Goal: Task Accomplishment & Management: Manage account settings

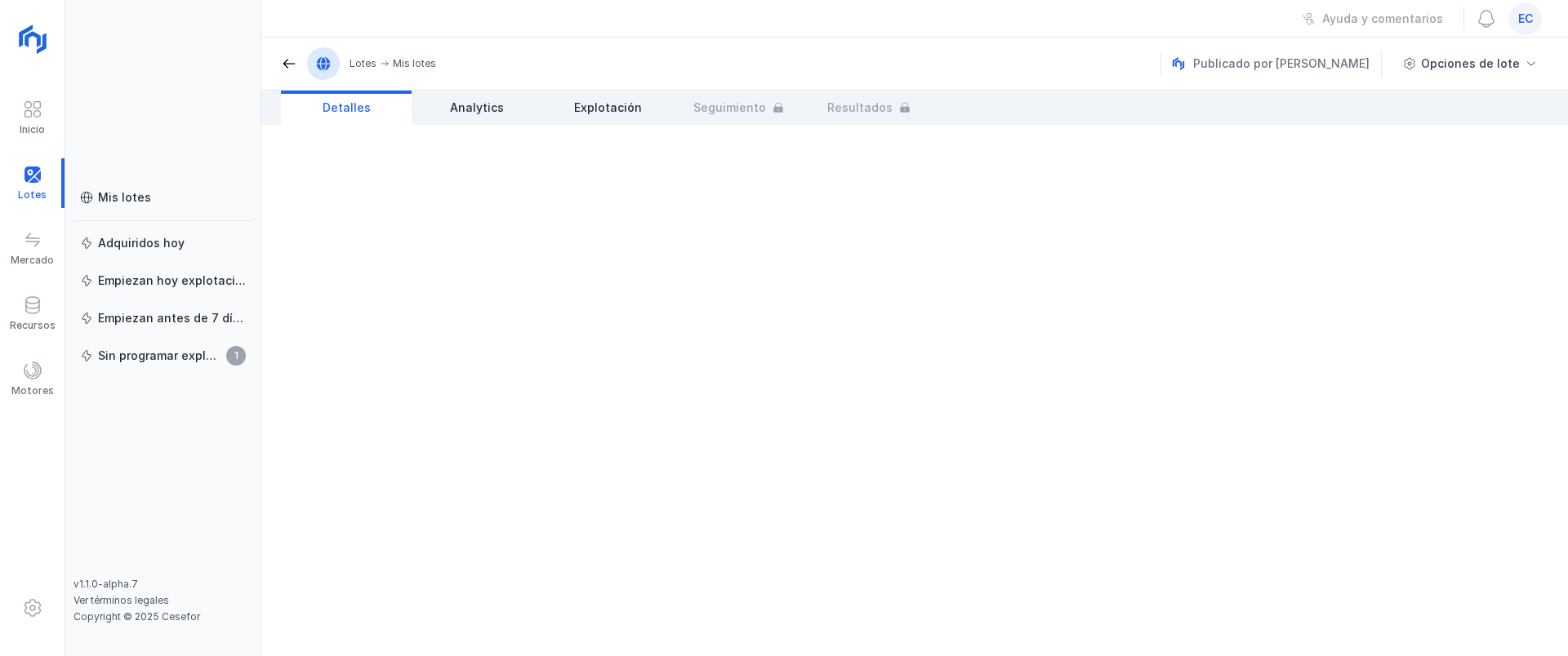
click at [1528, 28] on div "ec" at bounding box center [1524, 19] width 32 height 32
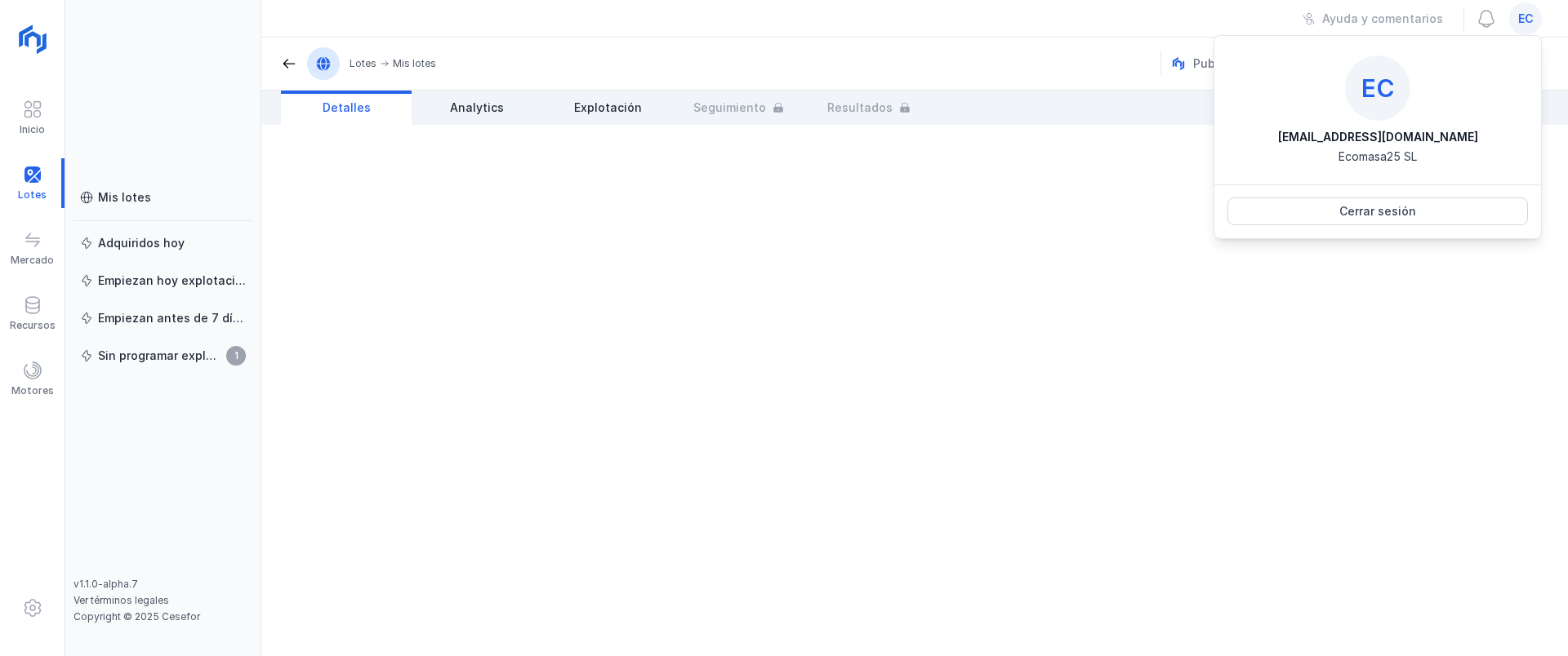
click at [1529, 19] on span "ec" at bounding box center [1525, 19] width 16 height 17
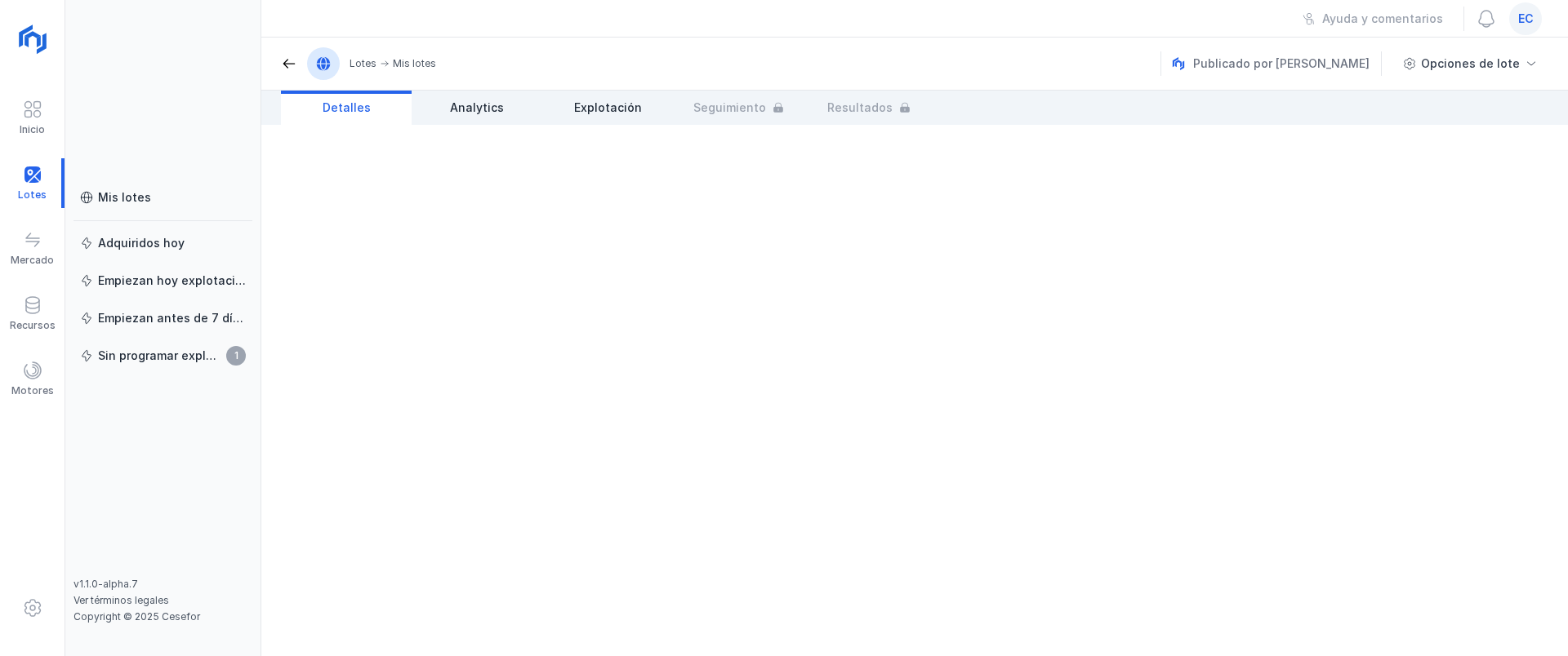
drag, startPoint x: 1086, startPoint y: 0, endPoint x: 1084, endPoint y: -40, distance: 40.0
click at [1084, 0] on html "Inicio Lotes Mercado Recursos Motores Mis lotes Adquiridos hoy Empiezan hoy exp…" at bounding box center [784, 328] width 1568 height 656
click at [1523, 19] on span "ec" at bounding box center [1525, 19] width 16 height 17
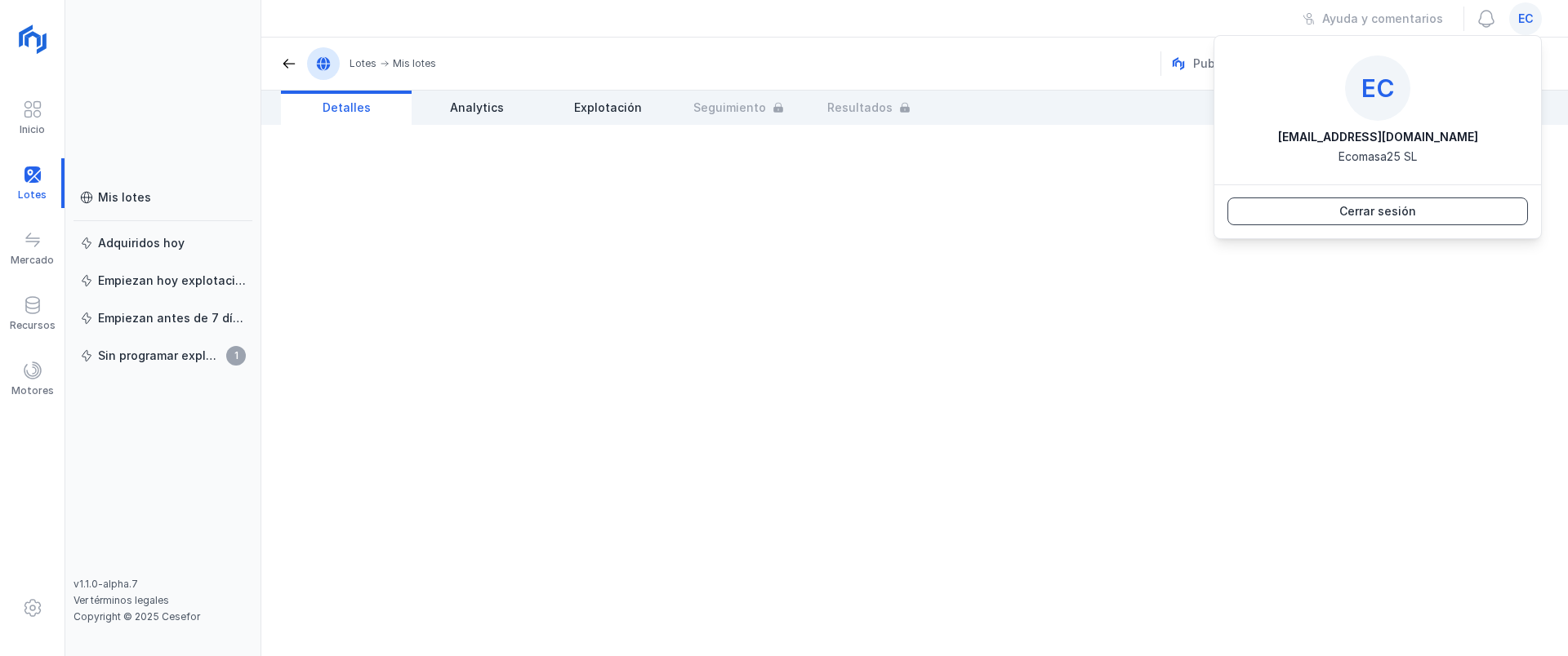
click at [1398, 222] on button "Cerrar sesión" at bounding box center [1377, 211] width 301 height 28
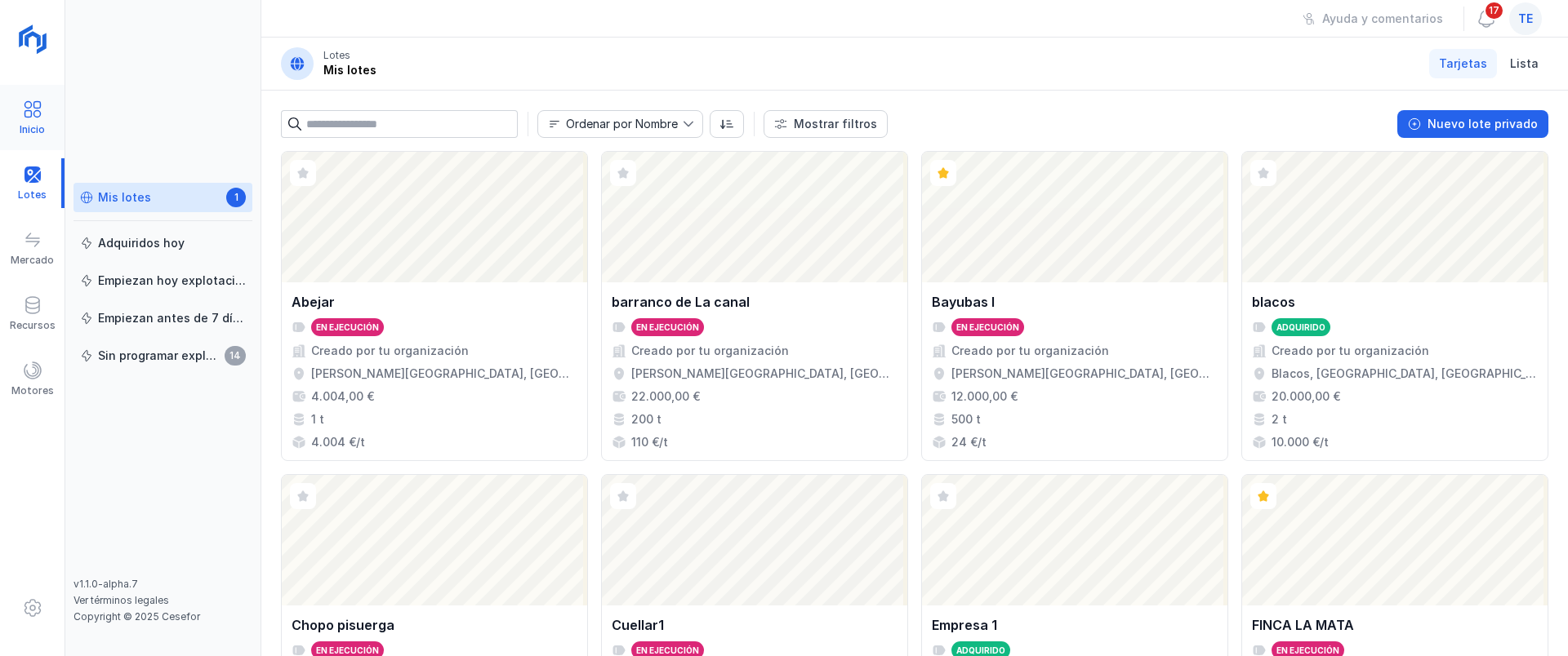
click at [38, 117] on span at bounding box center [32, 109] width 19 height 19
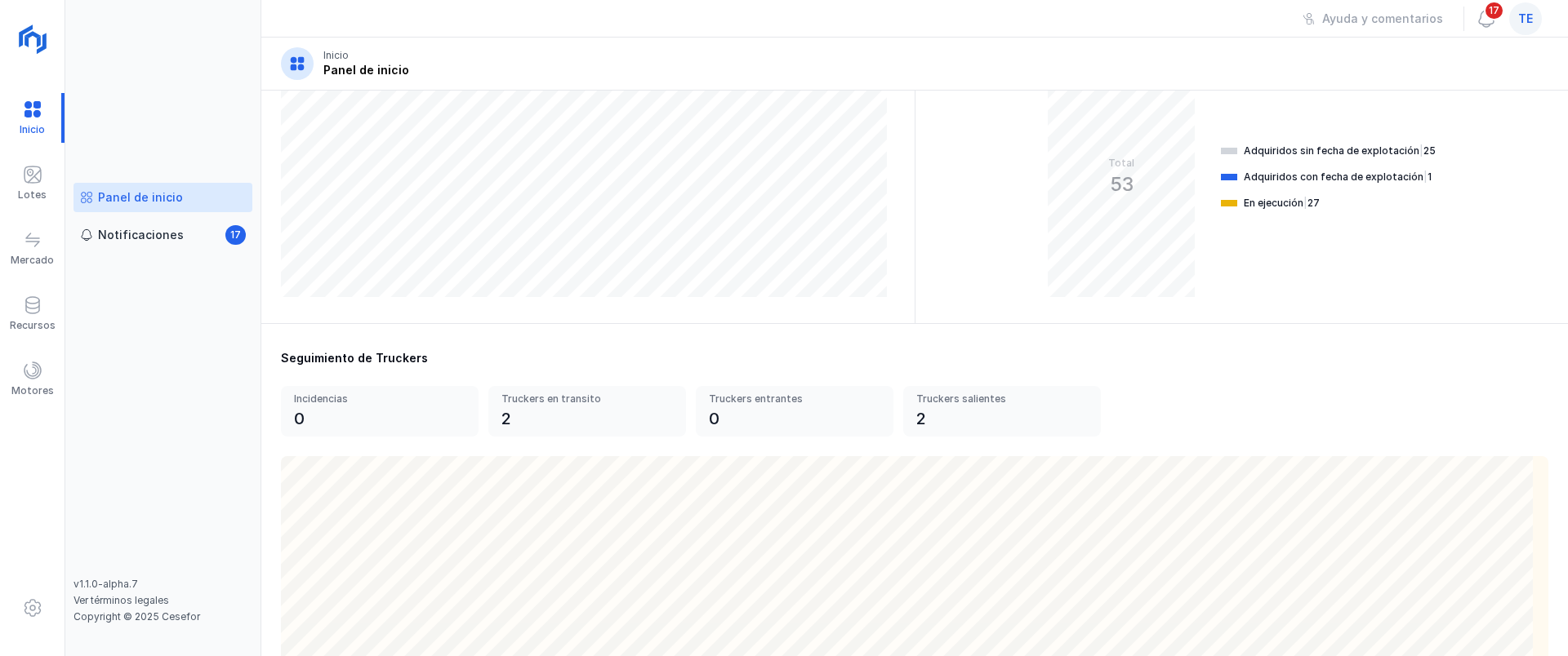
scroll to position [408, 0]
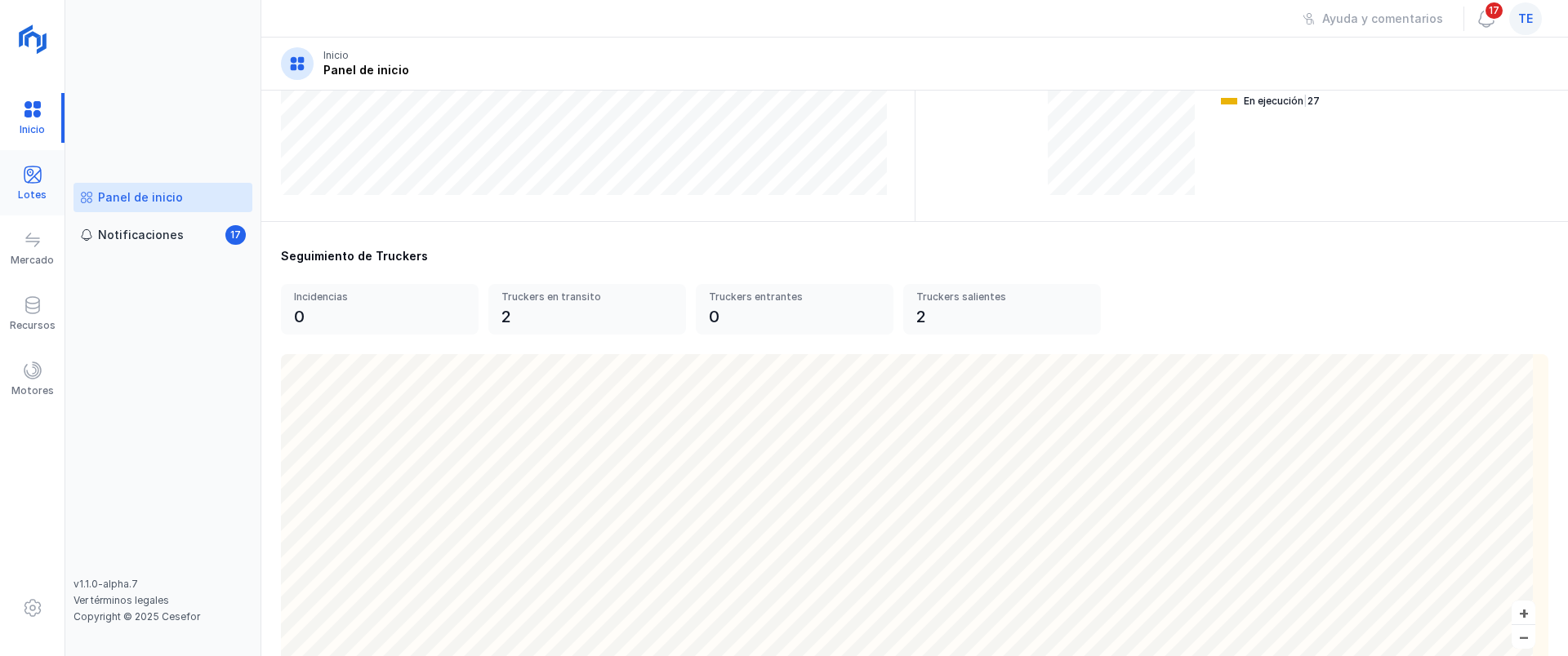
click at [41, 181] on span at bounding box center [32, 174] width 19 height 19
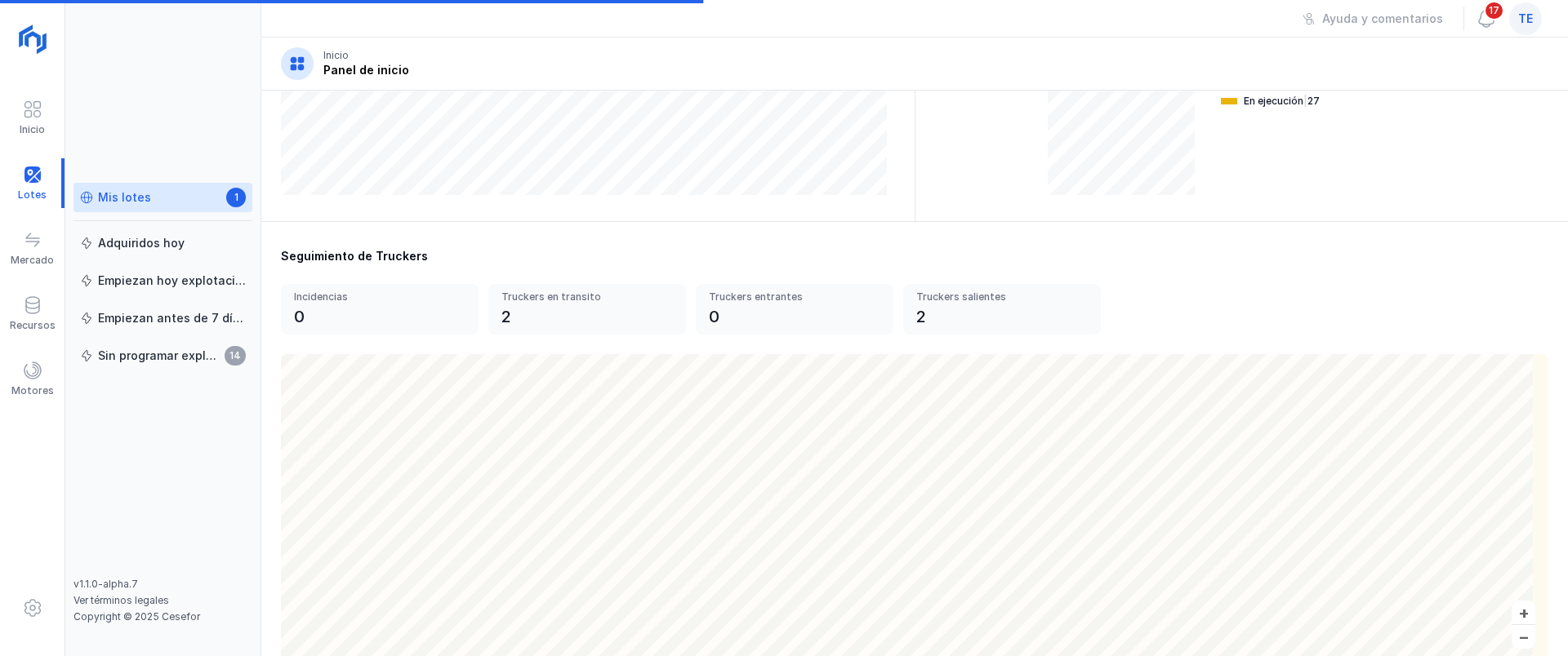
click at [103, 206] on link "Mis lotes 1" at bounding box center [162, 198] width 179 height 30
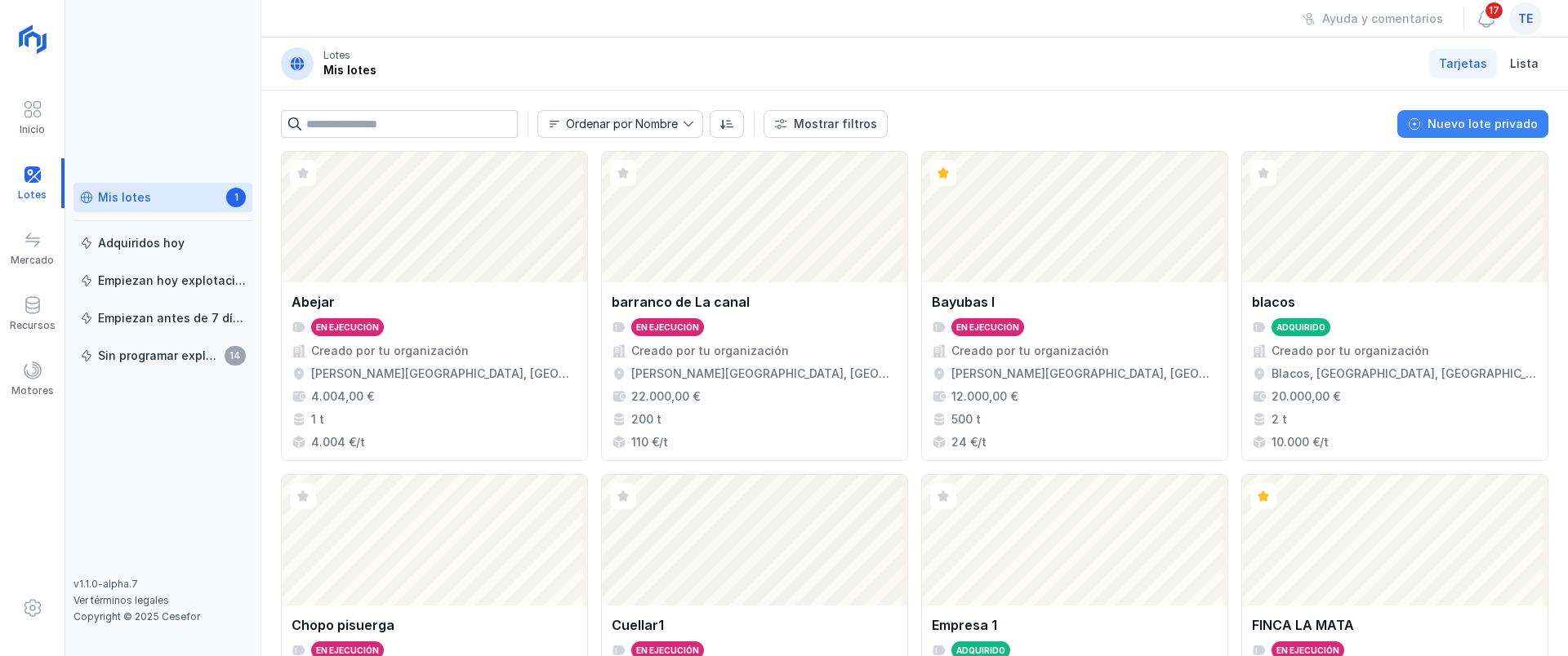
click at [1475, 124] on div "Nuevo lote privado" at bounding box center [1482, 124] width 110 height 17
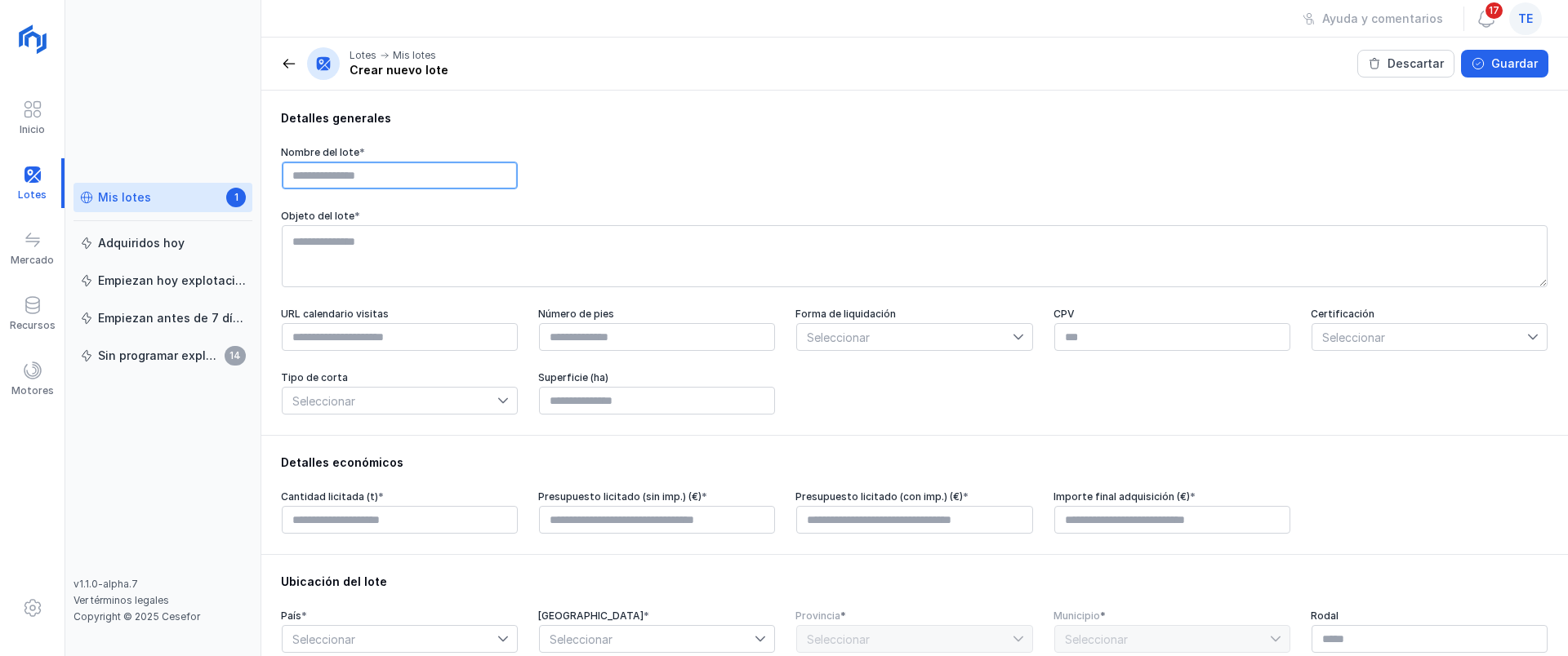
click at [479, 176] on input "text" at bounding box center [399, 176] width 236 height 28
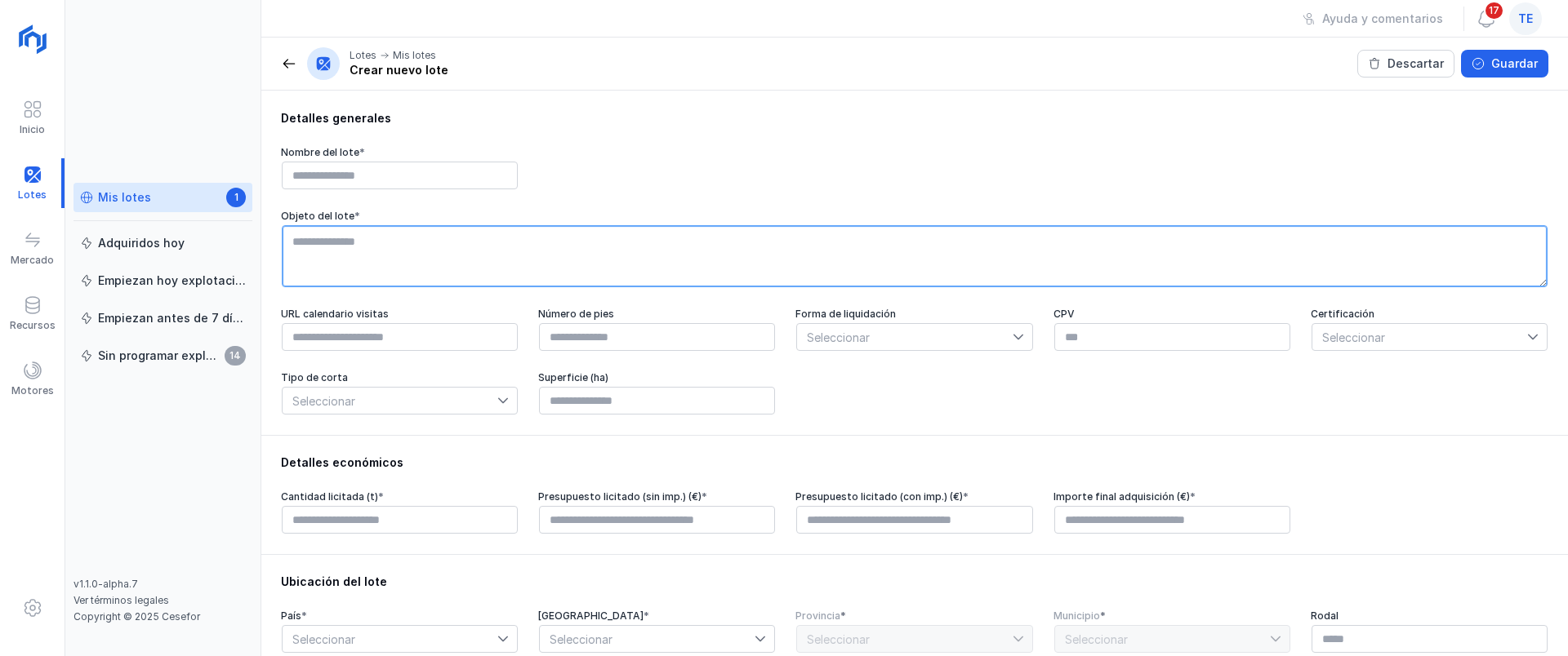
click at [490, 246] on textarea at bounding box center [914, 255] width 1265 height 62
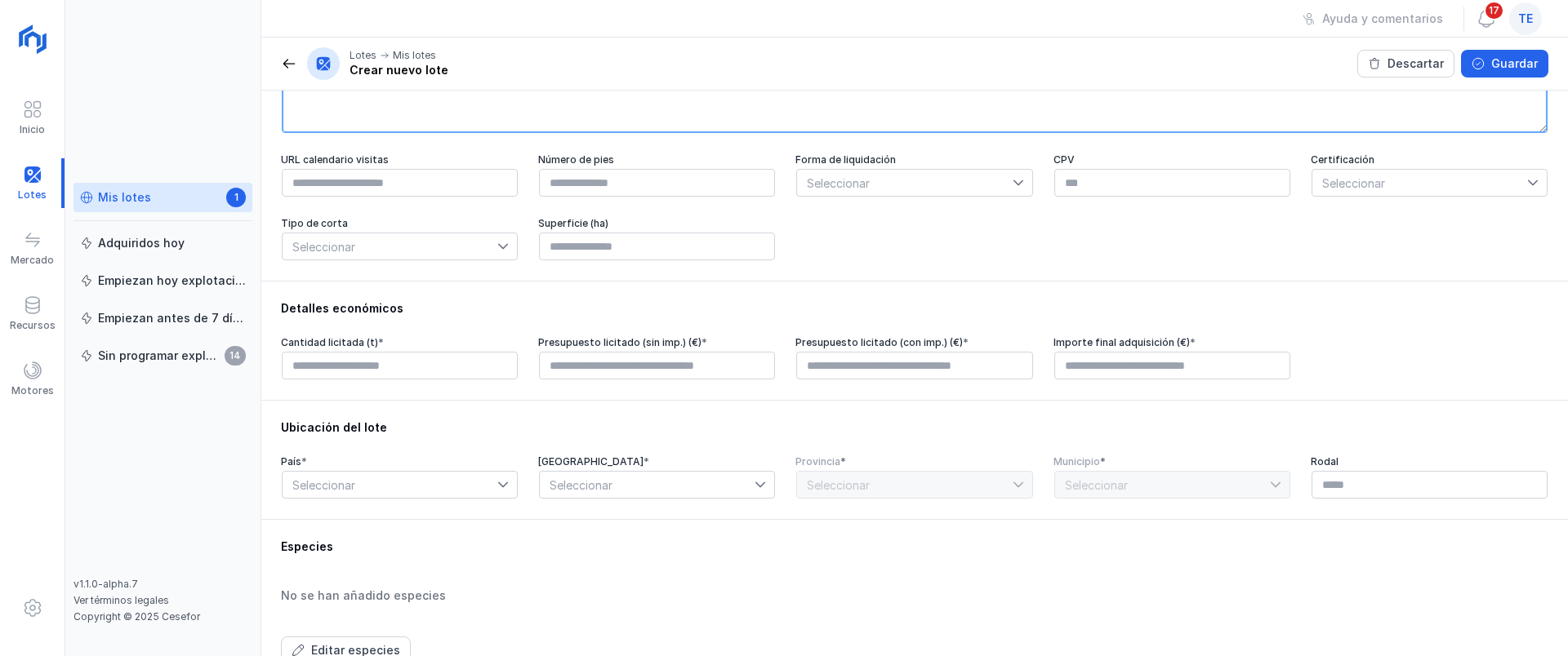
scroll to position [204, 0]
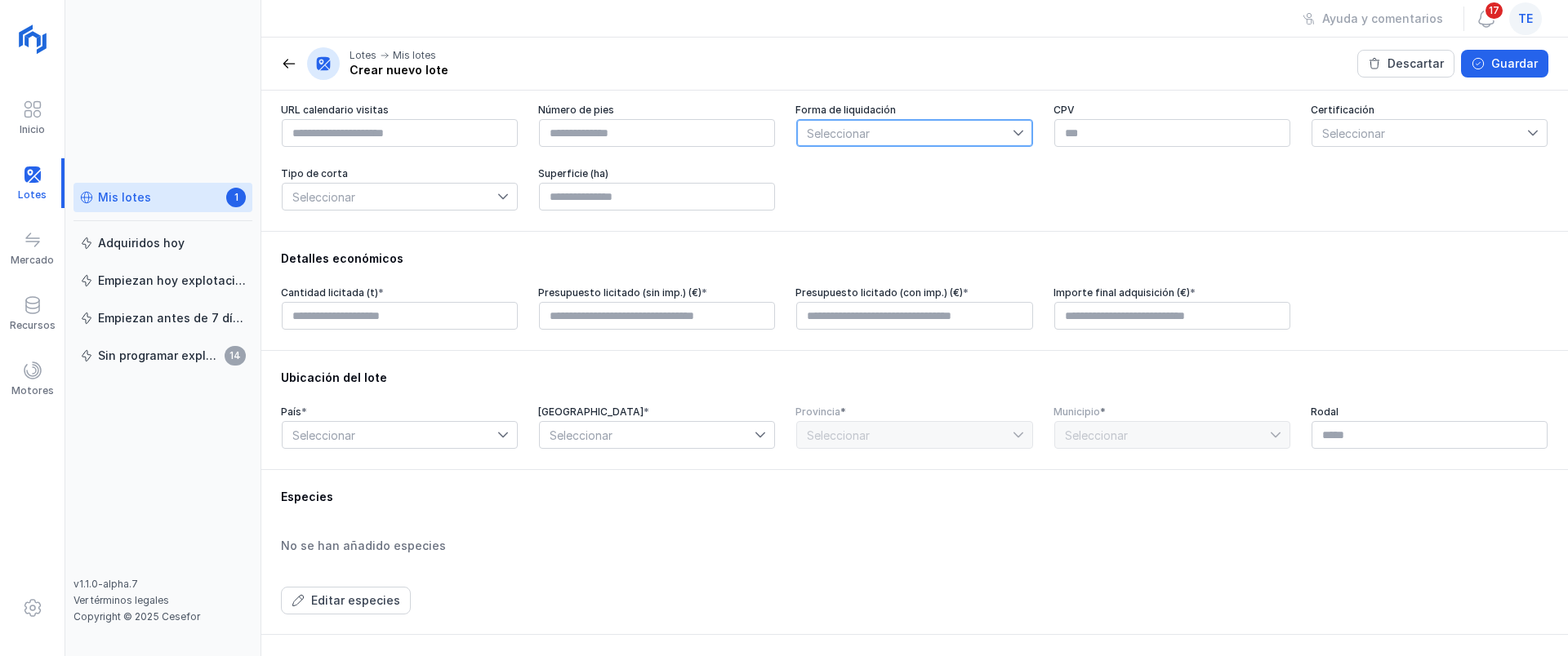
click at [873, 146] on span "Seleccionar" at bounding box center [904, 133] width 215 height 26
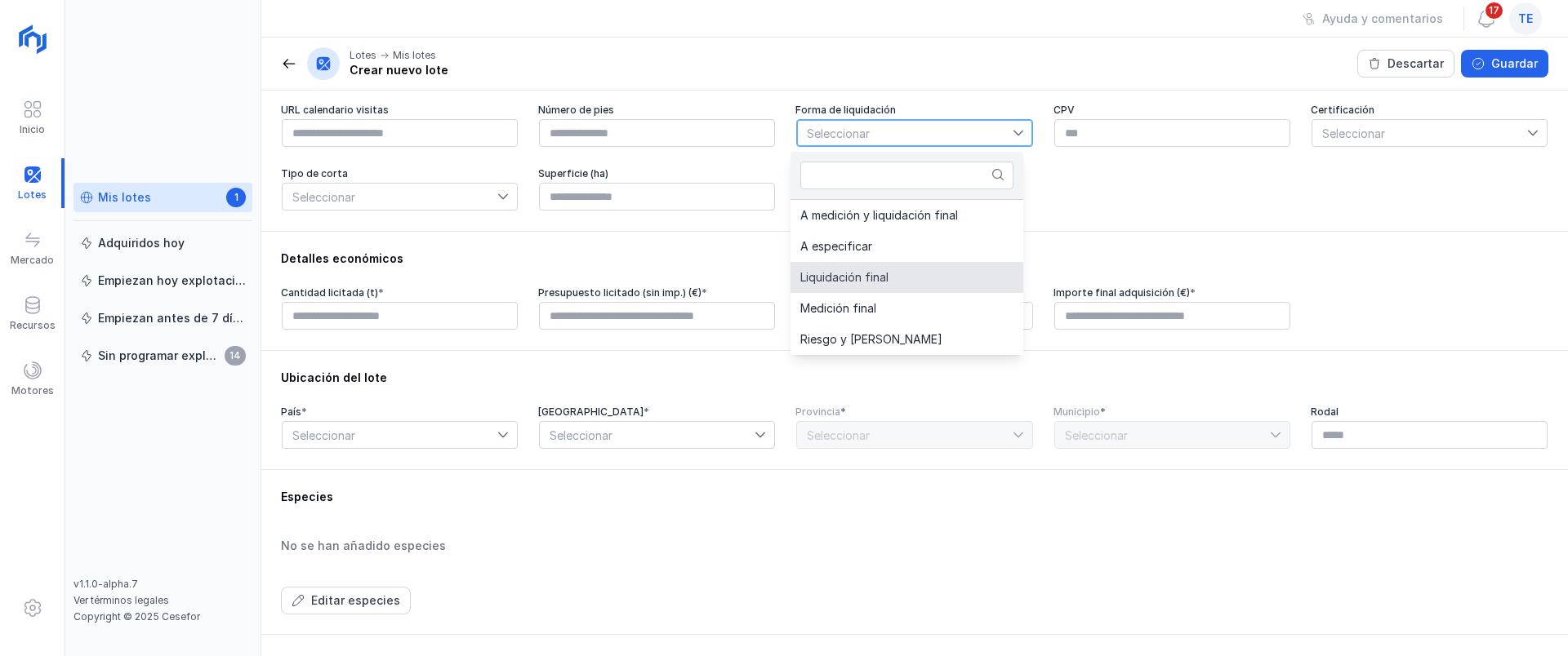
click at [554, 243] on div "Detalles económicos Cantidad licitada (t) * Presupuesto licitado (sin imp.) (€)…" at bounding box center [914, 291] width 1306 height 119
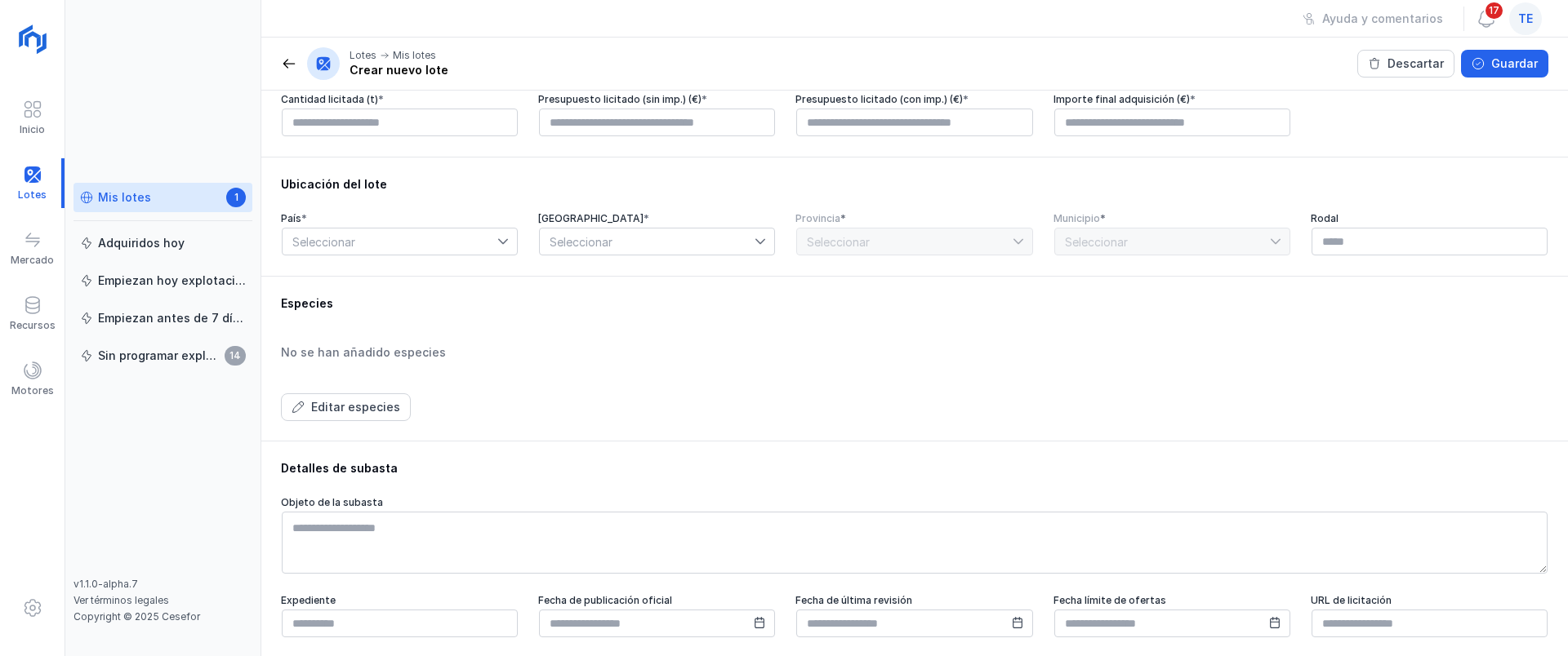
scroll to position [408, 0]
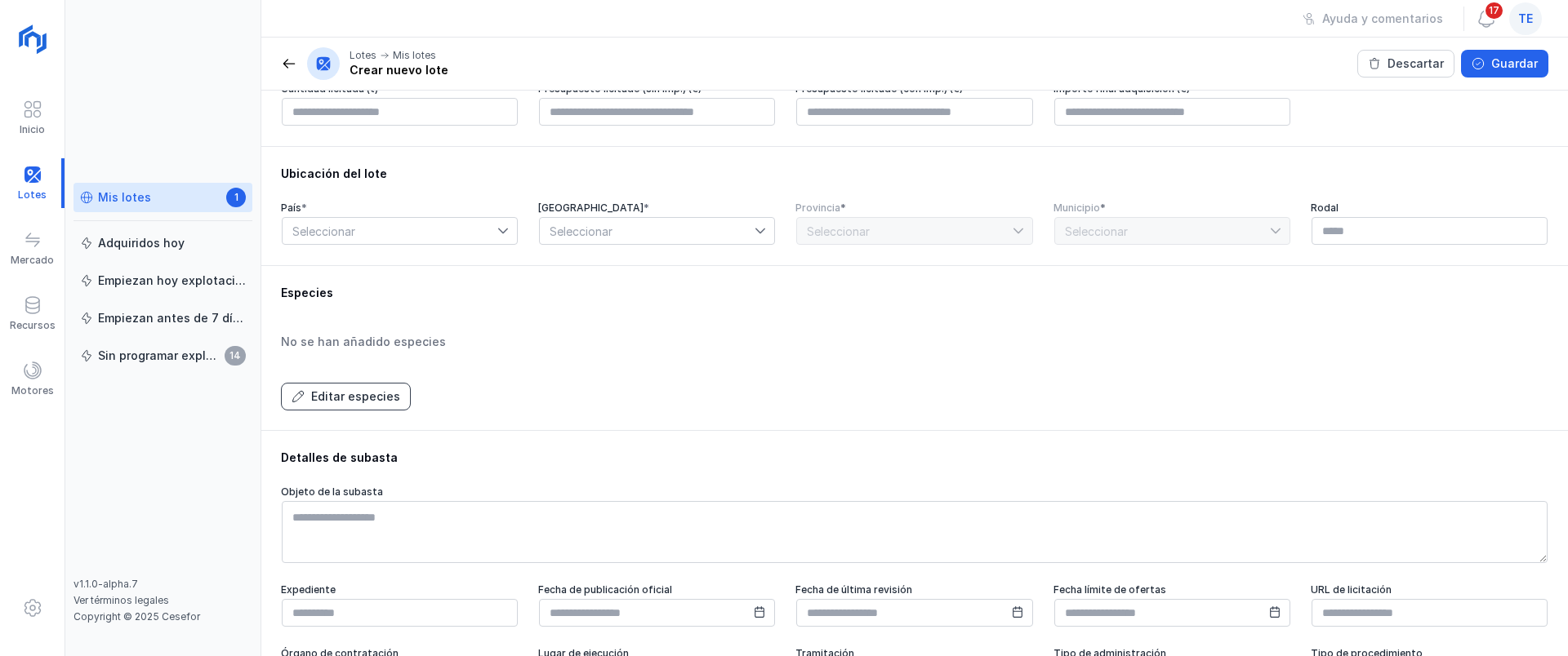
click at [384, 401] on div "Editar especies" at bounding box center [355, 397] width 89 height 17
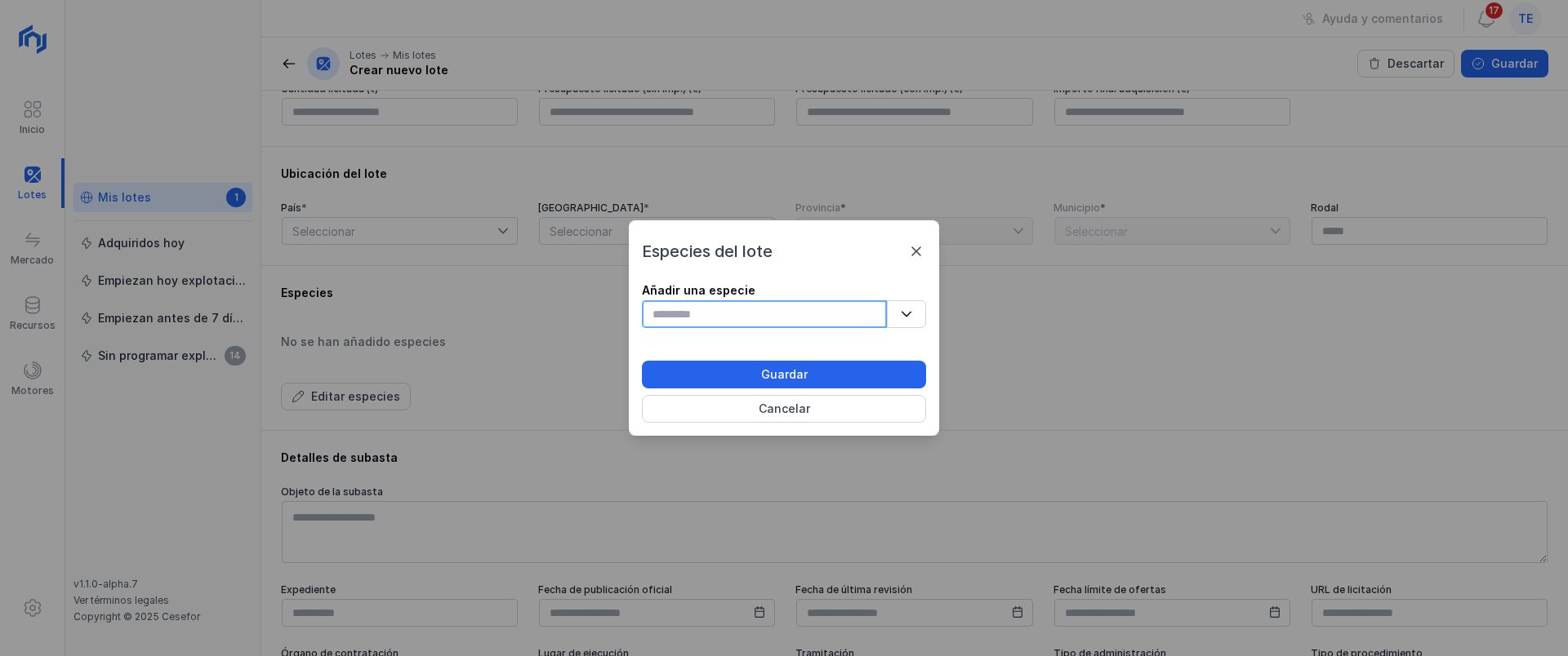
click at [708, 316] on input "text" at bounding box center [764, 315] width 245 height 28
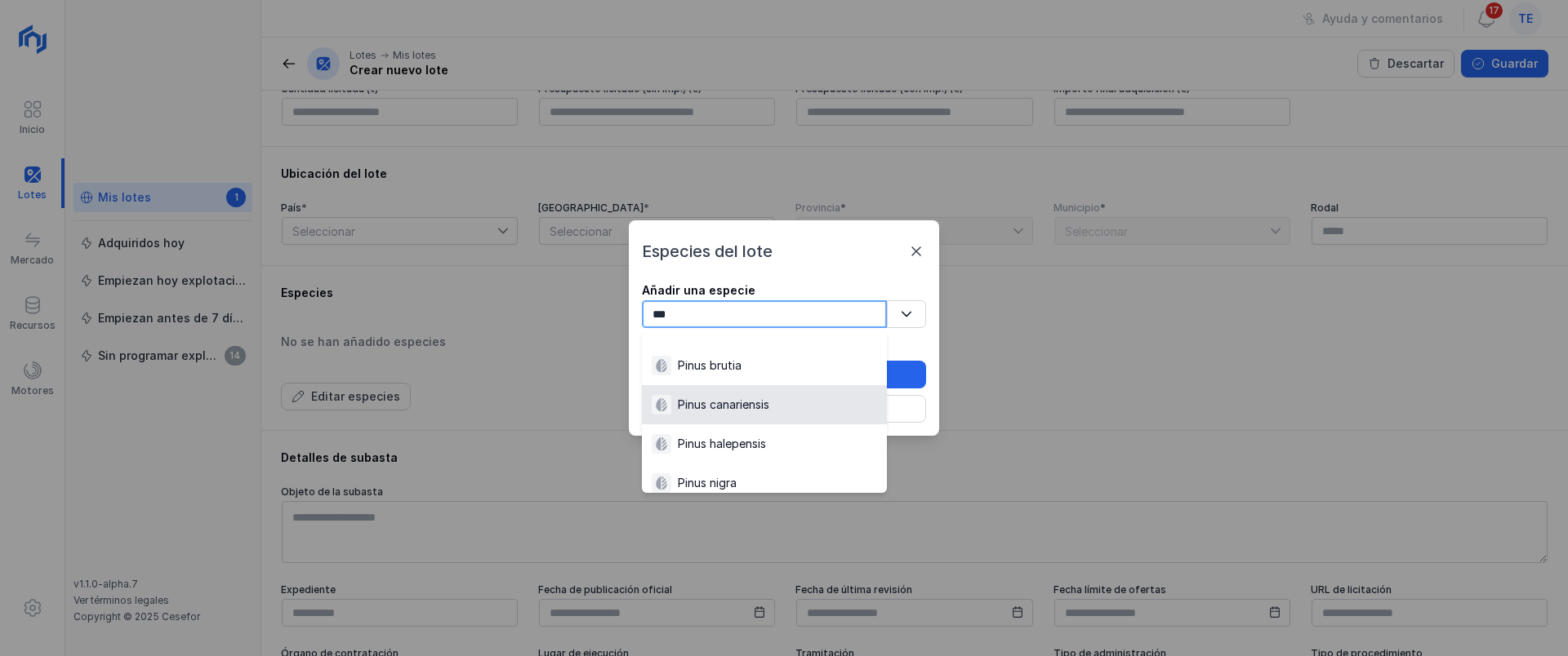
scroll to position [204, 0]
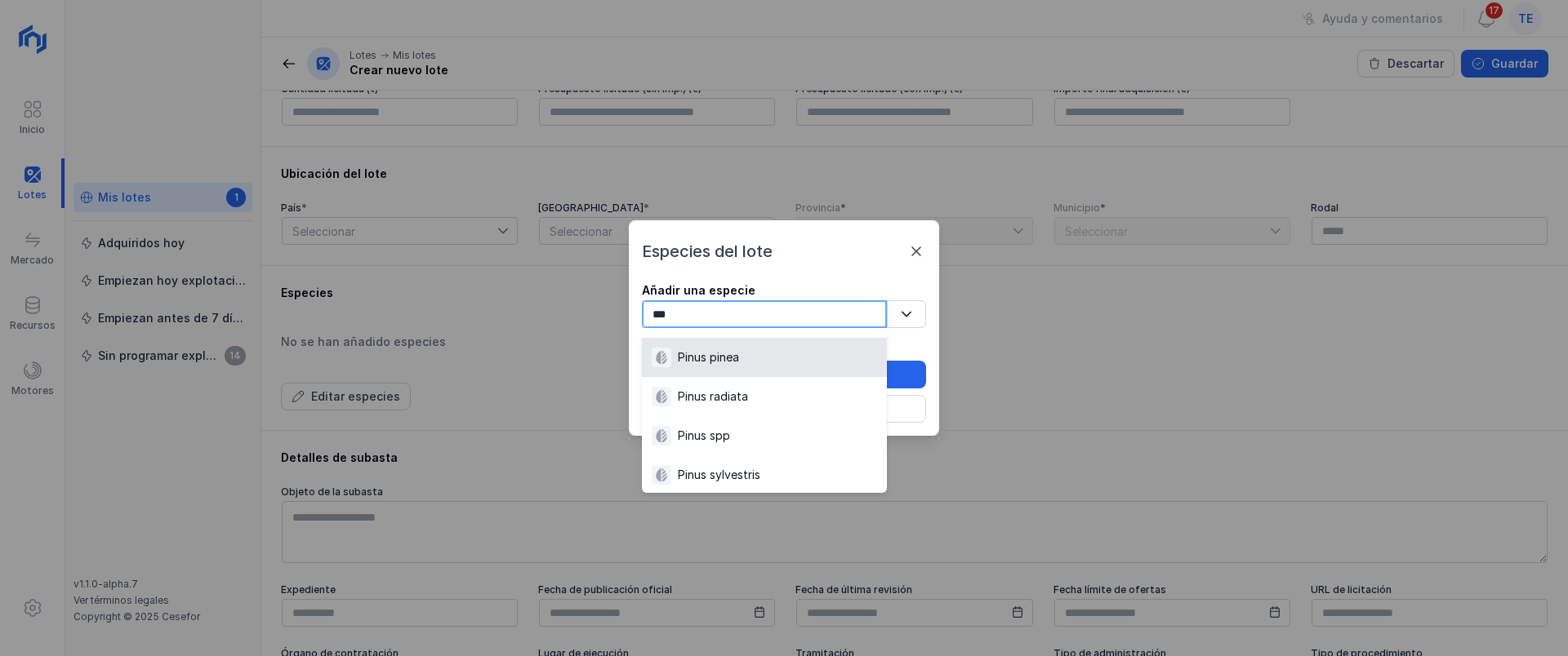
type input "***"
click at [753, 368] on li "Pinus pinea" at bounding box center [764, 357] width 245 height 39
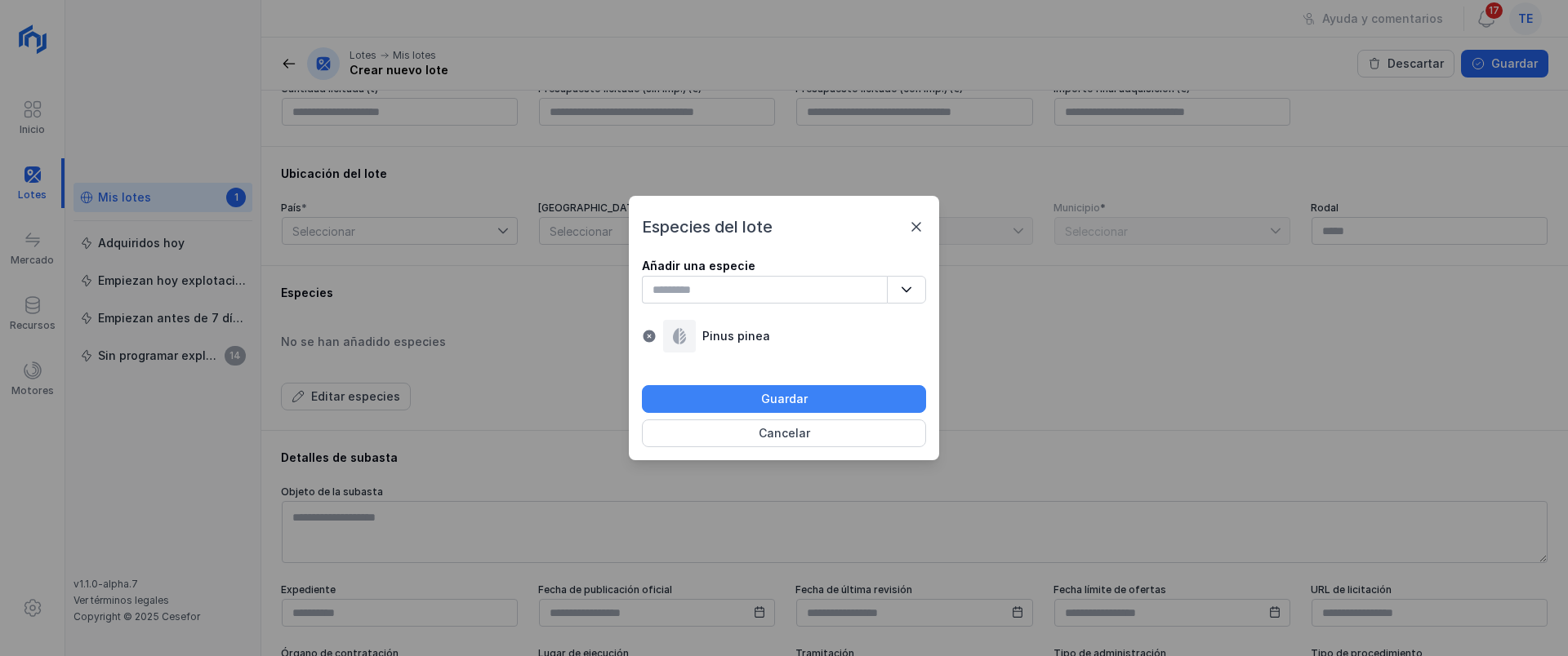
click at [759, 397] on button "Guardar" at bounding box center [783, 399] width 284 height 28
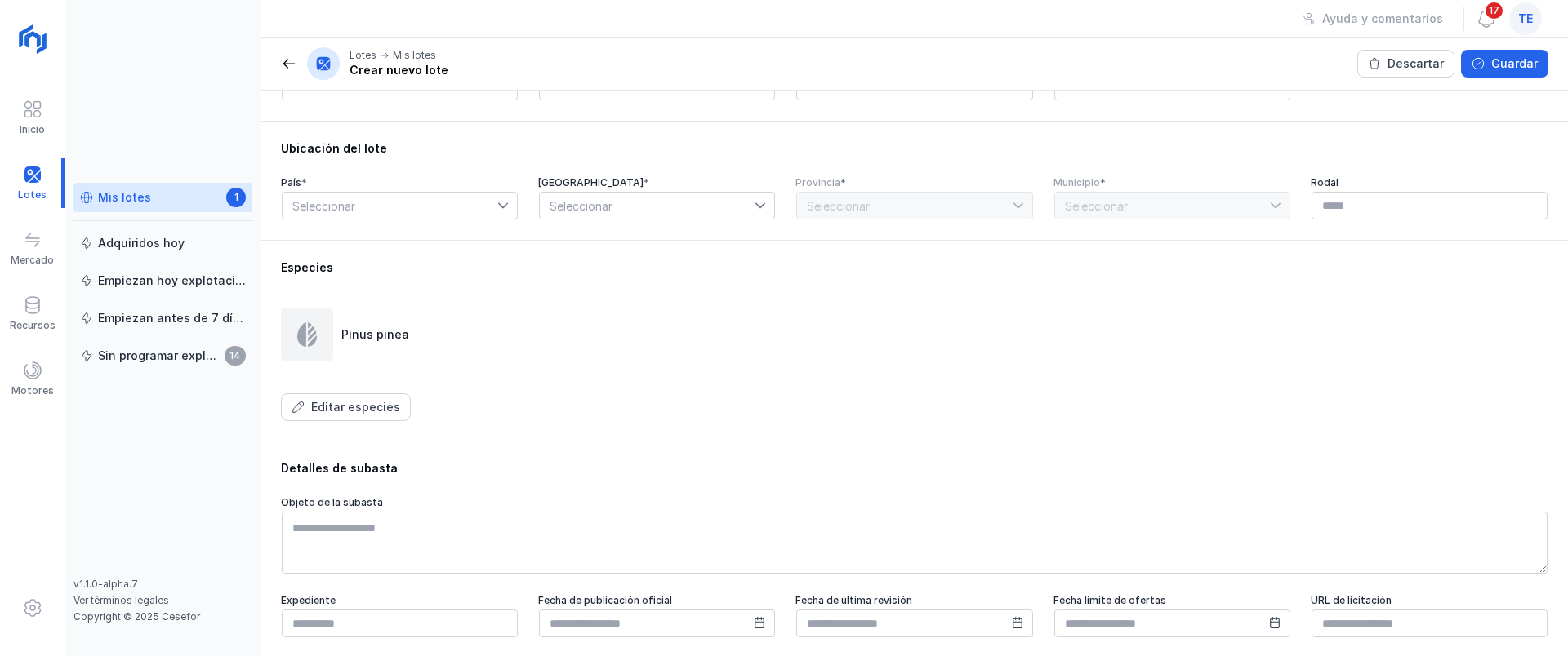
scroll to position [266, 0]
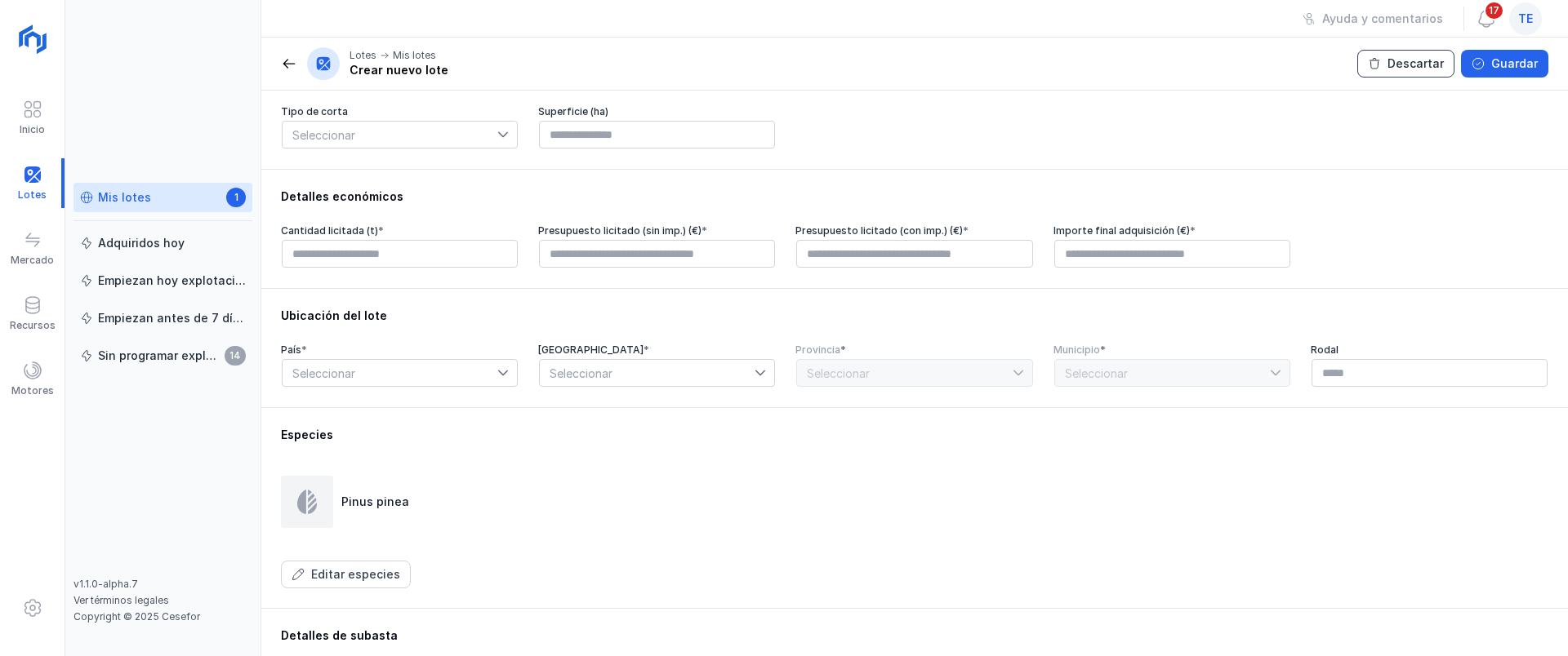
click at [1389, 68] on button "Descartar" at bounding box center [1405, 64] width 97 height 28
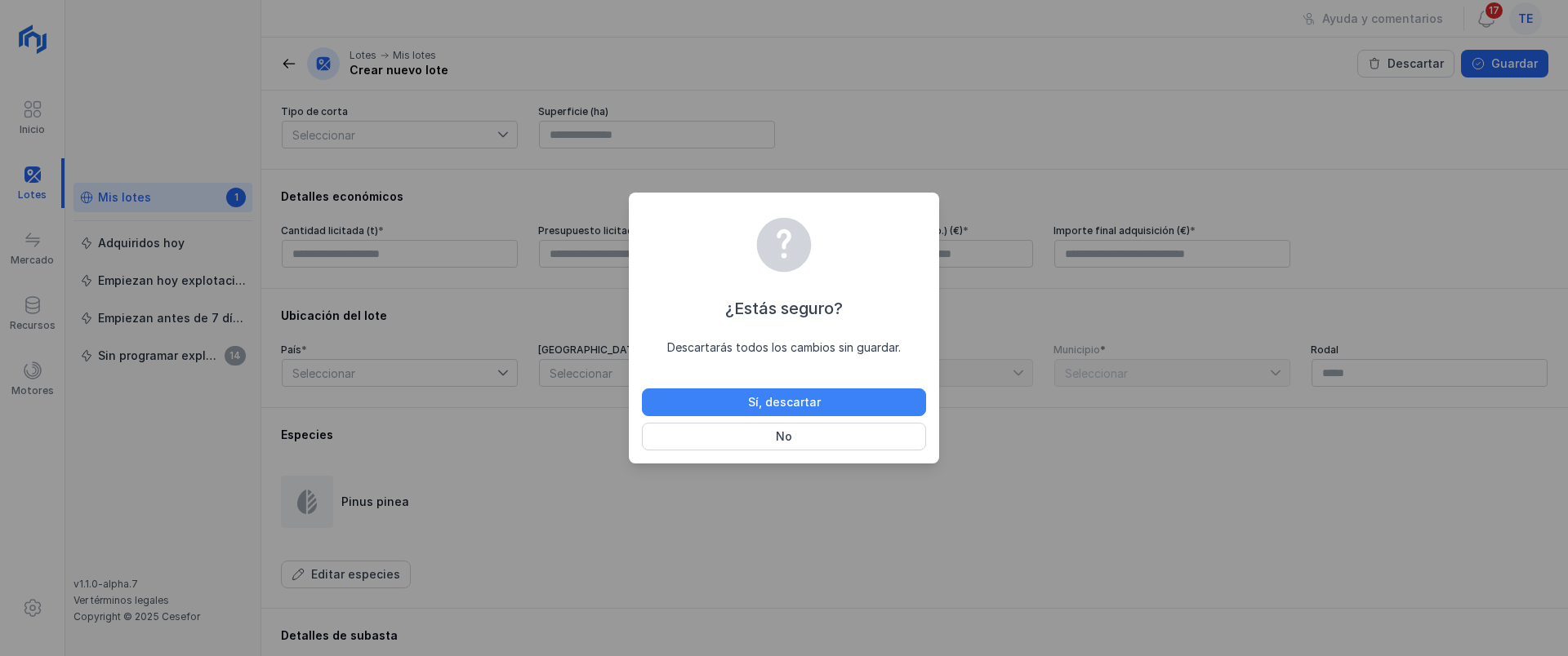
click at [835, 405] on button "Sí, descartar" at bounding box center [783, 402] width 284 height 28
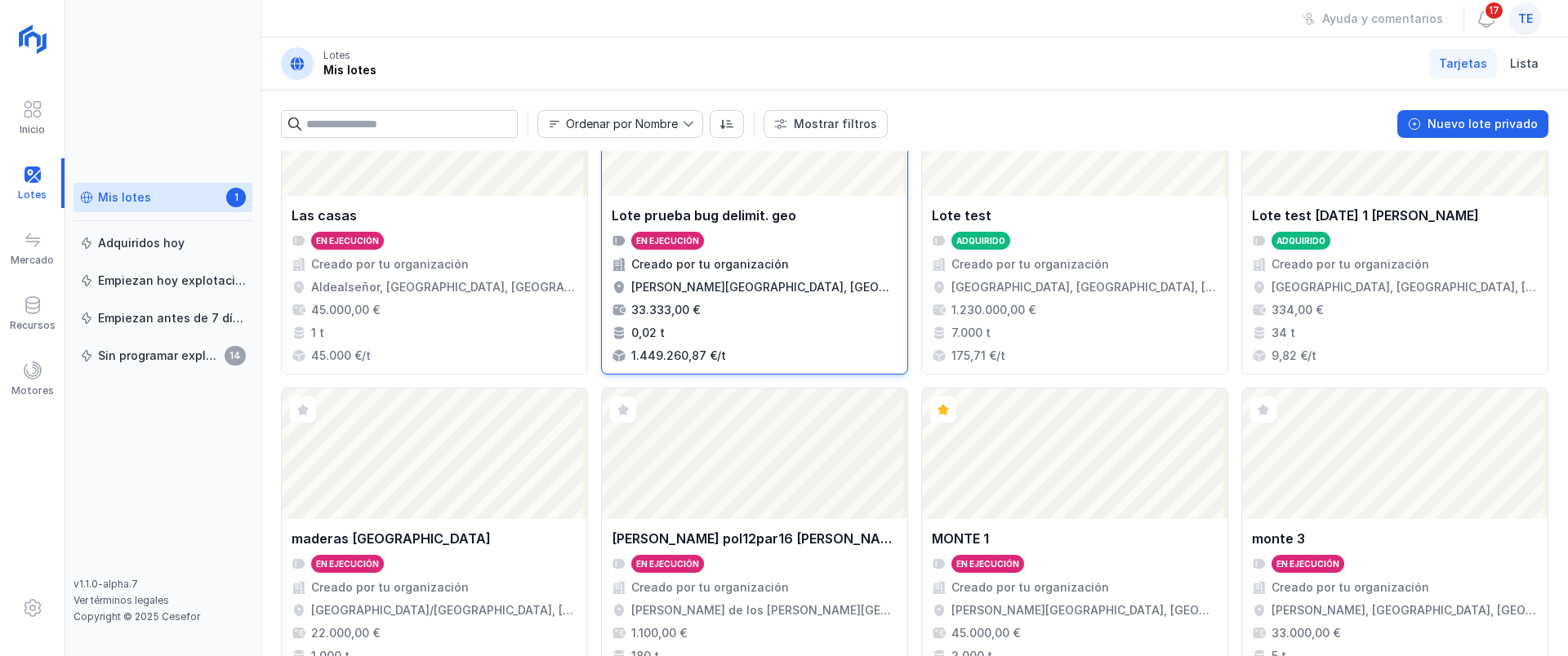
scroll to position [1021, 0]
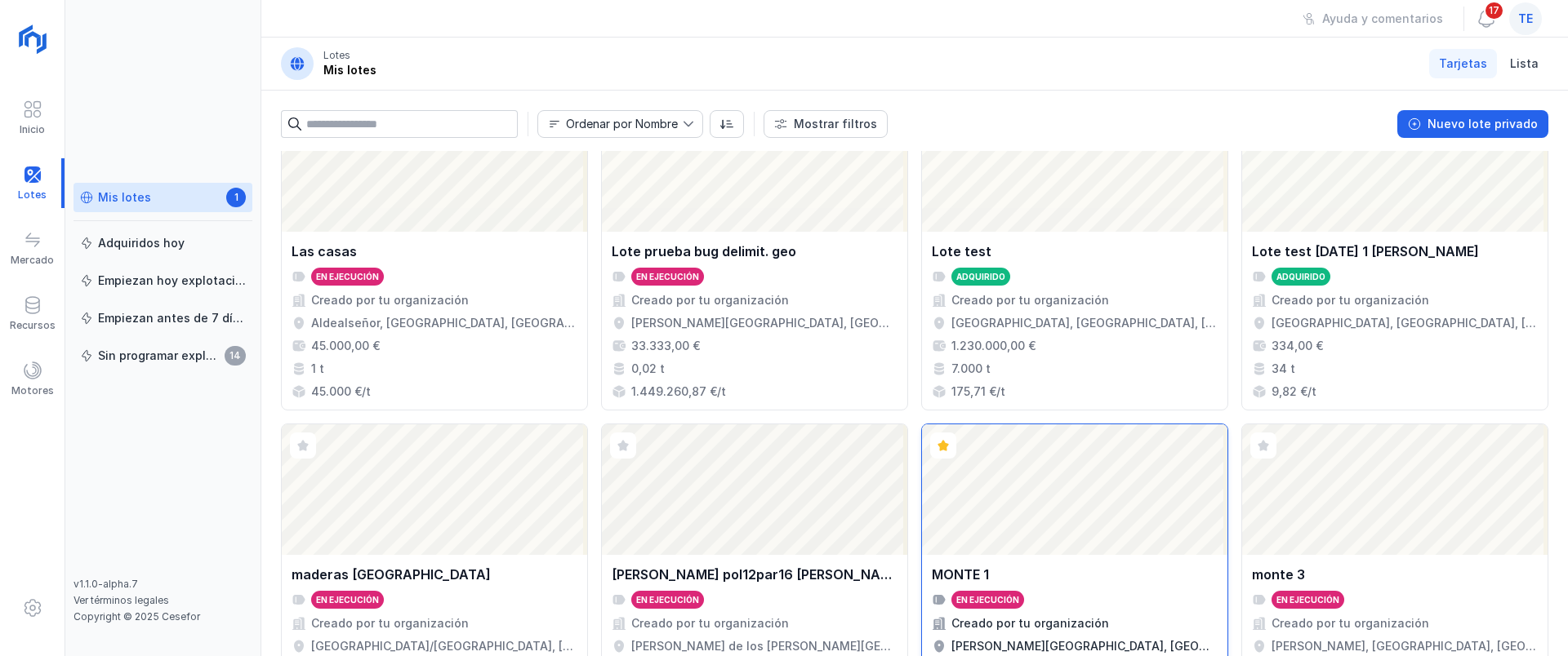
click at [1053, 475] on div "Abrir lote" at bounding box center [1075, 489] width 305 height 130
click at [1084, 481] on div "Abrir lote" at bounding box center [1075, 489] width 305 height 130
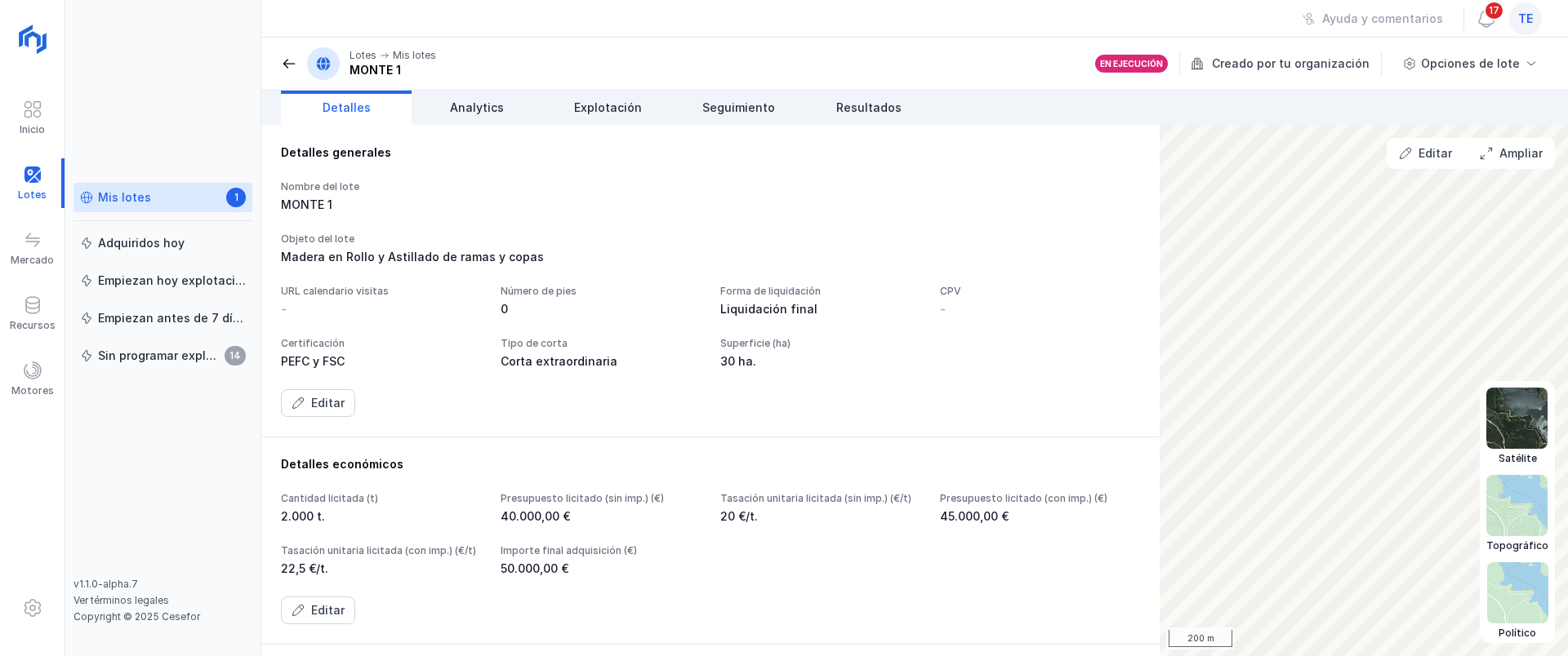
click at [1527, 436] on img at bounding box center [1517, 418] width 61 height 61
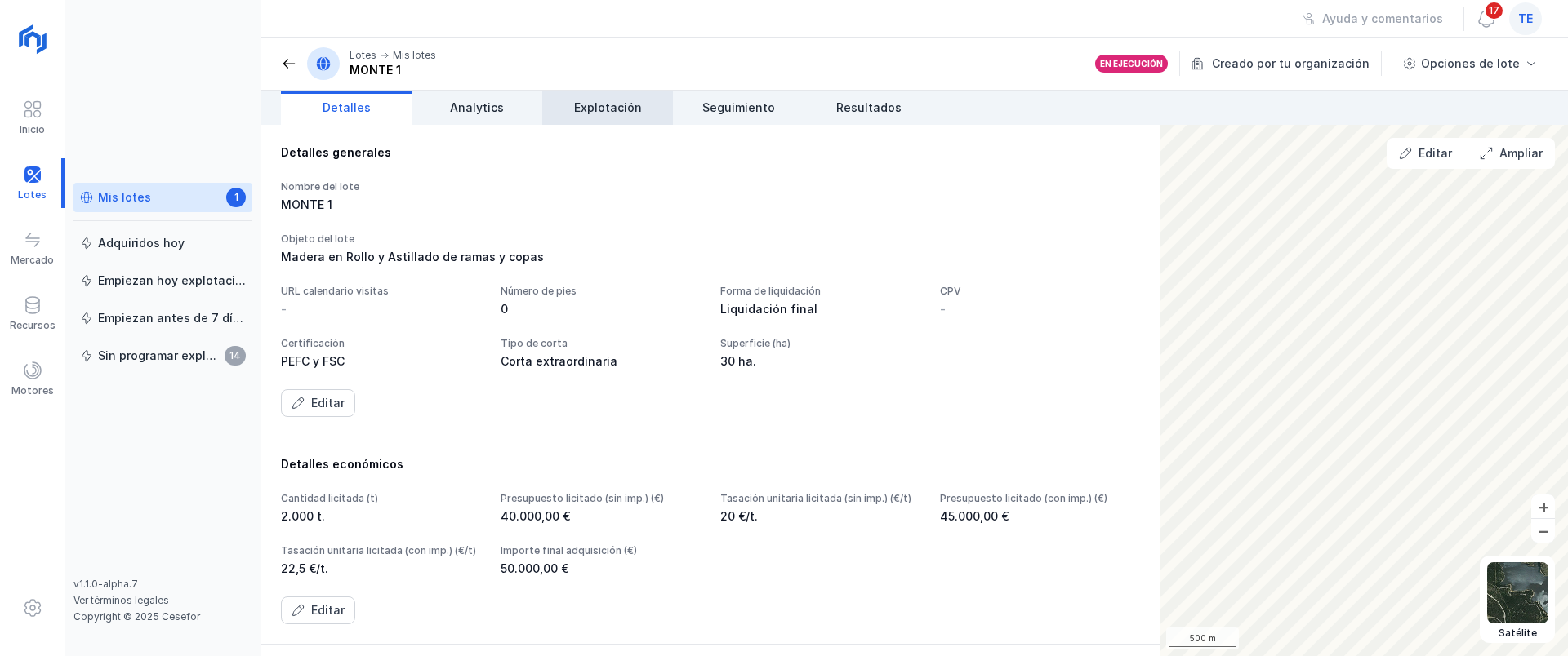
click at [603, 112] on span "Explotación" at bounding box center [607, 108] width 68 height 17
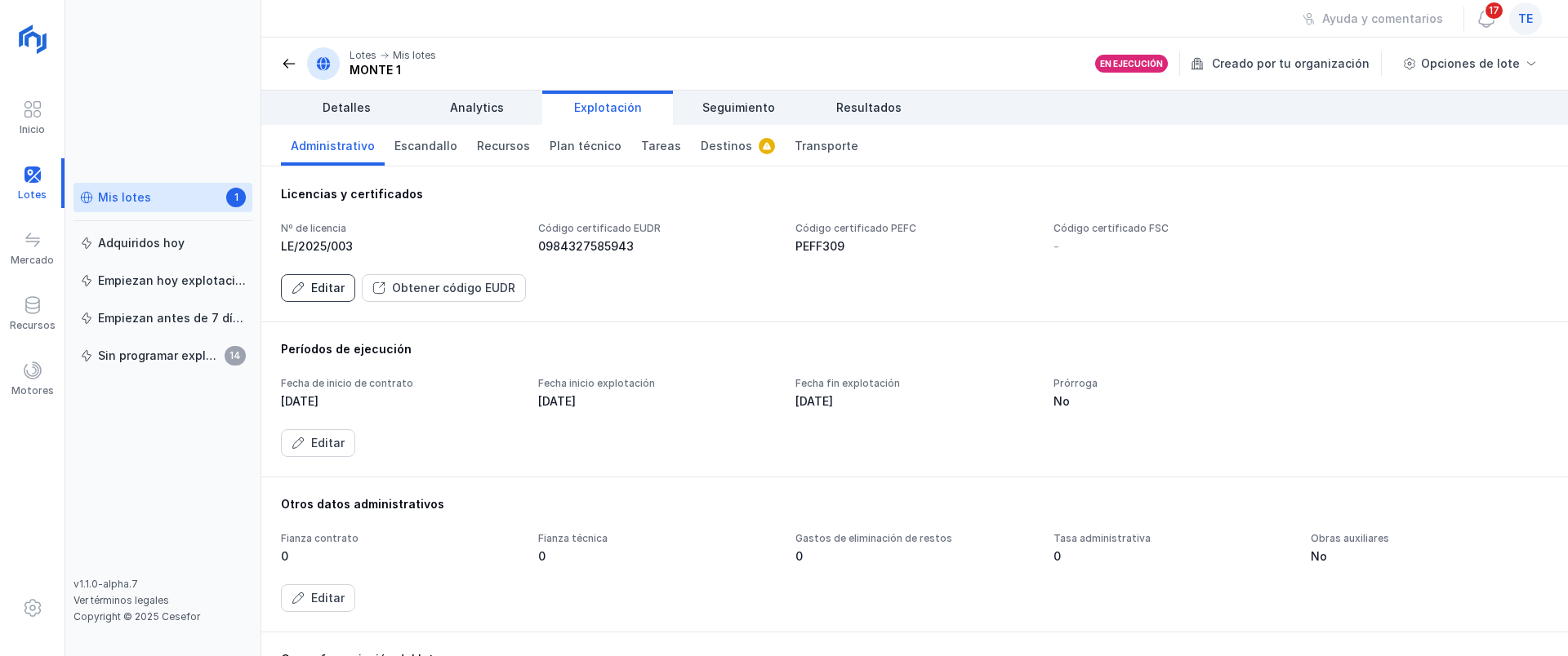
click at [323, 291] on div "Editar" at bounding box center [328, 289] width 33 height 17
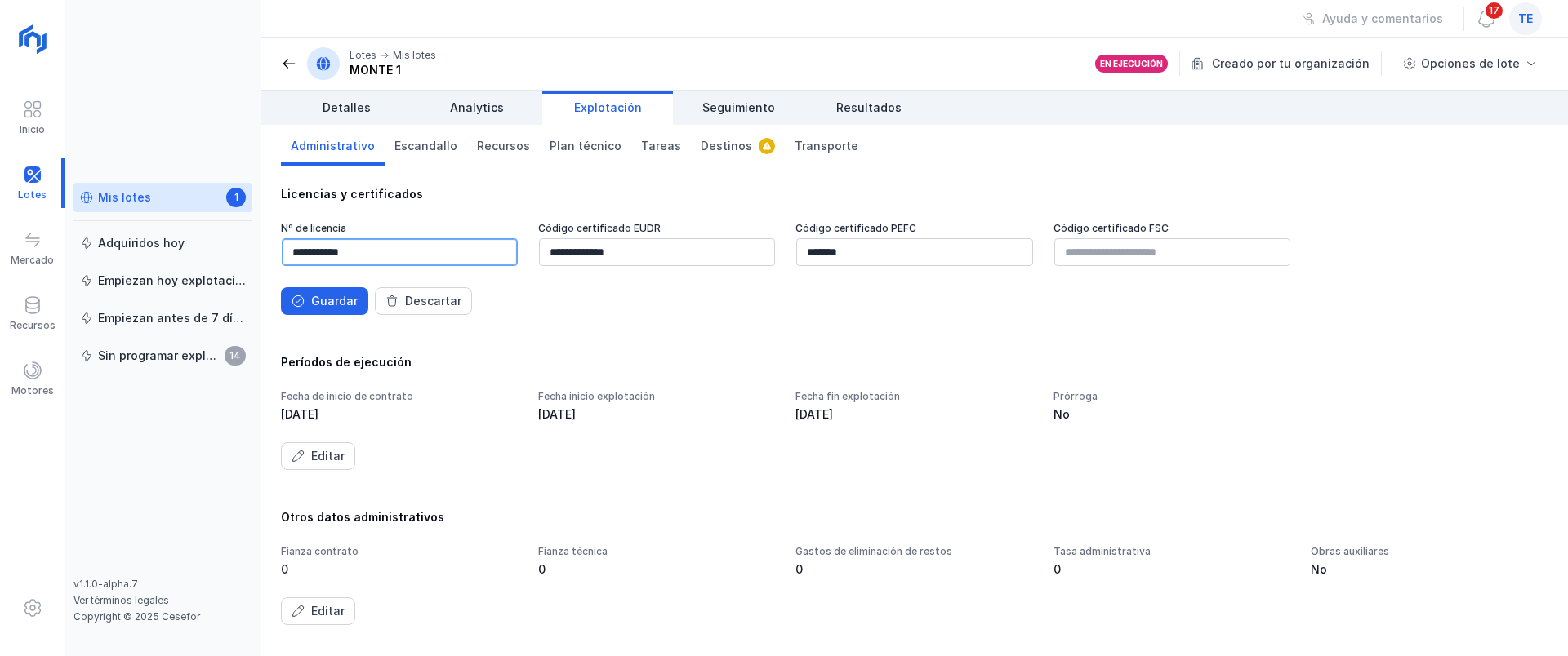
click at [384, 253] on input "**********" at bounding box center [399, 253] width 236 height 28
click at [357, 304] on button "Guardar" at bounding box center [324, 302] width 87 height 28
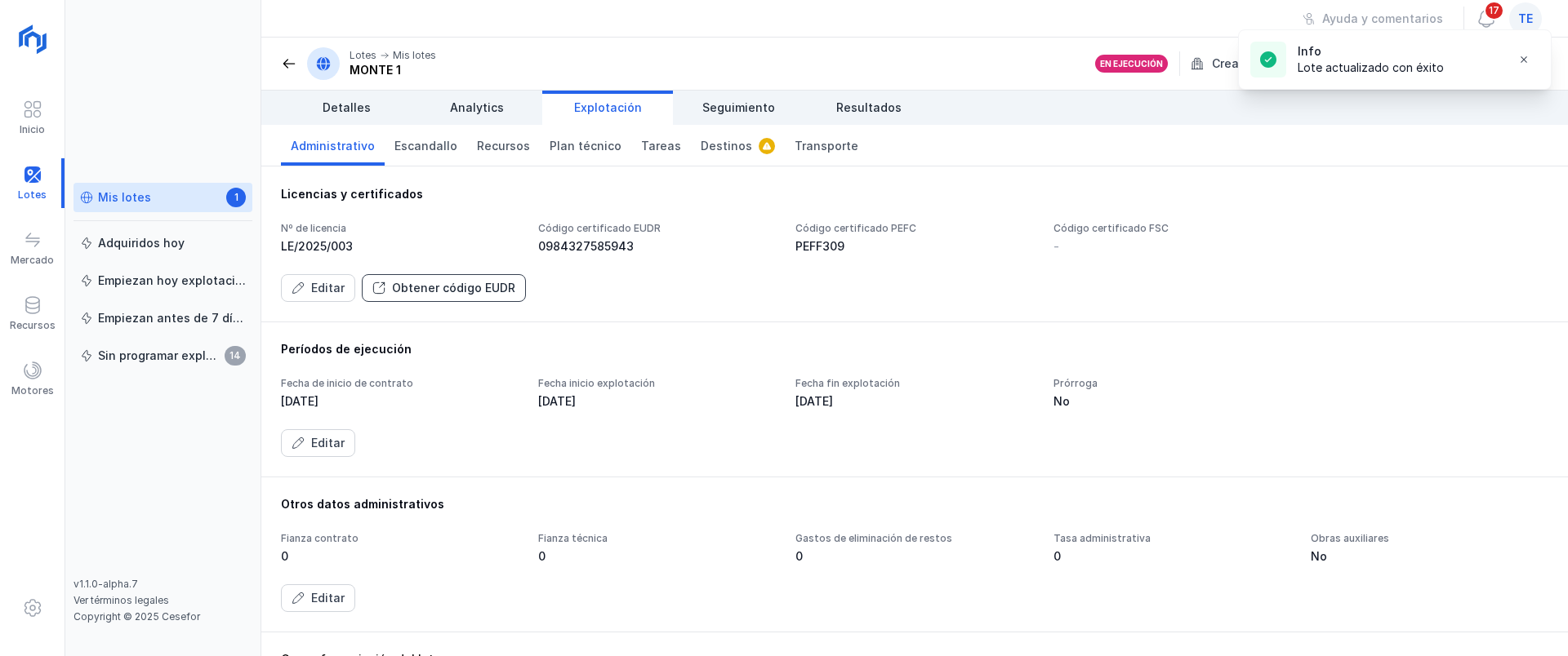
click at [475, 284] on div "Obtener código EUDR" at bounding box center [453, 289] width 123 height 17
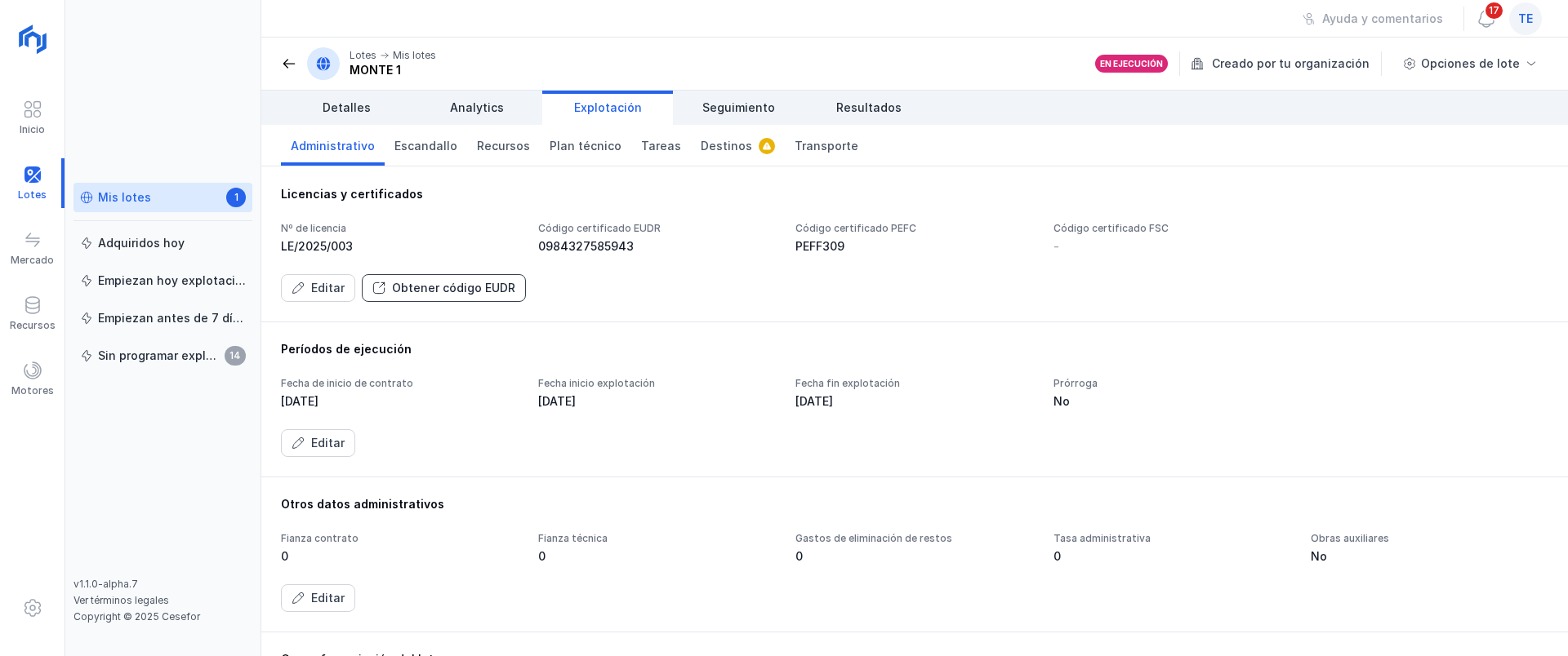
click at [475, 286] on div "Obtener código EUDR" at bounding box center [453, 289] width 123 height 17
click at [479, 281] on div "Obtener código EUDR" at bounding box center [453, 289] width 123 height 17
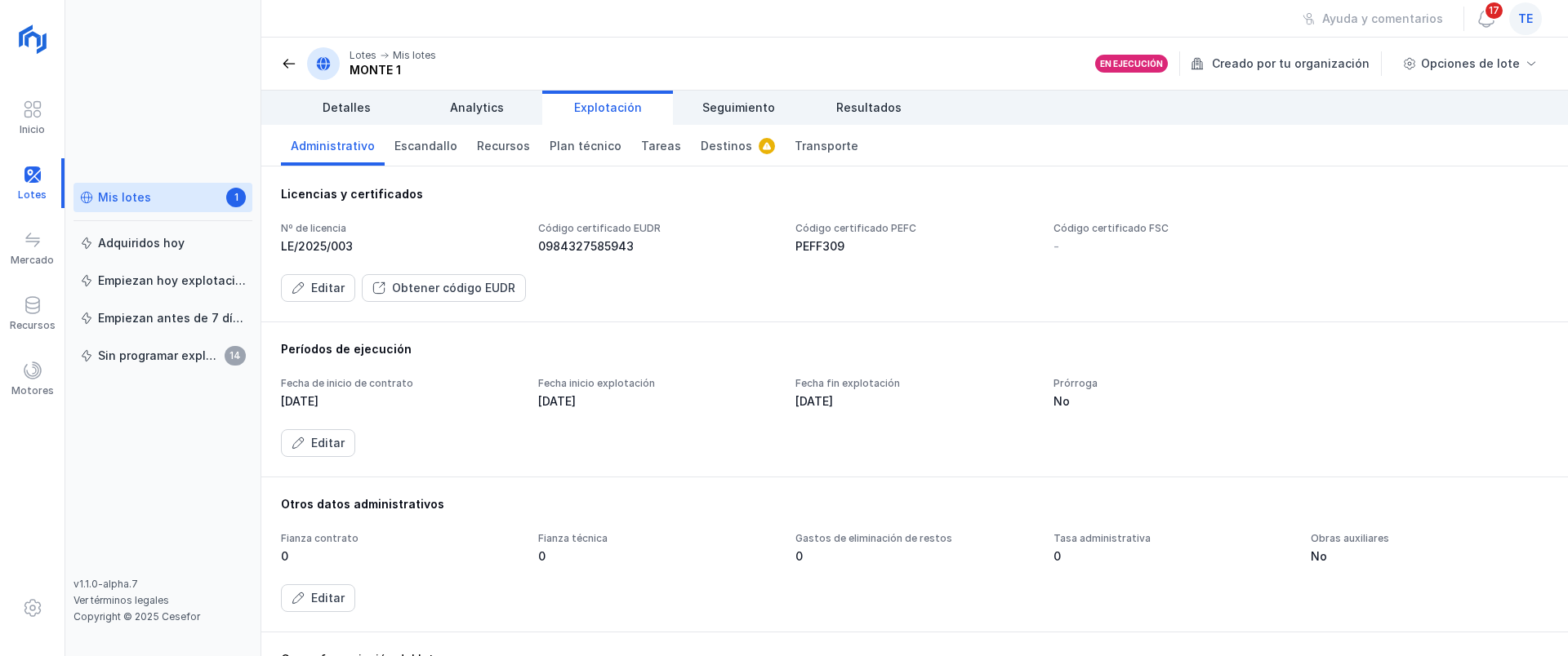
drag, startPoint x: 500, startPoint y: 288, endPoint x: 520, endPoint y: 288, distance: 20.0
click at [516, 288] on button "Obtener código EUDR" at bounding box center [443, 288] width 164 height 28
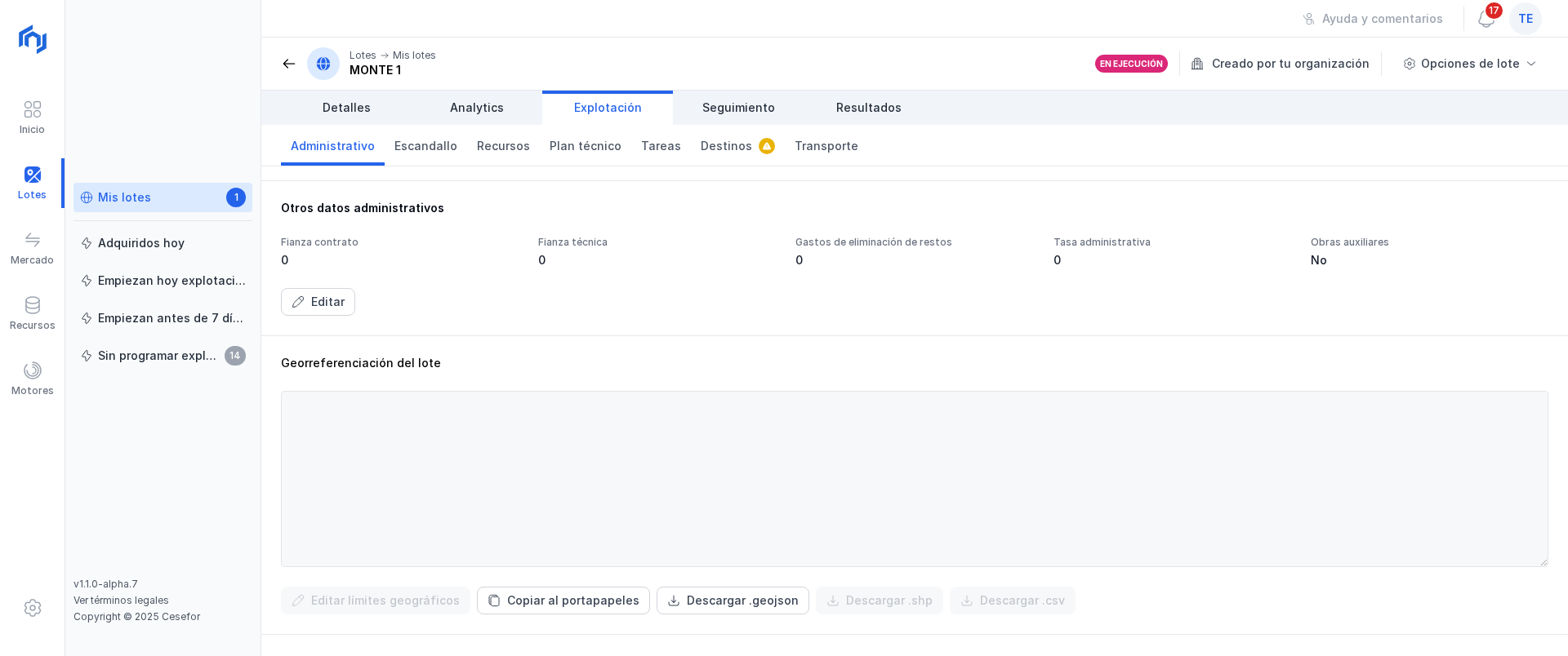
scroll to position [408, 0]
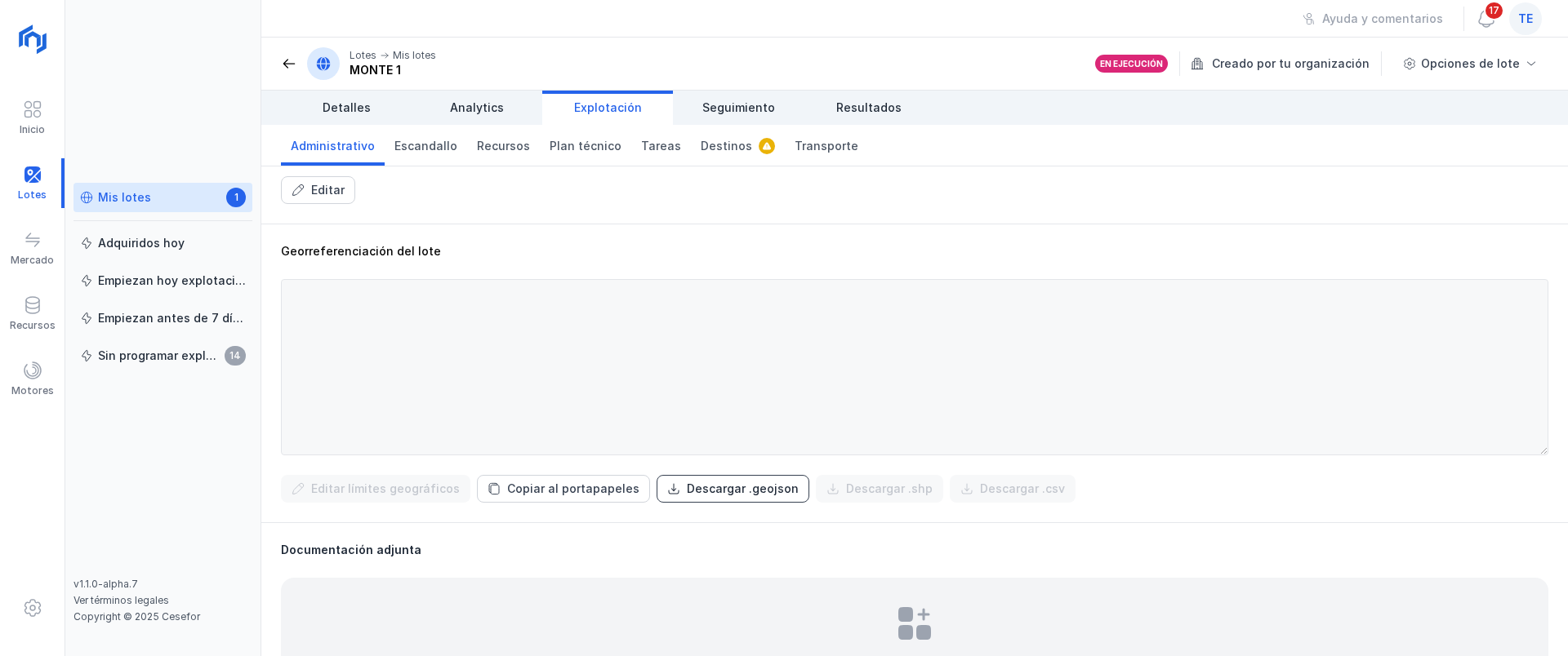
click at [717, 496] on div "Descargar .geojson" at bounding box center [742, 489] width 112 height 17
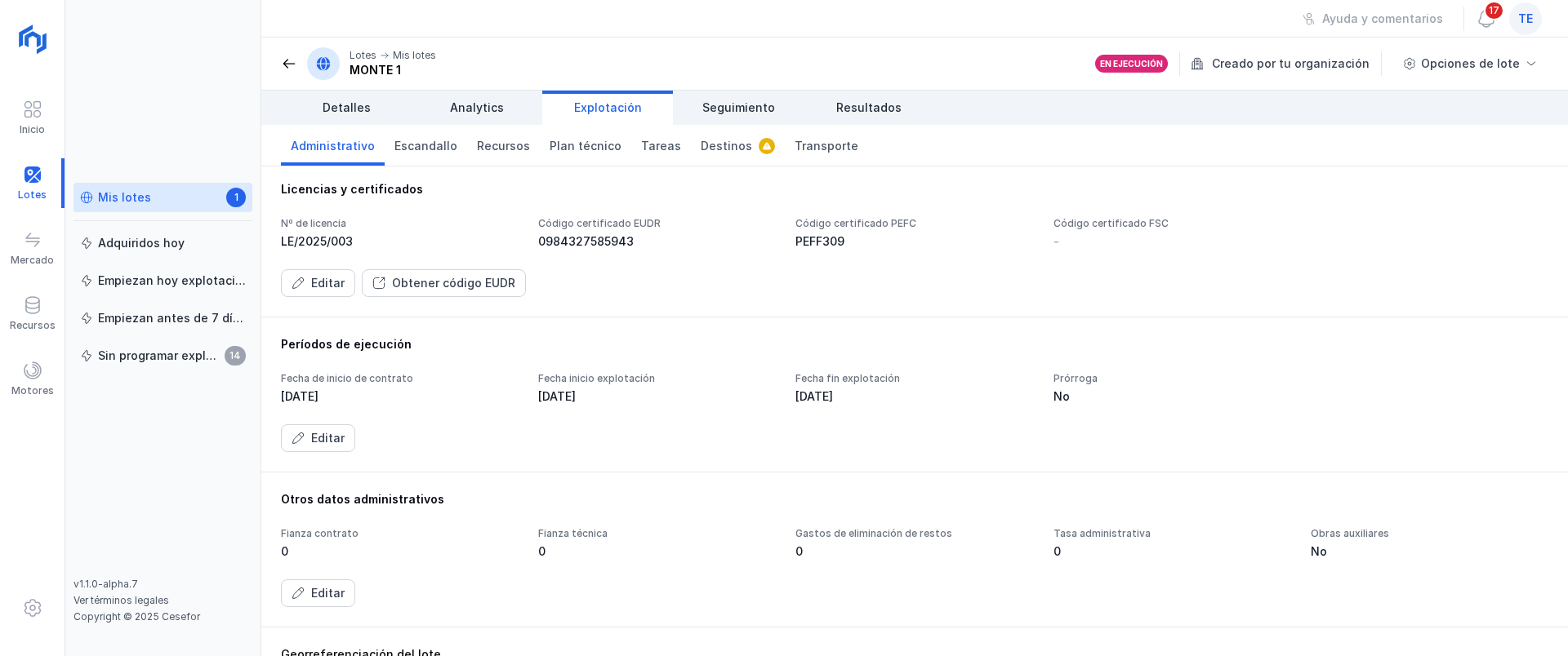
scroll to position [0, 0]
click at [568, 142] on span "Plan técnico" at bounding box center [586, 146] width 72 height 17
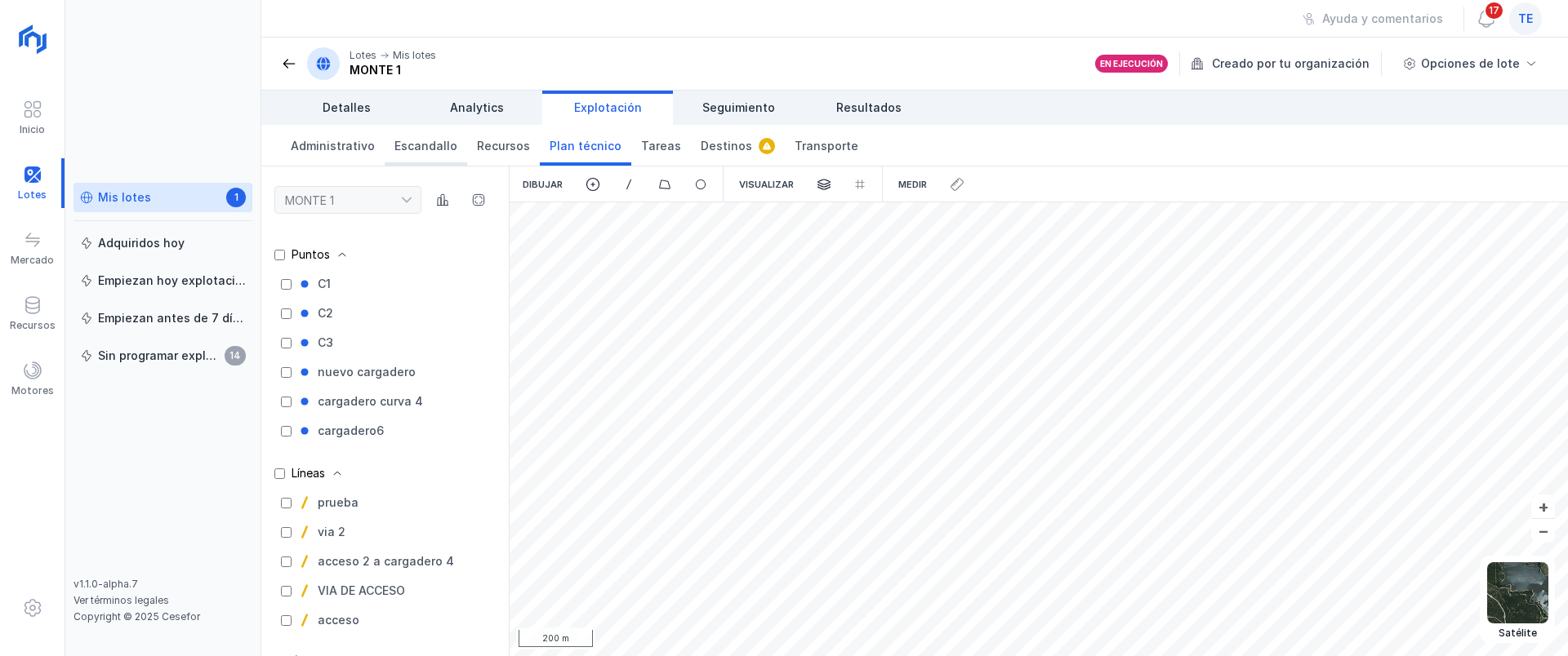
click at [419, 146] on span "Escandallo" at bounding box center [426, 146] width 63 height 17
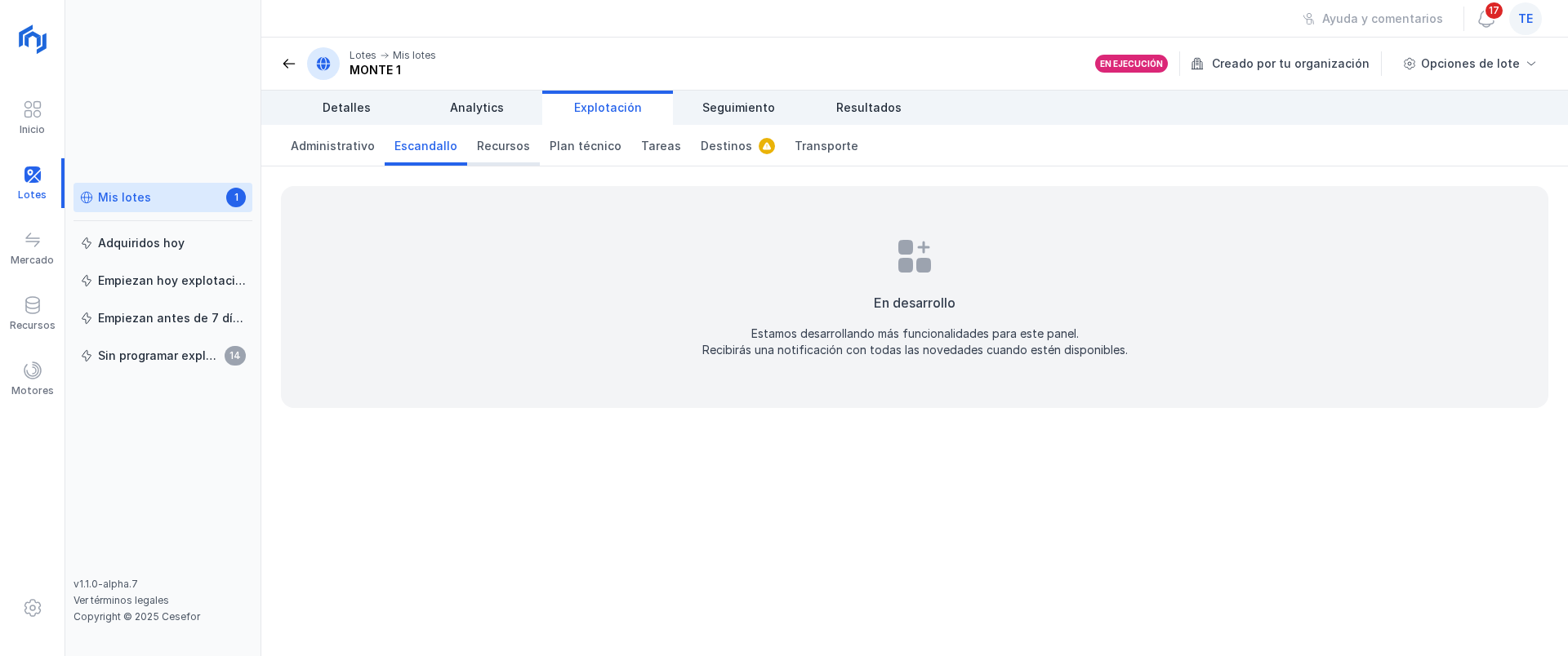
click at [489, 149] on span "Recursos" at bounding box center [503, 146] width 53 height 17
click at [583, 147] on span "Plan técnico" at bounding box center [586, 146] width 72 height 17
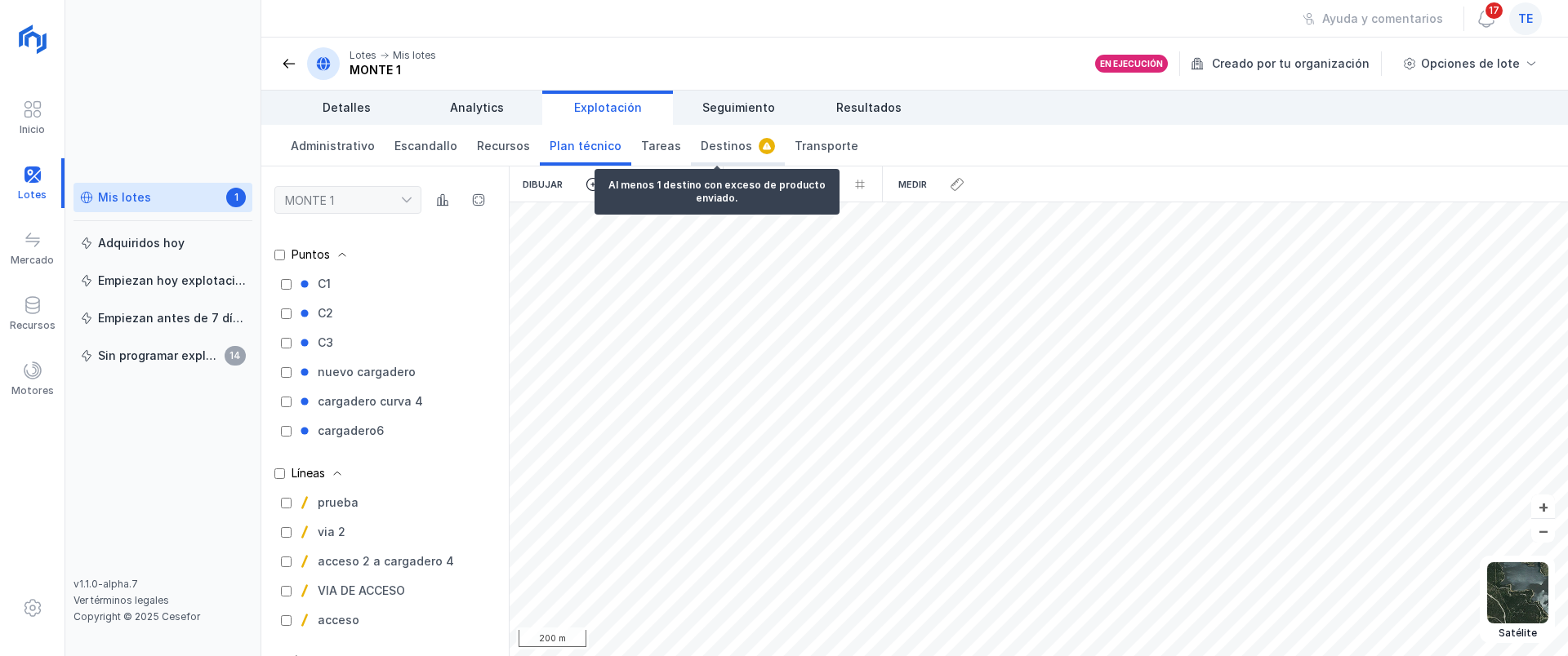
click at [706, 146] on span "Destinos" at bounding box center [727, 146] width 52 height 17
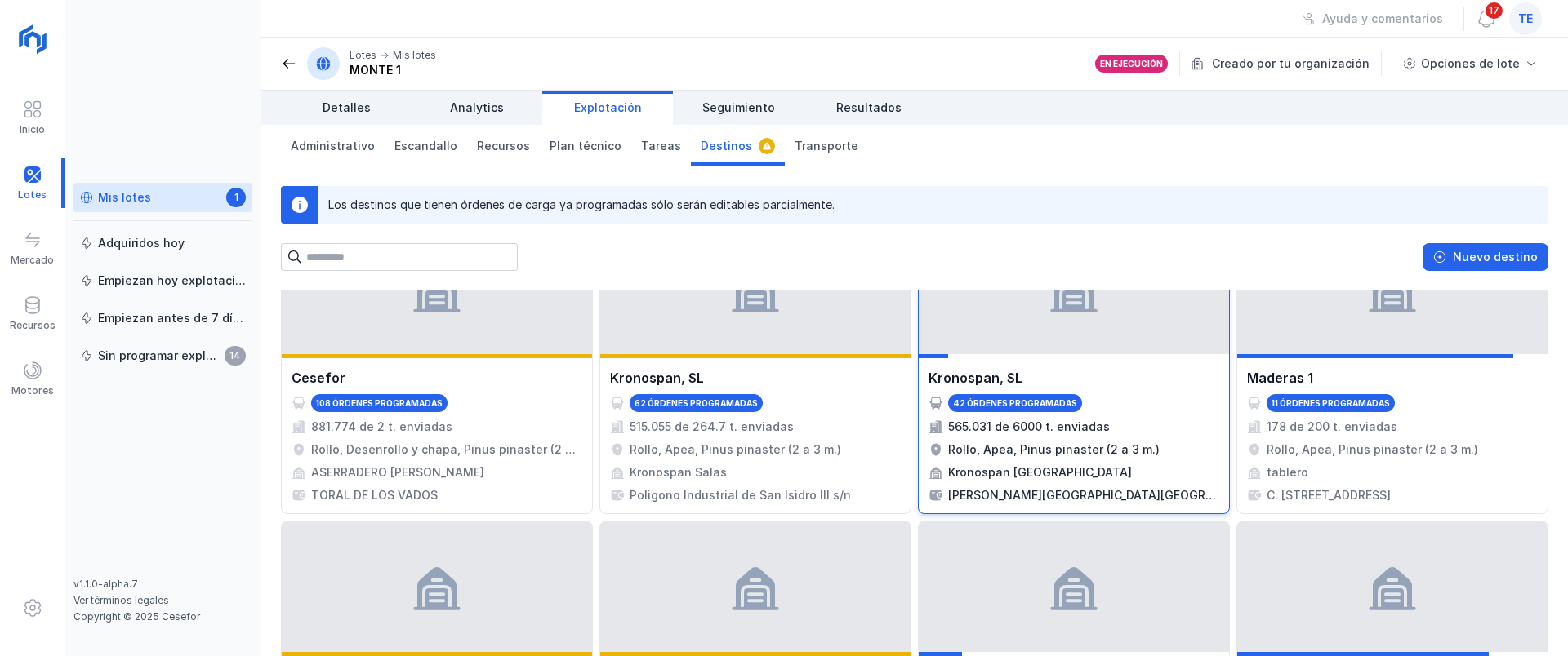
scroll to position [102, 0]
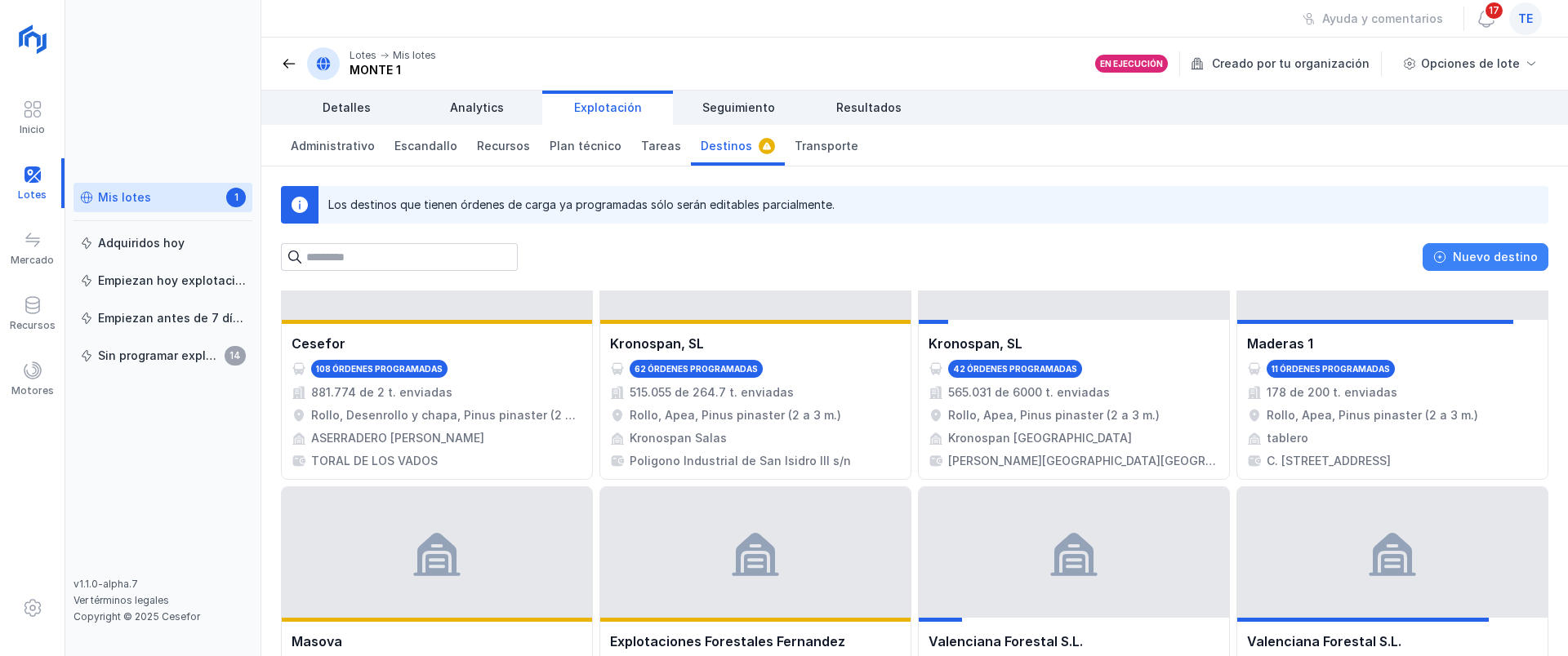
click at [1469, 260] on div "Nuevo destino" at bounding box center [1495, 257] width 85 height 17
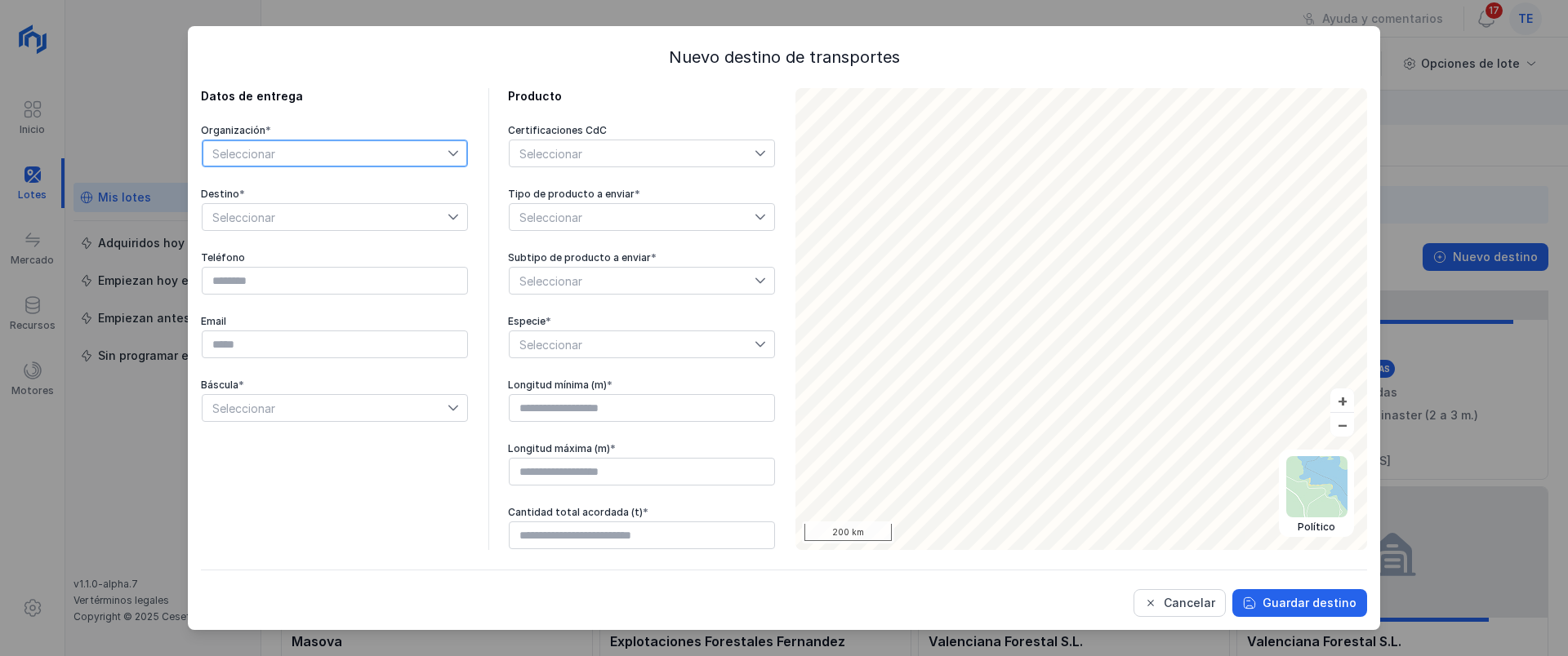
click at [311, 153] on span "Seleccionar" at bounding box center [325, 154] width 245 height 26
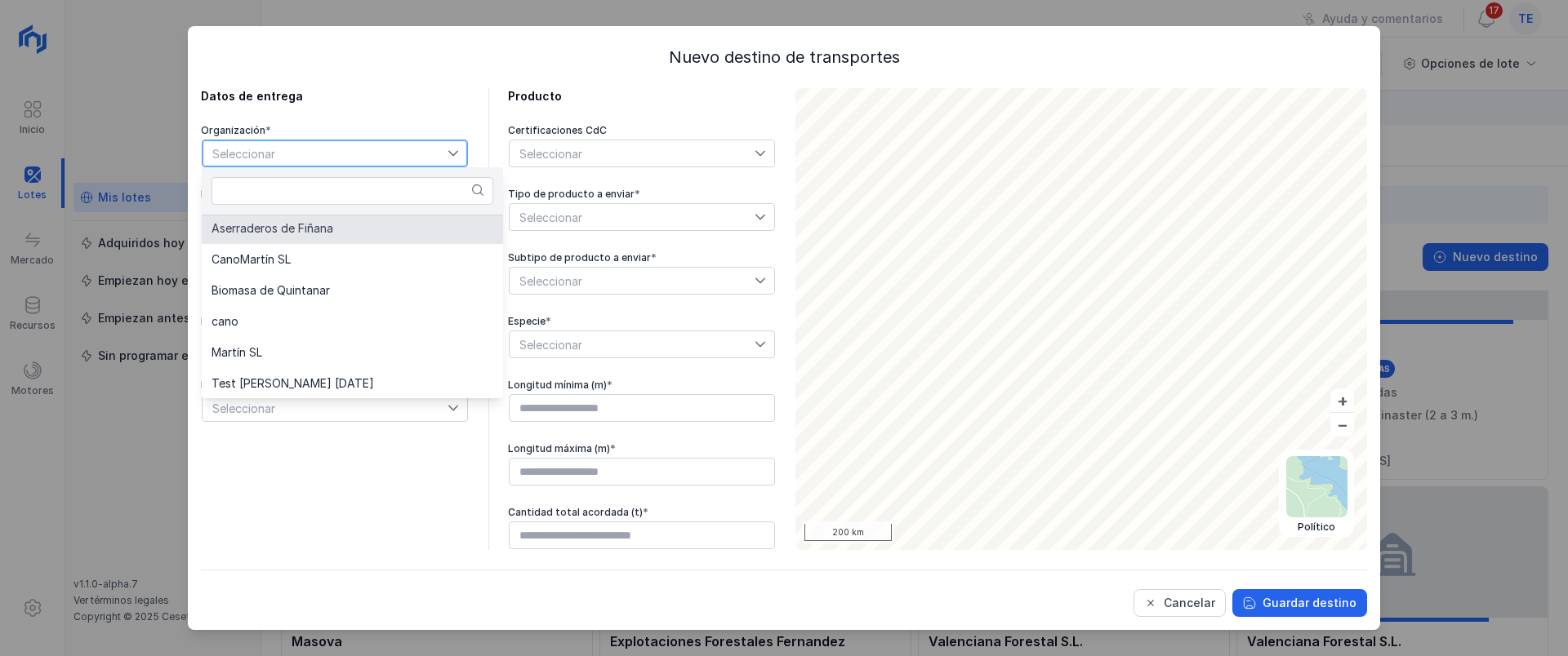
scroll to position [530, 0]
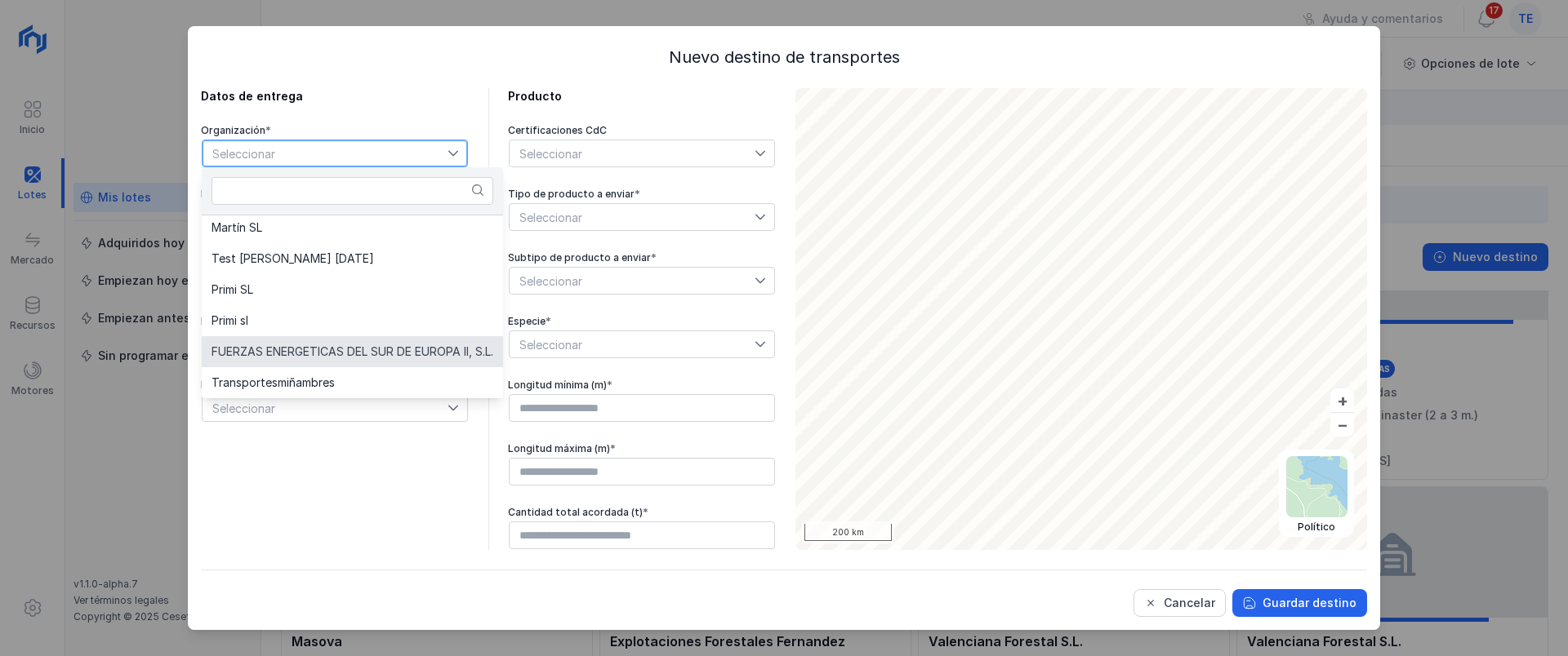
click at [313, 346] on span "FUERZAS ENERGETICAS DEL SUR DE EUROPA II, S.L." at bounding box center [352, 352] width 281 height 11
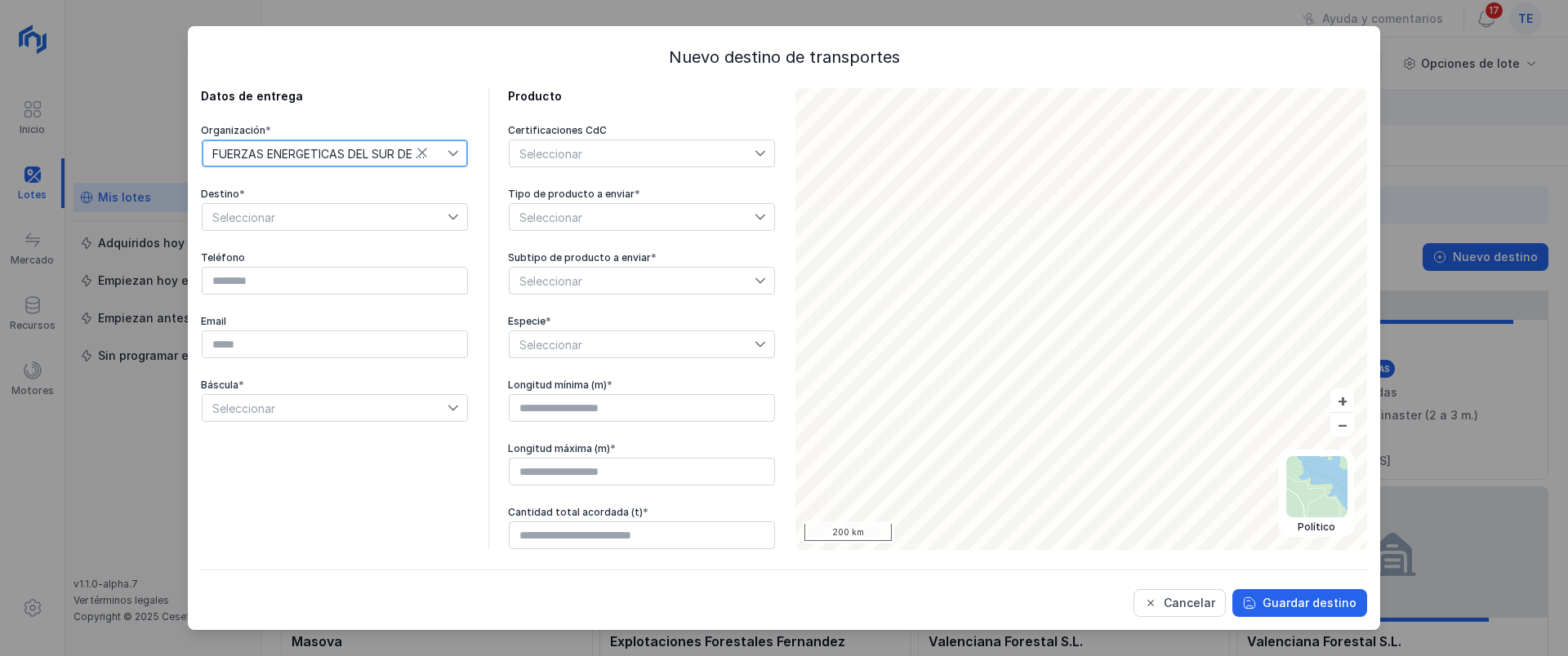
click at [358, 219] on span "Seleccionar" at bounding box center [325, 217] width 245 height 26
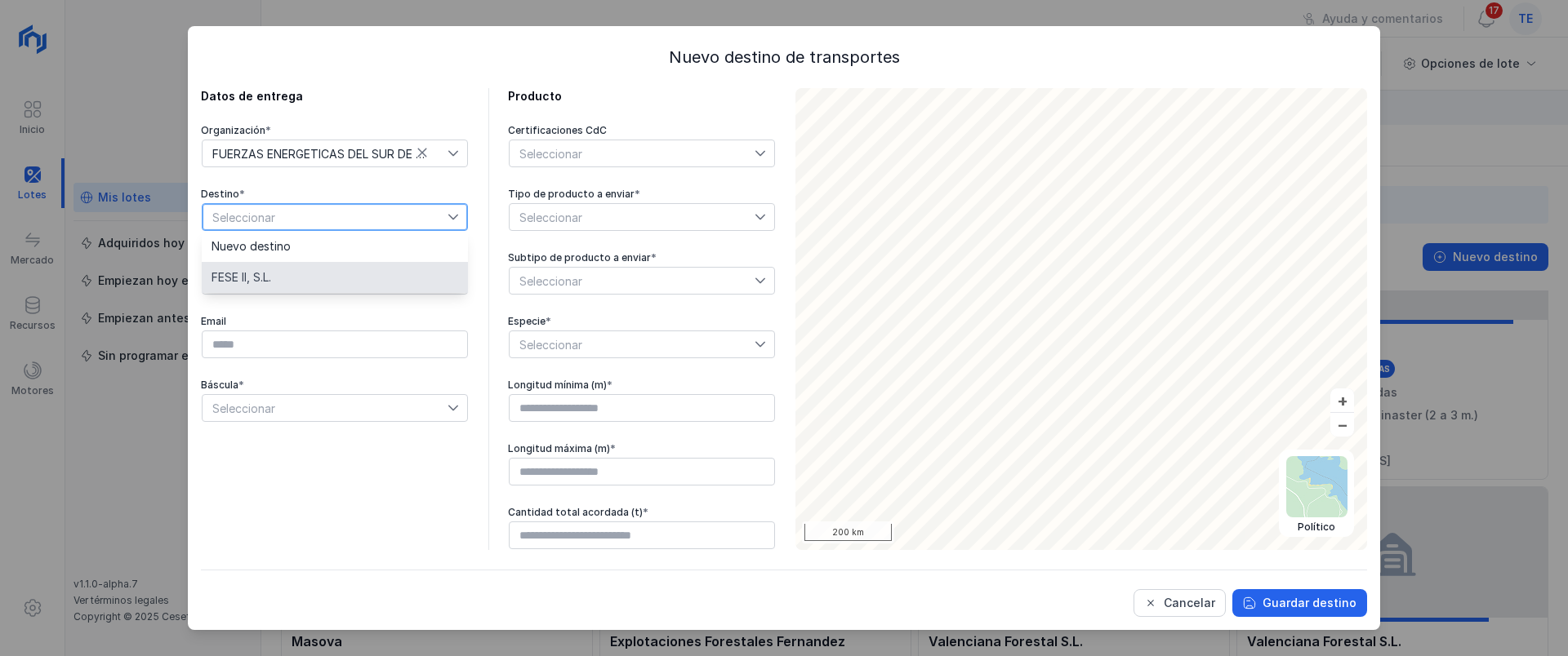
click at [326, 277] on li "FESE II, S.L." at bounding box center [335, 278] width 267 height 31
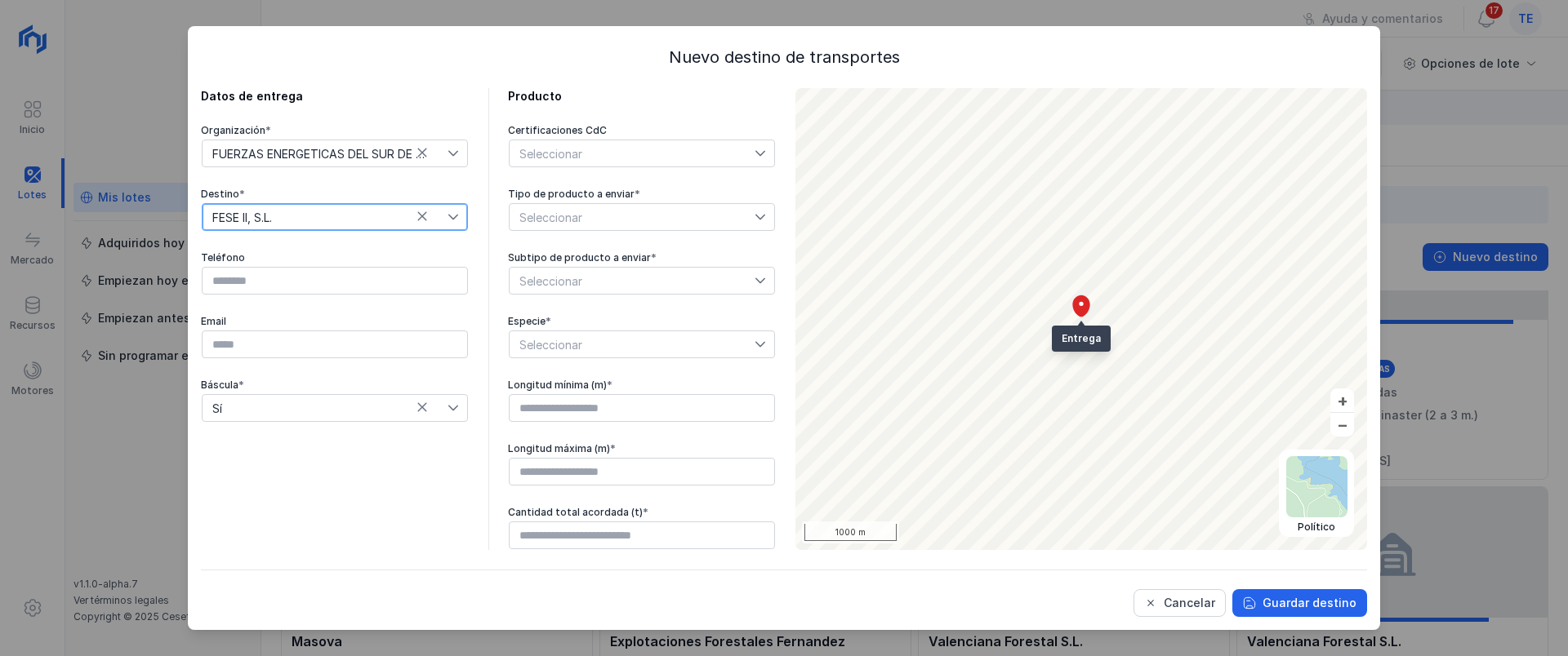
click at [639, 222] on span "Seleccionar" at bounding box center [631, 217] width 245 height 26
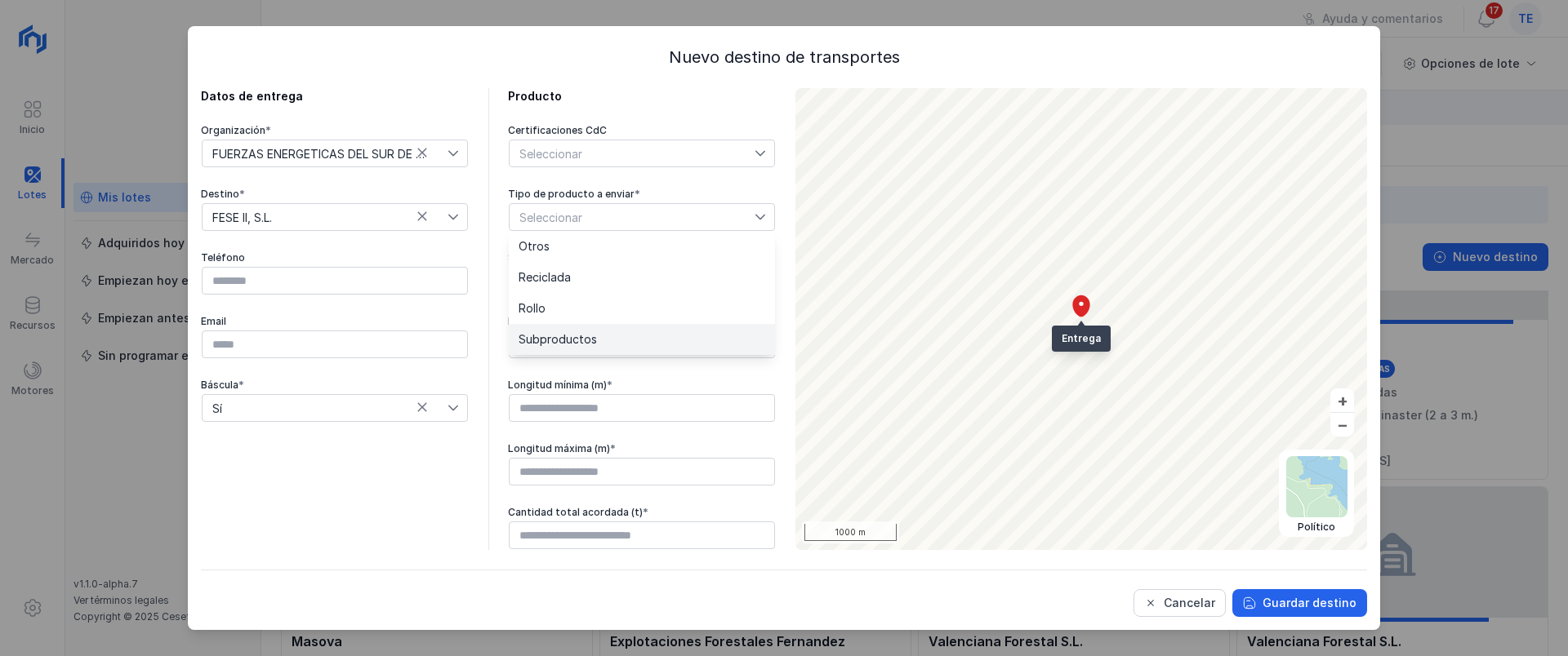
click at [628, 340] on li "Subproductos" at bounding box center [642, 340] width 267 height 31
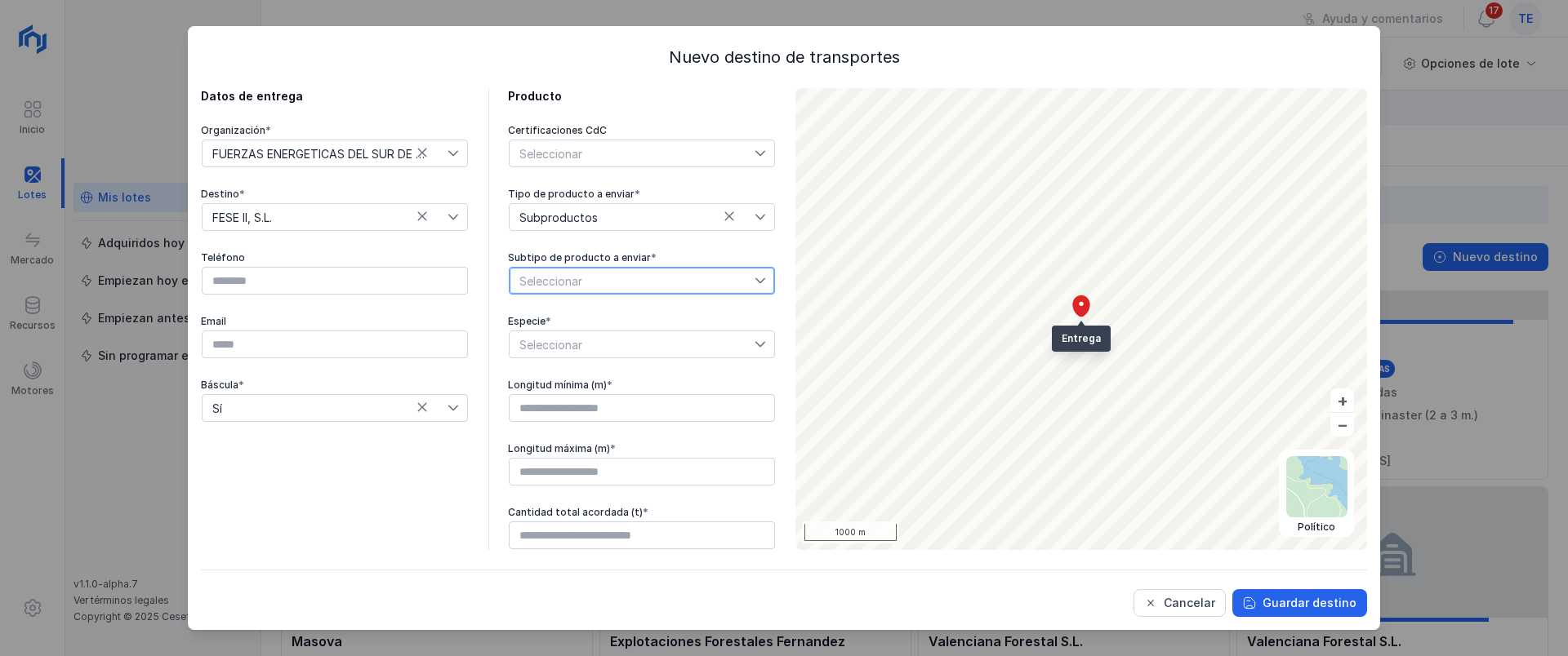
click at [628, 287] on span "Seleccionar" at bounding box center [631, 280] width 245 height 26
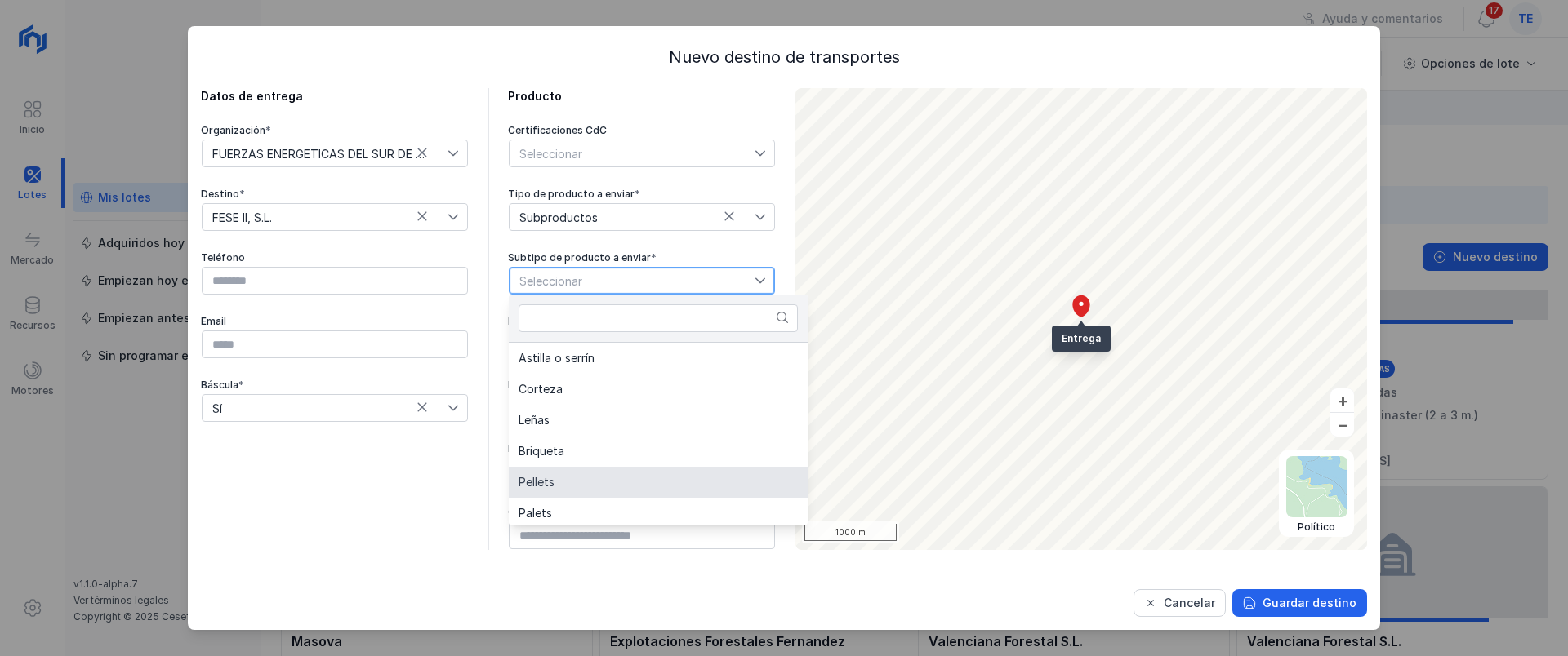
scroll to position [204, 0]
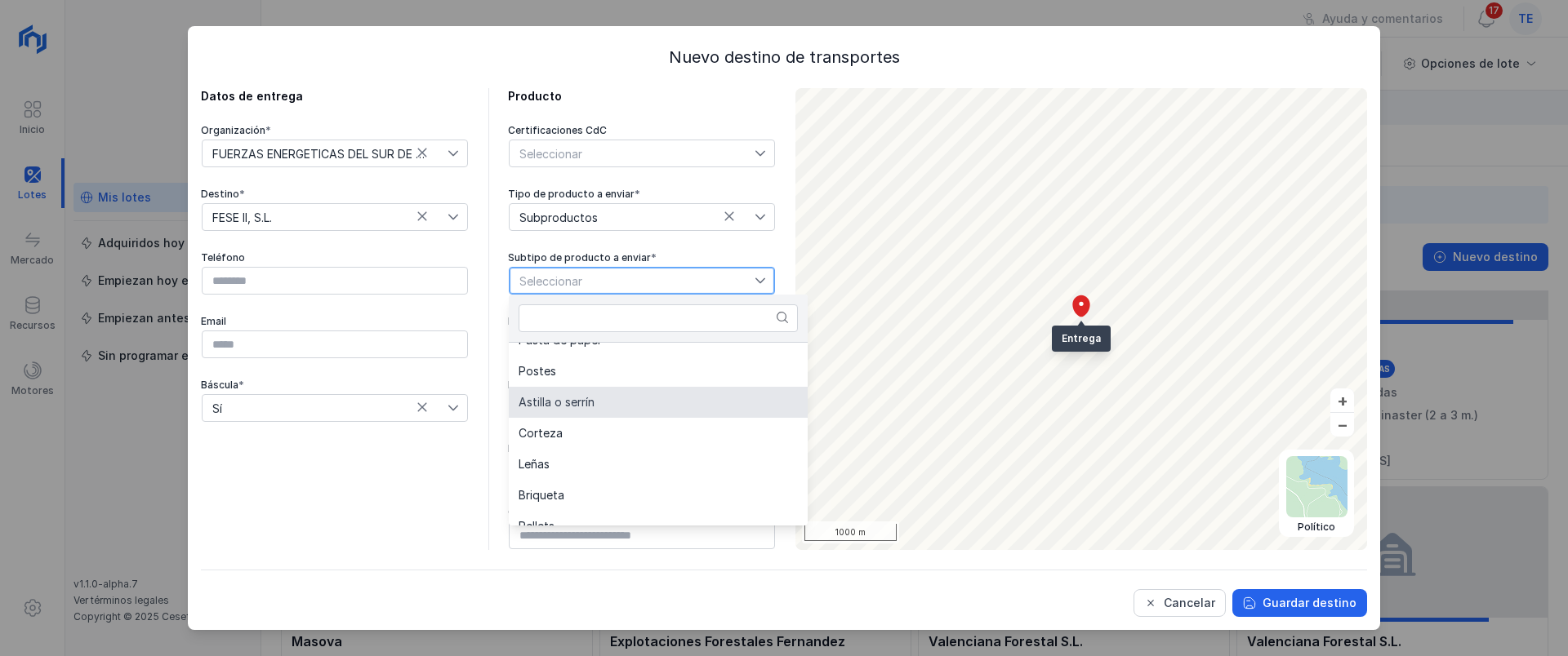
click at [626, 408] on li "Astilla o serrín" at bounding box center [658, 402] width 299 height 31
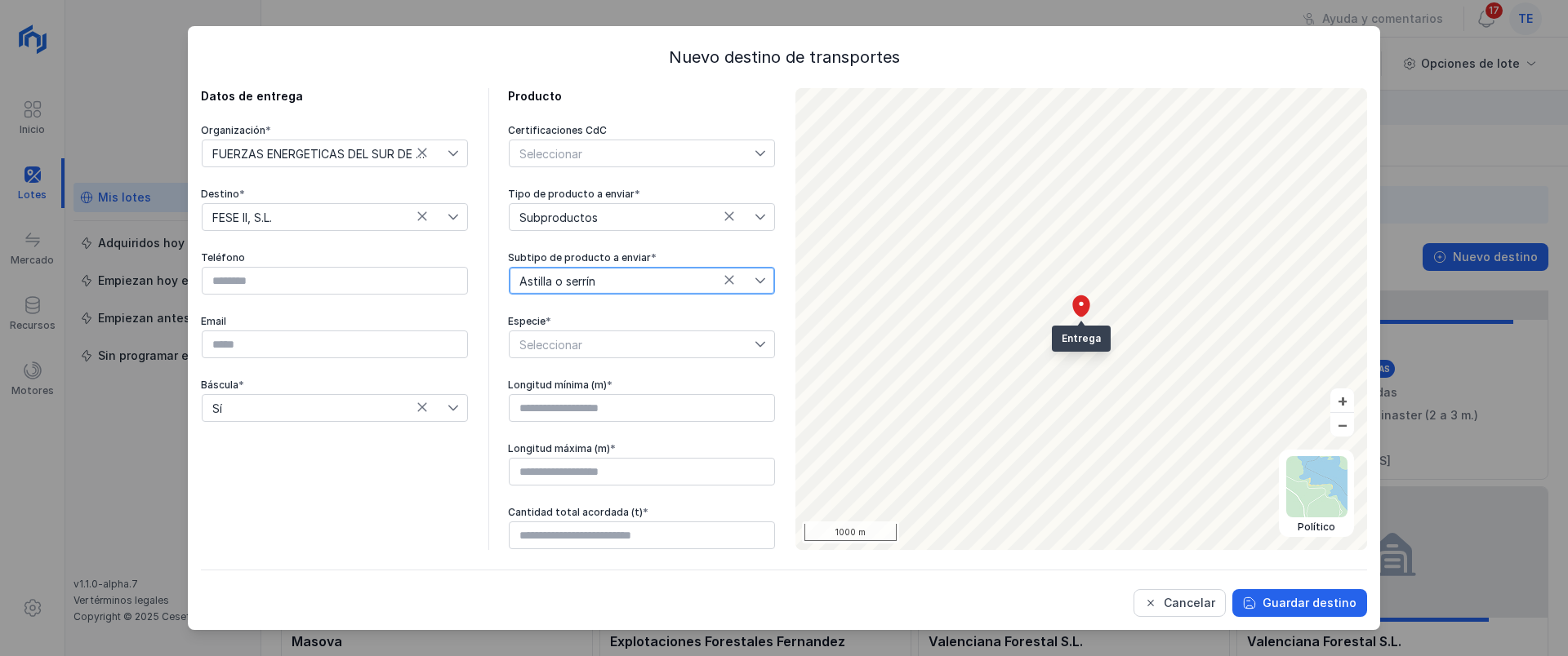
click at [637, 346] on span "Seleccionar" at bounding box center [631, 344] width 245 height 26
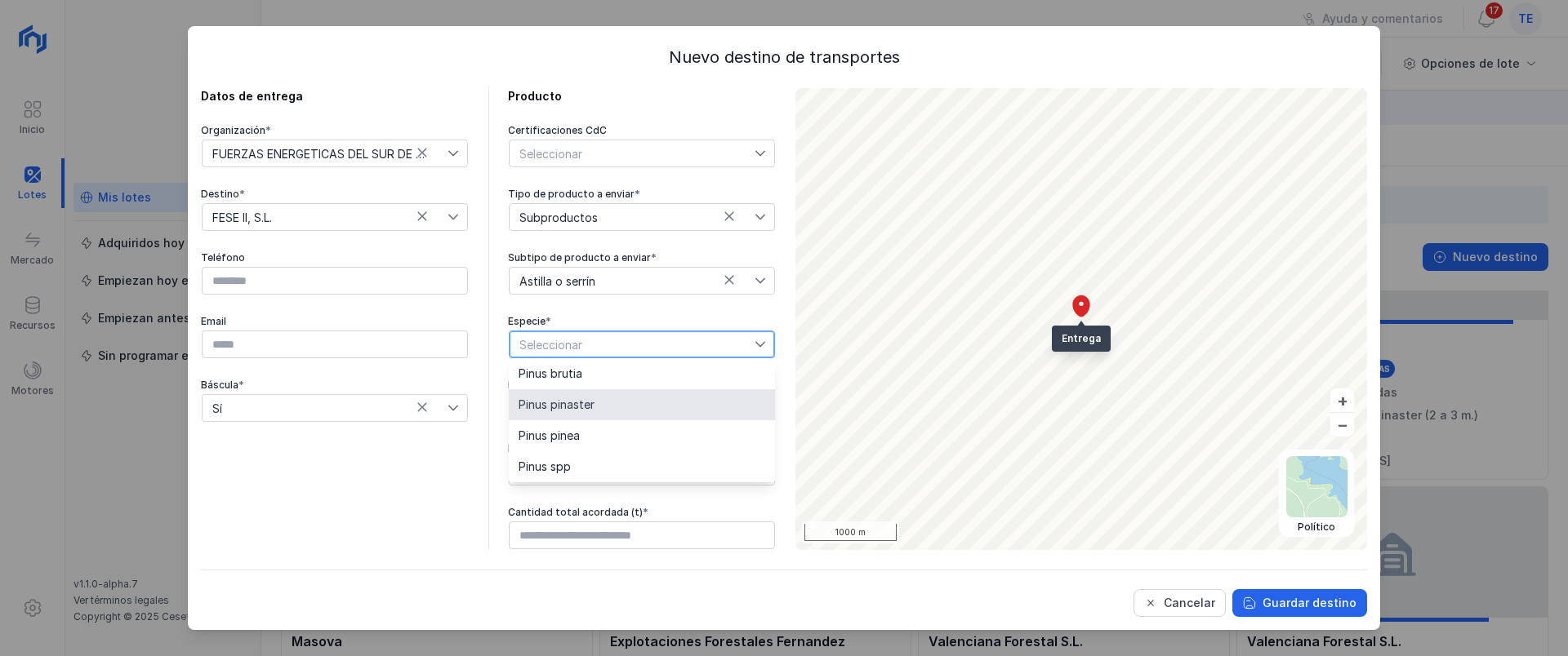
click at [614, 402] on li "Pinus pinaster" at bounding box center [642, 405] width 267 height 31
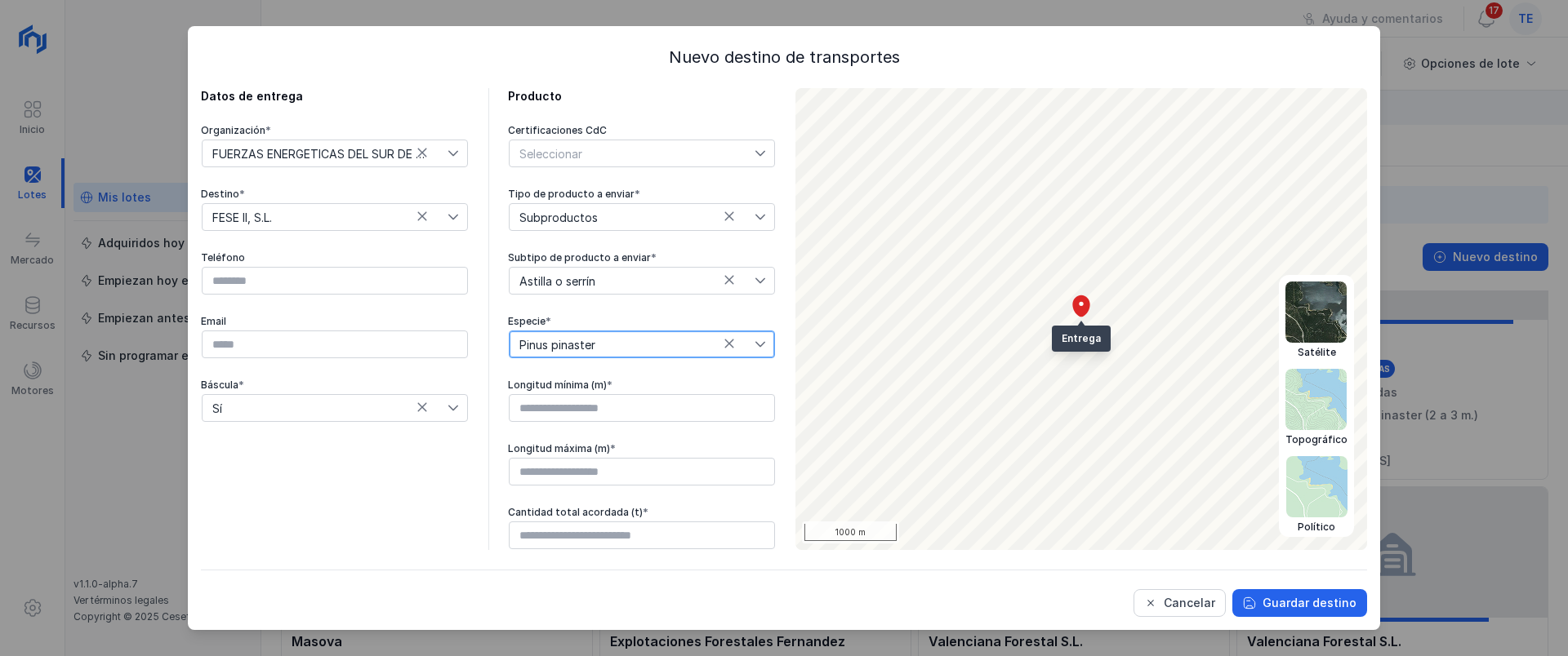
click at [1316, 319] on img at bounding box center [1316, 312] width 61 height 61
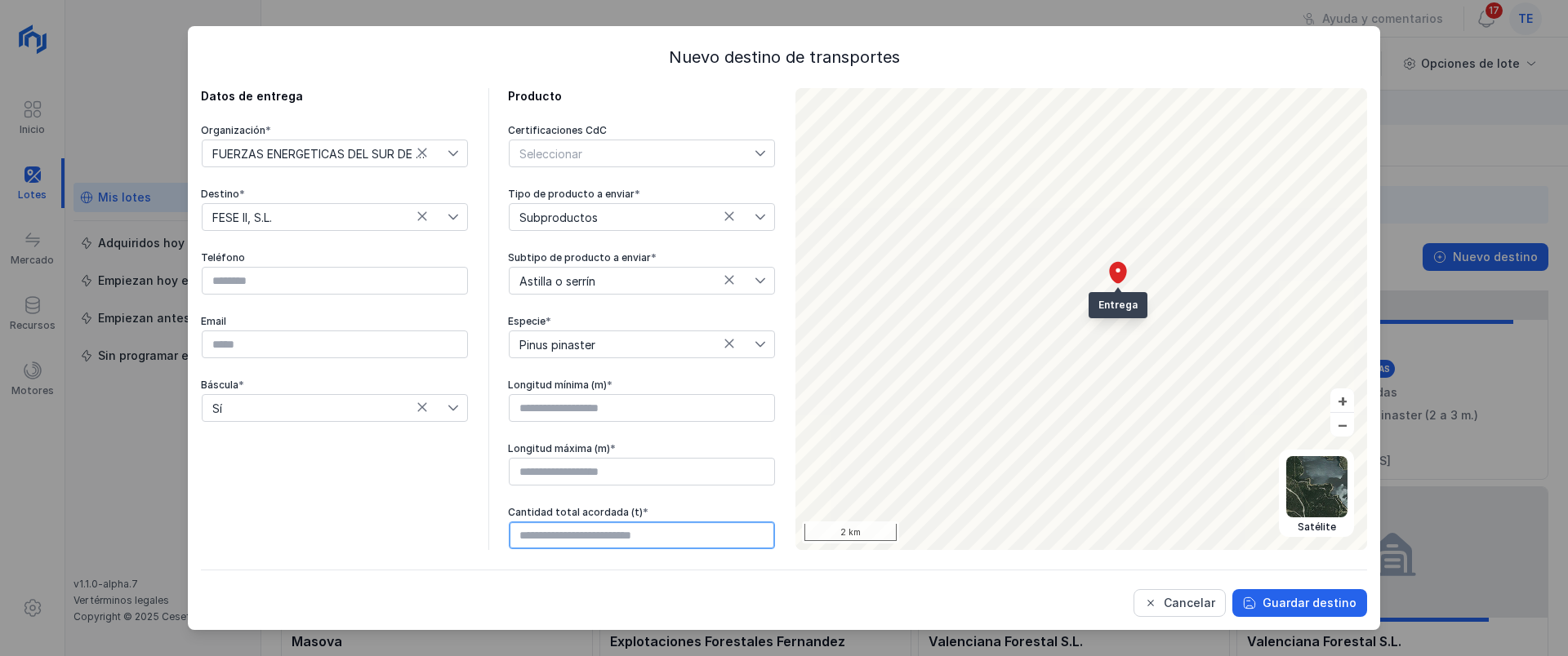
click at [625, 529] on input "text" at bounding box center [642, 536] width 267 height 28
click at [1209, 607] on div "Cancelar" at bounding box center [1189, 603] width 52 height 17
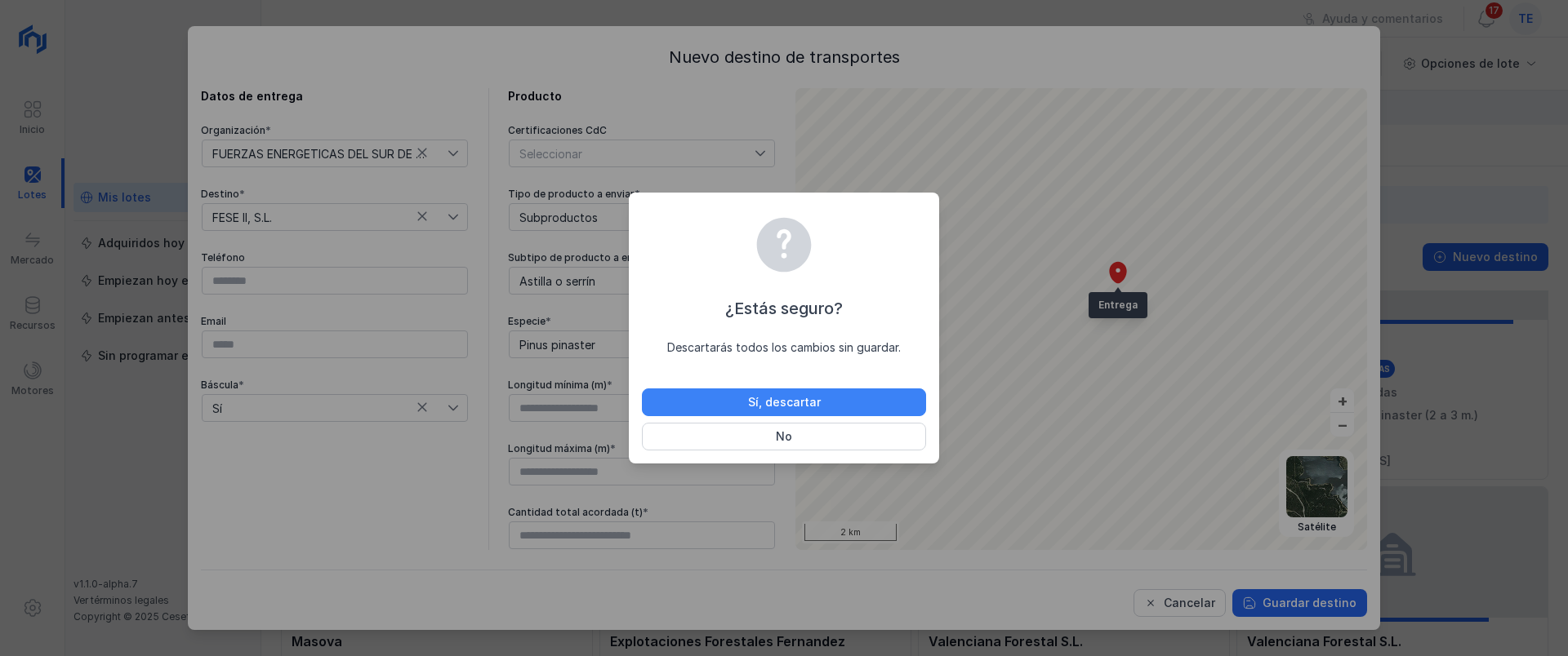
click at [840, 407] on button "Sí, descartar" at bounding box center [783, 402] width 284 height 28
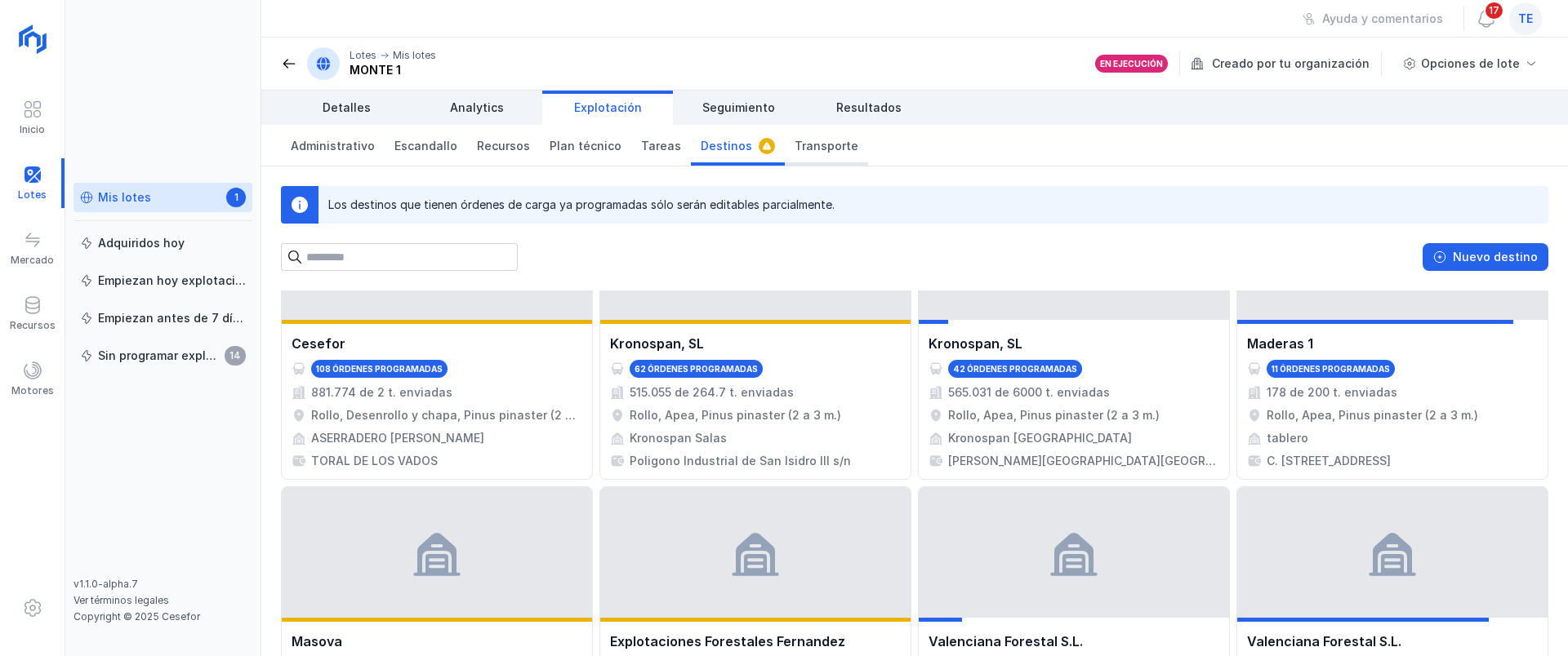
click at [809, 153] on span "Transporte" at bounding box center [826, 146] width 64 height 17
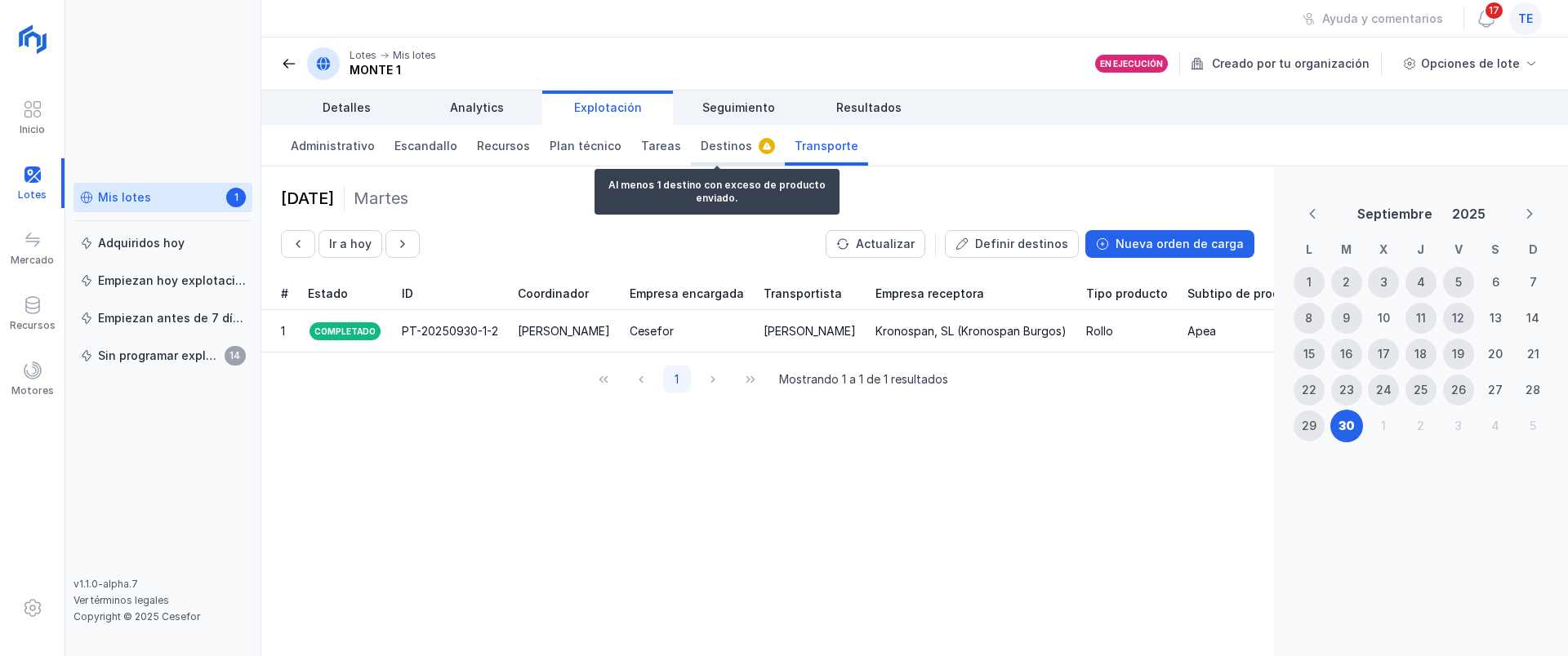
click at [703, 142] on span "Destinos" at bounding box center [727, 146] width 52 height 17
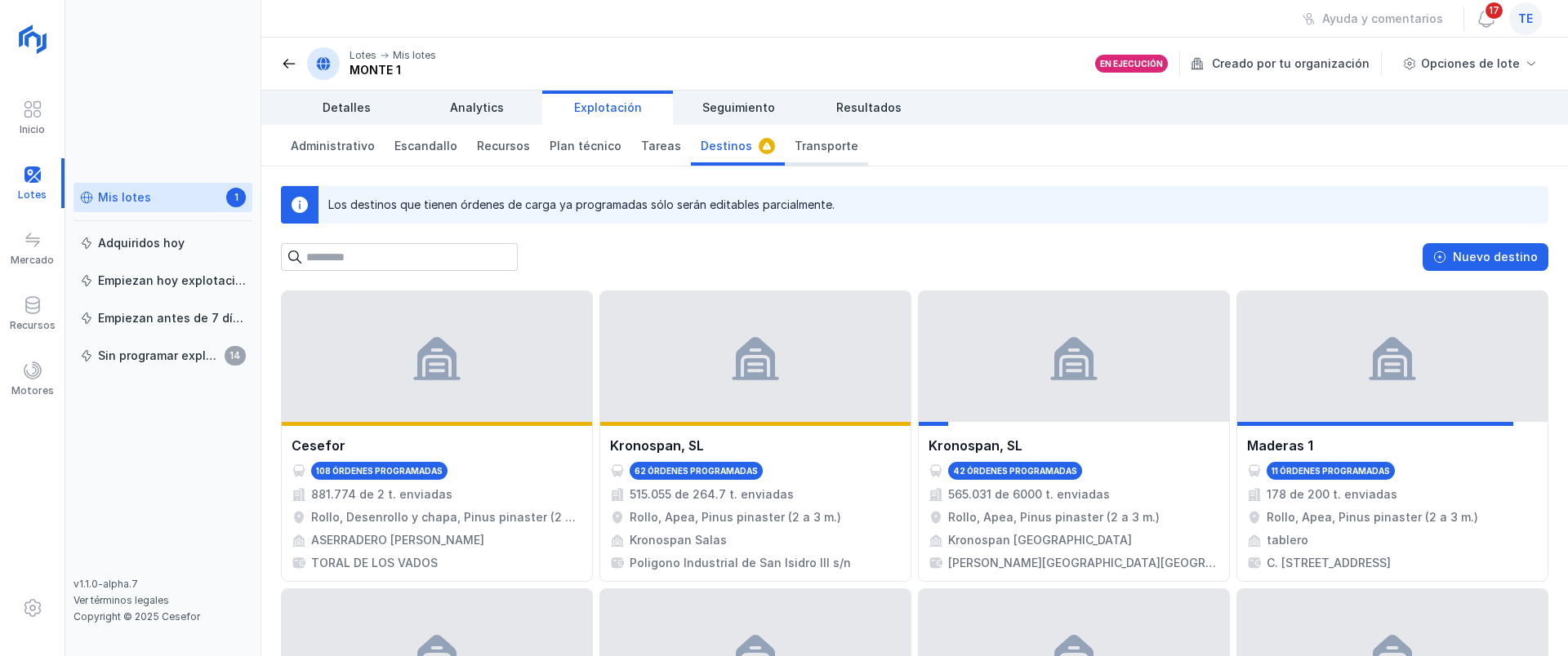
click at [797, 147] on span "Transporte" at bounding box center [826, 146] width 64 height 17
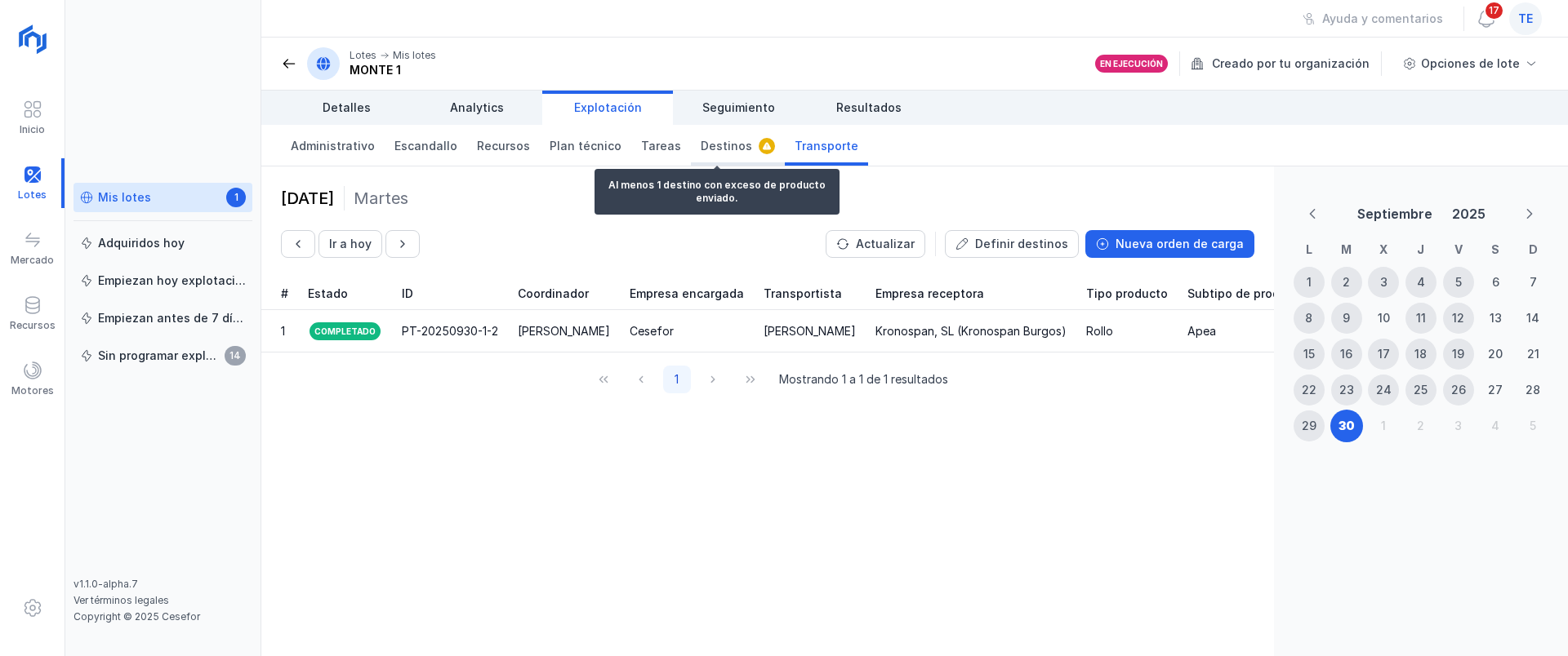
click at [722, 141] on span "Destinos" at bounding box center [727, 146] width 52 height 17
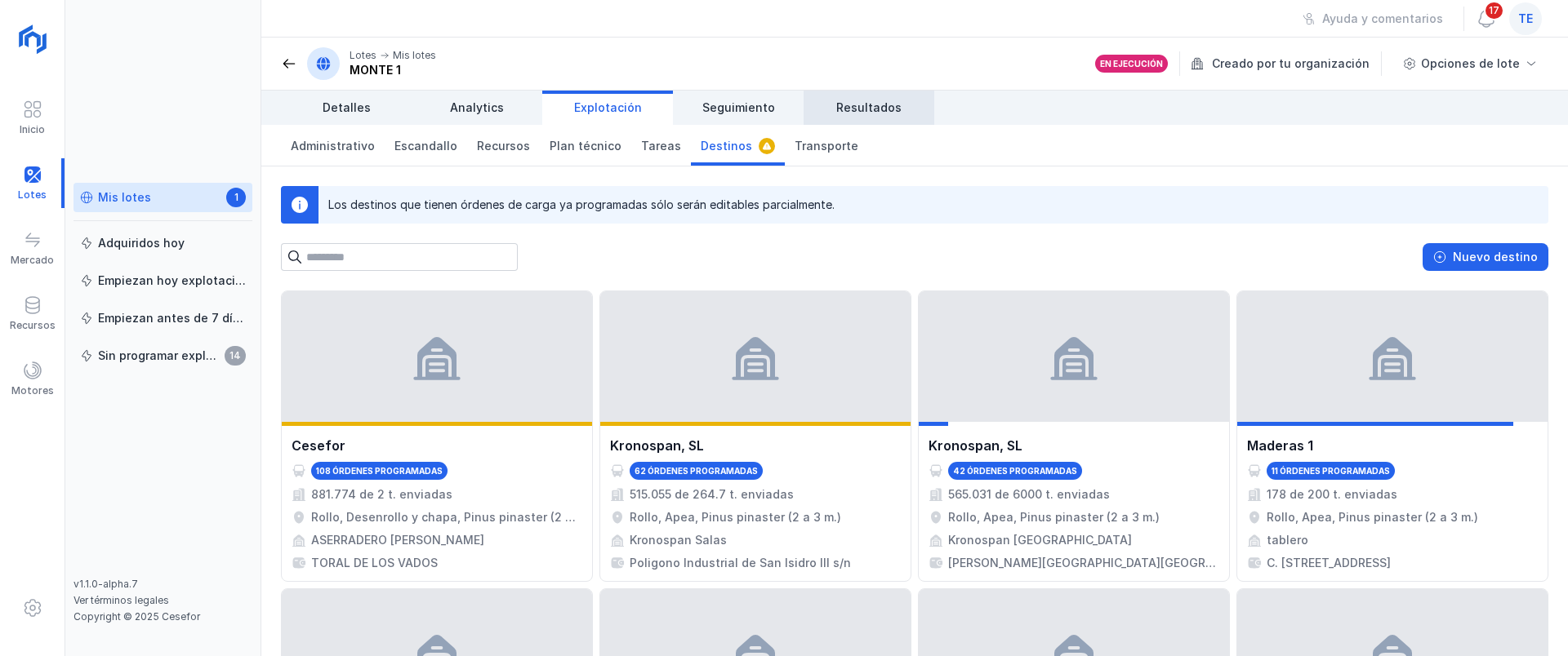
click at [857, 111] on span "Resultados" at bounding box center [868, 108] width 66 height 17
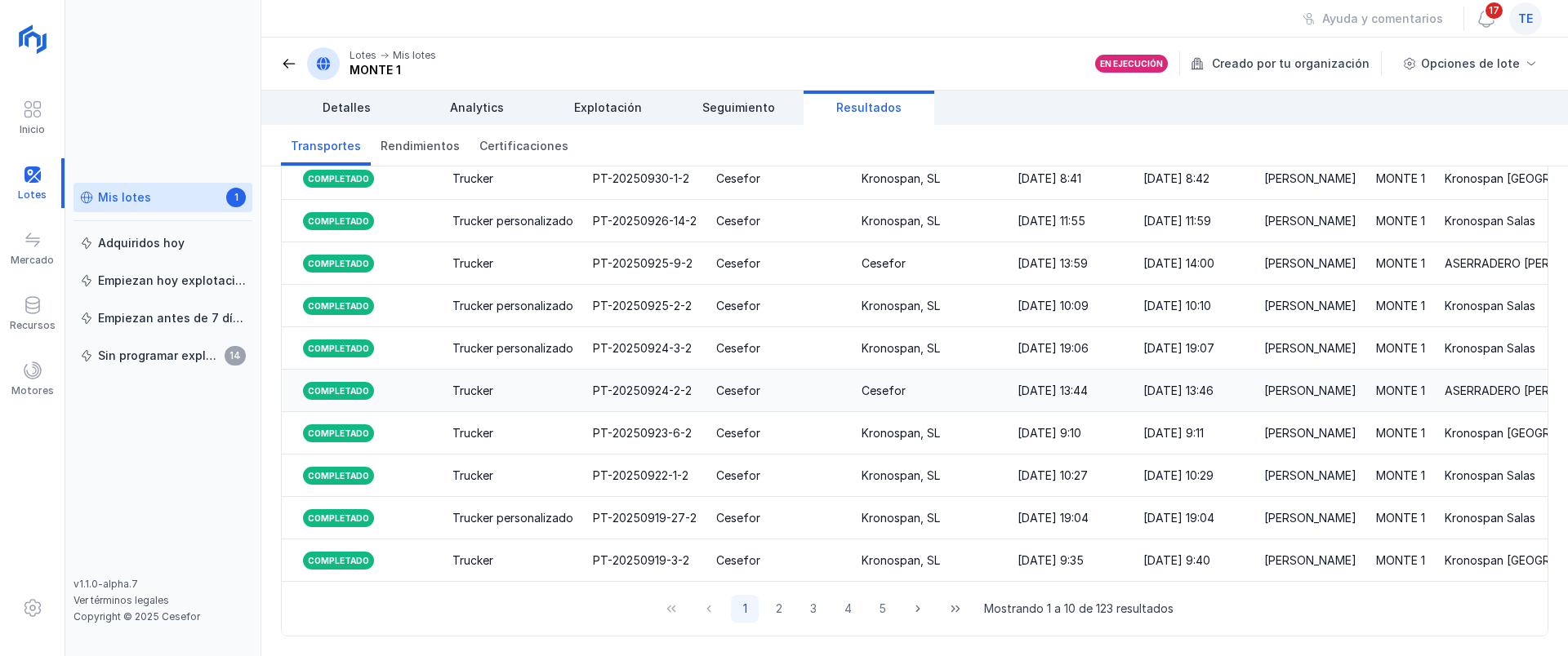
click at [497, 383] on div "Trucker" at bounding box center [513, 391] width 121 height 17
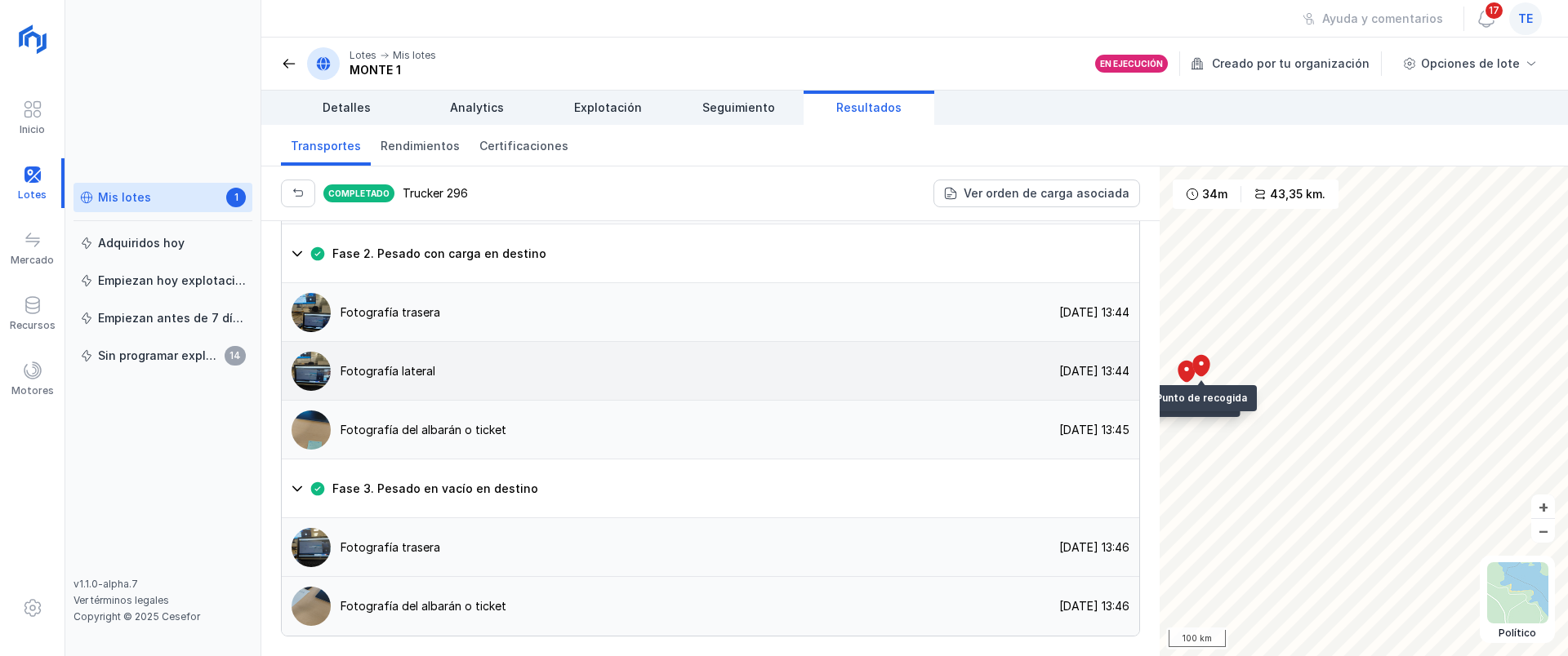
scroll to position [1403, 0]
click at [450, 422] on div "Fotografía del albarán o ticket" at bounding box center [423, 430] width 166 height 17
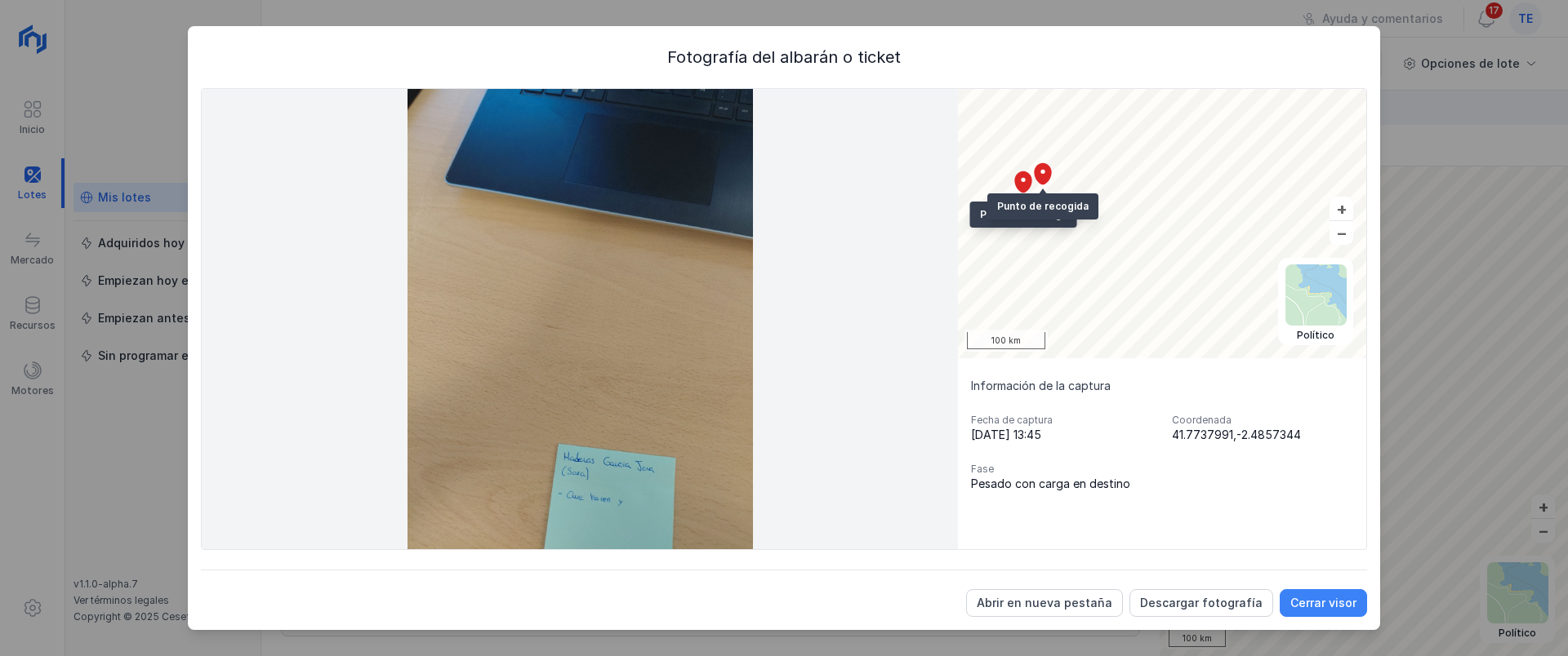
click at [1321, 611] on div "Cerrar visor" at bounding box center [1323, 603] width 66 height 17
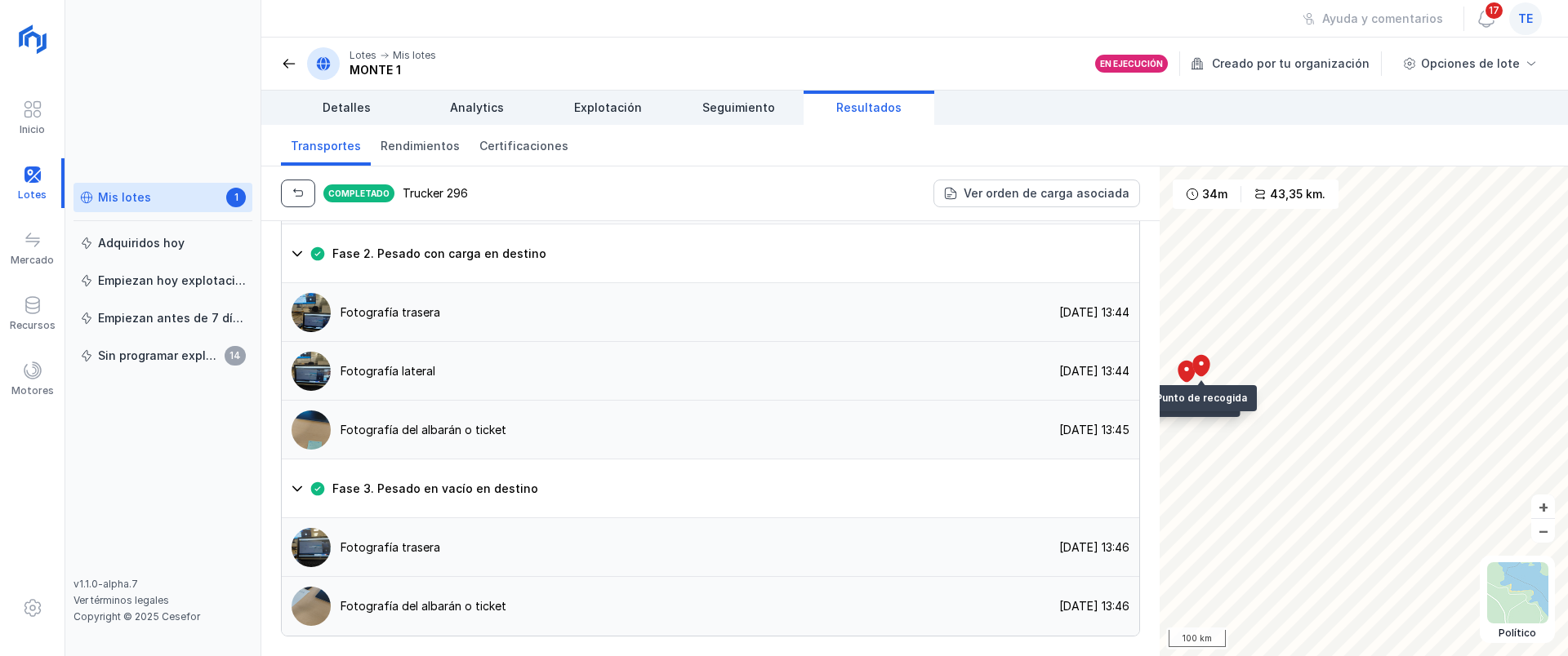
click at [291, 200] on button "button" at bounding box center [297, 193] width 34 height 28
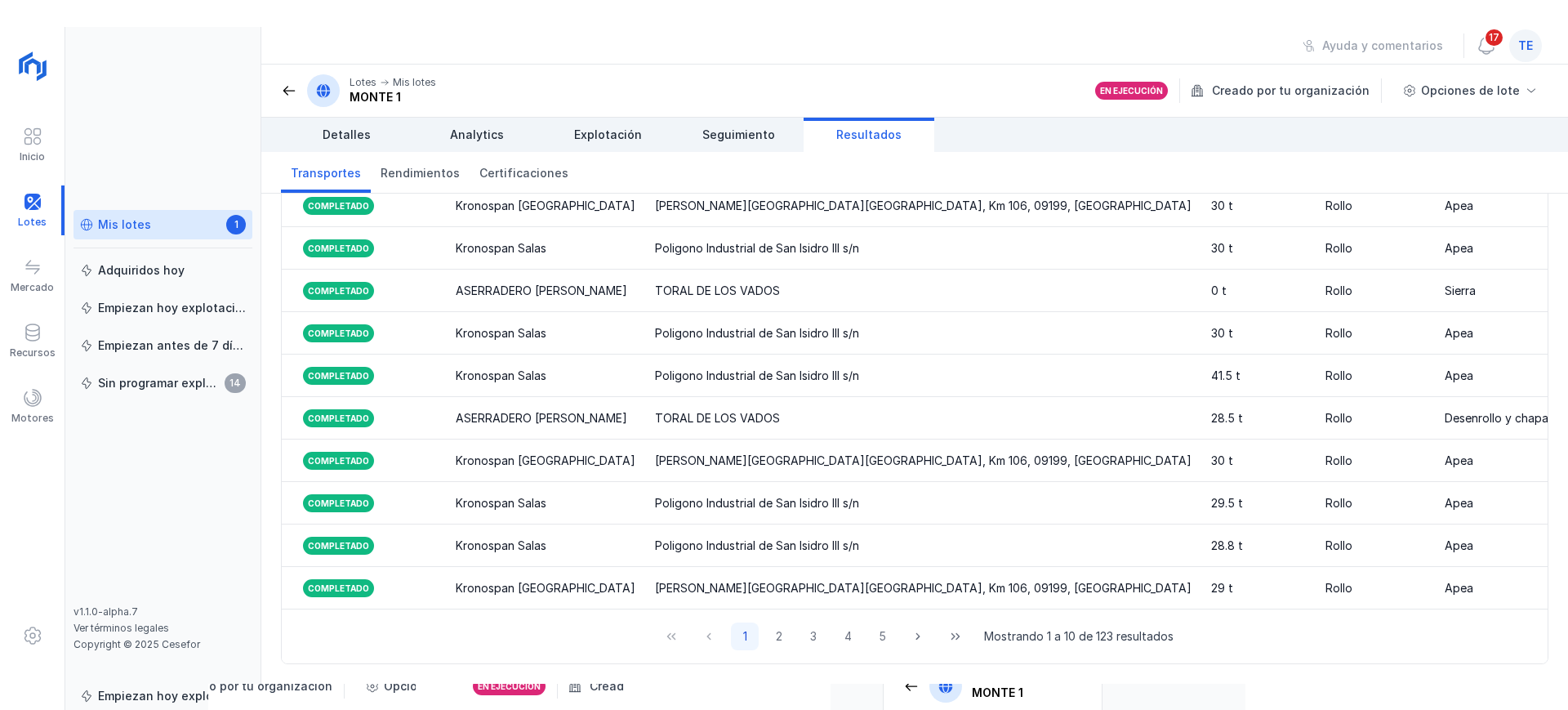
scroll to position [0, 1663]
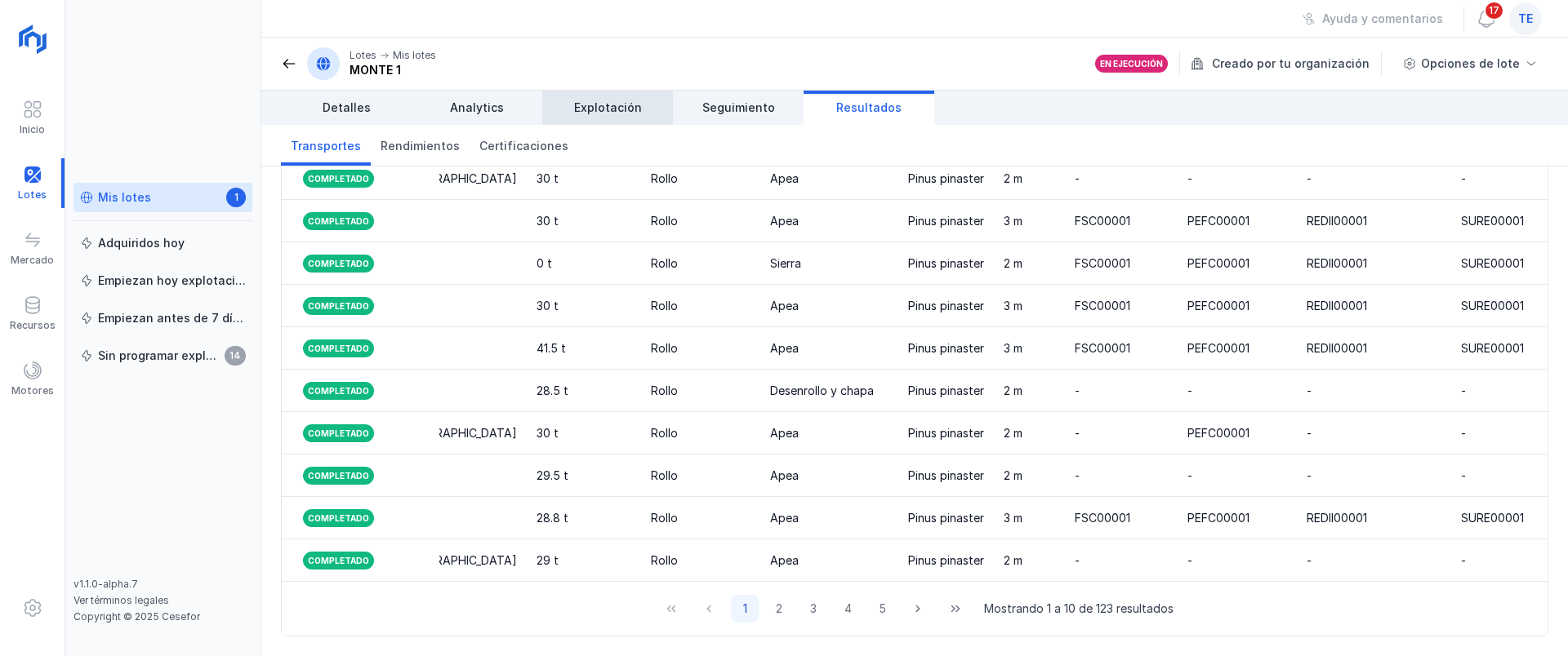
click at [628, 106] on span "Explotación" at bounding box center [607, 108] width 68 height 17
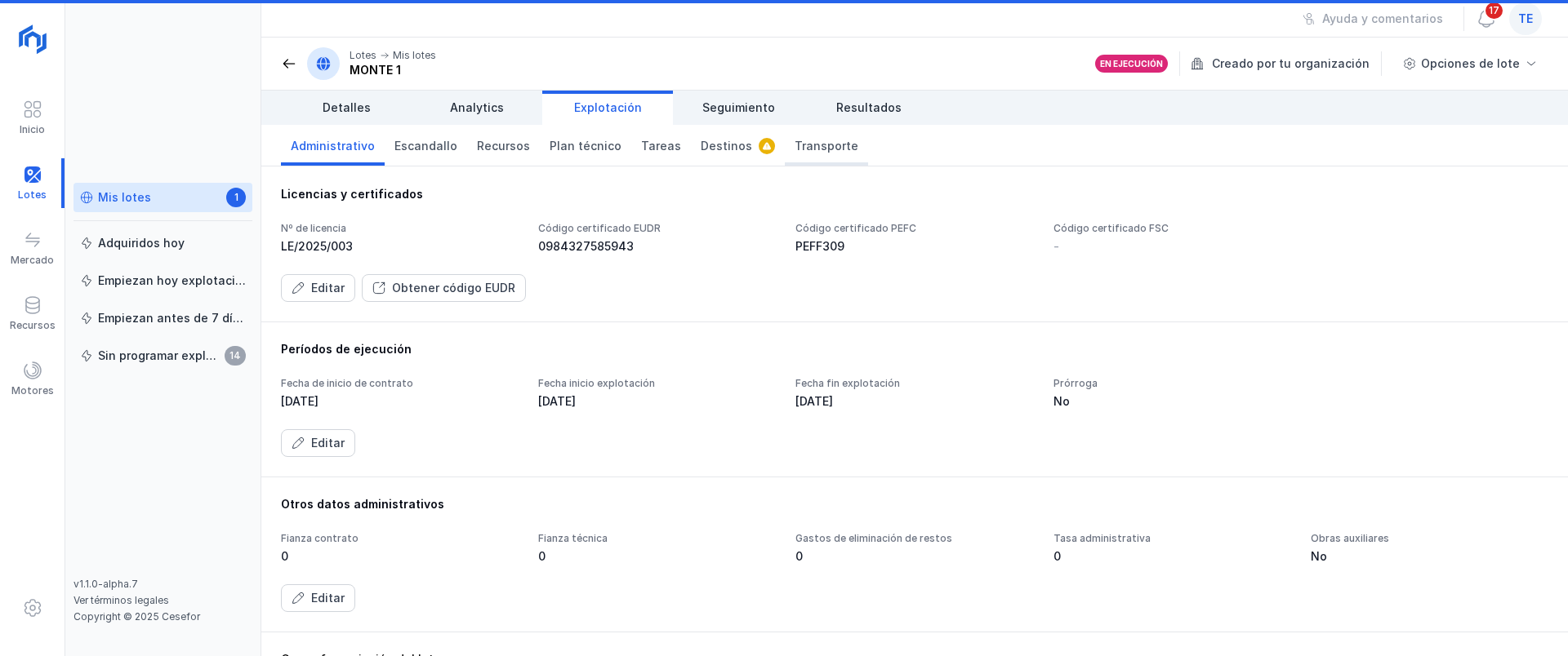
click at [817, 149] on span "Transporte" at bounding box center [826, 146] width 64 height 17
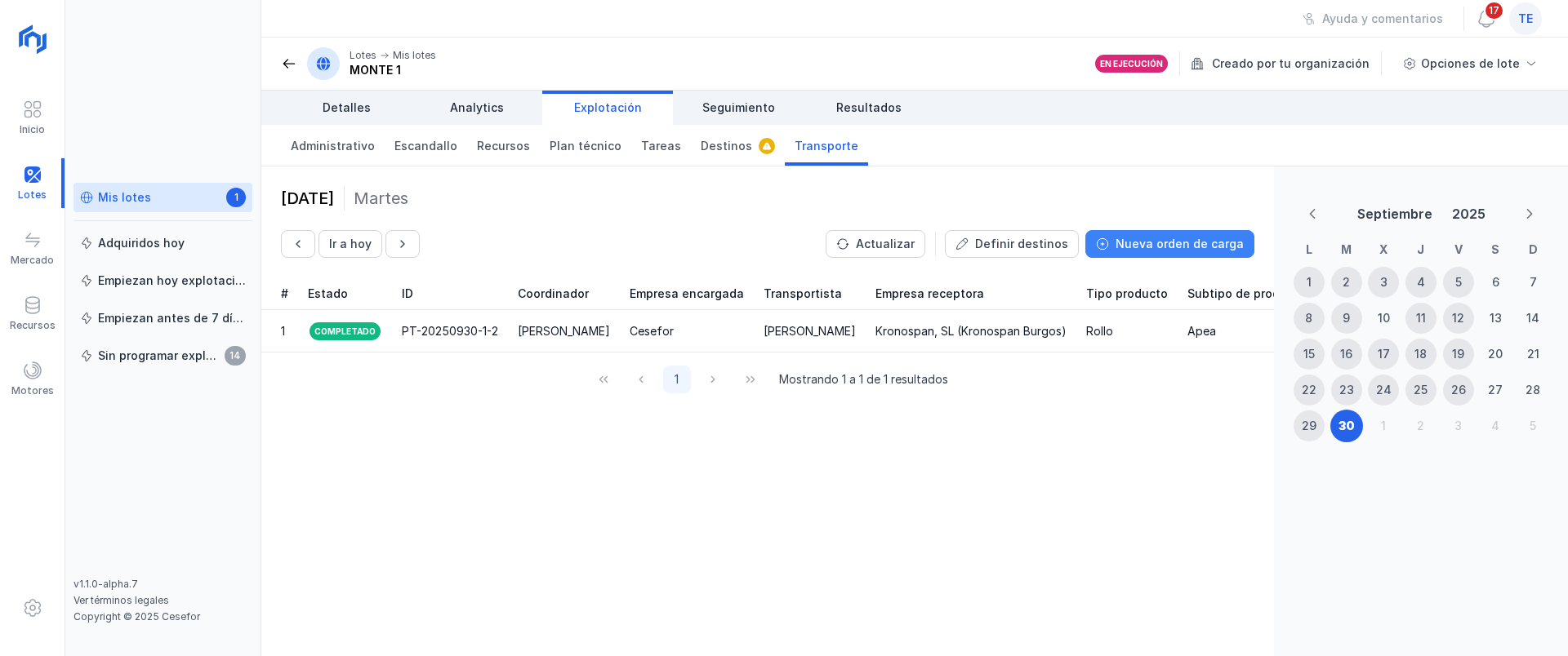
click at [1153, 246] on div "Nueva orden de carga" at bounding box center [1179, 244] width 128 height 17
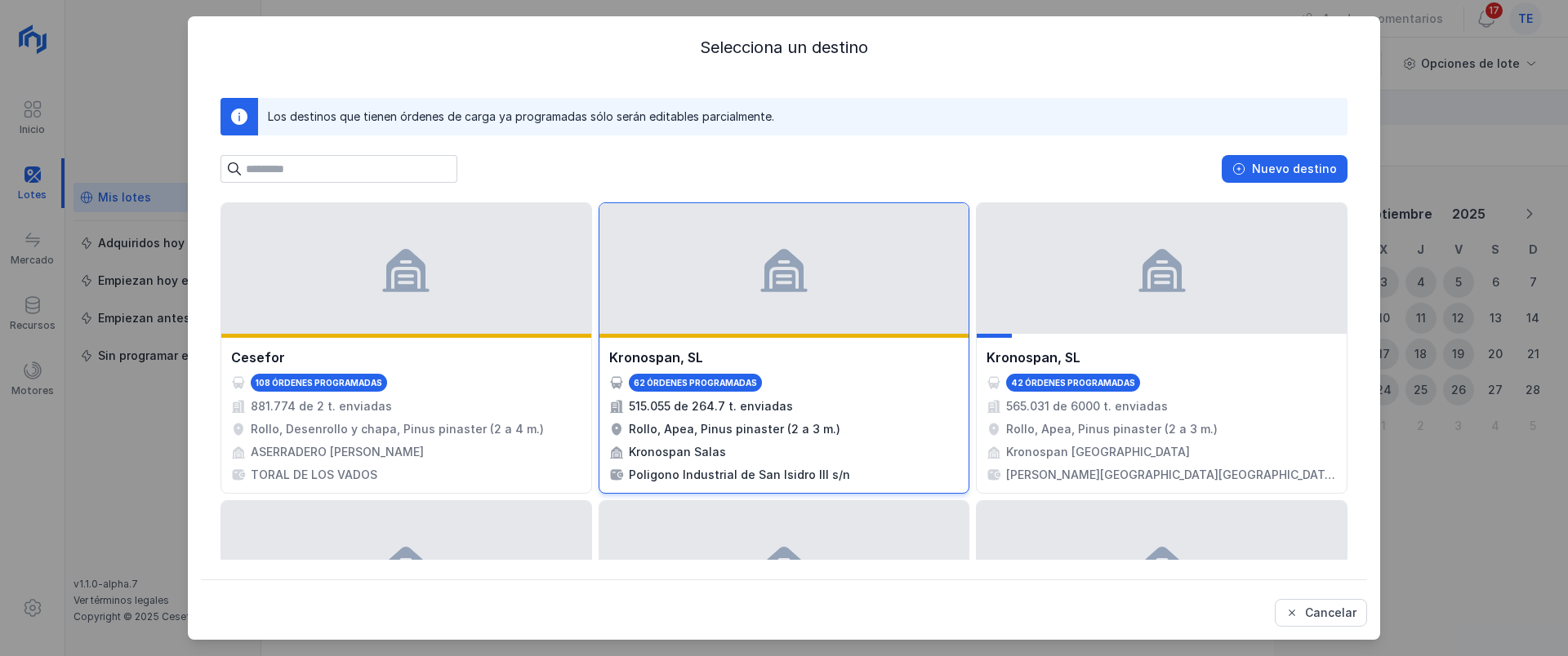
click at [799, 384] on div "62 órdenes programadas" at bounding box center [784, 382] width 350 height 18
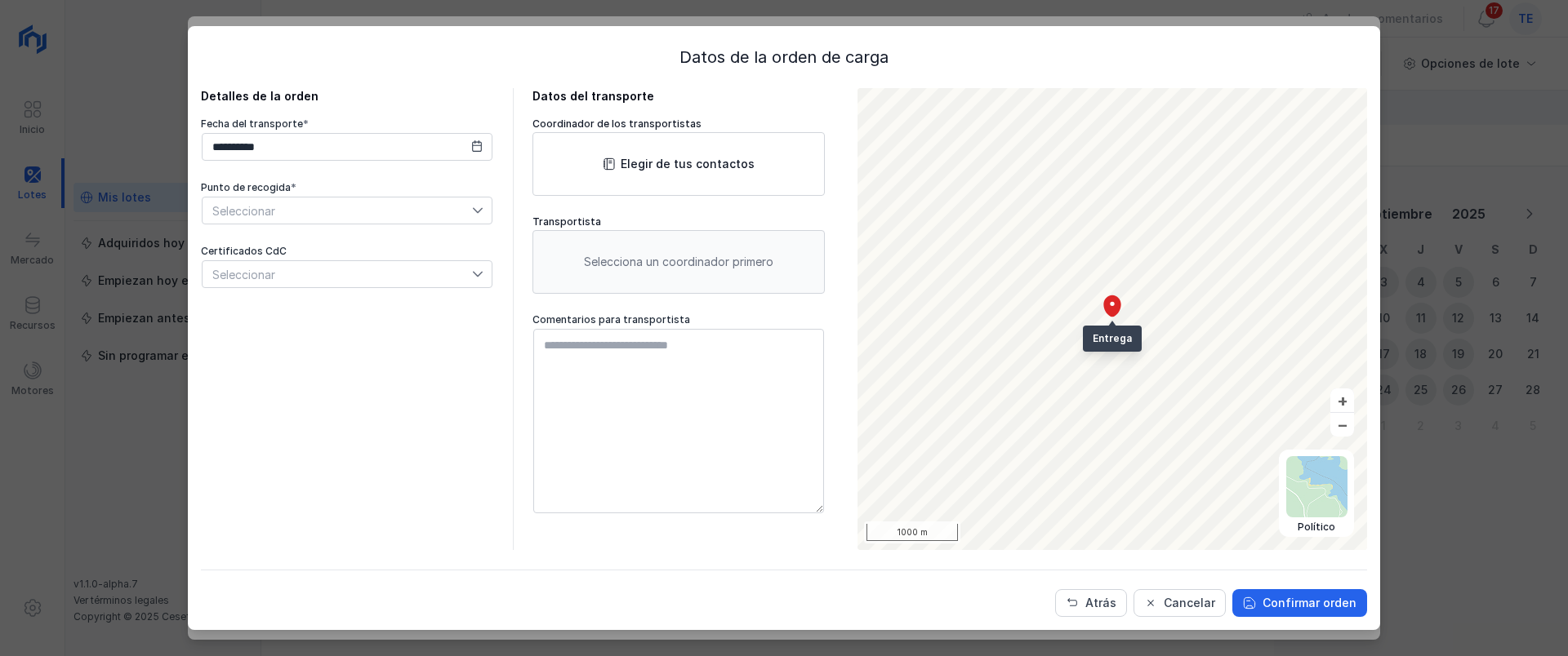
click at [280, 200] on span "Seleccionar" at bounding box center [337, 210] width 269 height 26
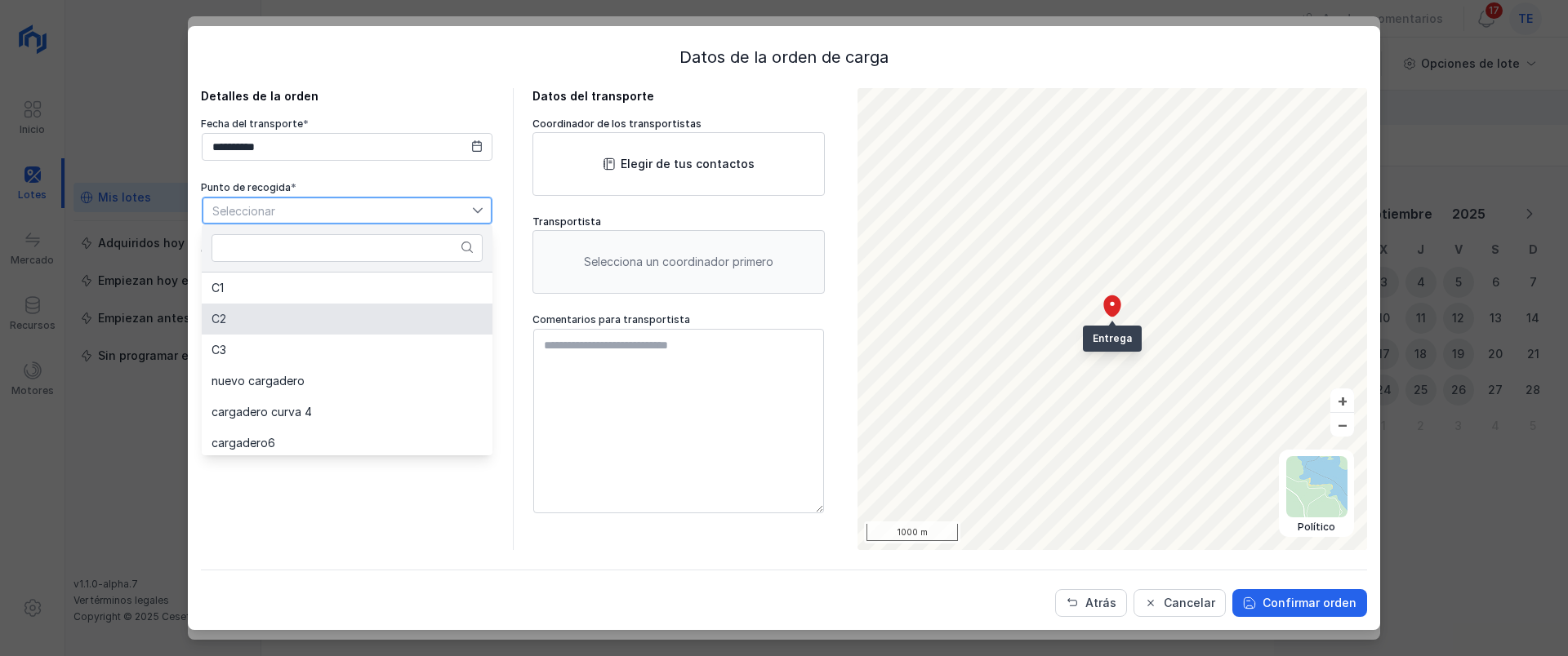
click at [323, 328] on li "C2" at bounding box center [347, 319] width 291 height 31
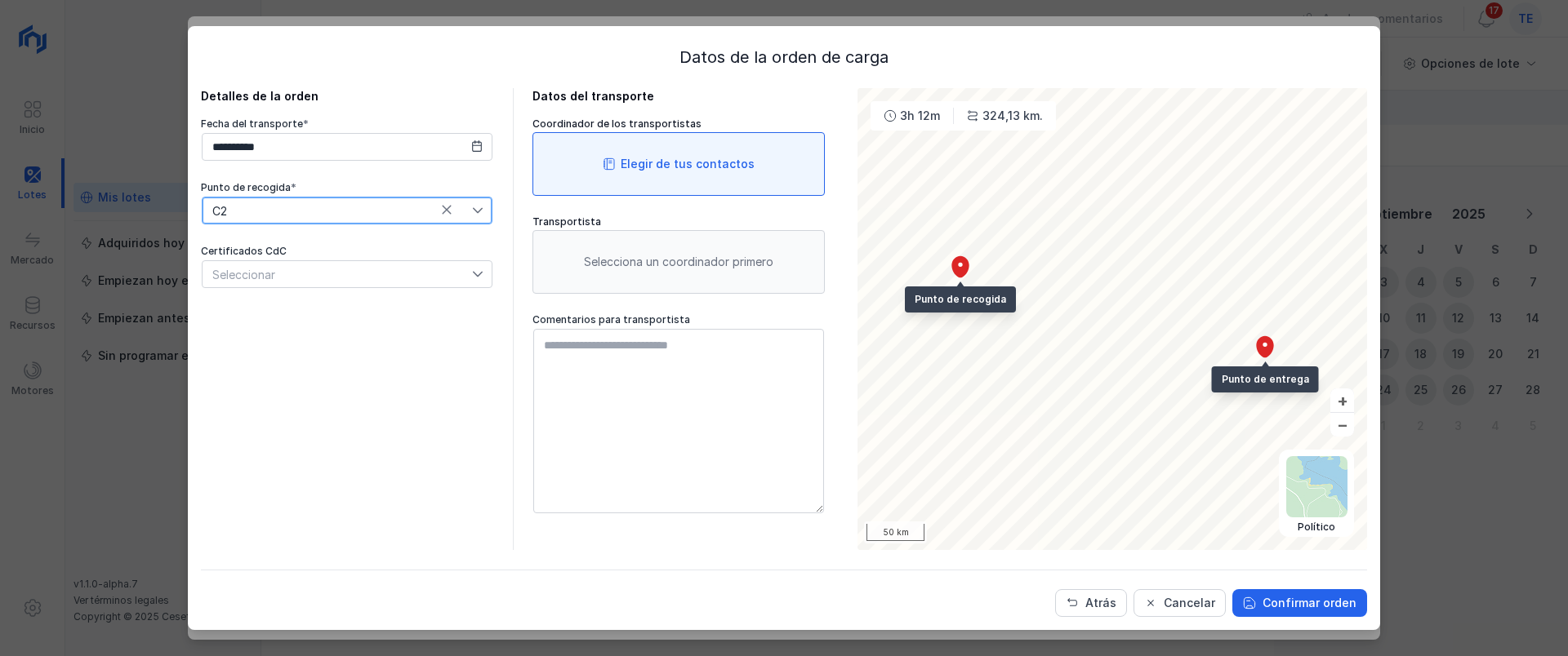
click at [648, 156] on div "Elegir de tus contactos" at bounding box center [687, 164] width 134 height 17
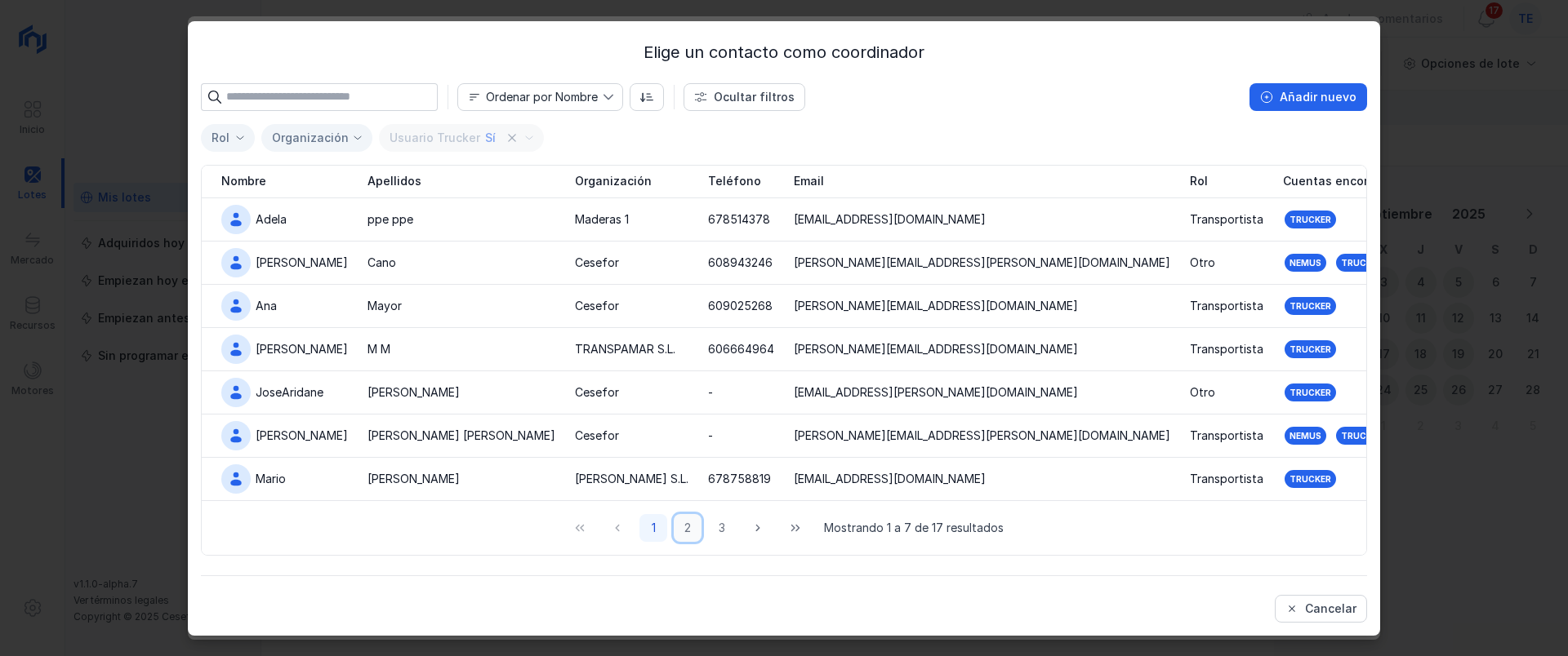
click at [694, 526] on button "2" at bounding box center [688, 528] width 28 height 28
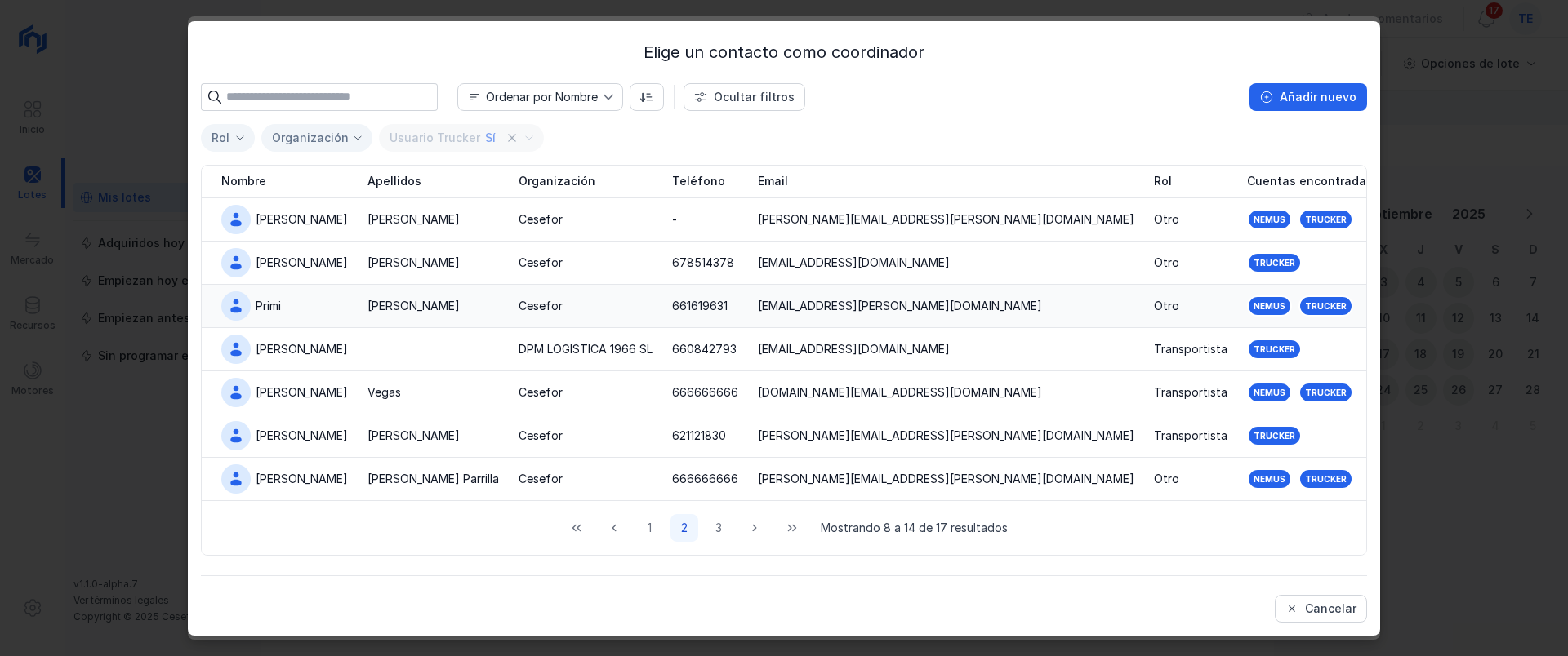
click at [367, 305] on div "[PERSON_NAME]" at bounding box center [414, 306] width 93 height 17
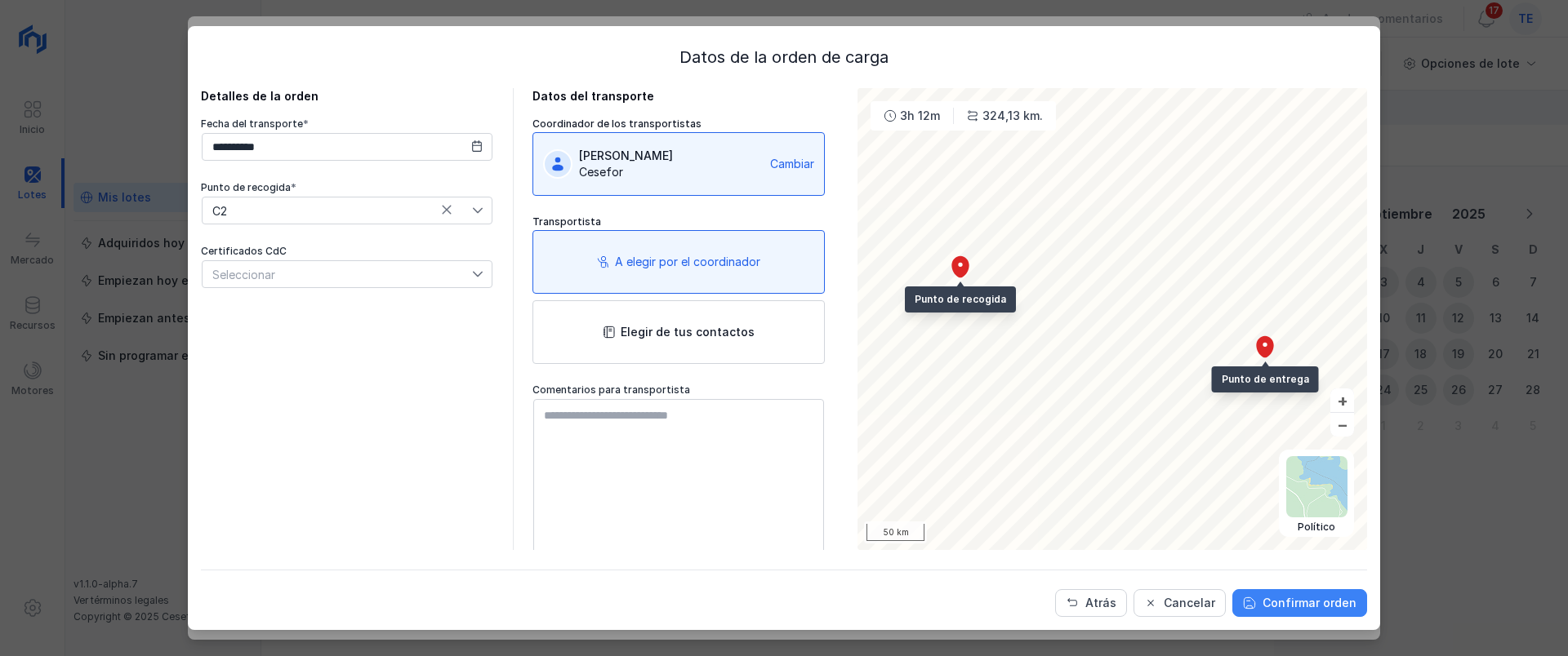
click at [1311, 596] on div "Confirmar orden" at bounding box center [1309, 603] width 93 height 17
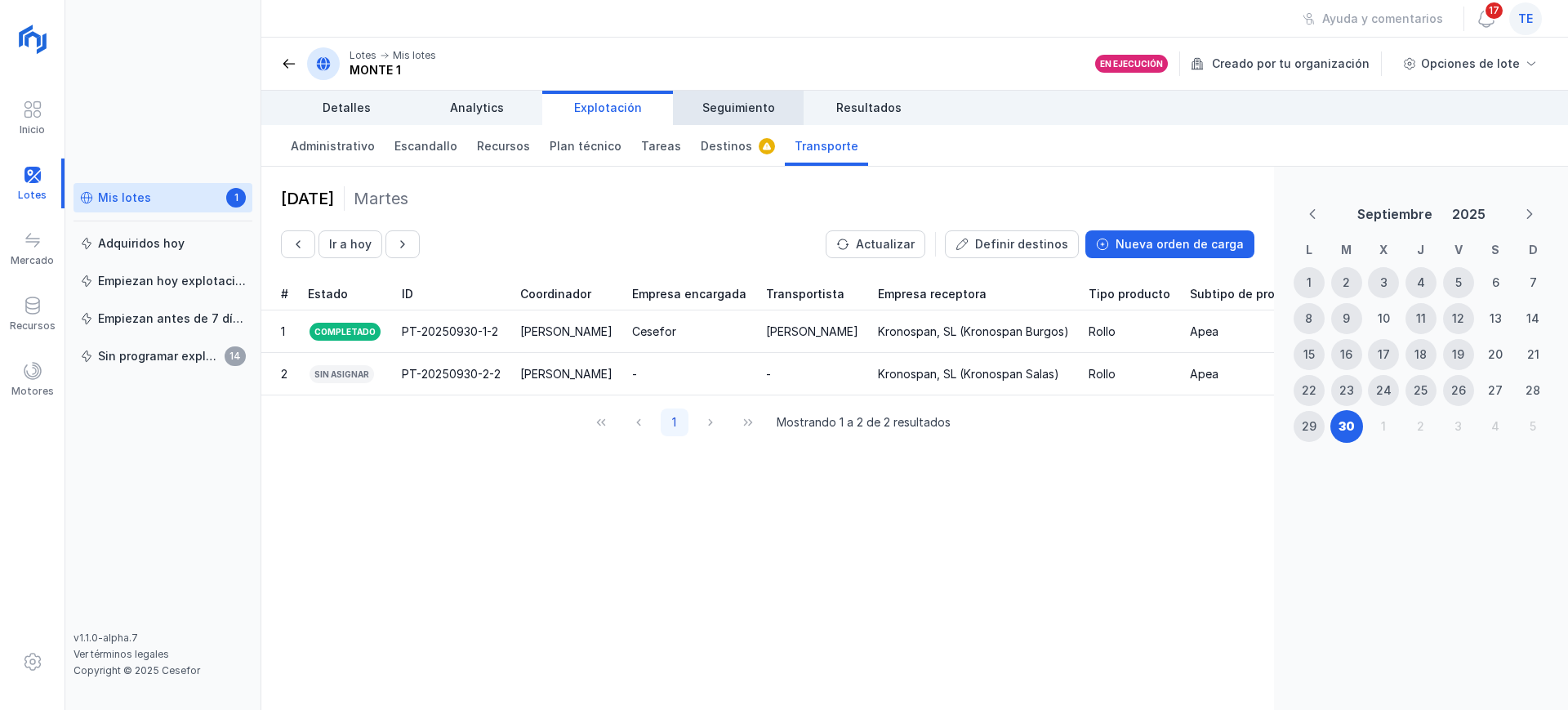
click at [757, 108] on span "Seguimiento" at bounding box center [739, 108] width 73 height 17
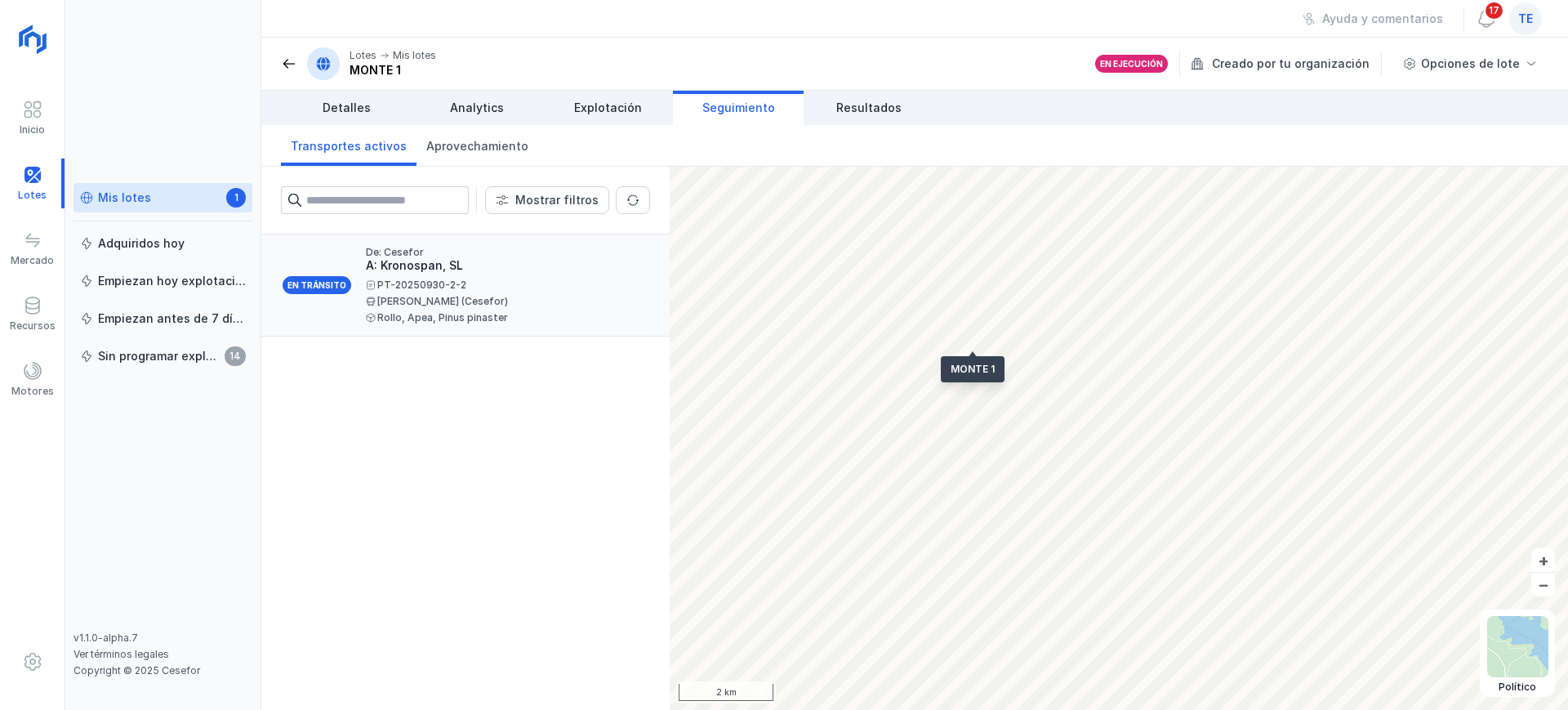
drag, startPoint x: 472, startPoint y: 279, endPoint x: 483, endPoint y: 318, distance: 40.5
click at [473, 279] on div "De: Cesefor A: Kronospan, SL PT-20250930-2-2 Primi [PERSON_NAME] (Cesefor) Roll…" at bounding box center [501, 284] width 271 height 75
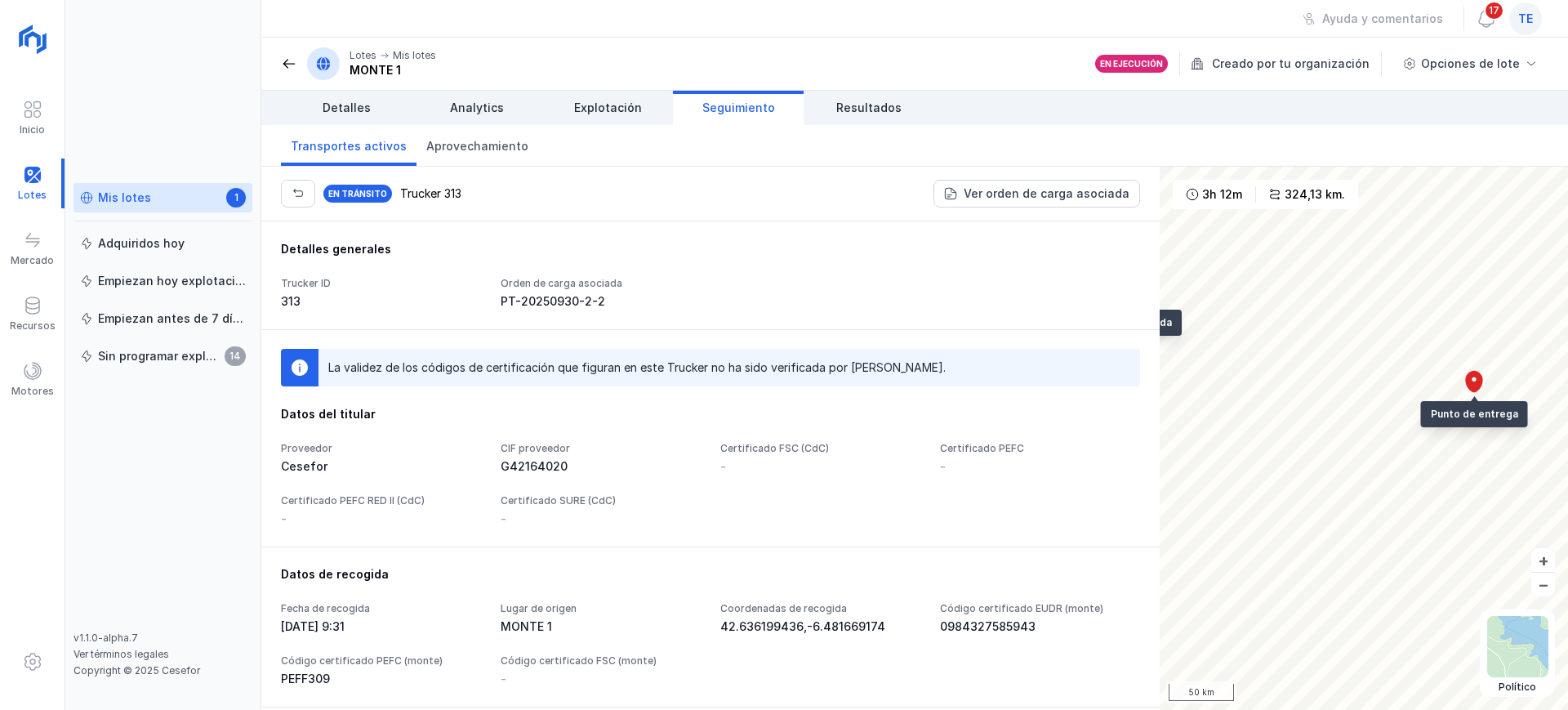
click at [1033, 420] on div "En tránsito Trucker 313 Ver orden de carga asociada Detalles generales Trucker …" at bounding box center [914, 438] width 1306 height 543
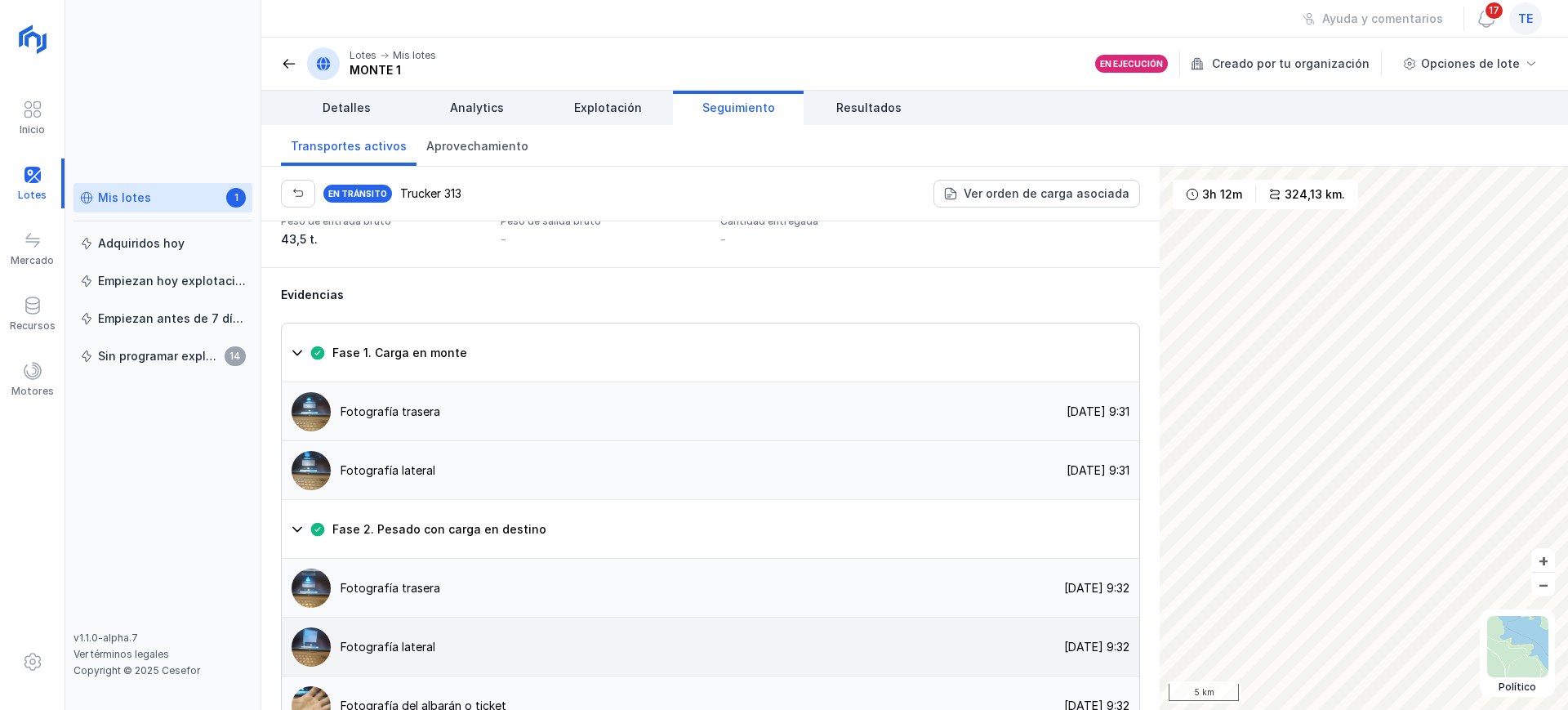
scroll to position [1327, 0]
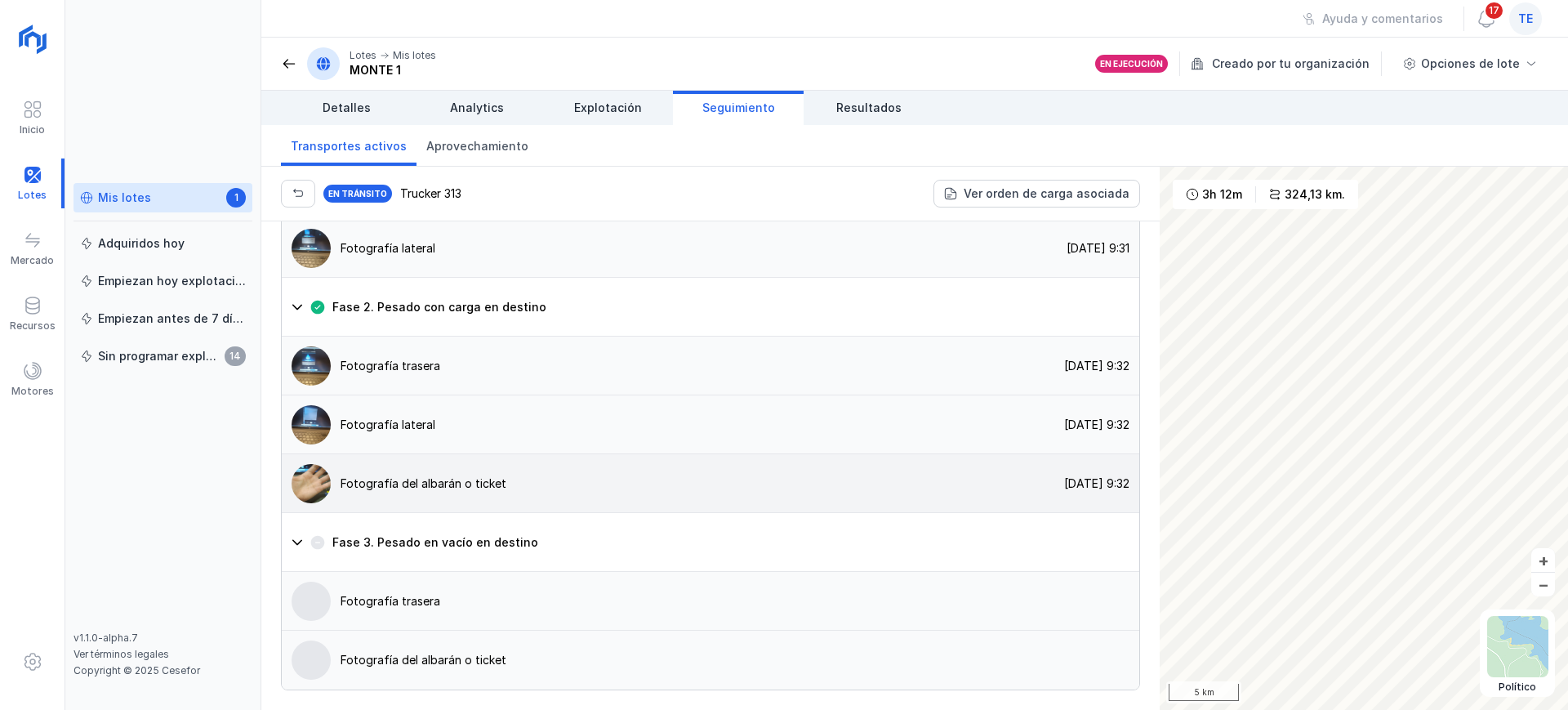
click at [491, 489] on div "Fotografía del albarán o ticket" at bounding box center [393, 483] width 225 height 39
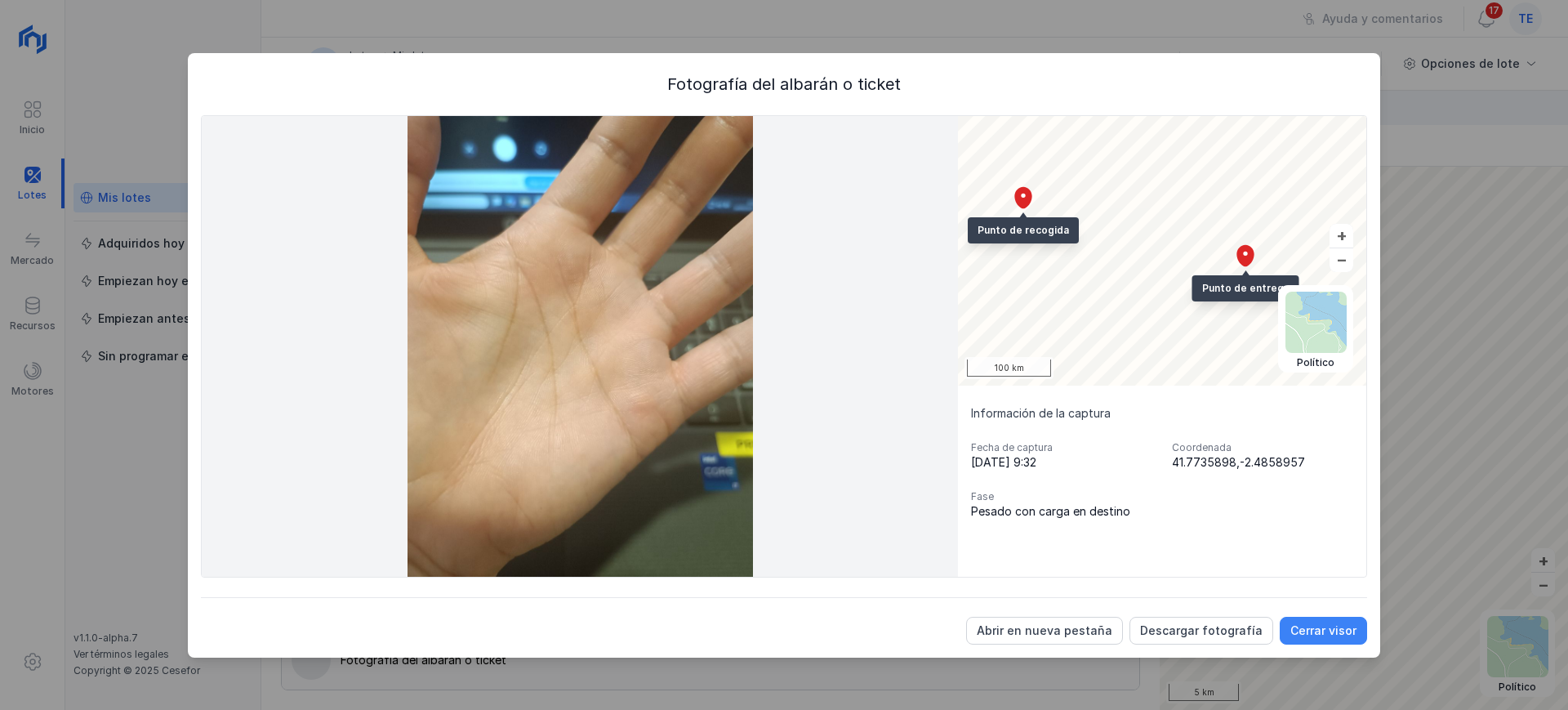
click at [1326, 632] on div "Cerrar visor" at bounding box center [1323, 630] width 66 height 17
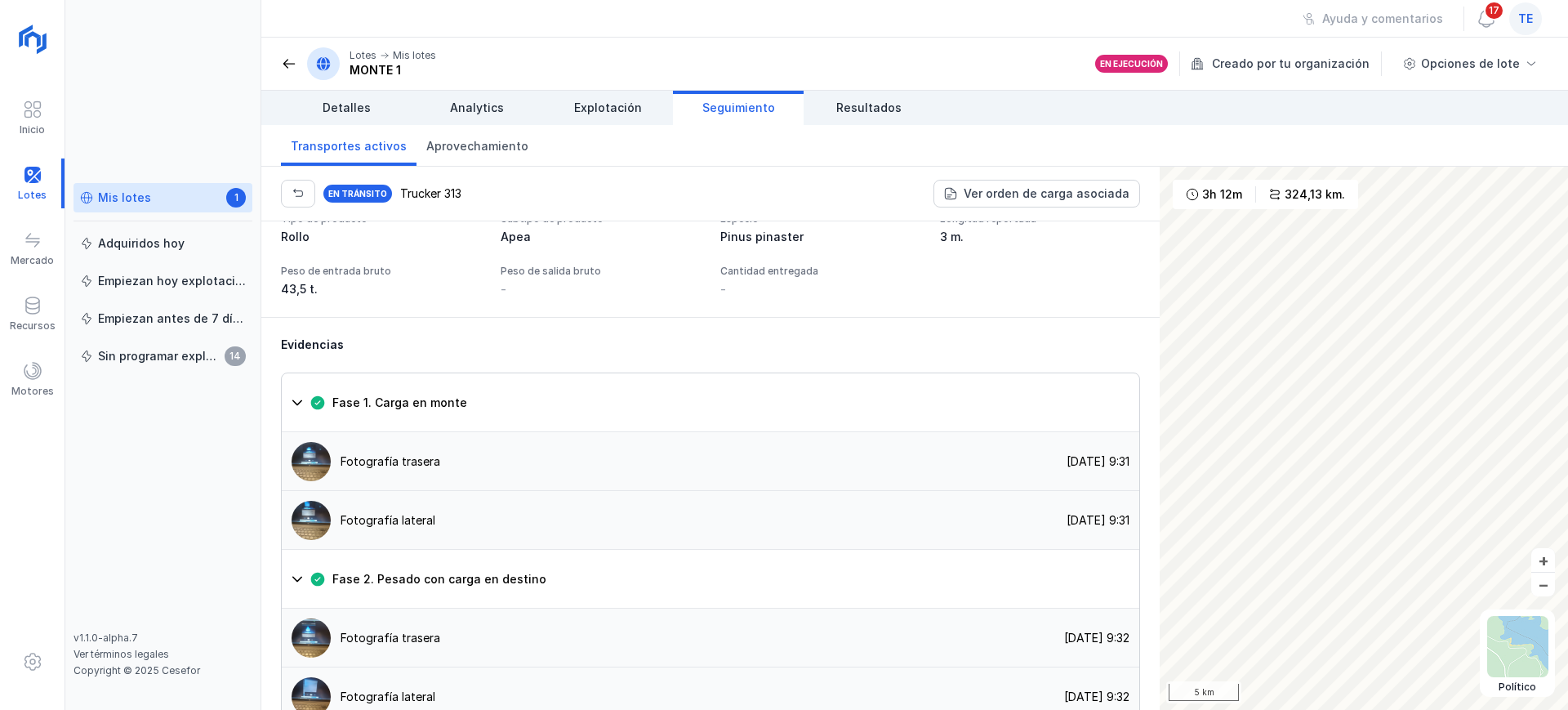
scroll to position [942, 0]
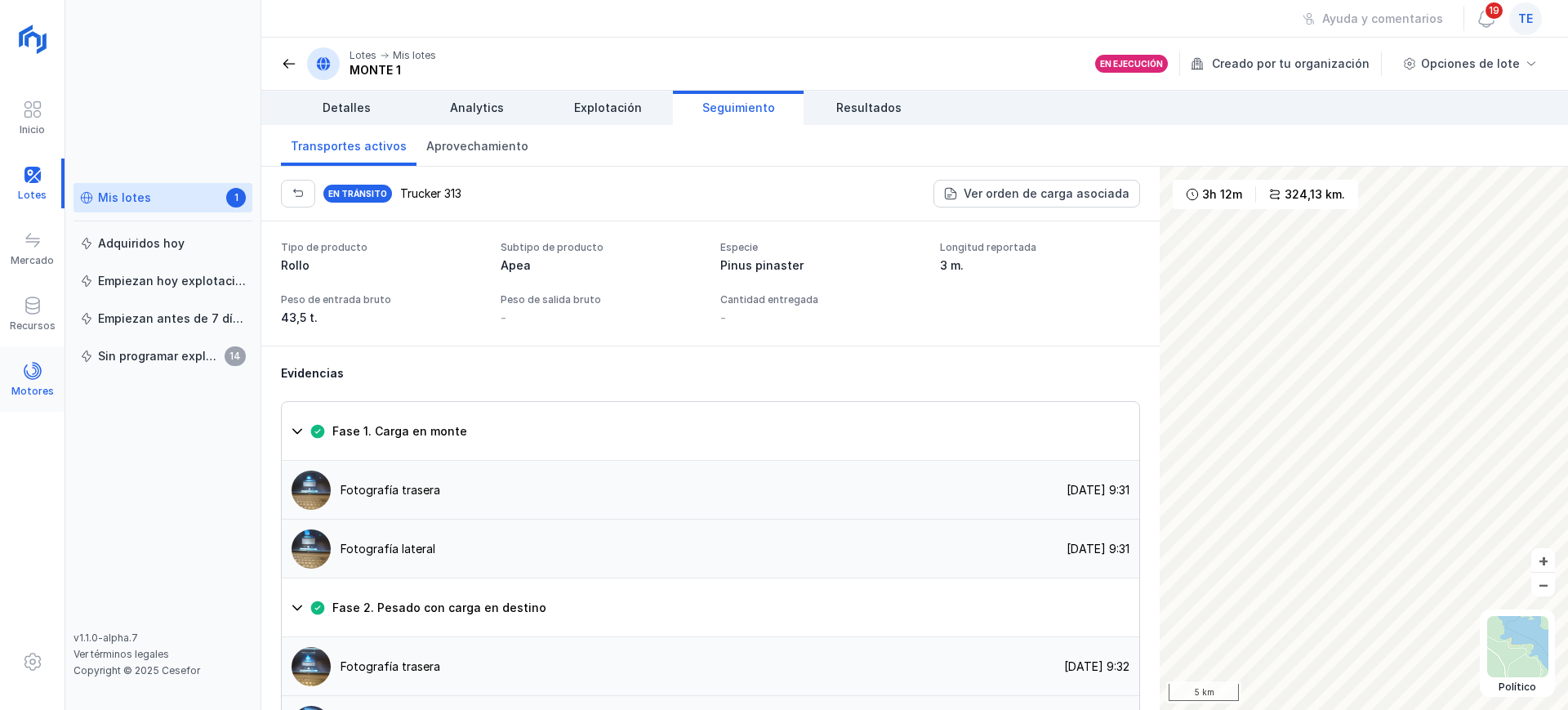
click at [21, 377] on div "Motores" at bounding box center [32, 380] width 65 height 50
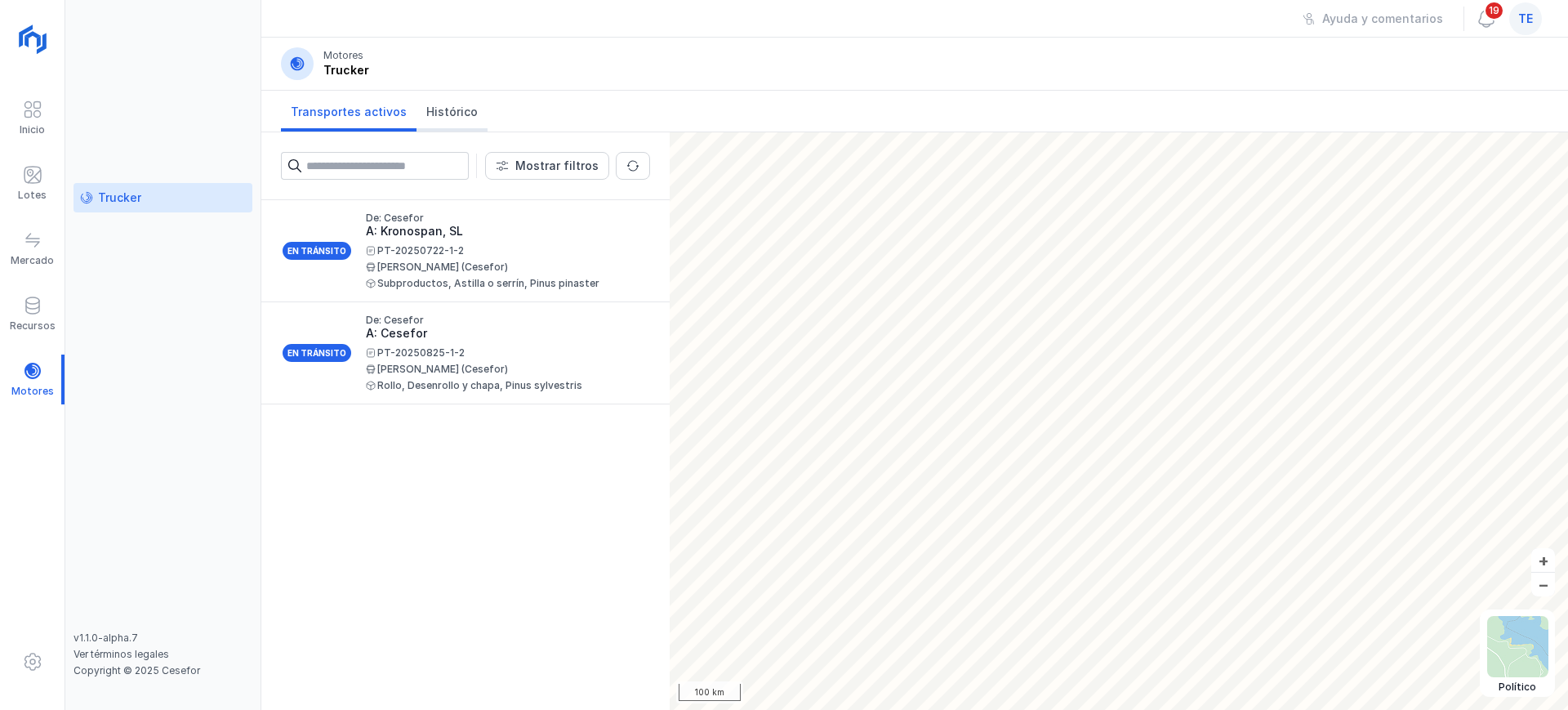
click at [454, 113] on span "Histórico" at bounding box center [452, 112] width 52 height 17
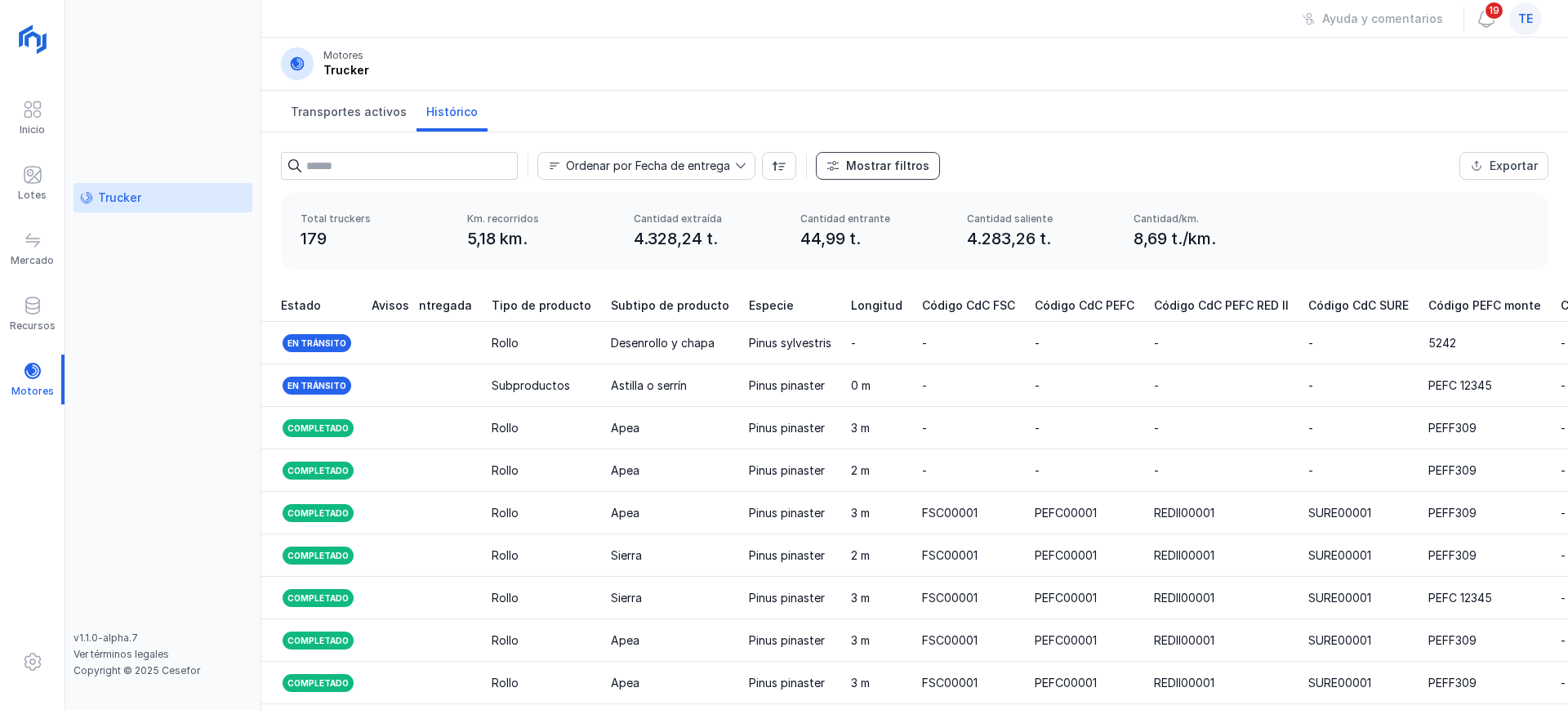
click at [842, 164] on button "Mostrar filtros" at bounding box center [877, 166] width 124 height 28
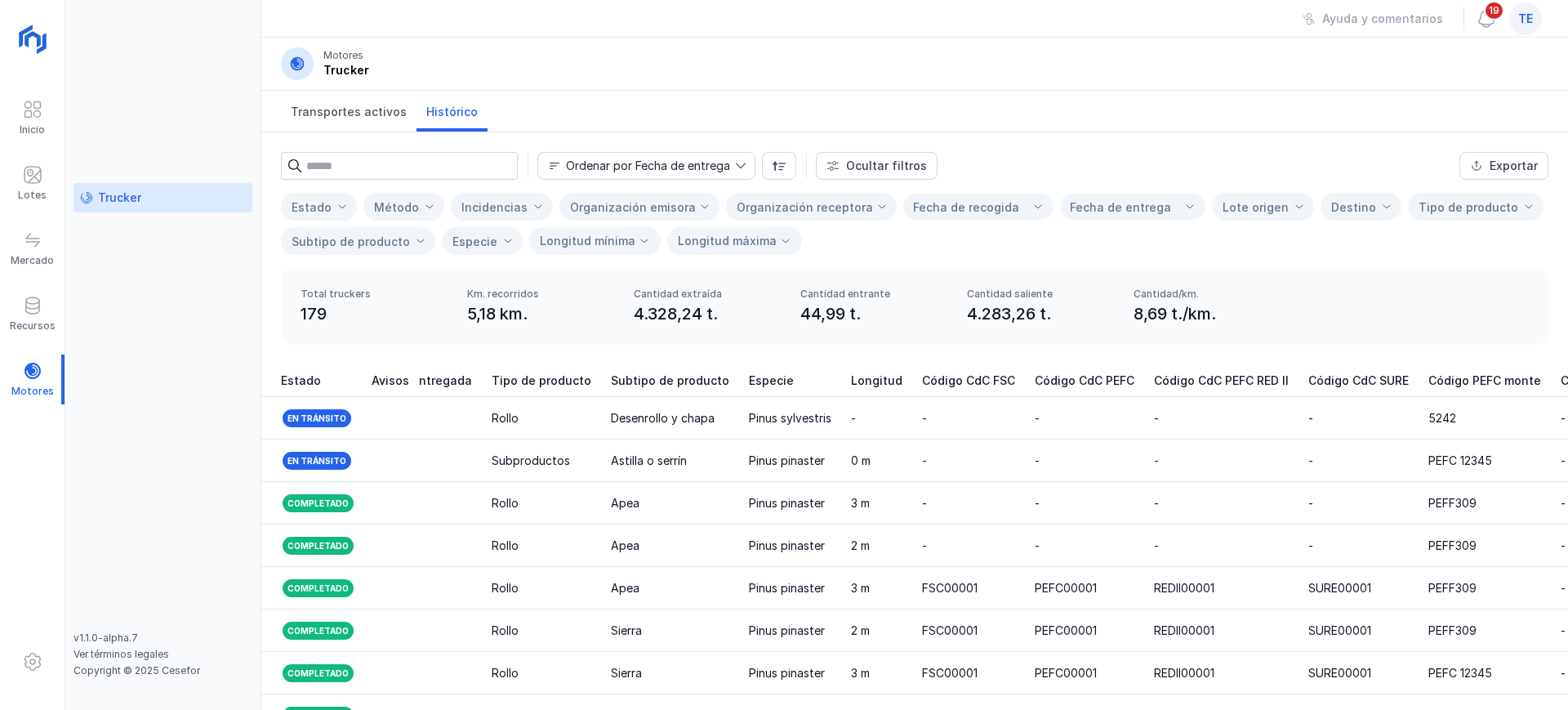
click at [819, 211] on div "Organización receptora" at bounding box center [804, 206] width 136 height 14
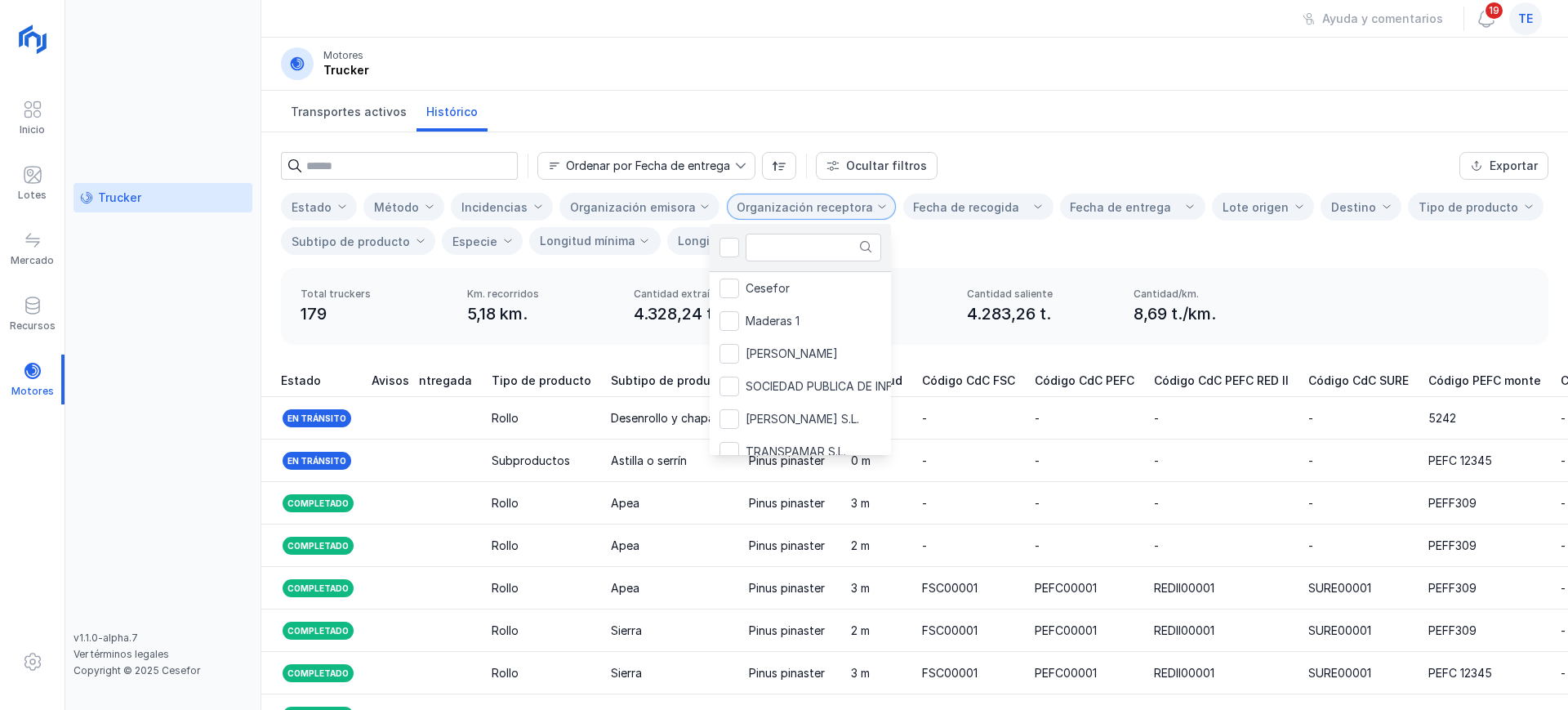
scroll to position [8, 81]
click at [821, 392] on span "SOCIEDAD PUBLICA DE INF. Y MED. AMB, S.A." at bounding box center [867, 386] width 245 height 11
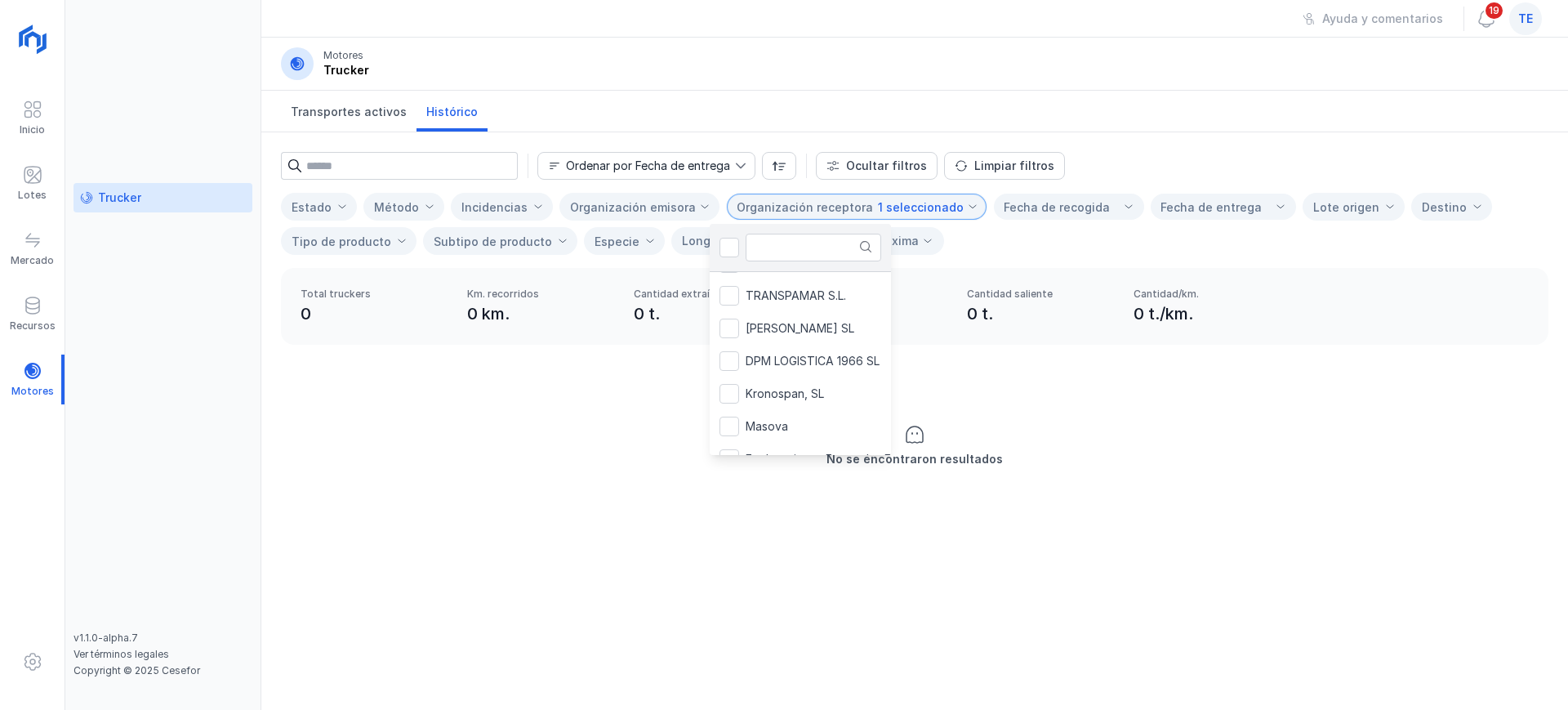
scroll to position [143, 0]
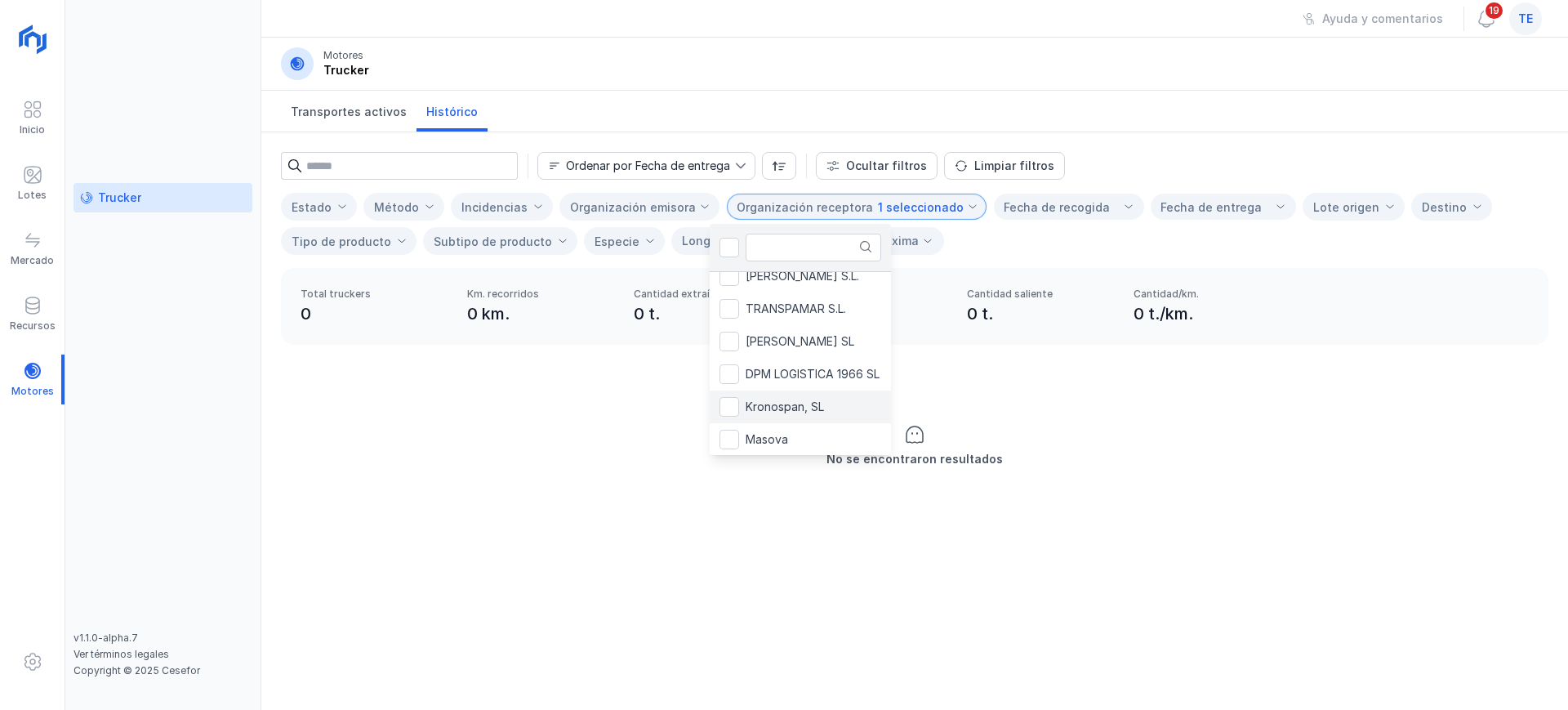
click at [787, 413] on li "Kronospan, SL" at bounding box center [855, 406] width 291 height 32
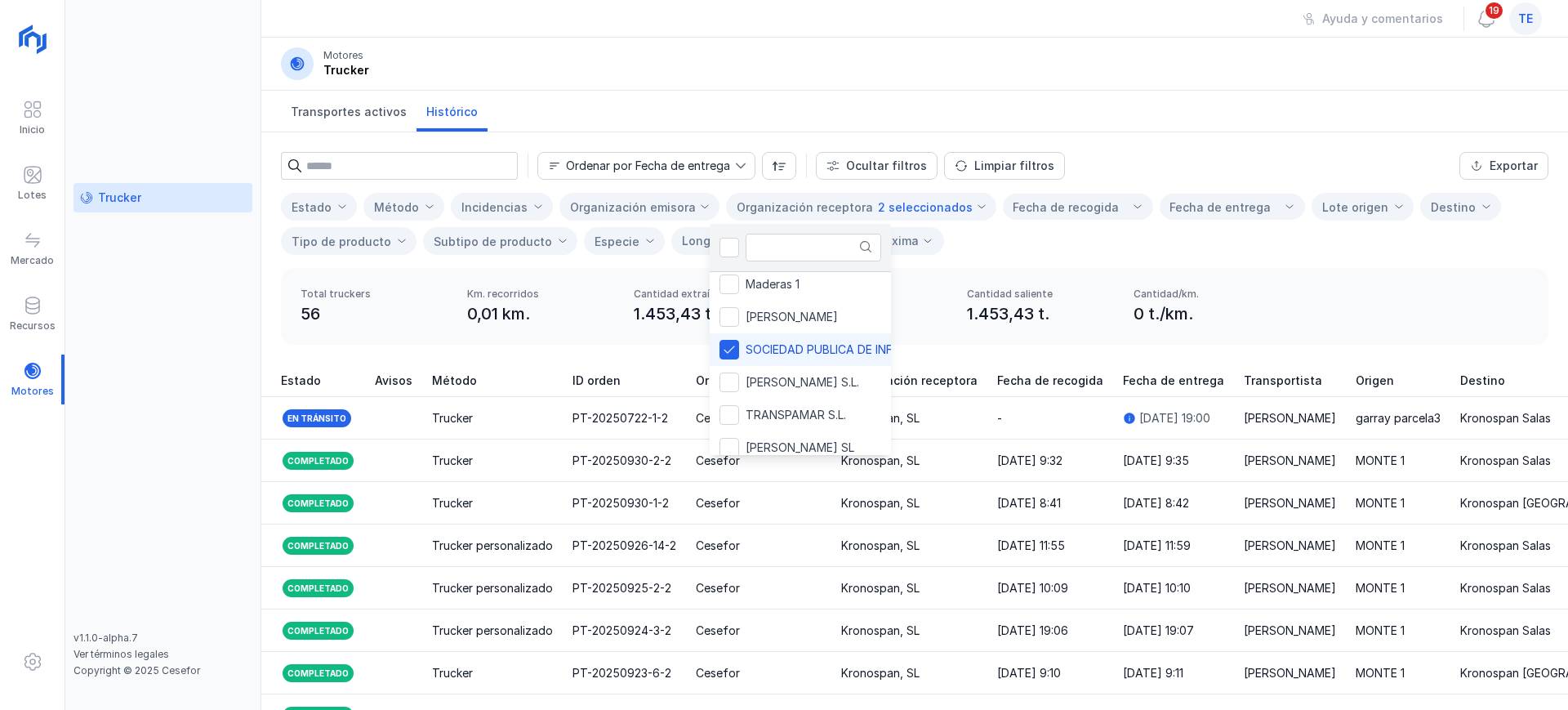
scroll to position [32, 0]
click at [779, 356] on span "SOCIEDAD PUBLICA DE INF. Y MED. AMB, S.A." at bounding box center [867, 354] width 245 height 11
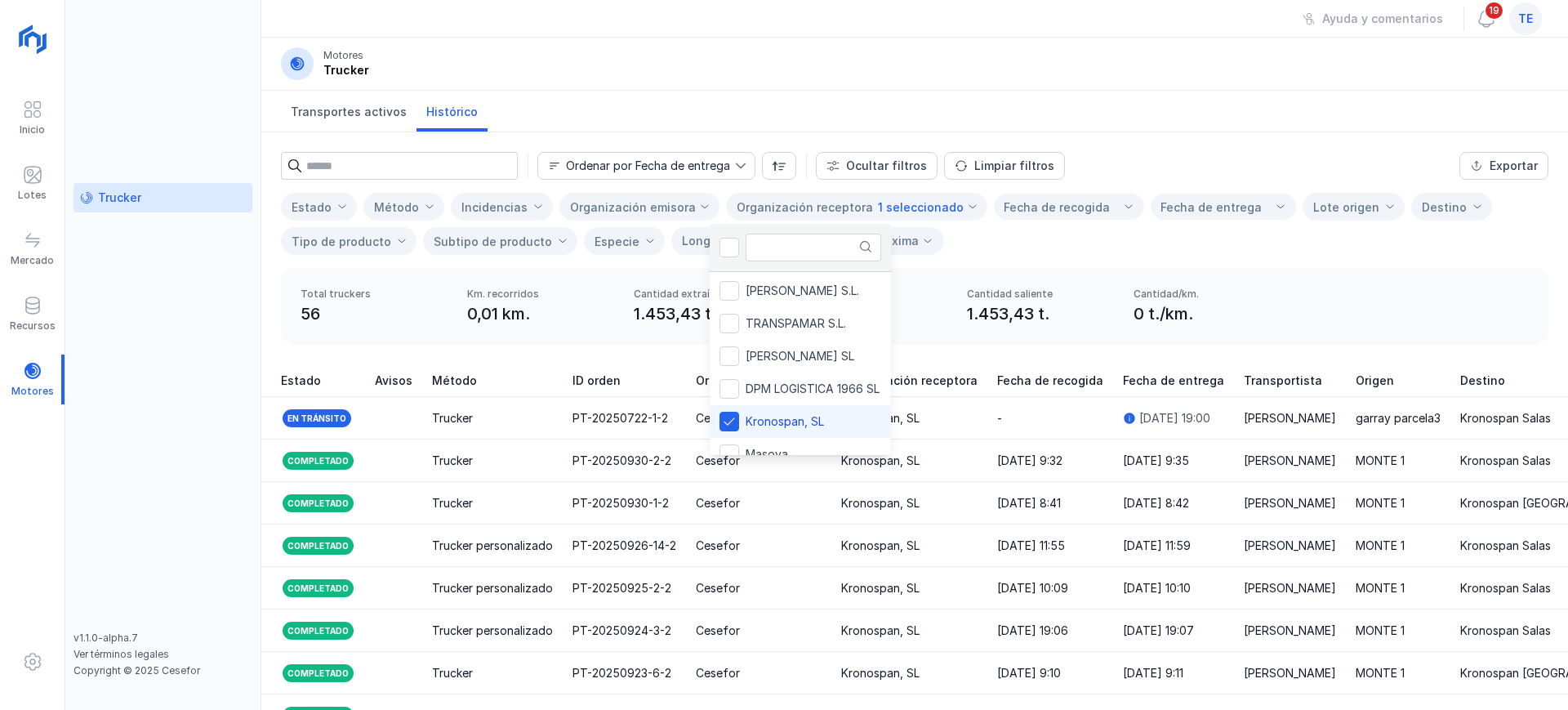
scroll to position [183, 0]
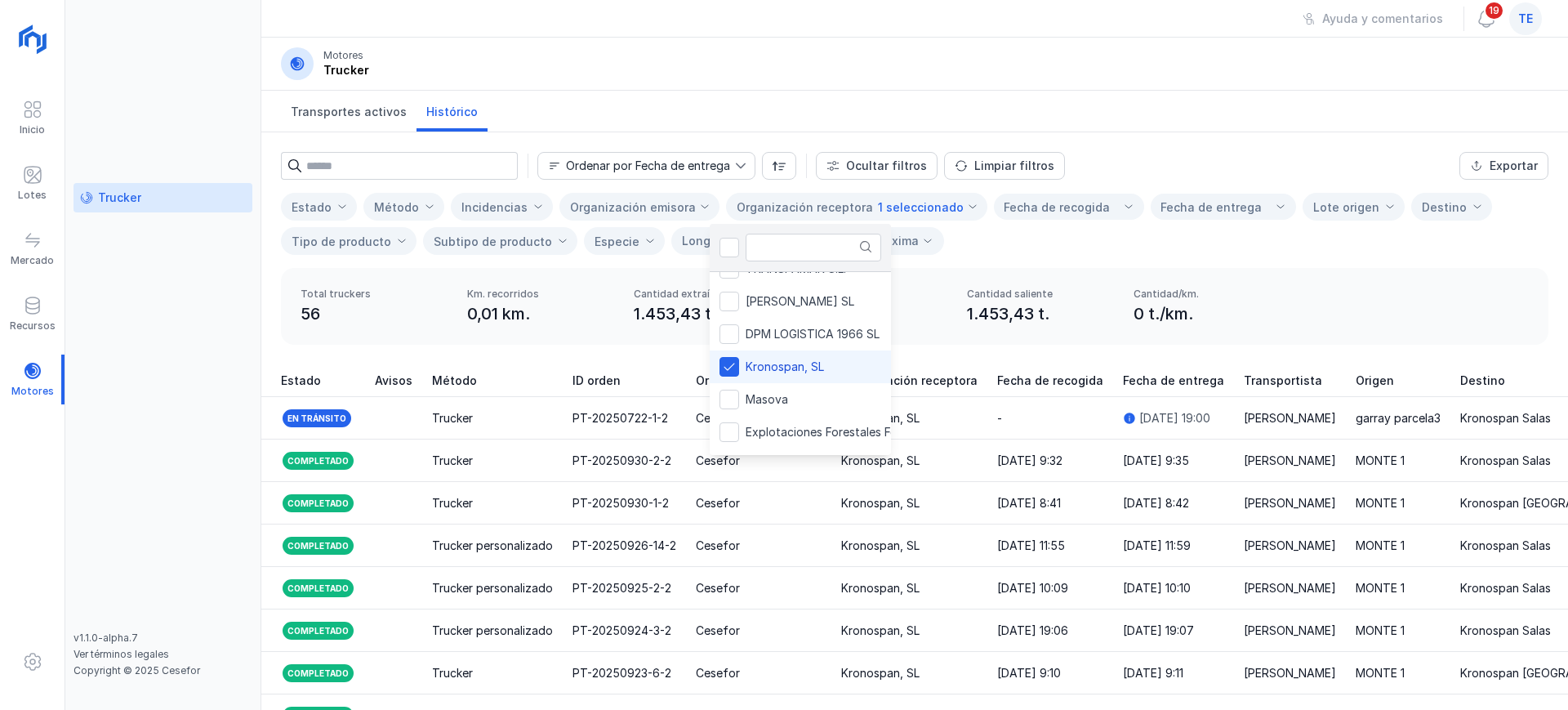
click at [1101, 245] on div "Estado Método Incidencias Organización emisora Organización receptora 1 selecci…" at bounding box center [914, 223] width 1267 height 62
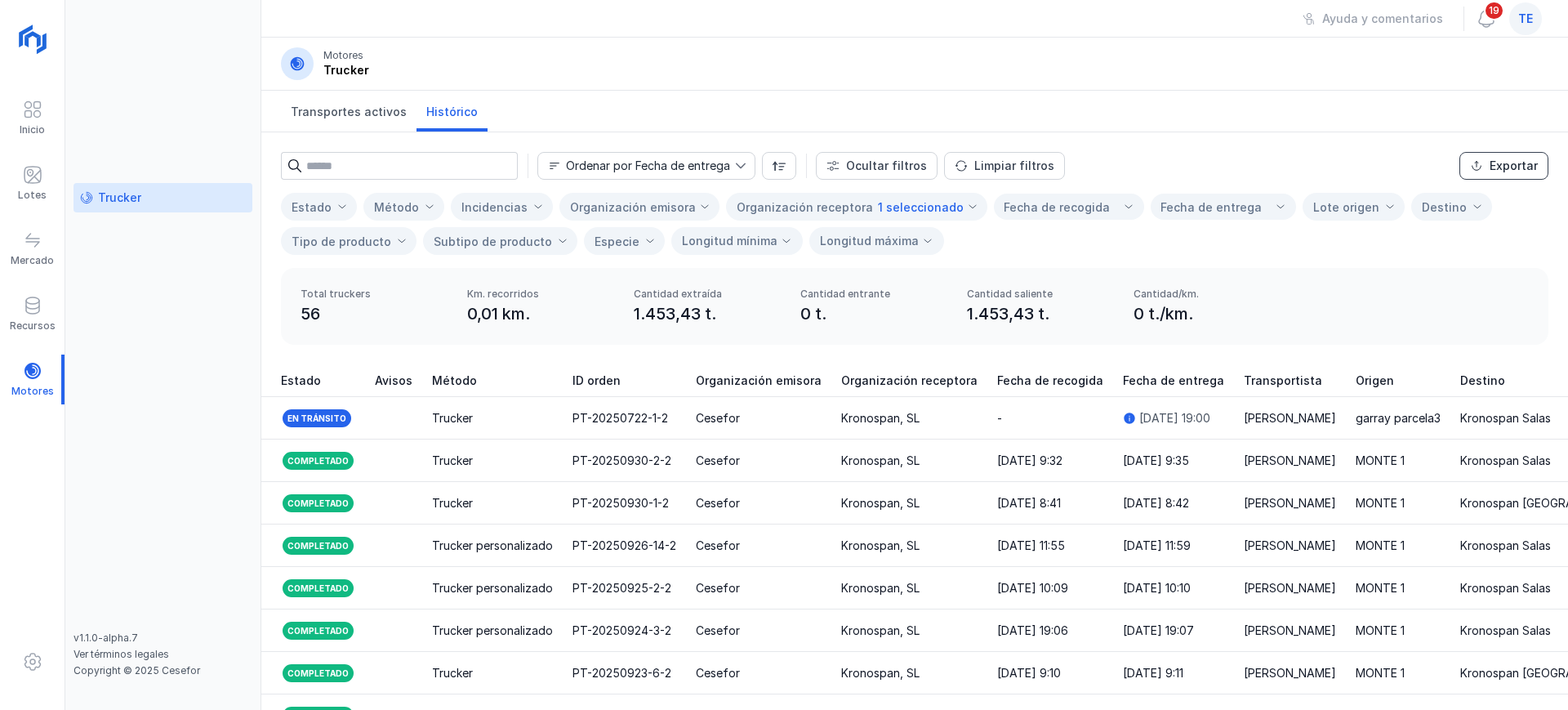
click at [1512, 163] on div "Exportar" at bounding box center [1513, 166] width 48 height 17
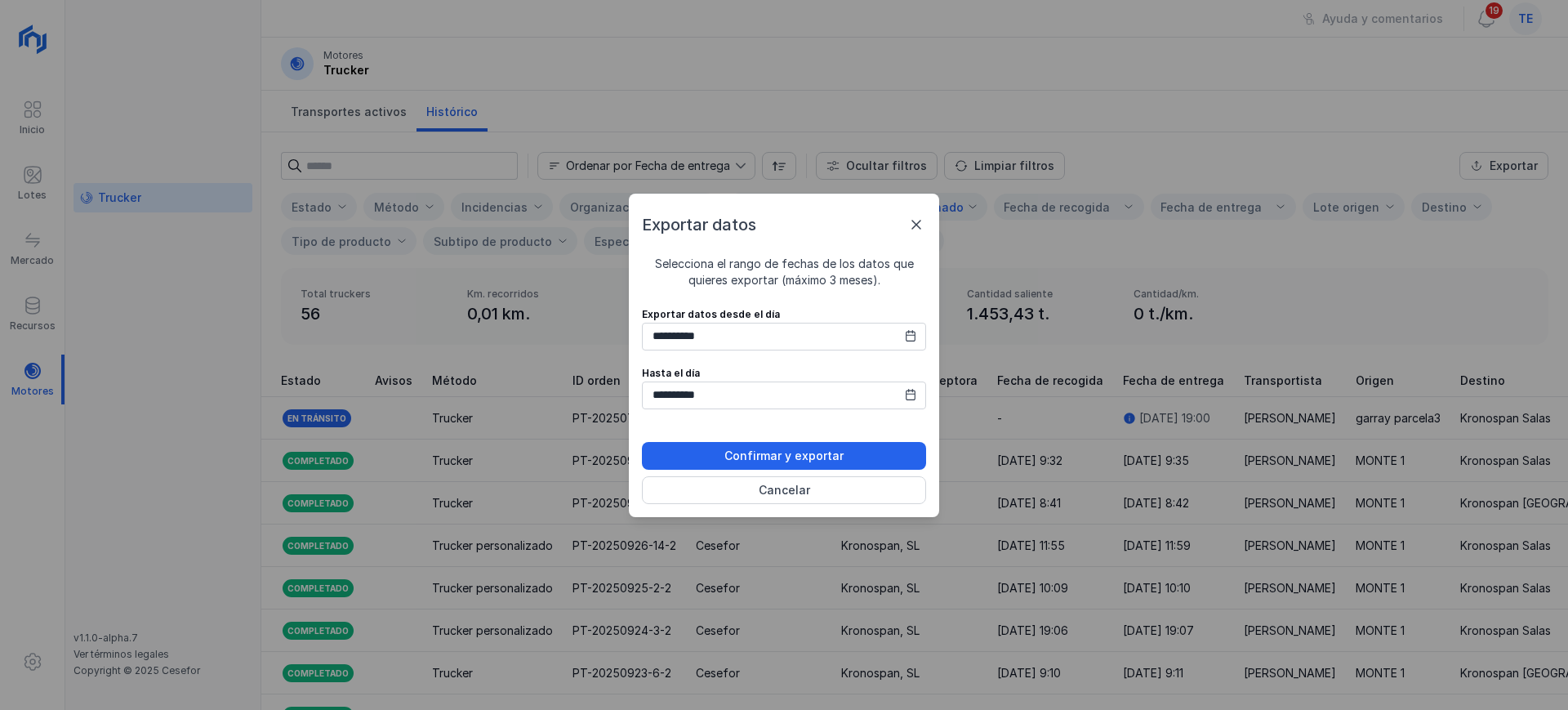
click at [909, 333] on icon at bounding box center [910, 335] width 11 height 11
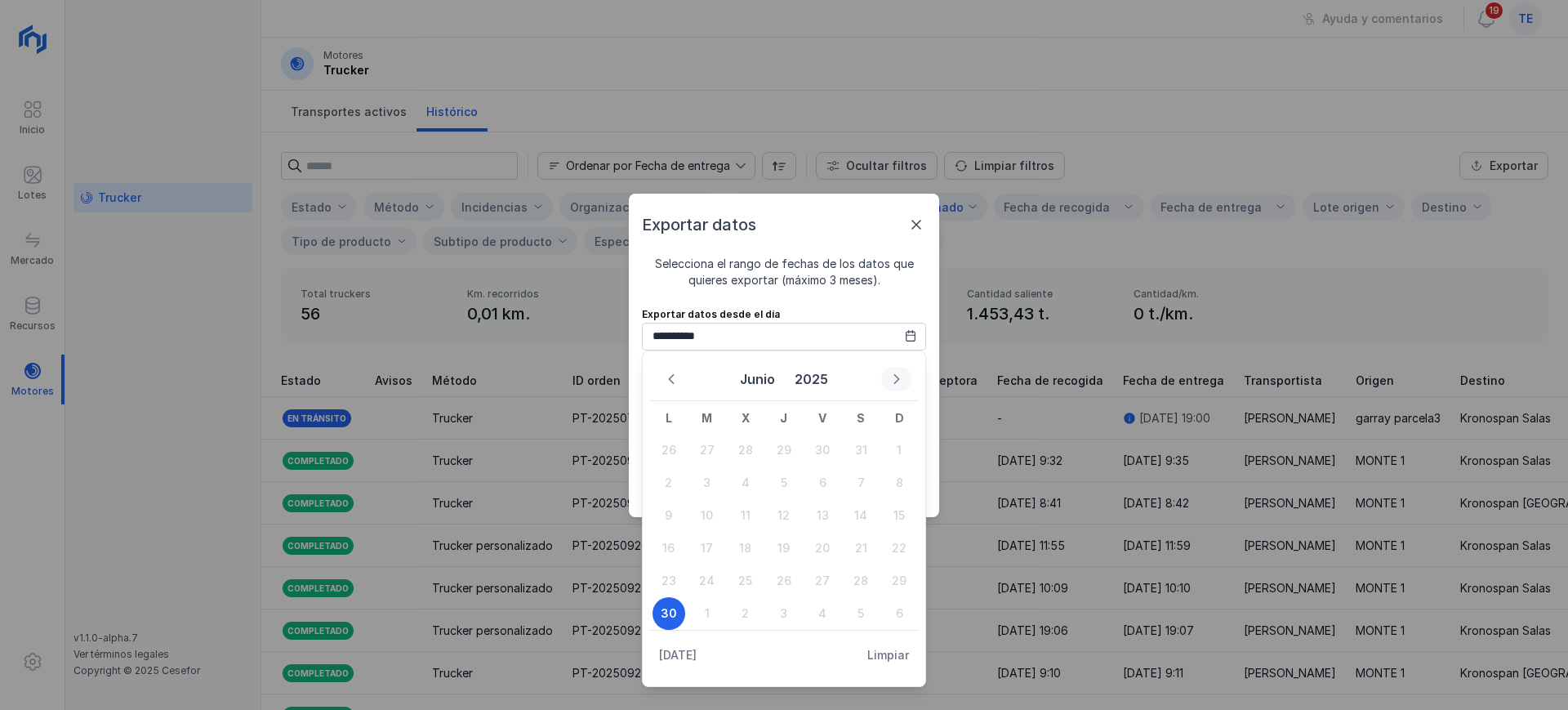
click at [905, 382] on button "Next Month" at bounding box center [897, 379] width 31 height 24
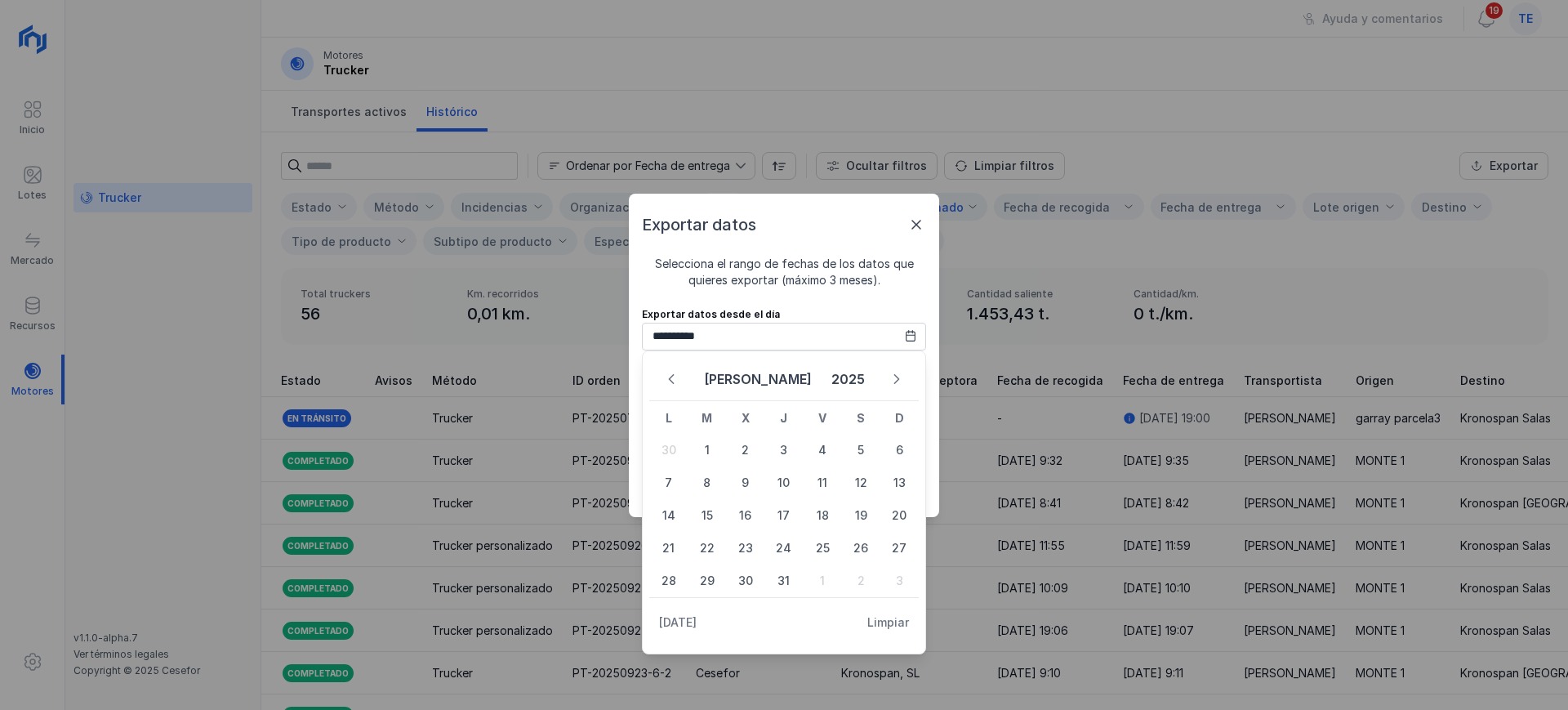
click at [905, 382] on button "Next Month" at bounding box center [897, 379] width 31 height 24
click at [907, 218] on span at bounding box center [915, 224] width 19 height 19
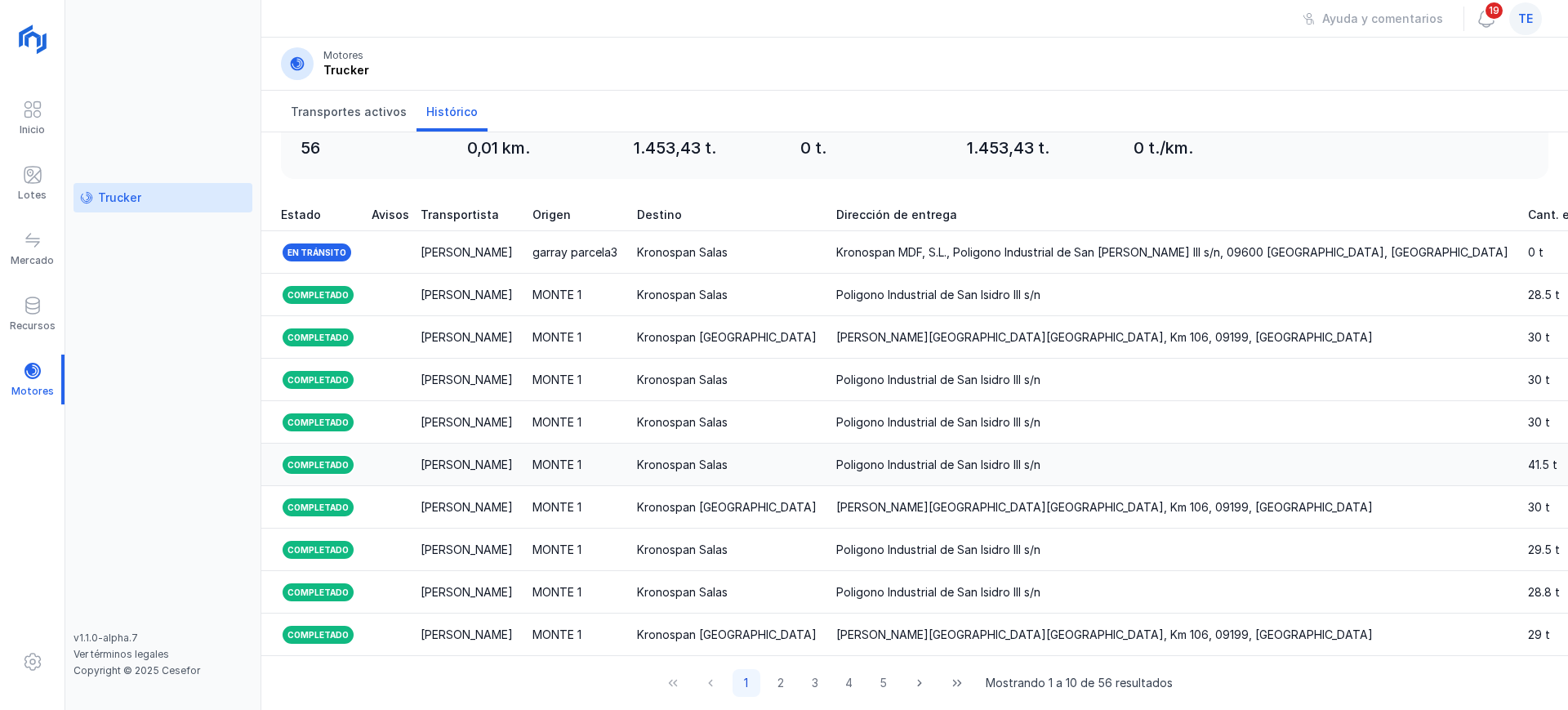
scroll to position [0, 828]
click at [47, 183] on div "Lotes" at bounding box center [32, 183] width 65 height 50
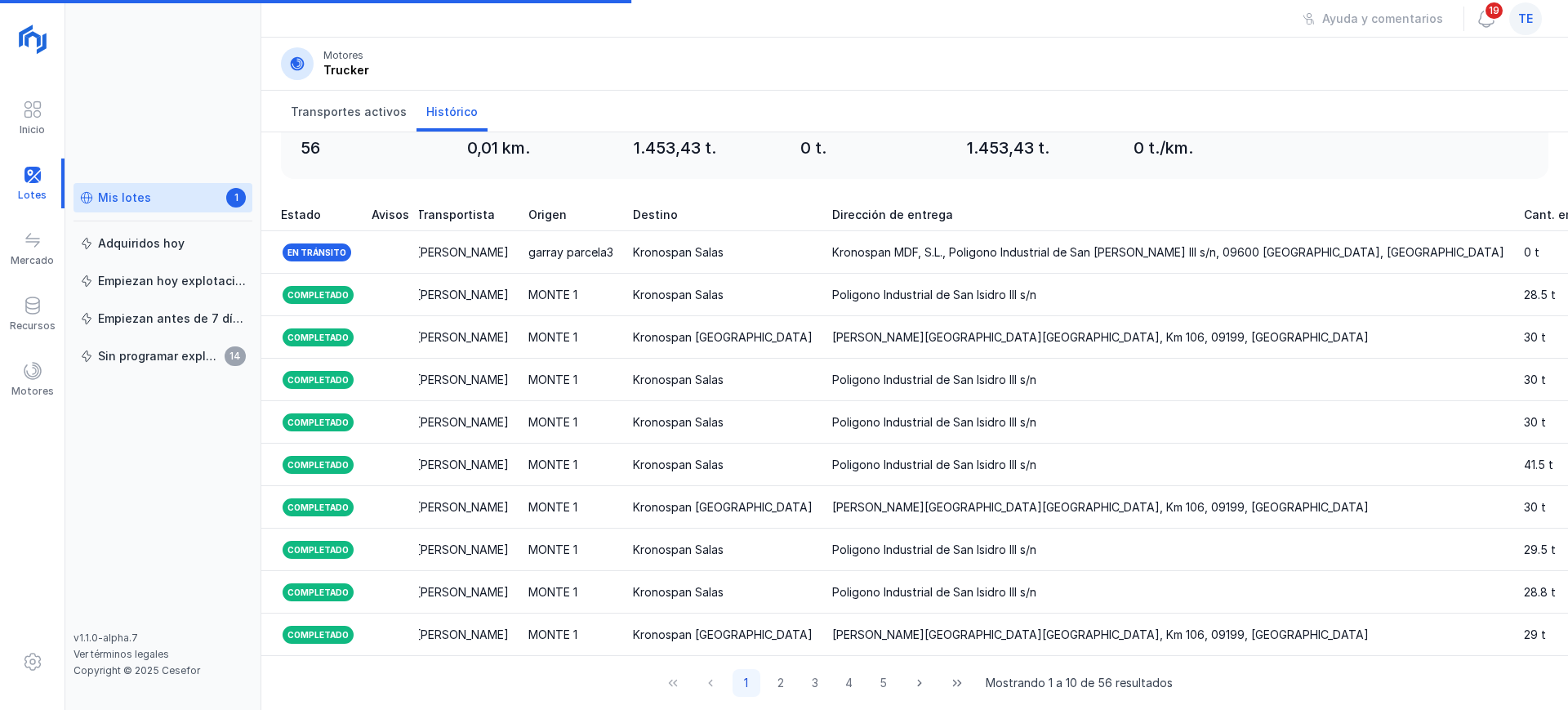
click at [135, 198] on div "Mis lotes" at bounding box center [124, 198] width 53 height 17
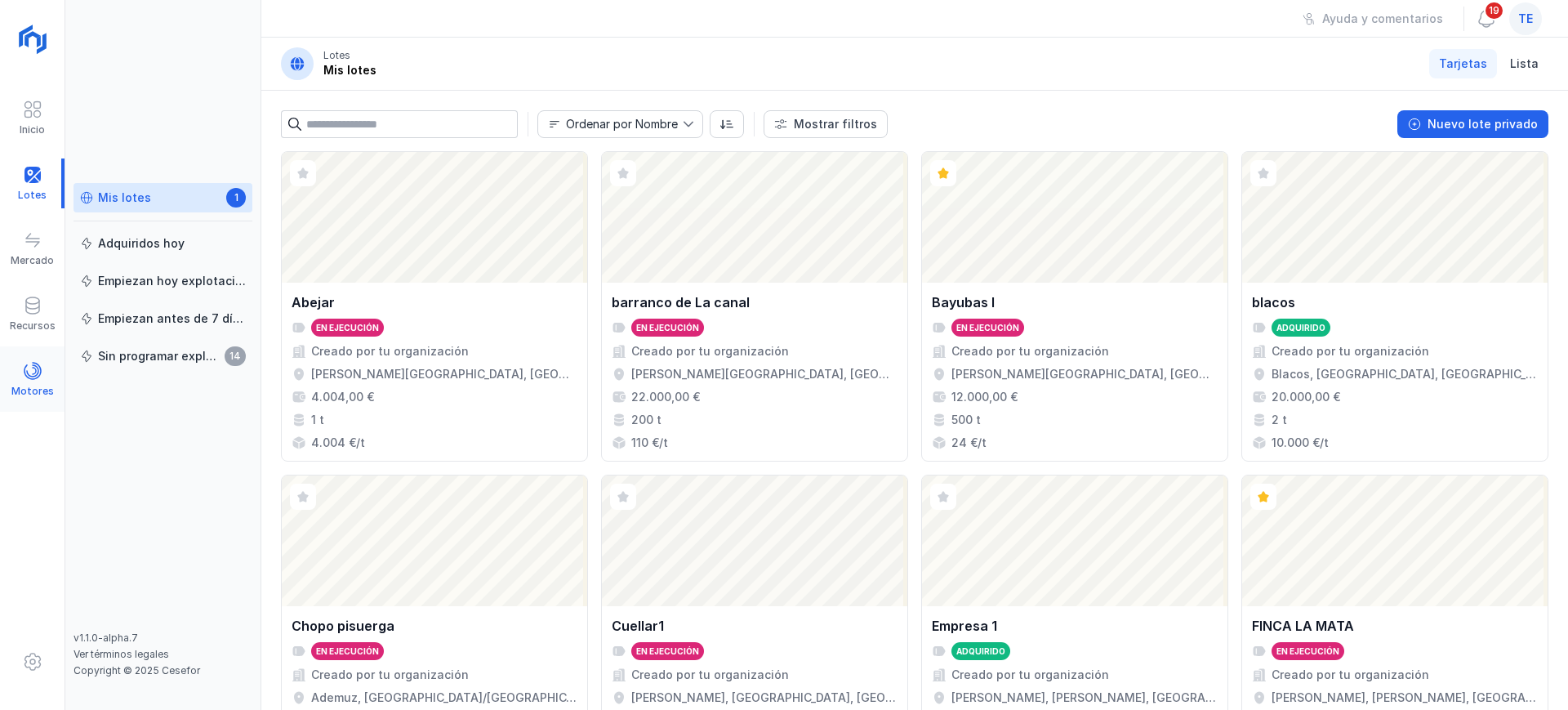
click at [49, 374] on div "Motores" at bounding box center [32, 380] width 65 height 50
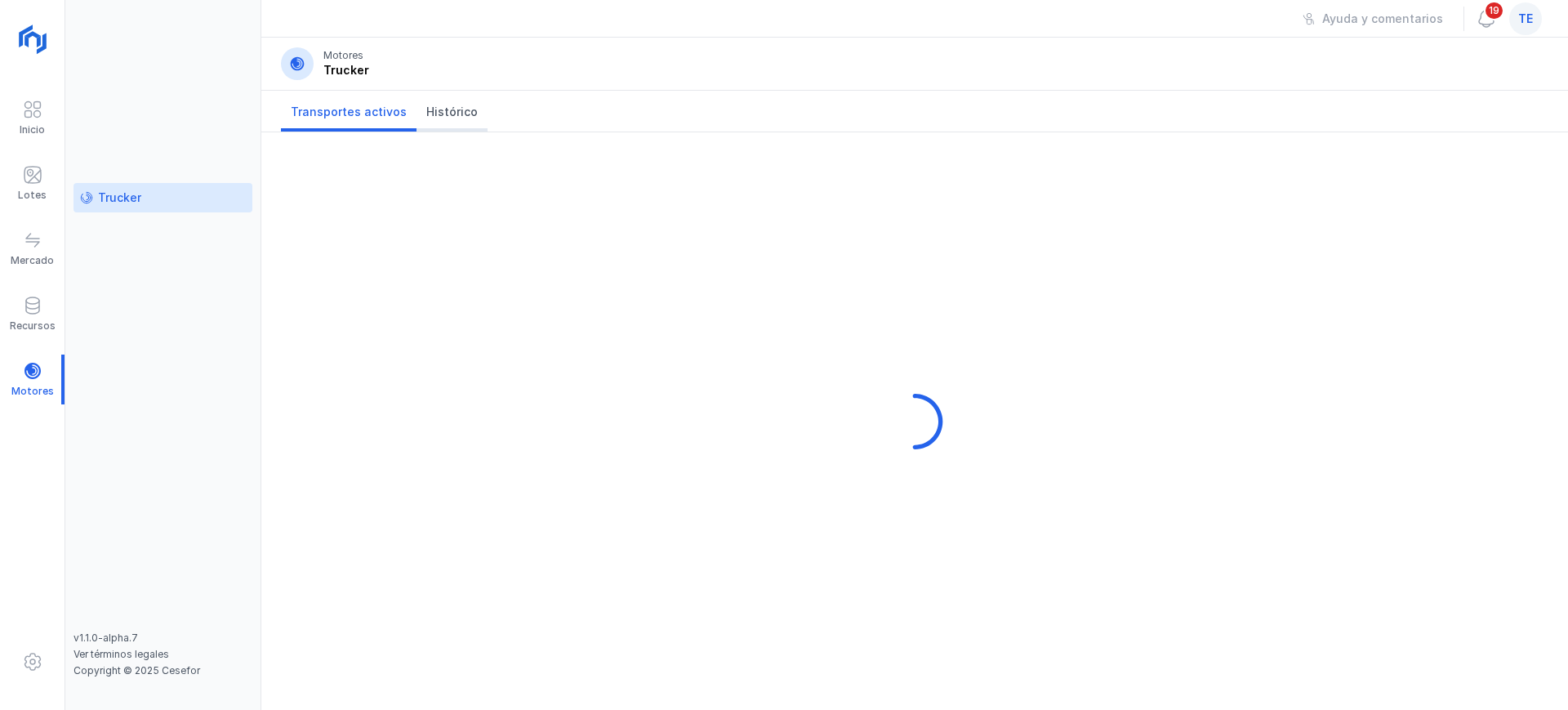
click at [449, 109] on span "Histórico" at bounding box center [452, 112] width 52 height 17
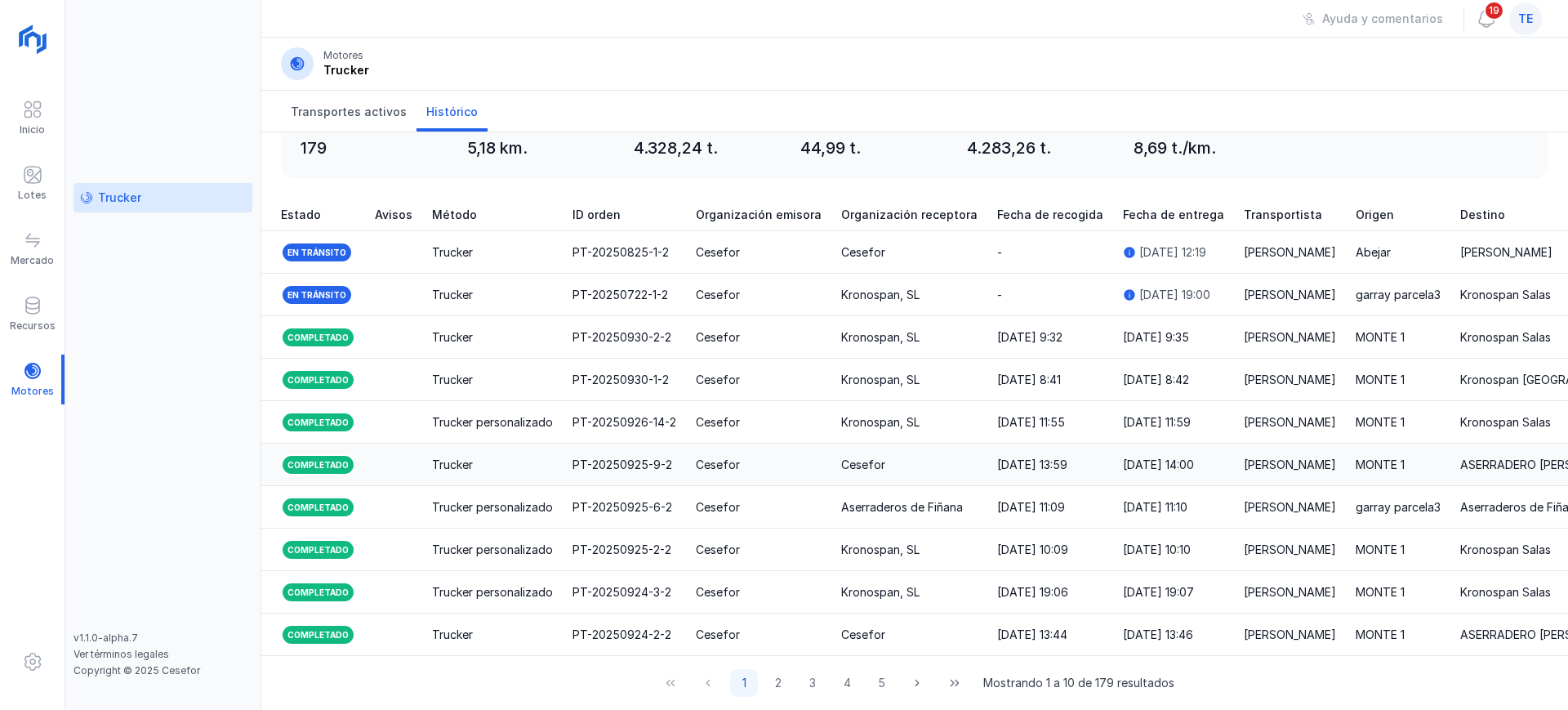
click at [604, 456] on div "PT-20250925-9-2" at bounding box center [622, 465] width 100 height 17
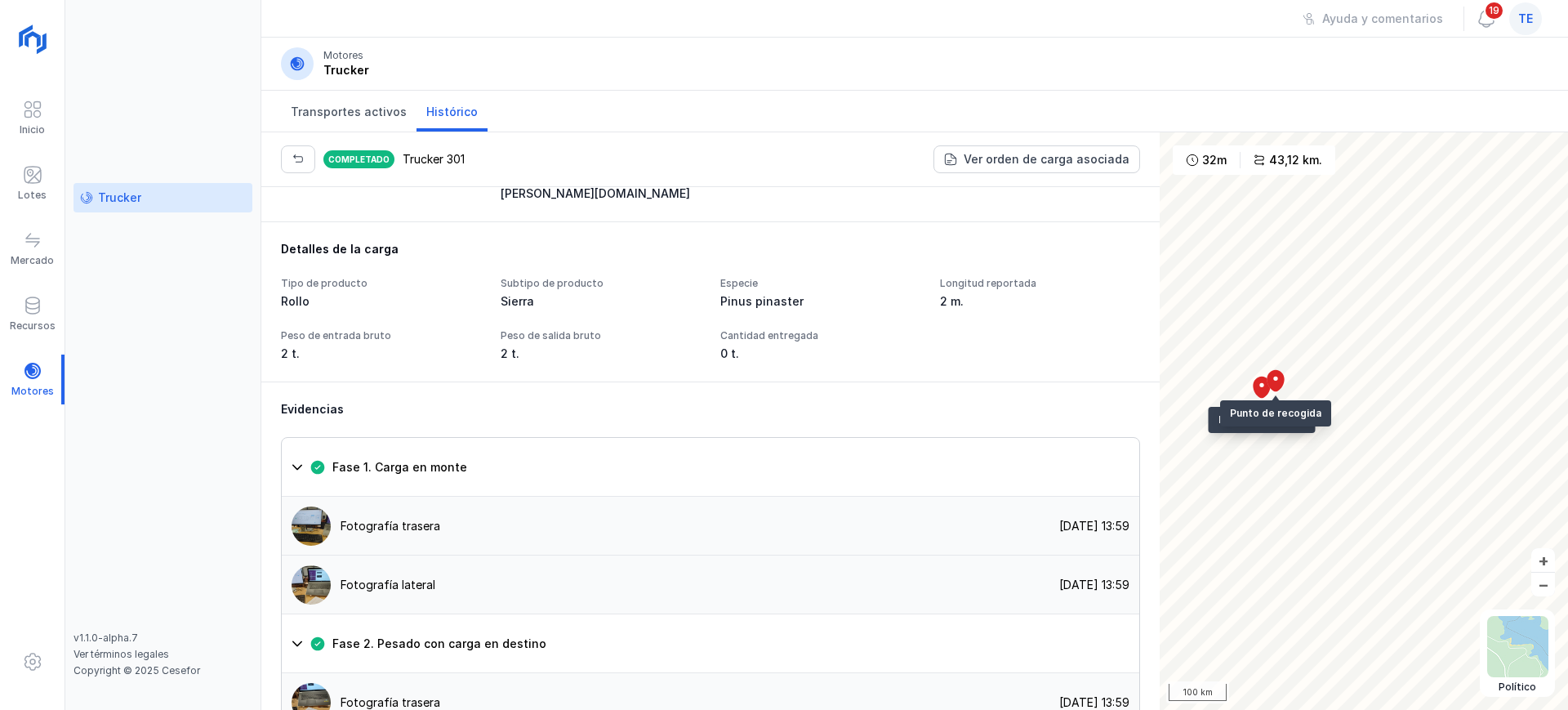
scroll to position [1021, 0]
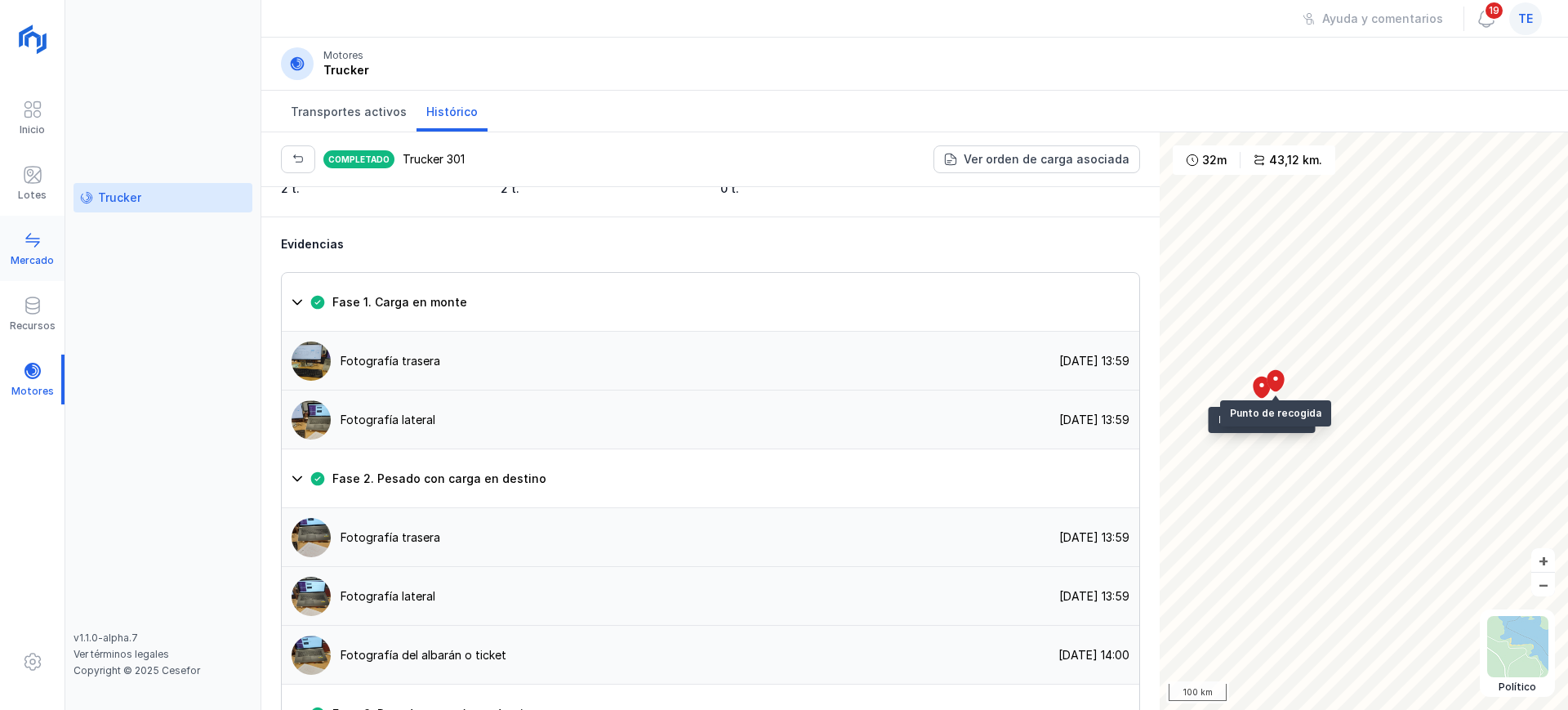
click at [23, 245] on span at bounding box center [32, 240] width 19 height 19
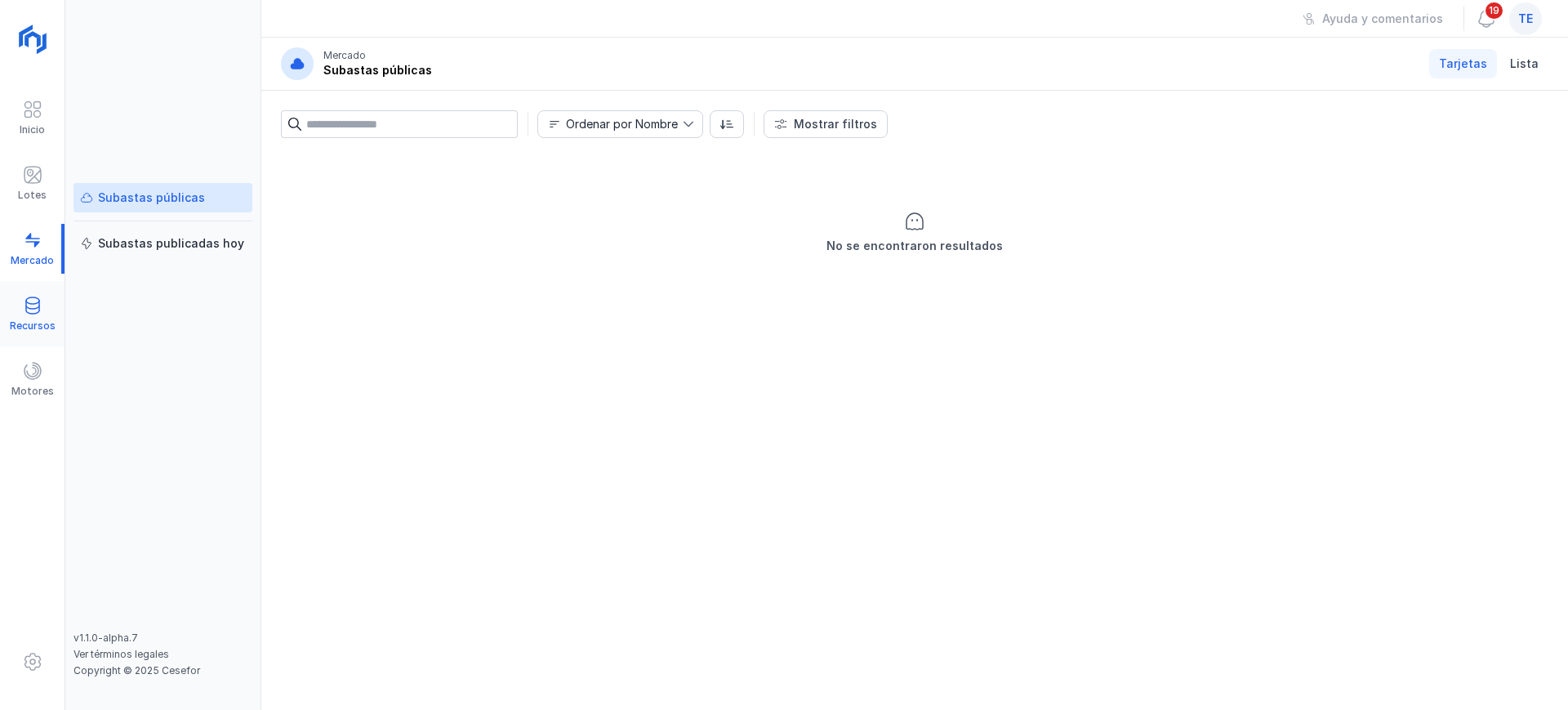
click at [43, 319] on div "Recursos" at bounding box center [32, 326] width 45 height 13
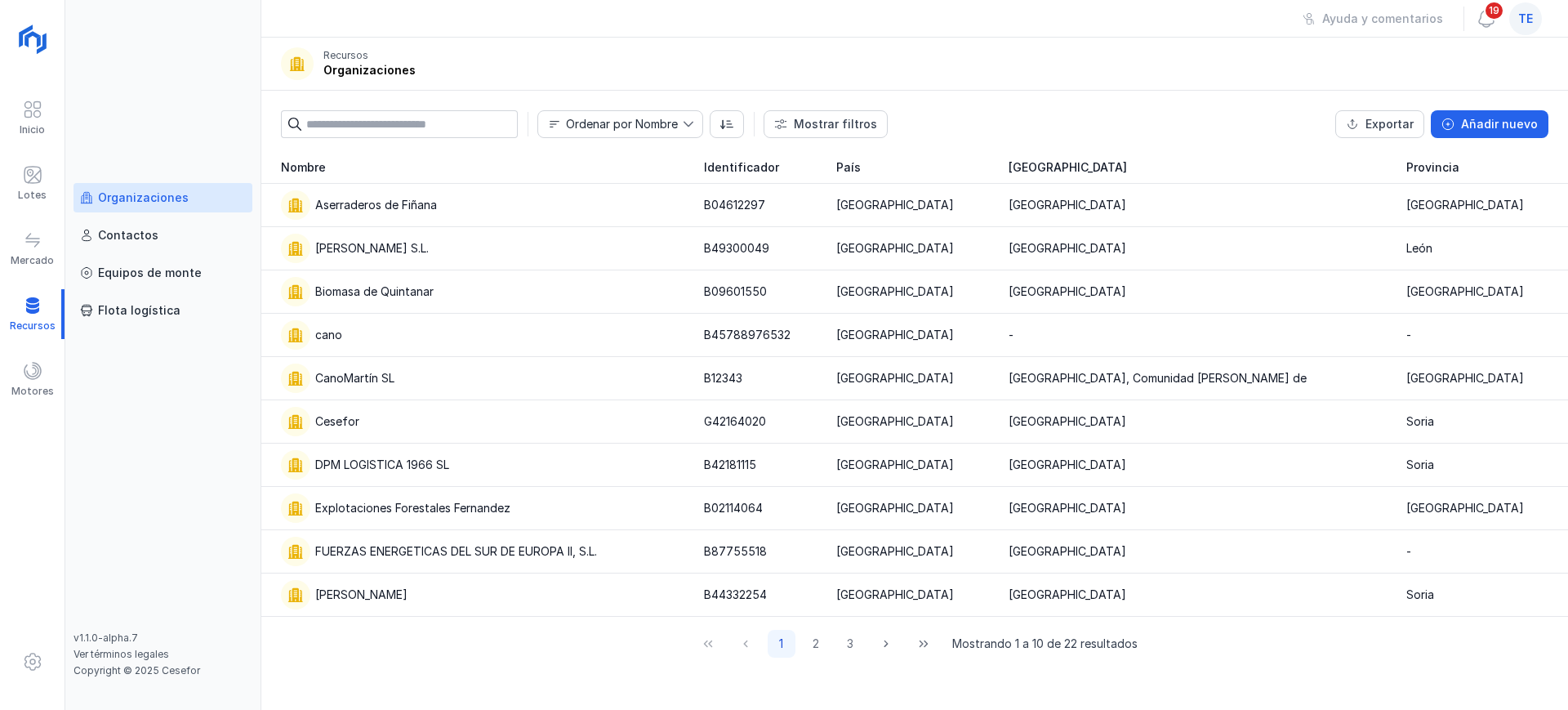
click at [131, 195] on div "Organizaciones" at bounding box center [143, 198] width 91 height 17
click at [388, 422] on div "Cesefor" at bounding box center [482, 421] width 404 height 30
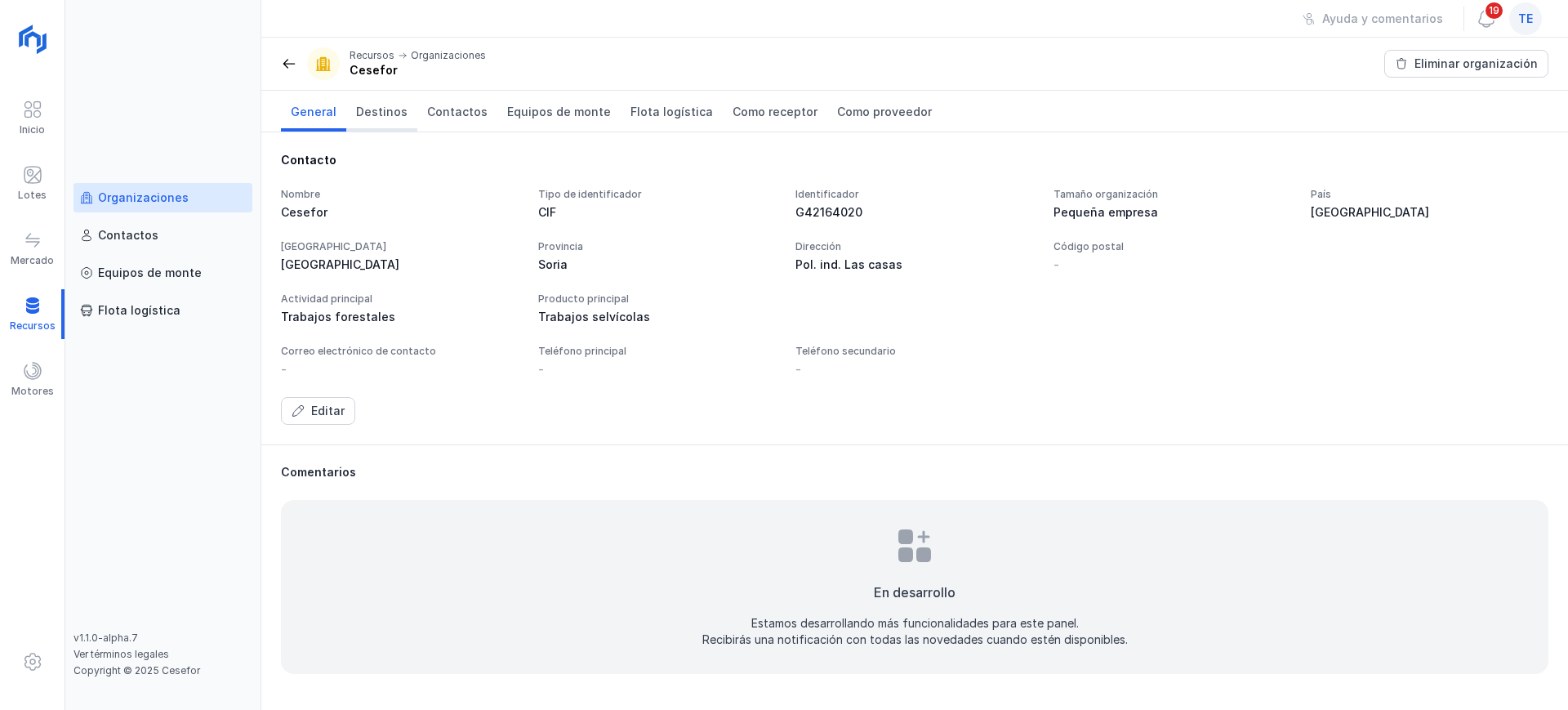
click at [380, 110] on span "Destinos" at bounding box center [382, 112] width 52 height 17
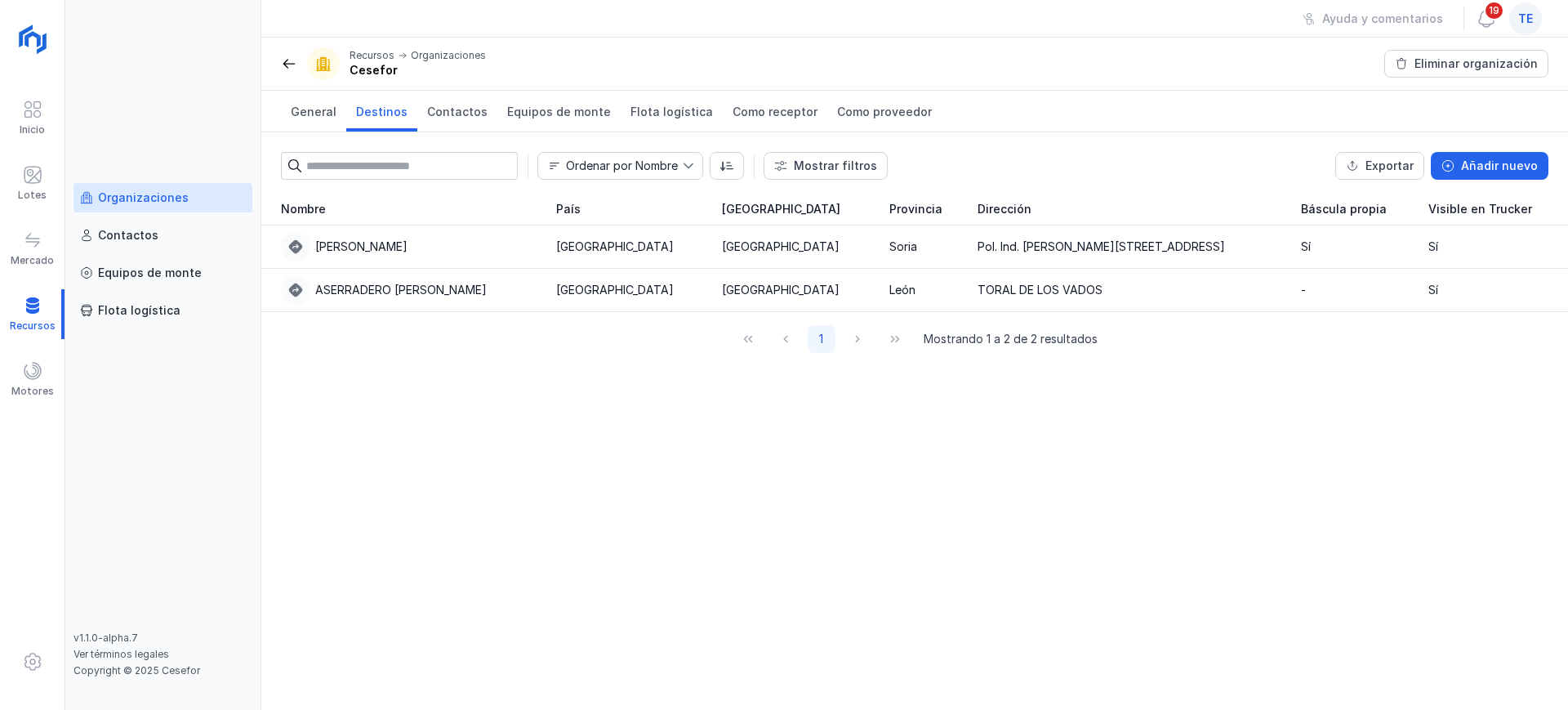
click at [170, 200] on div "Organizaciones" at bounding box center [143, 198] width 91 height 17
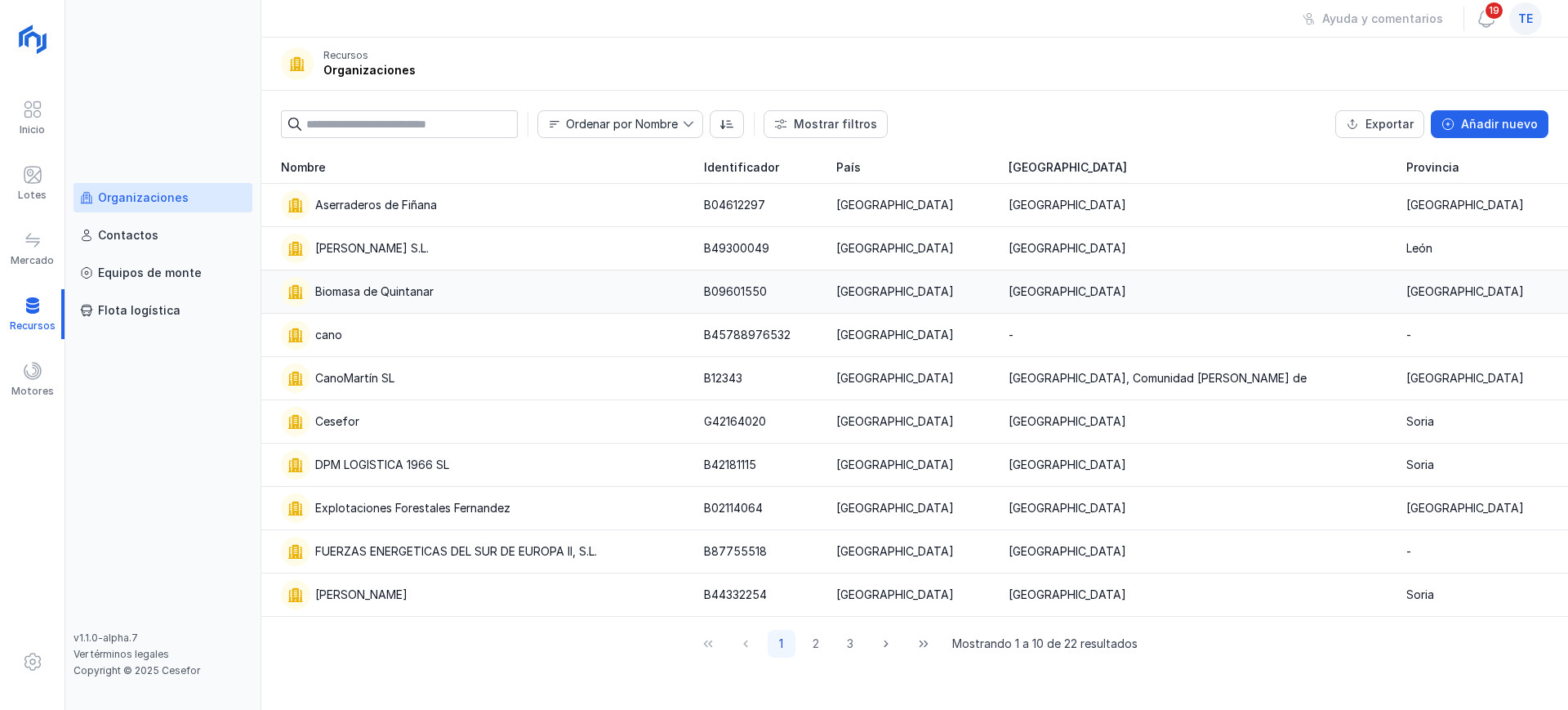
click at [389, 293] on div "Biomasa de Quintanar" at bounding box center [375, 292] width 118 height 17
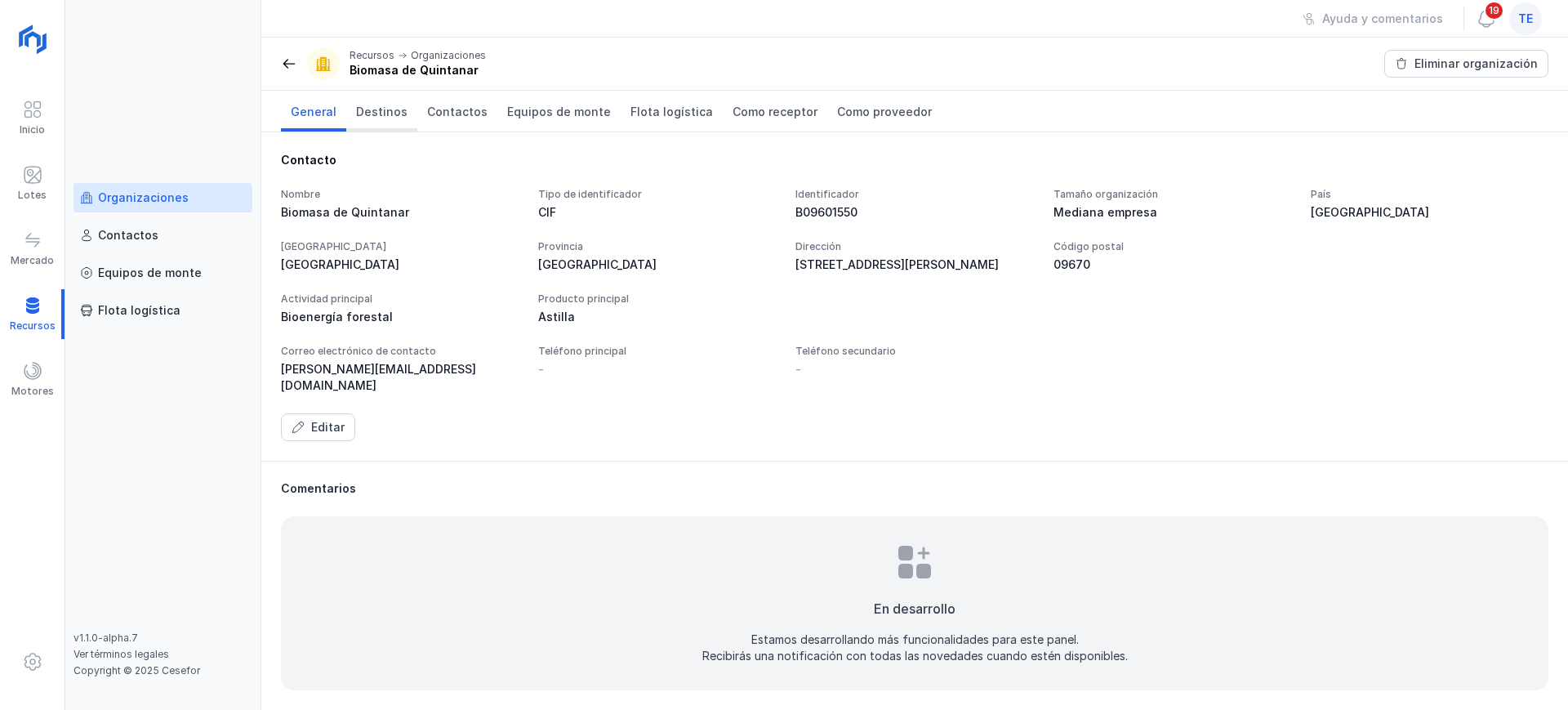
click at [390, 116] on span "Destinos" at bounding box center [382, 112] width 52 height 17
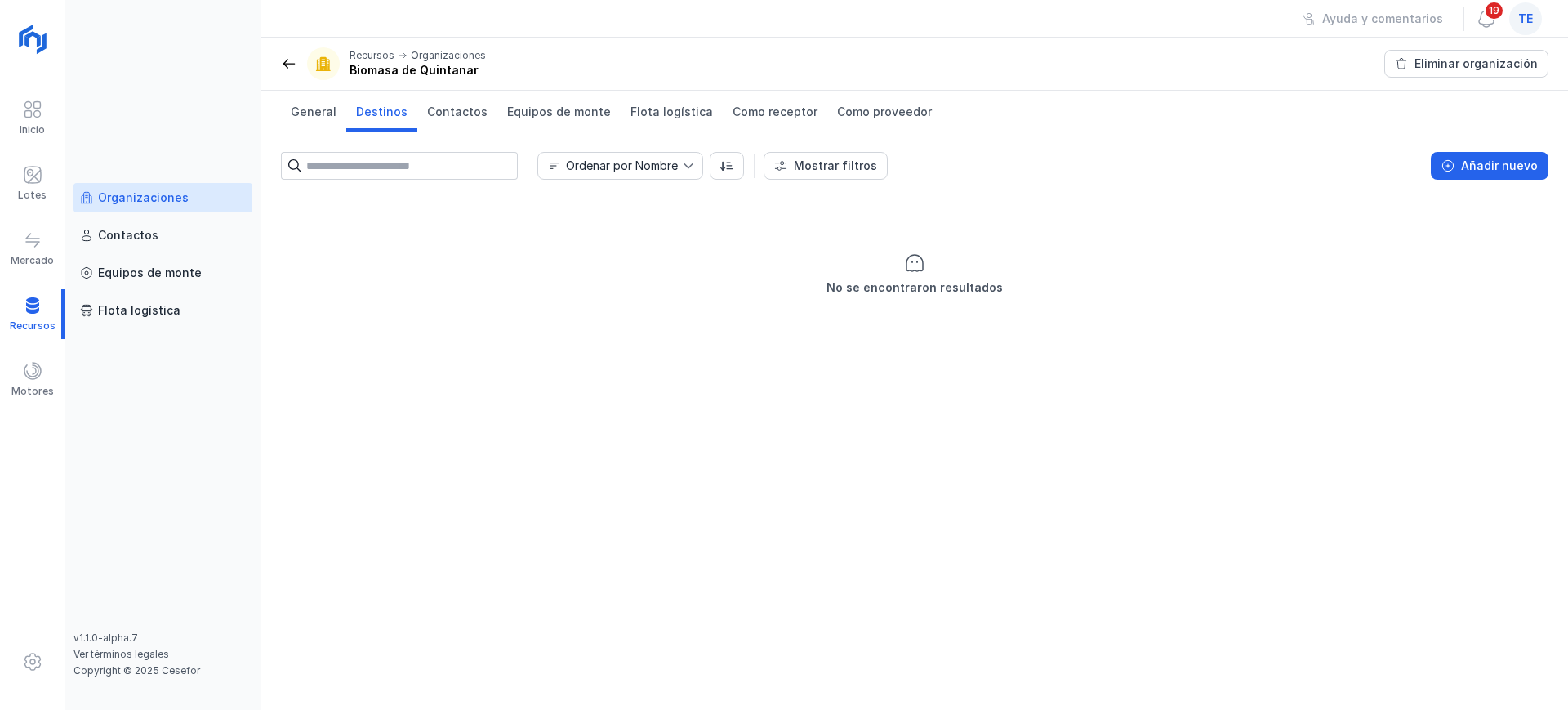
click at [156, 200] on div "Organizaciones" at bounding box center [143, 198] width 91 height 17
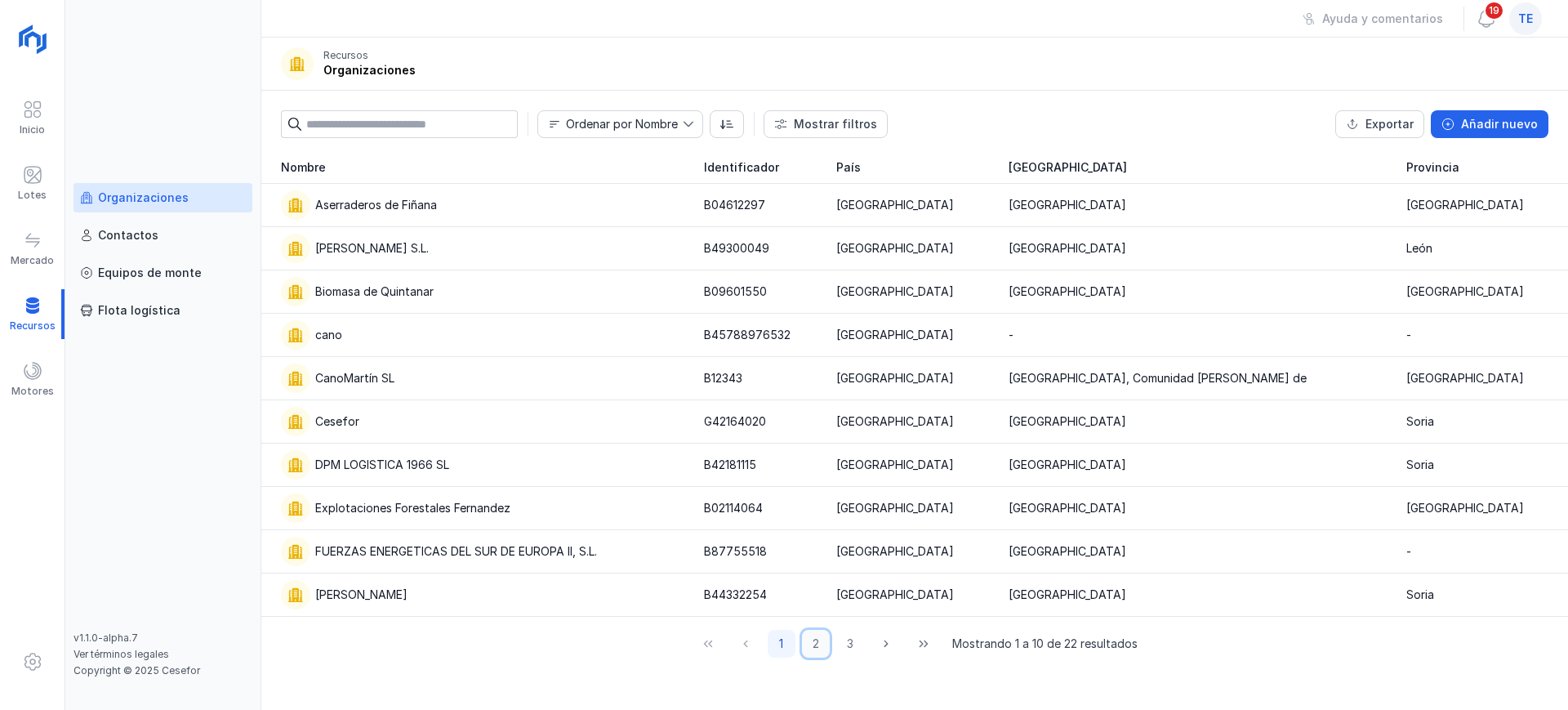
click at [815, 643] on button "2" at bounding box center [815, 643] width 28 height 28
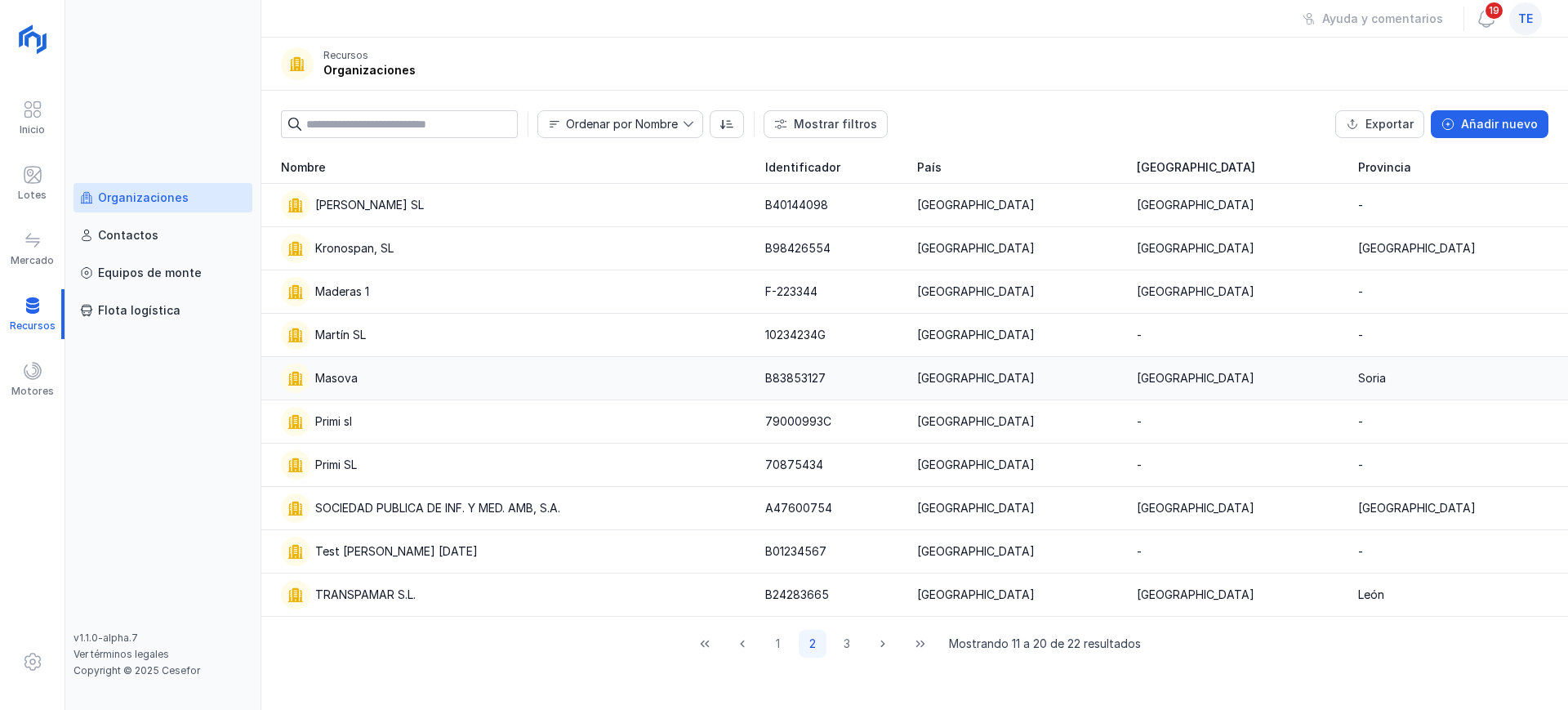
click at [392, 383] on div "Masova" at bounding box center [513, 379] width 465 height 30
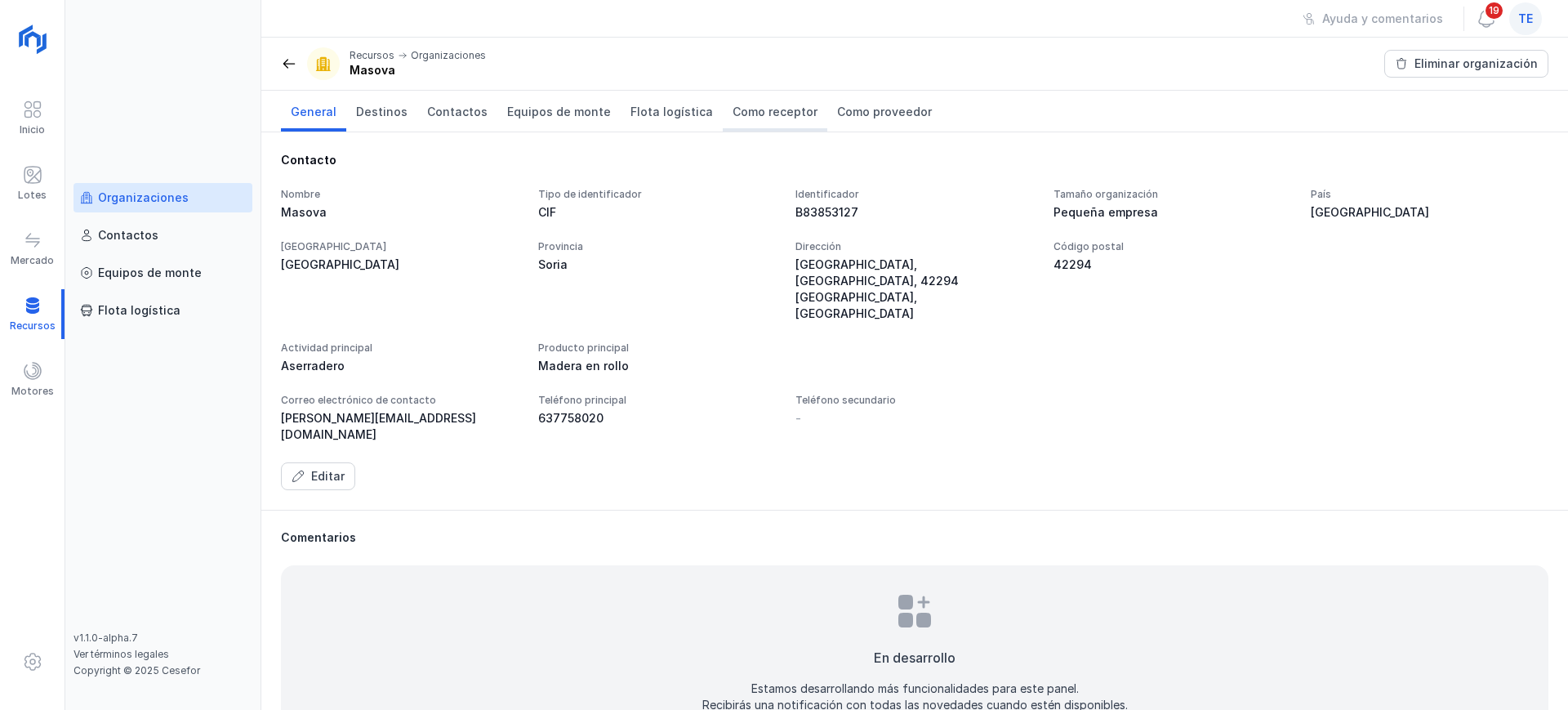
click at [735, 121] on link "Como receptor" at bounding box center [775, 111] width 105 height 41
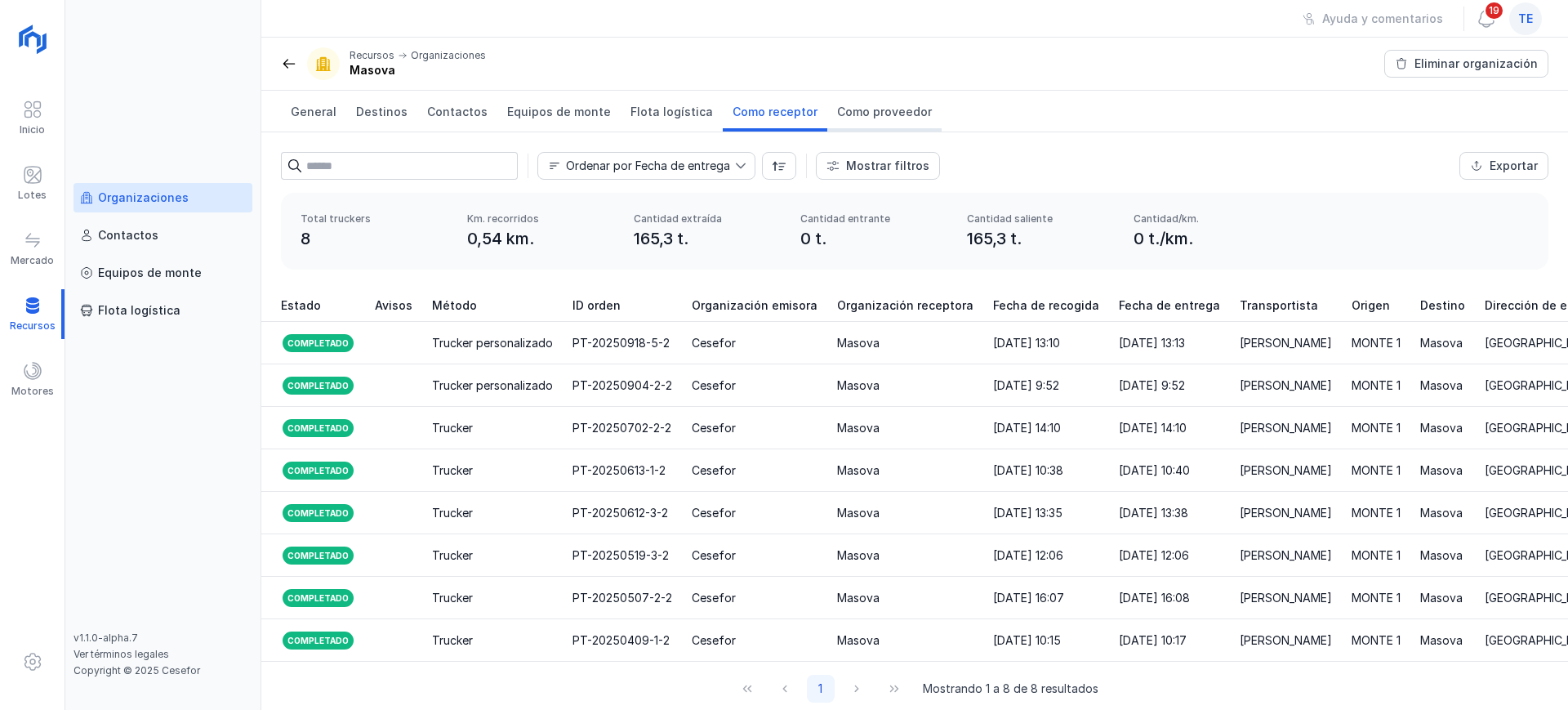
click at [840, 107] on span "Como proveedor" at bounding box center [884, 112] width 94 height 17
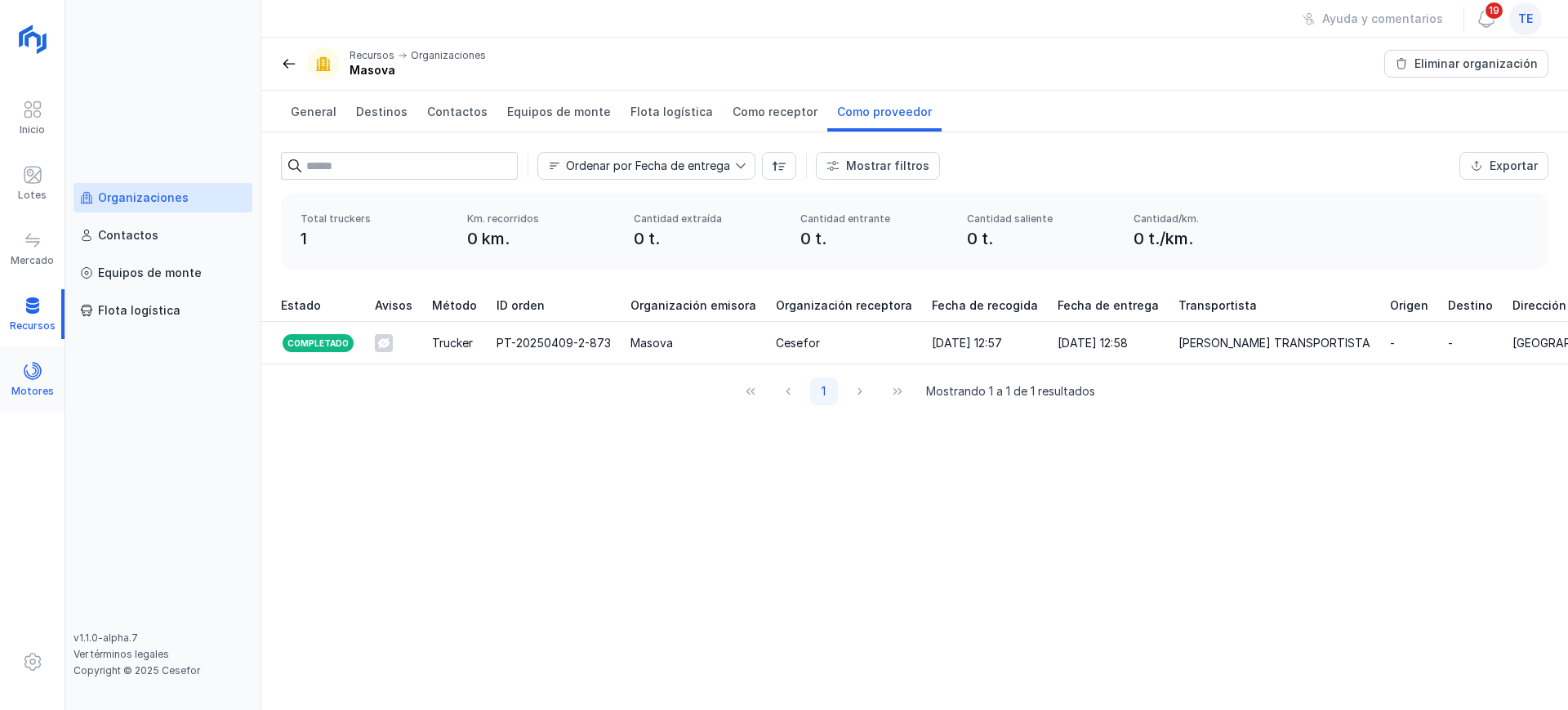
click at [40, 366] on span at bounding box center [32, 370] width 19 height 19
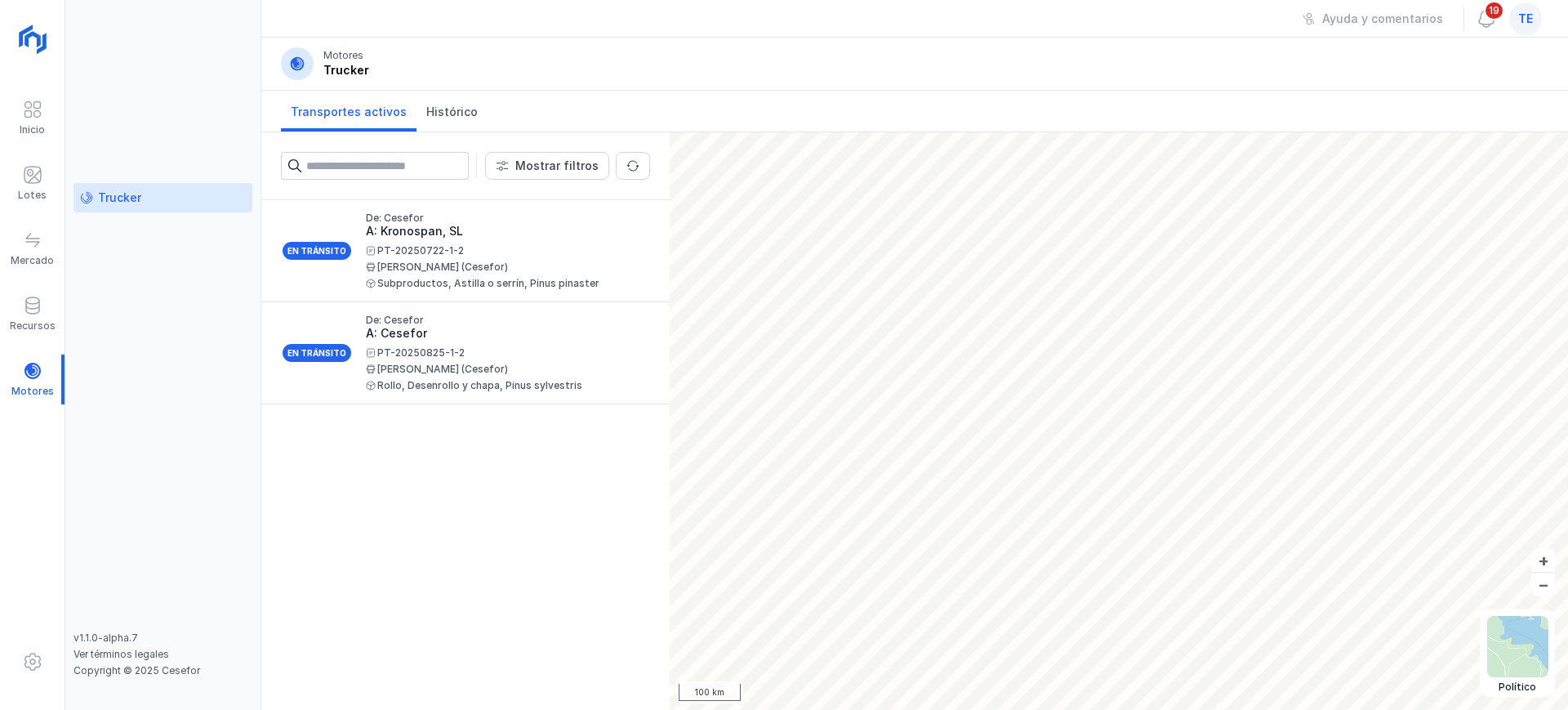
click at [1518, 21] on span "te" at bounding box center [1525, 19] width 15 height 17
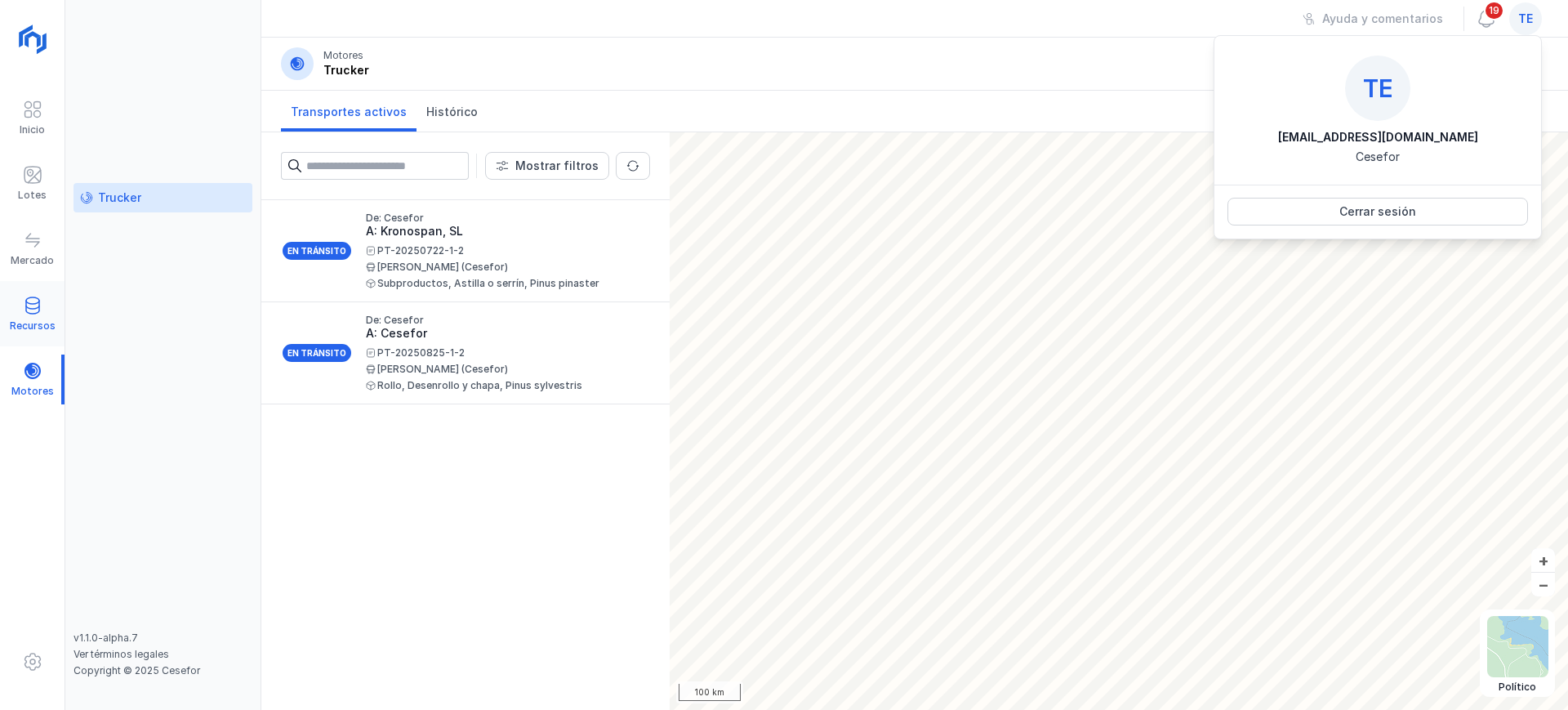
click at [26, 319] on div "Recursos" at bounding box center [32, 326] width 45 height 13
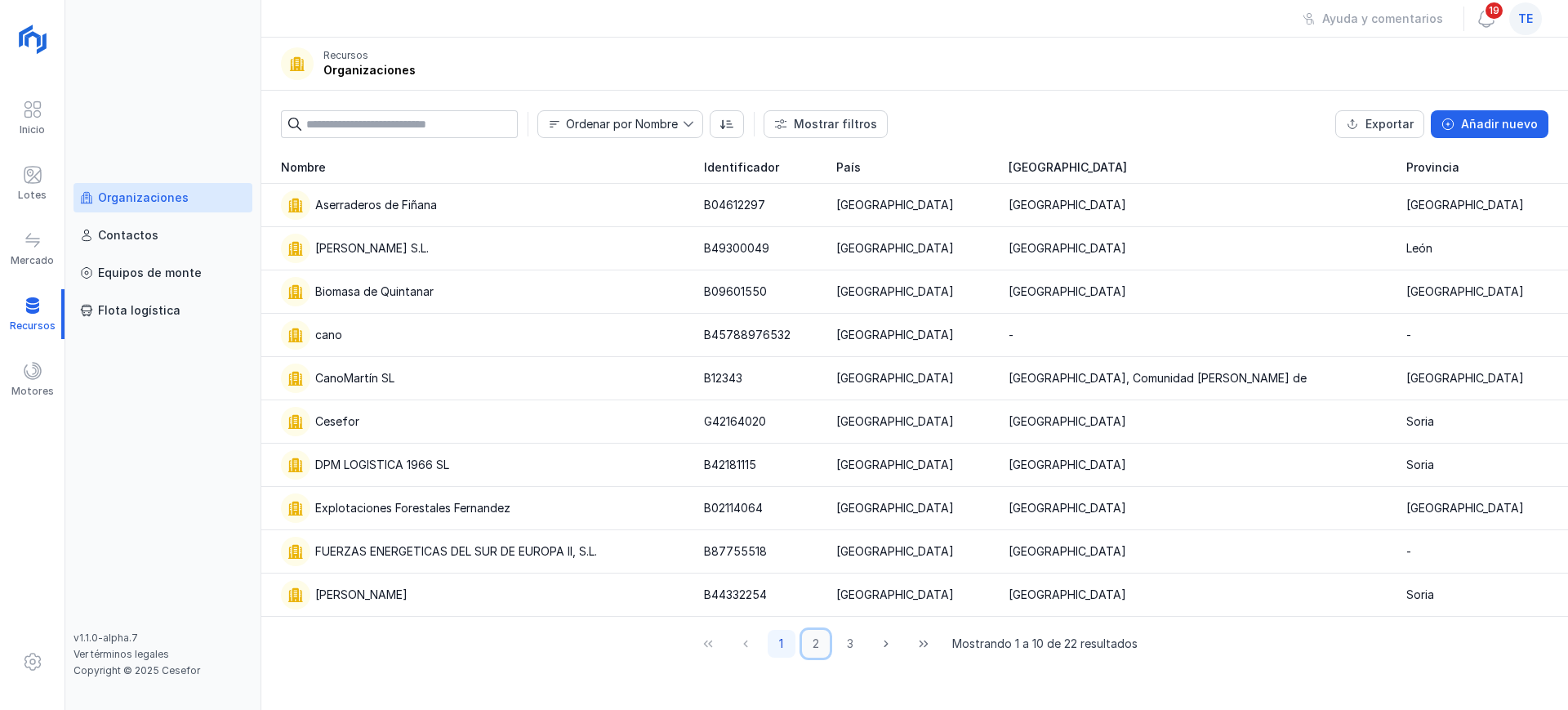
click at [819, 645] on button "2" at bounding box center [815, 643] width 28 height 28
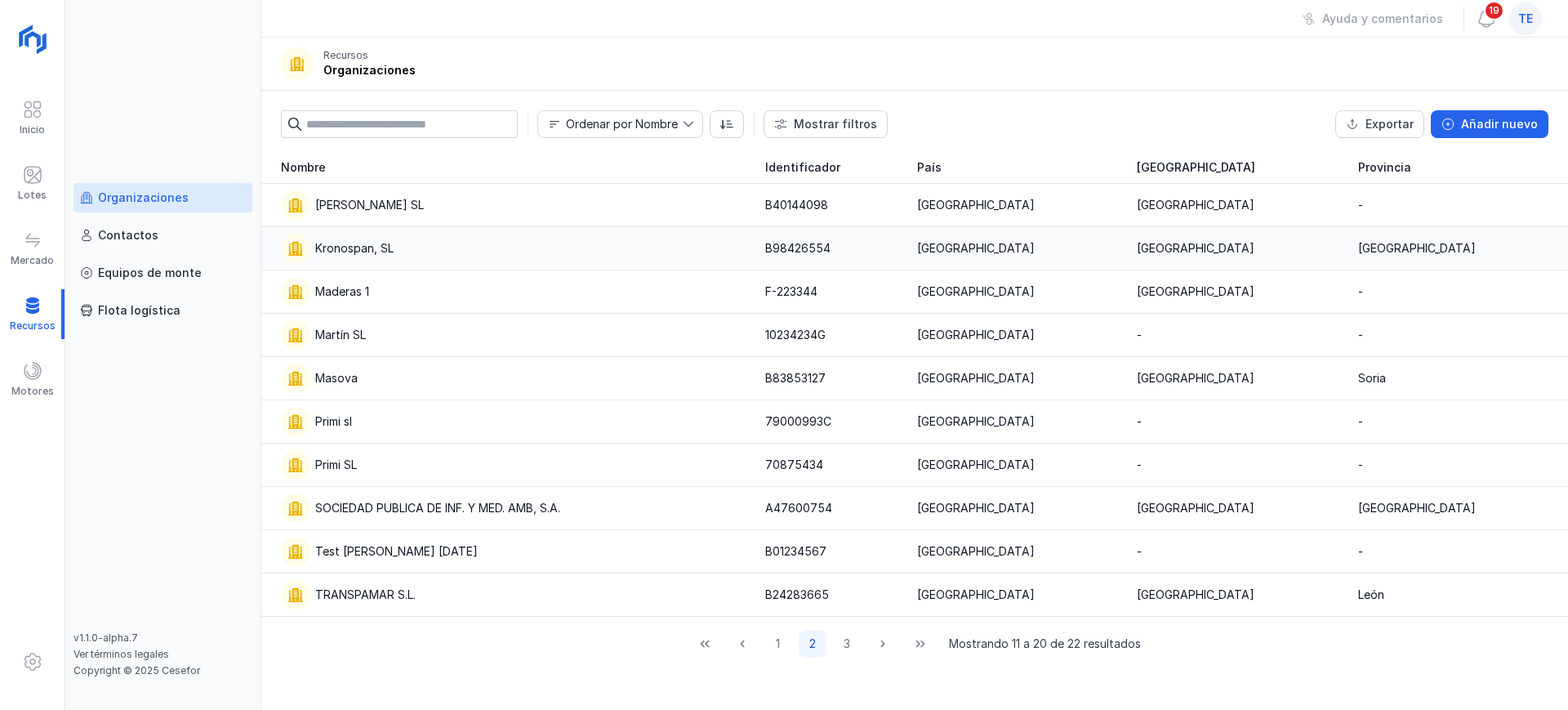
click at [400, 239] on div "Kronospan, SL" at bounding box center [513, 248] width 465 height 30
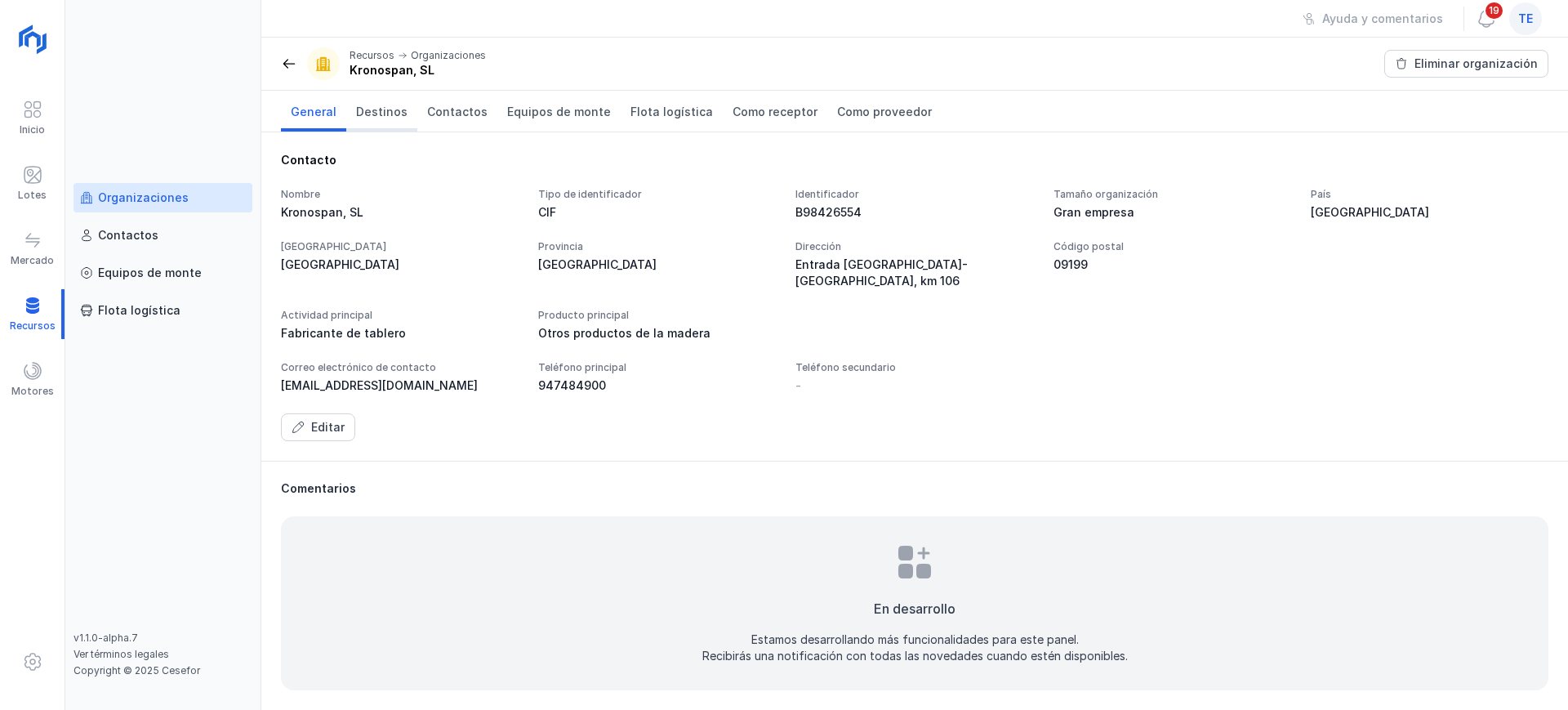
click at [379, 108] on span "Destinos" at bounding box center [382, 112] width 52 height 17
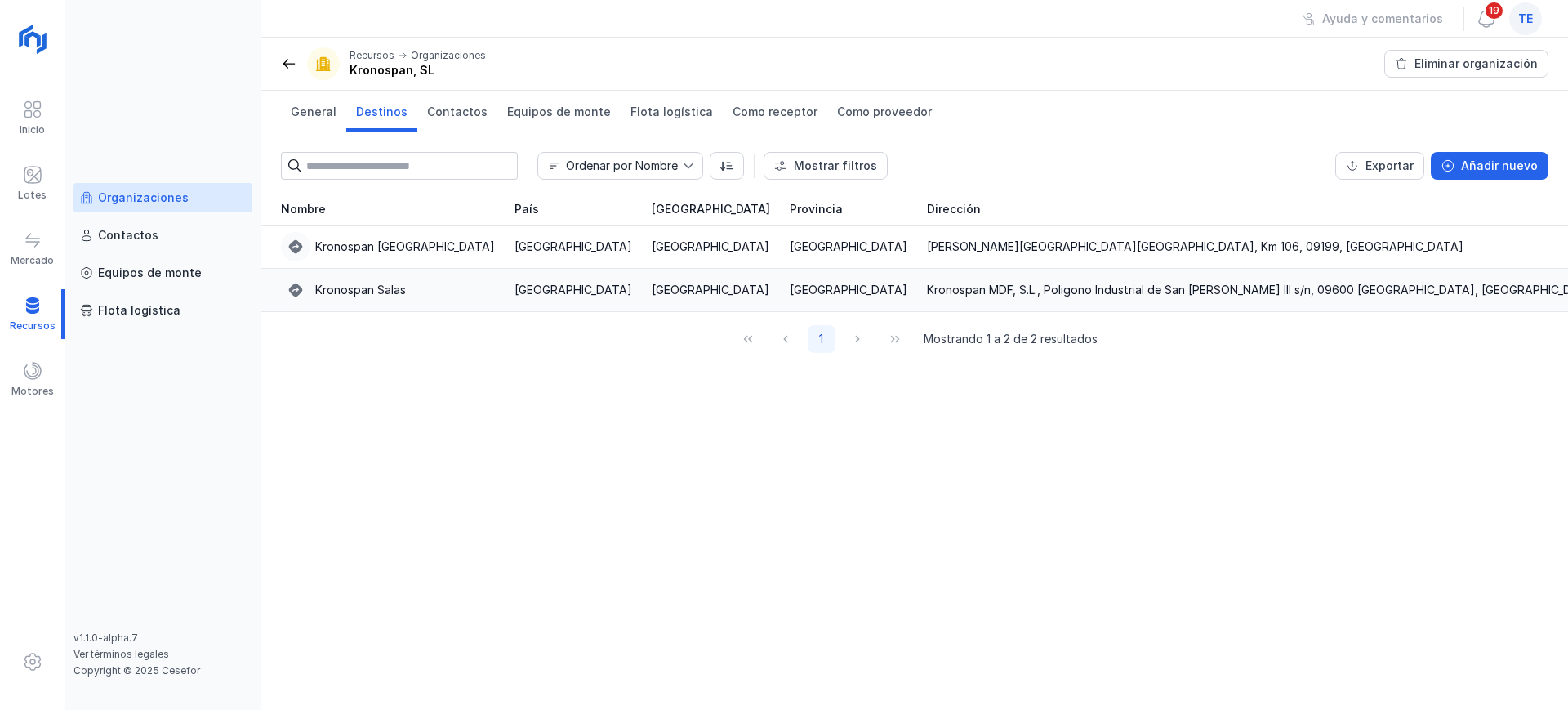
click at [437, 293] on div "Kronospan Salas" at bounding box center [387, 290] width 214 height 30
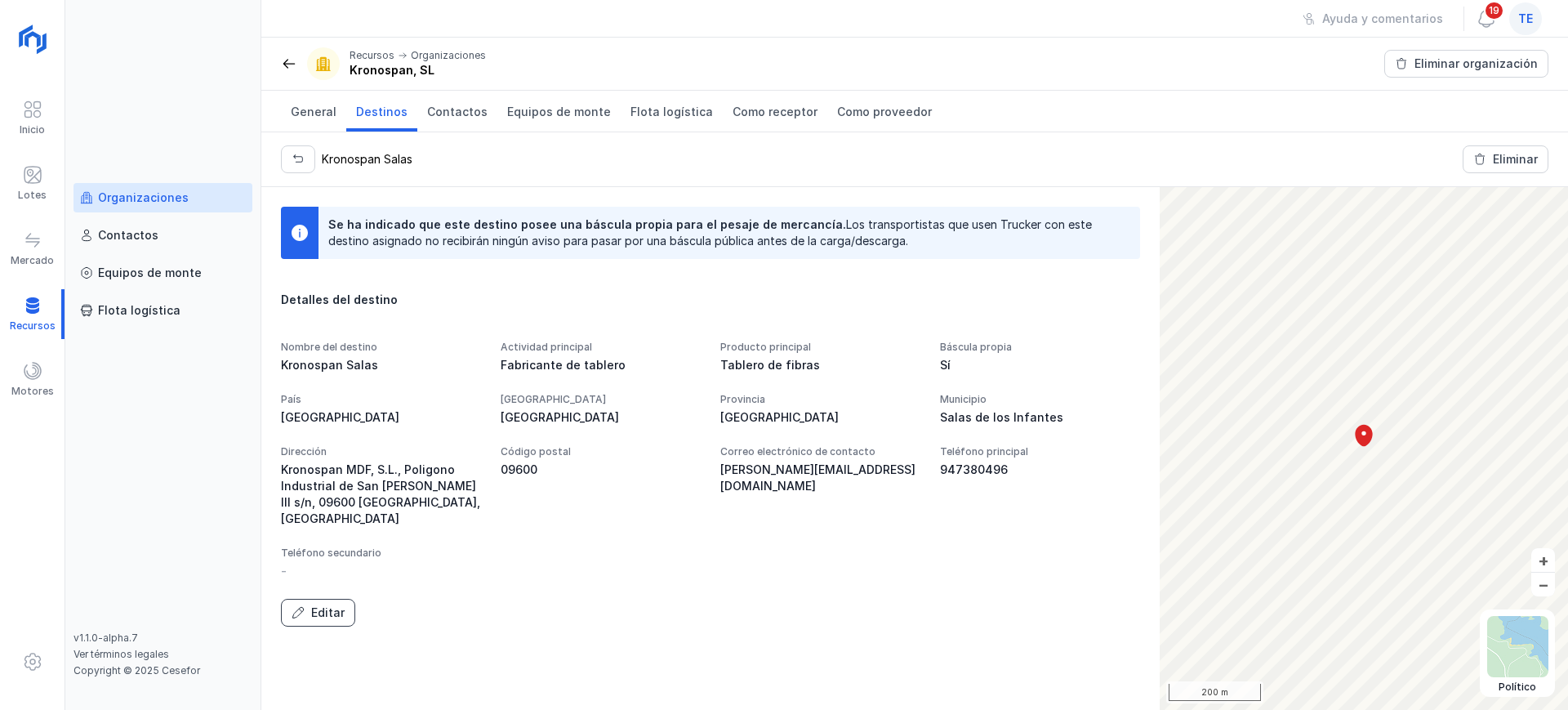
click at [330, 605] on button "Editar" at bounding box center [317, 613] width 74 height 28
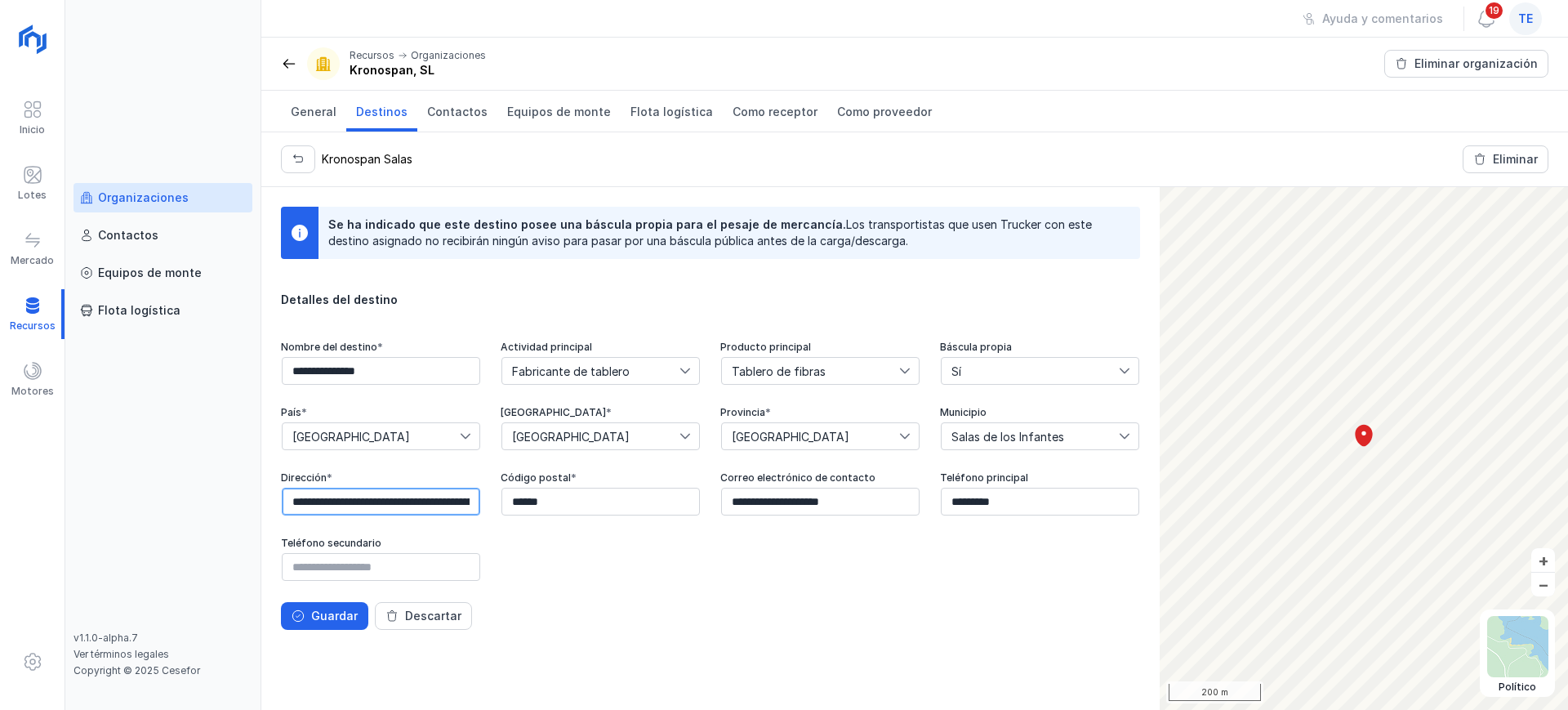
click at [447, 498] on input "**********" at bounding box center [380, 502] width 198 height 28
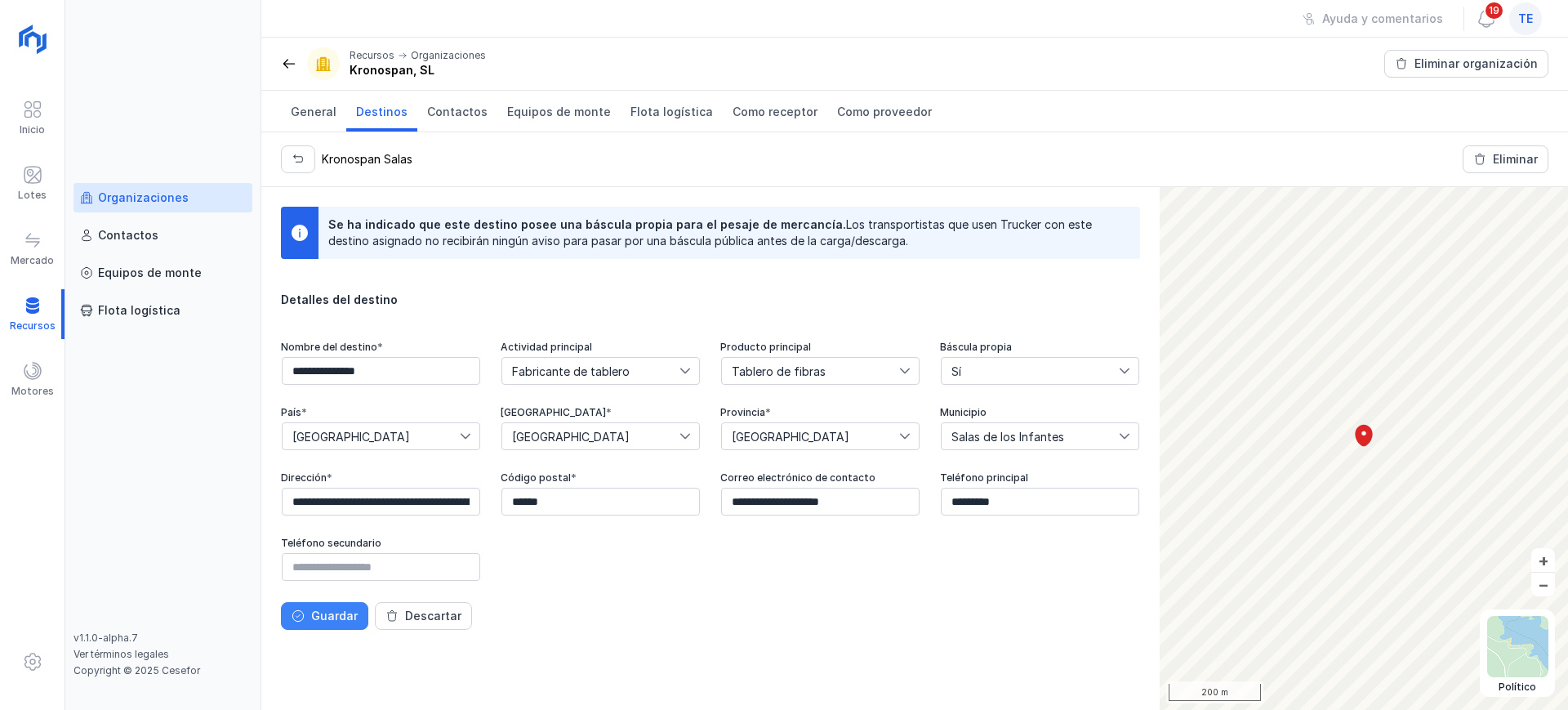
click at [316, 625] on button "Guardar" at bounding box center [324, 616] width 87 height 28
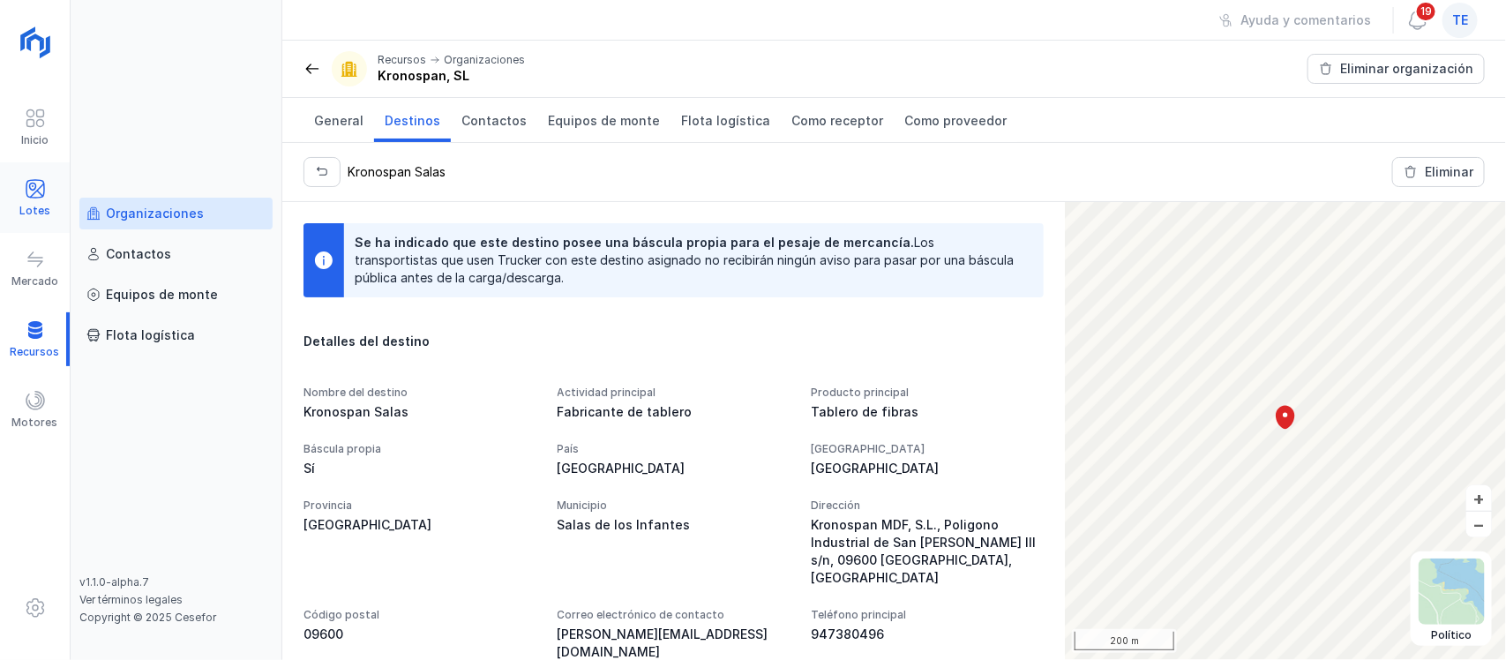
click at [37, 182] on span at bounding box center [35, 188] width 21 height 21
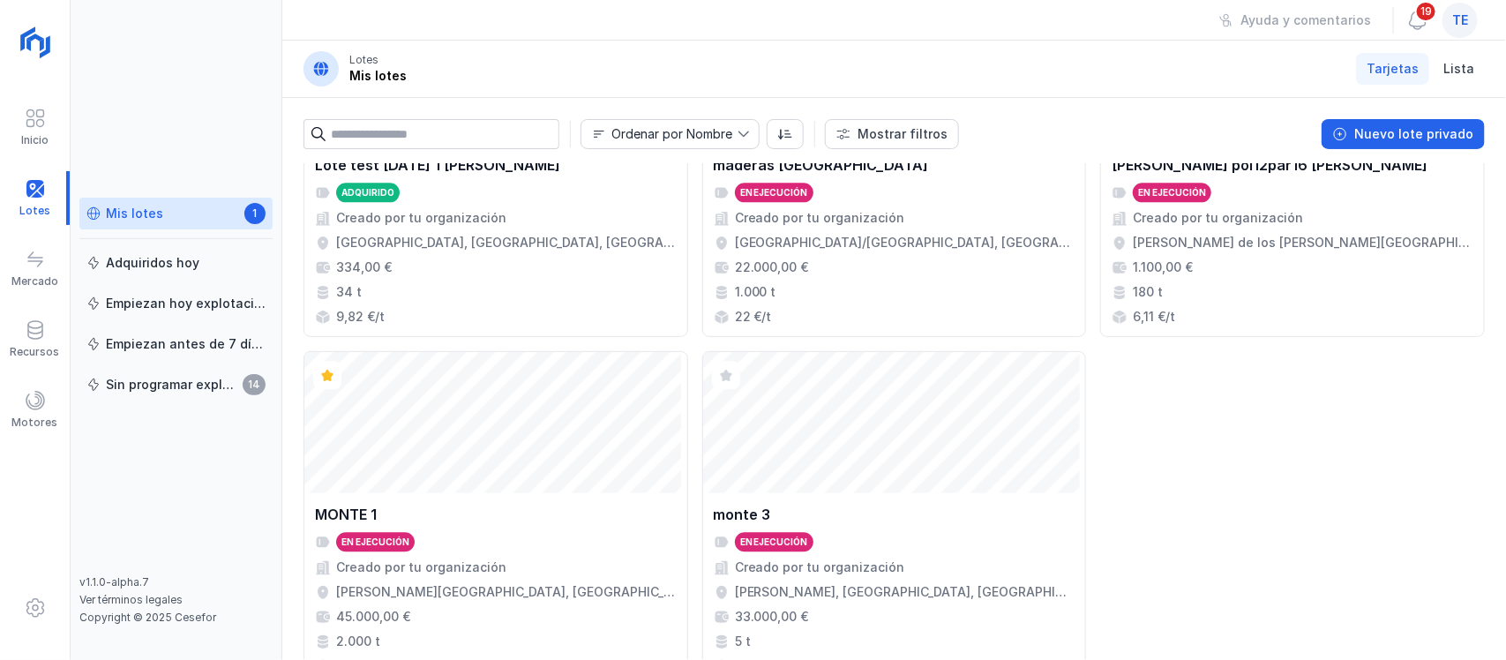
scroll to position [1985, 0]
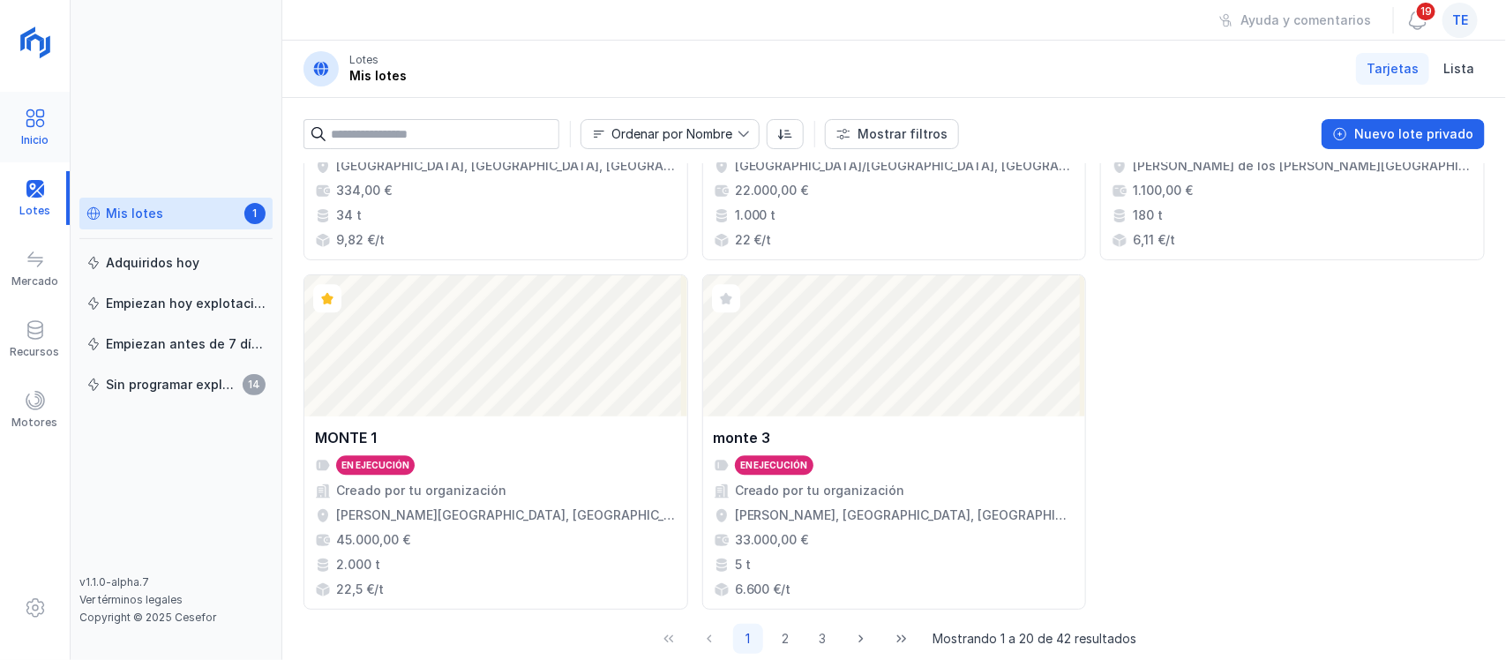
click at [33, 116] on span at bounding box center [35, 118] width 21 height 21
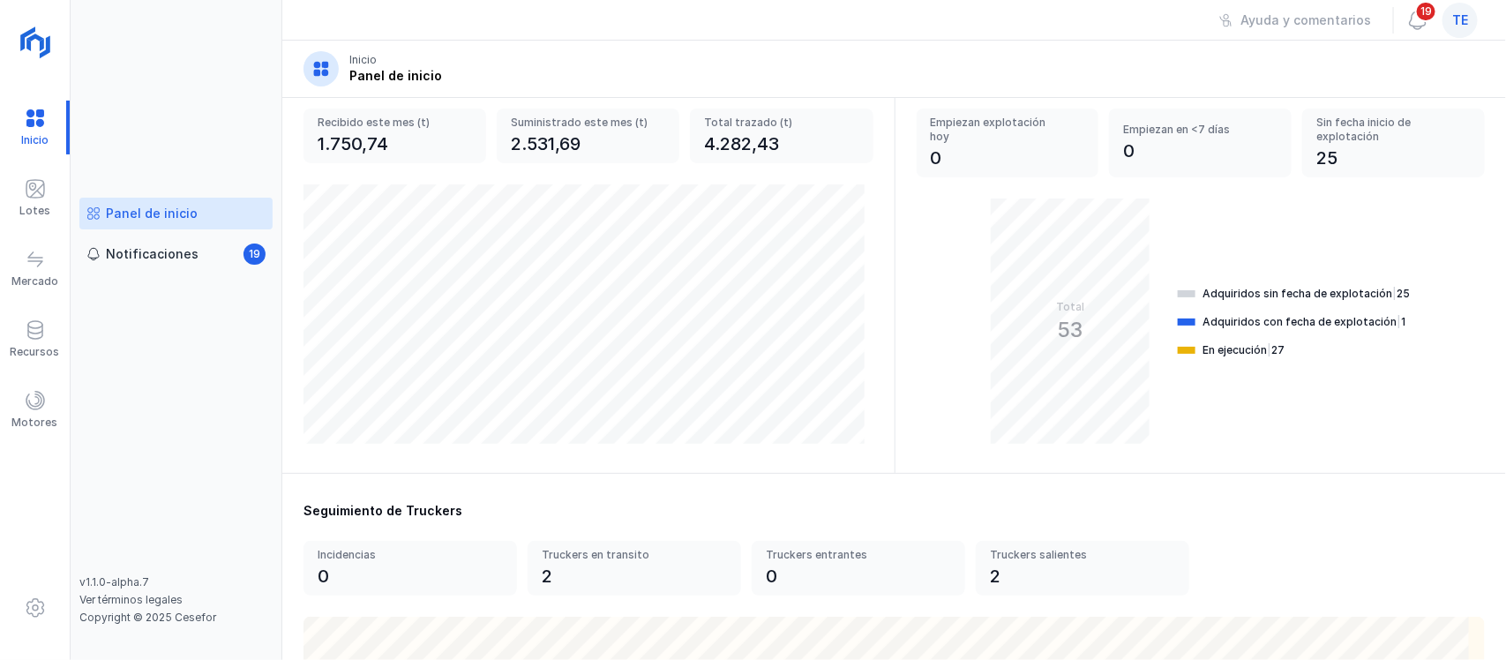
scroll to position [441, 0]
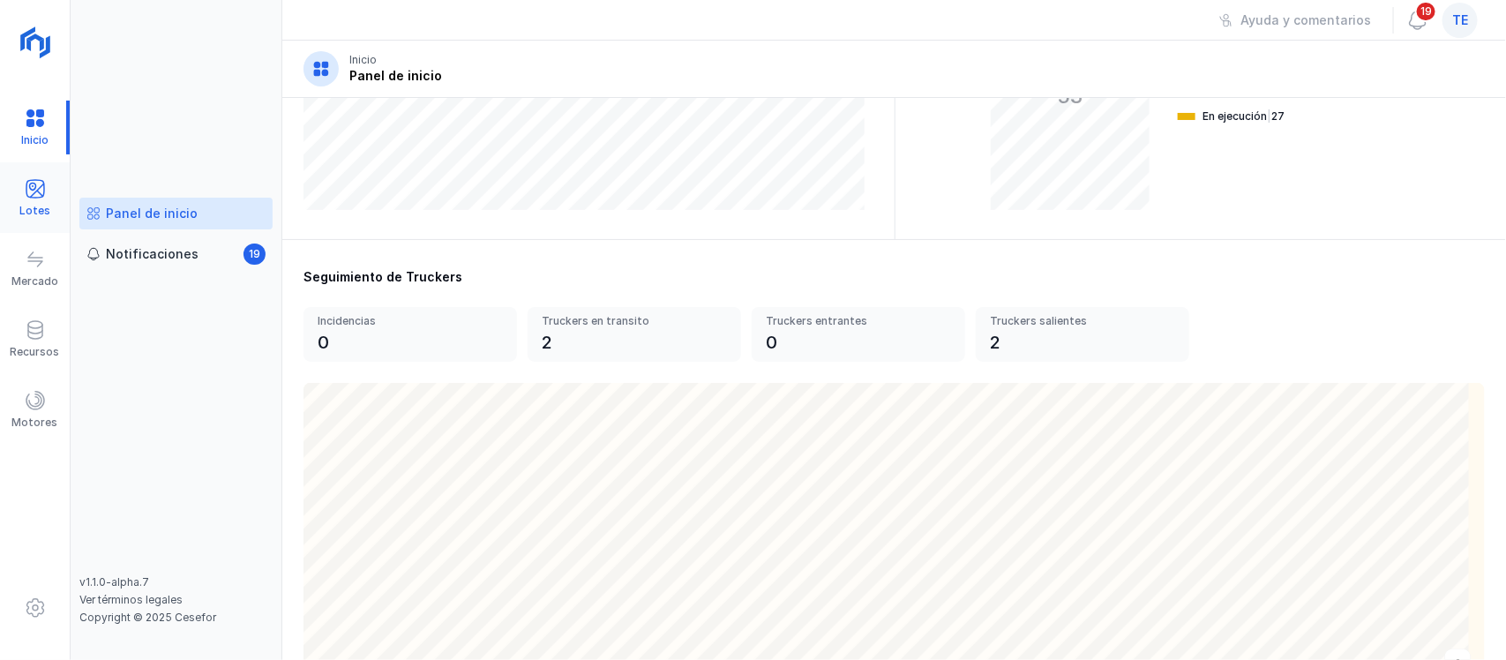
click at [25, 190] on span at bounding box center [35, 188] width 21 height 21
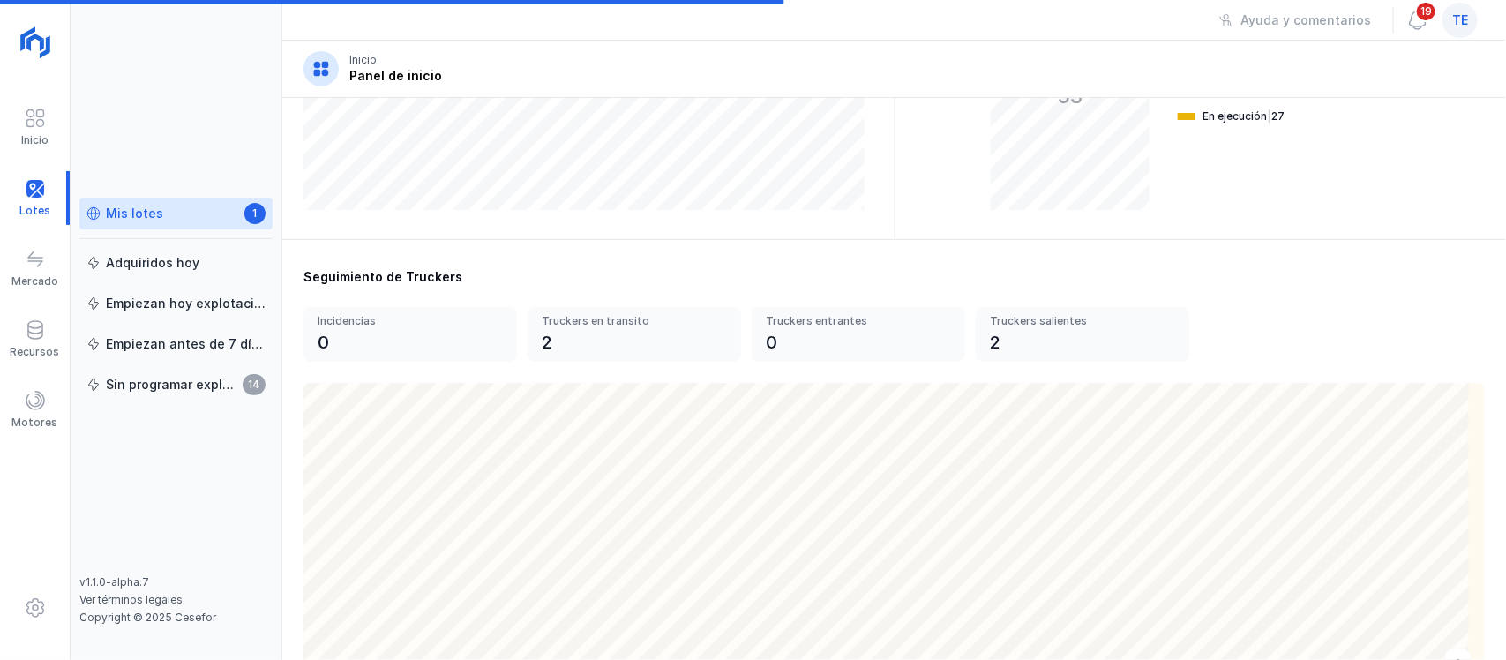
click at [192, 208] on div "Mis lotes 1" at bounding box center [175, 214] width 179 height 19
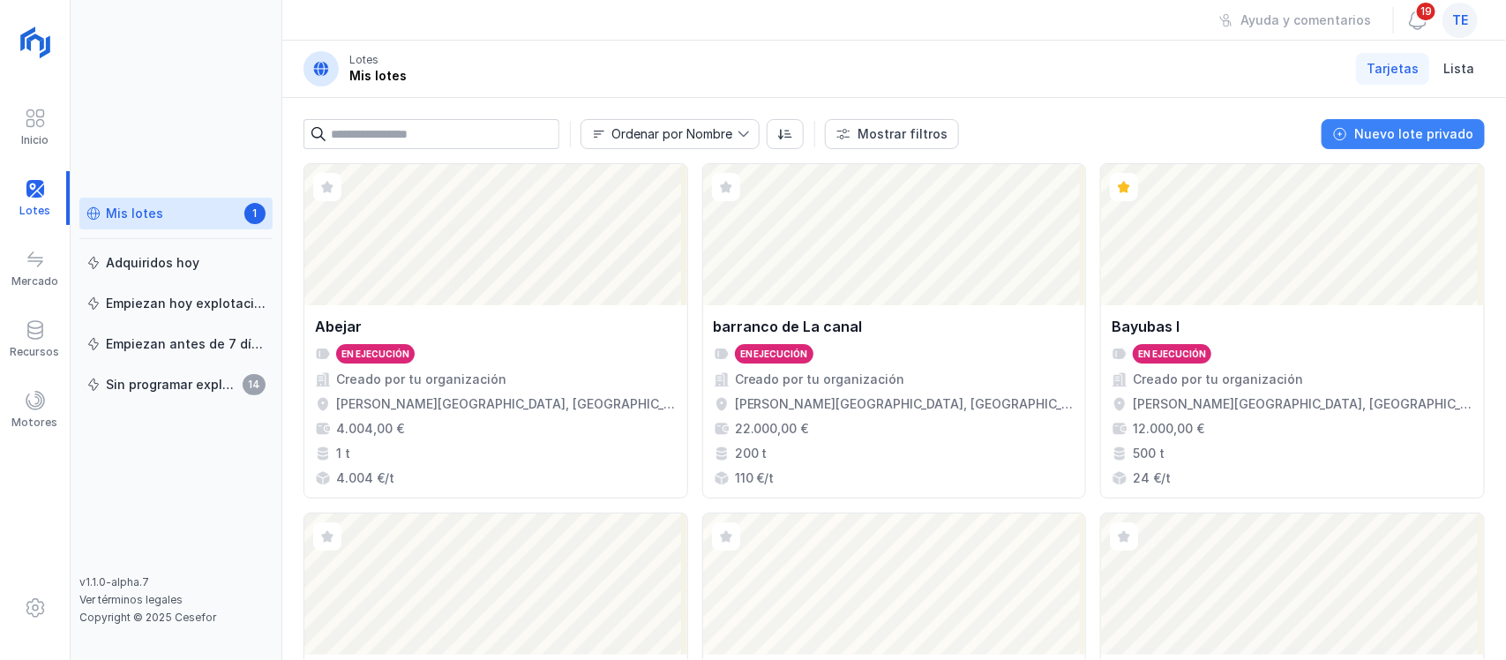
click at [1427, 139] on div "Nuevo lote privado" at bounding box center [1413, 134] width 119 height 18
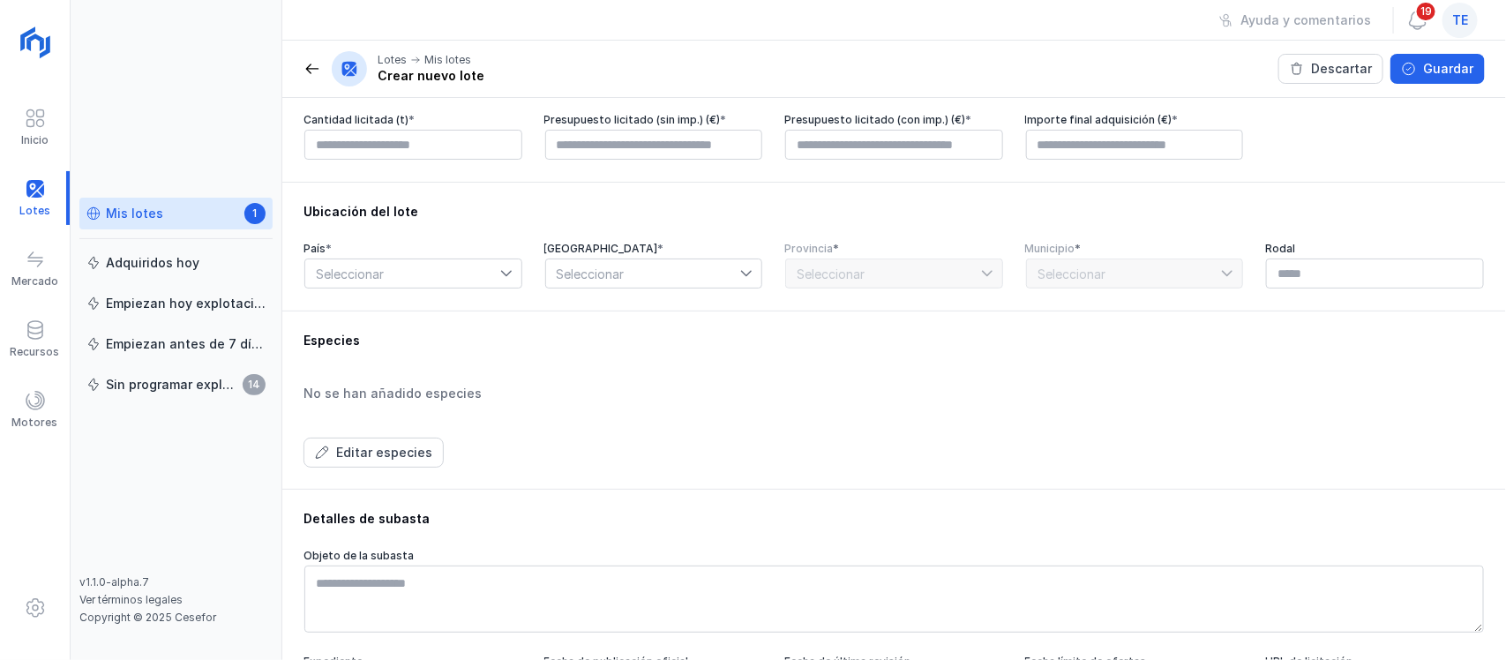
scroll to position [195, 0]
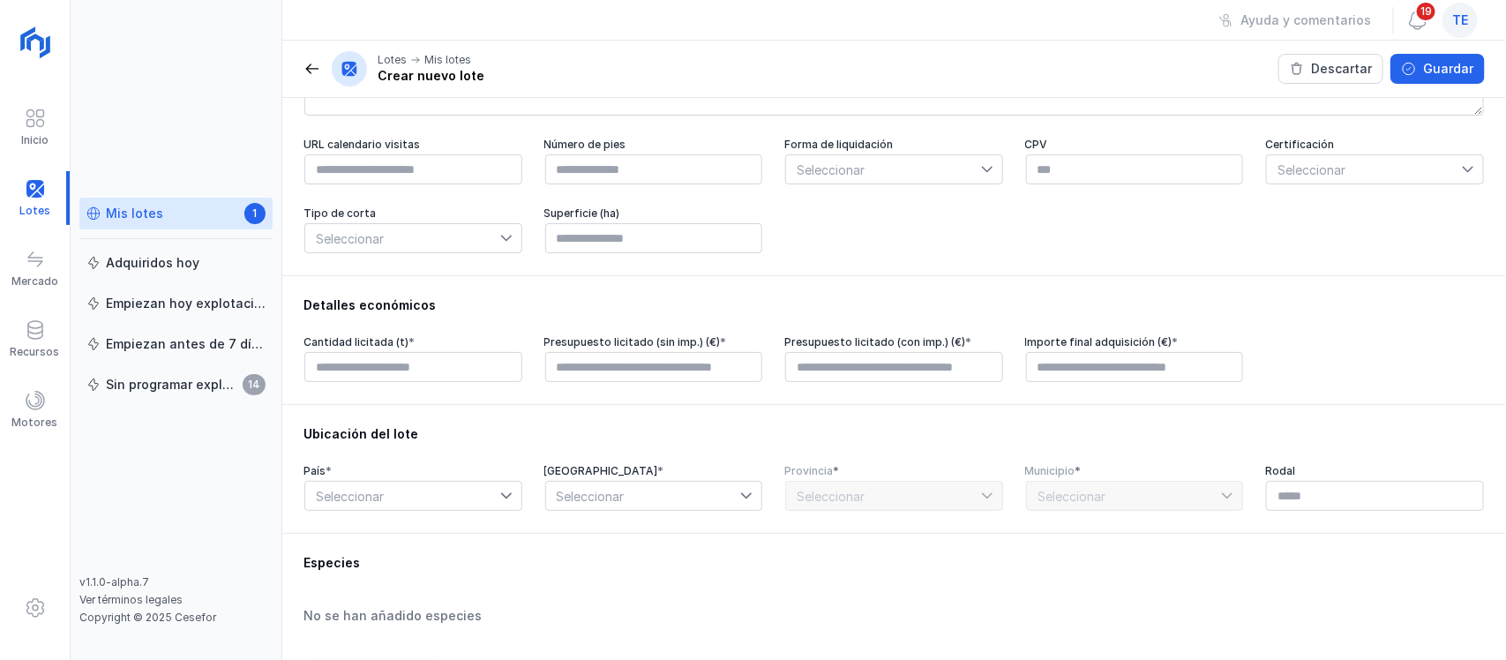
click at [100, 213] on span at bounding box center [93, 213] width 14 height 14
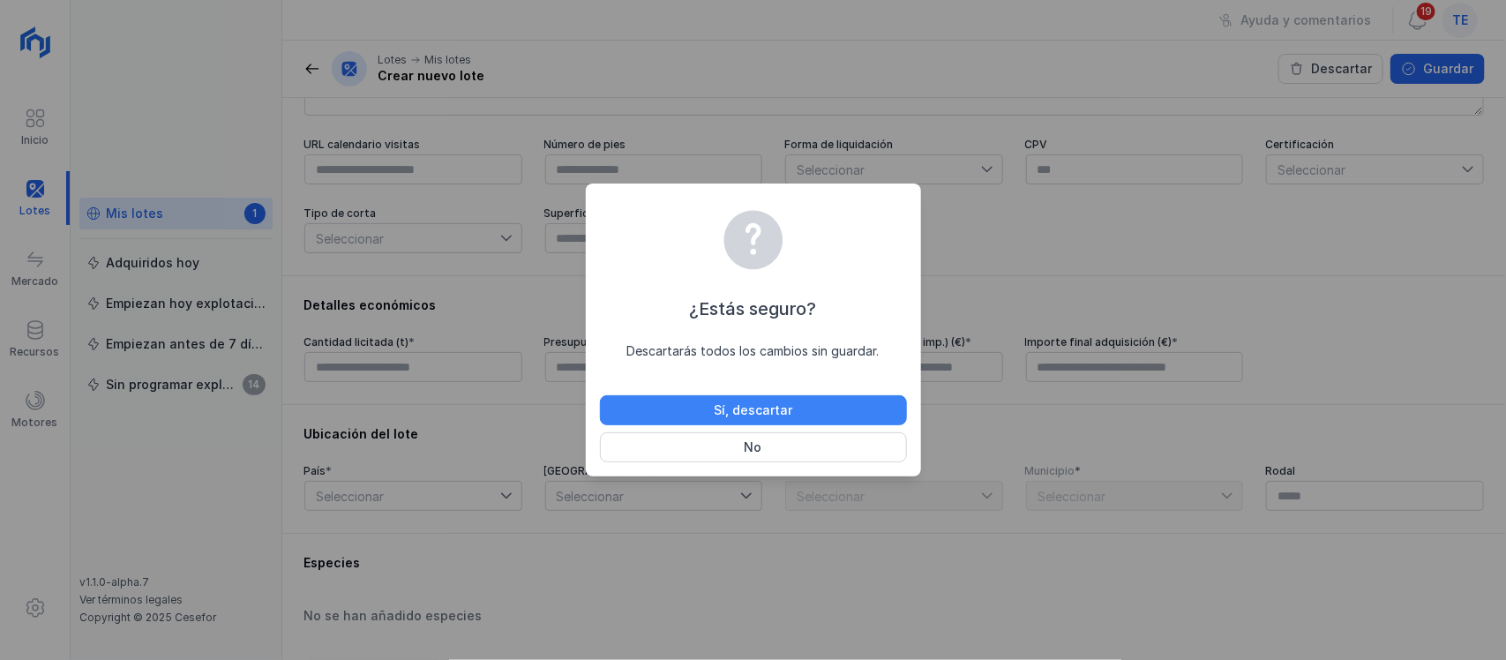
click at [787, 408] on div "Sí, descartar" at bounding box center [753, 410] width 79 height 18
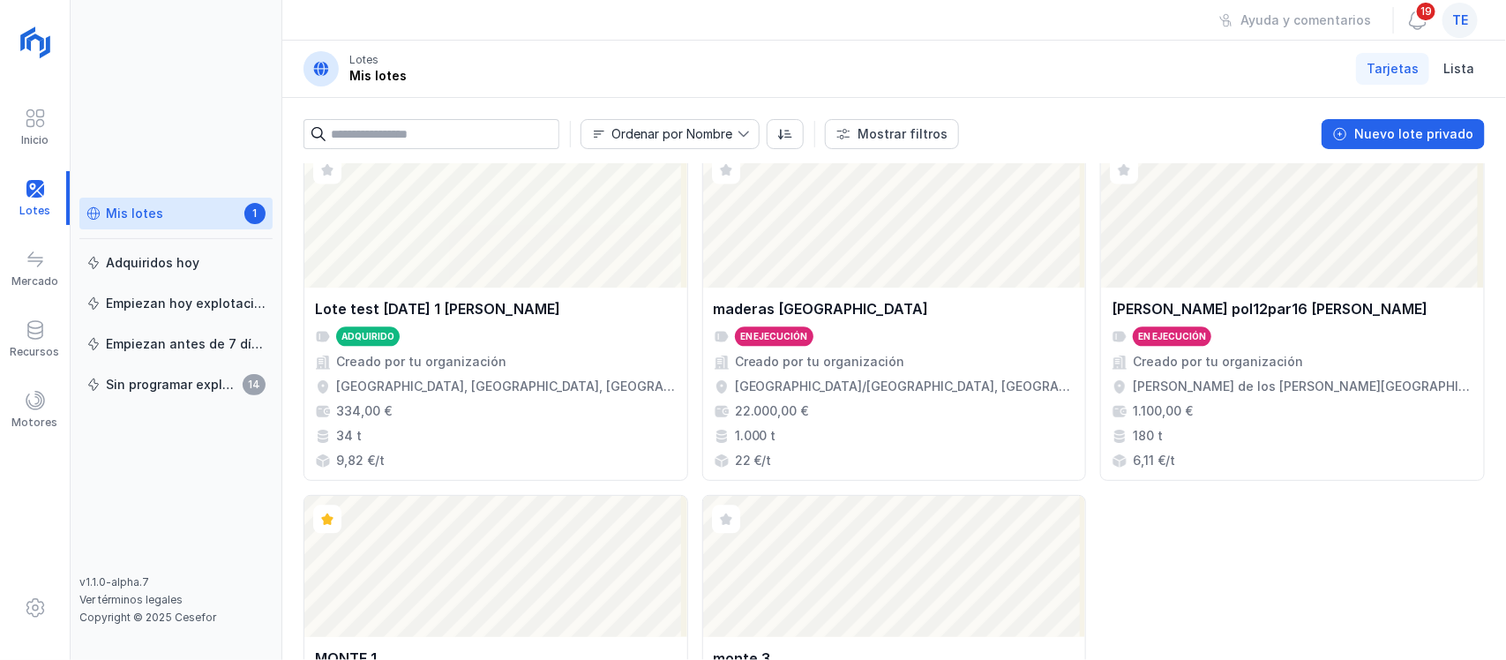
scroll to position [1985, 0]
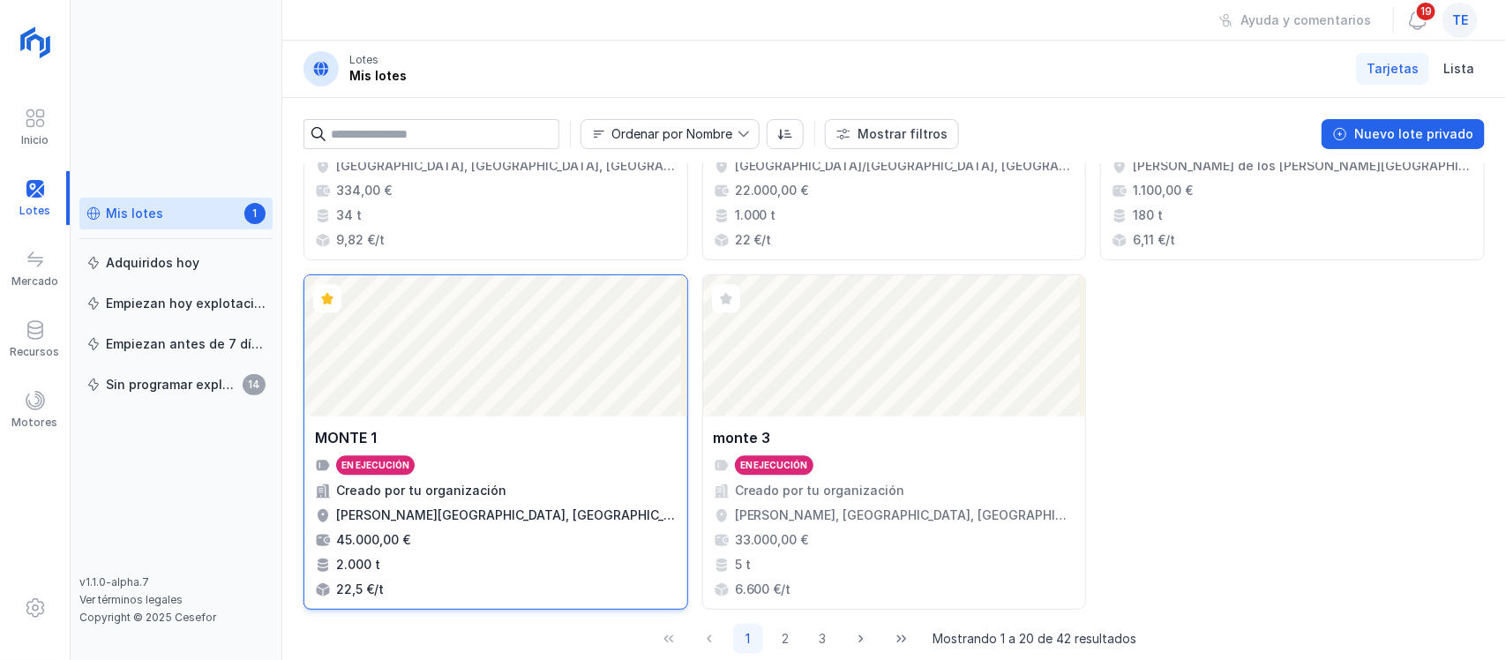
click at [574, 391] on div "Abrir lote" at bounding box center [495, 345] width 383 height 141
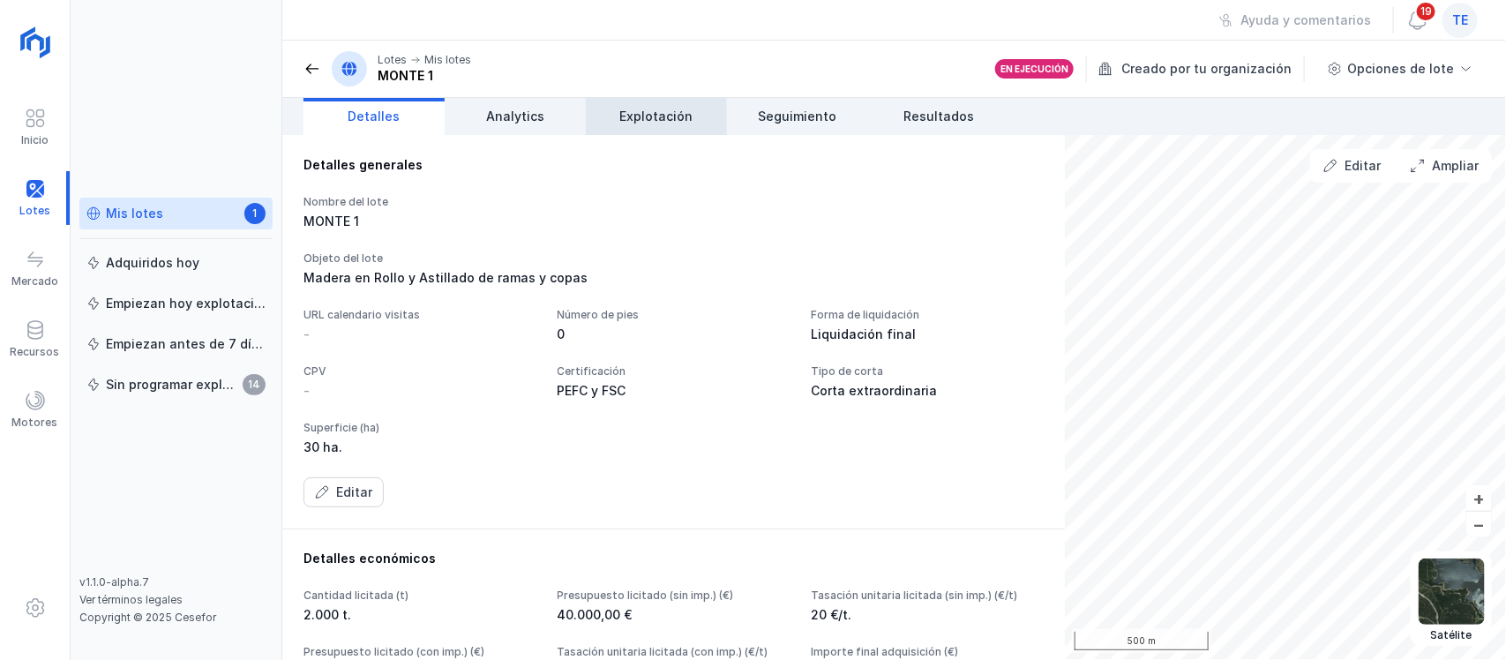
click at [672, 119] on span "Explotación" at bounding box center [656, 117] width 73 height 18
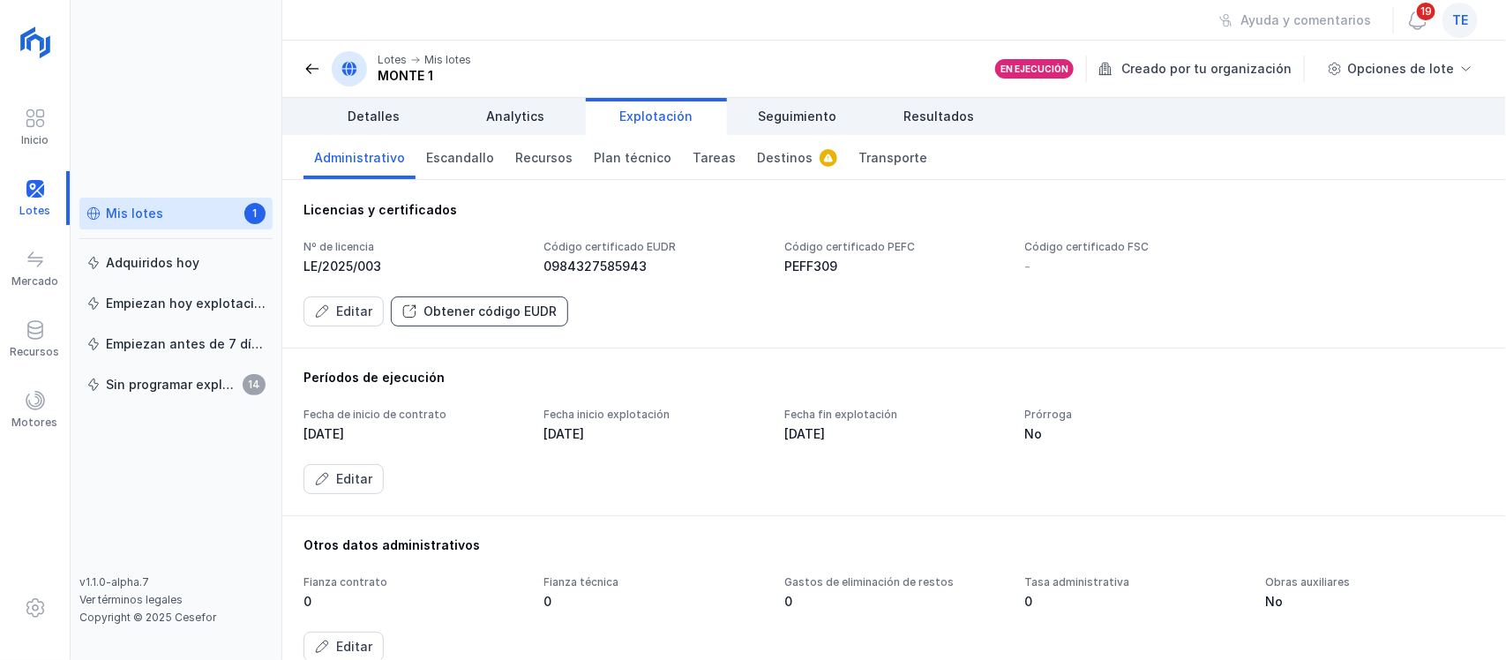
click at [509, 311] on div "Obtener código EUDR" at bounding box center [489, 312] width 133 height 18
click at [528, 304] on div "Obtener código EUDR" at bounding box center [489, 312] width 133 height 18
click at [607, 161] on span "Plan técnico" at bounding box center [633, 158] width 78 height 18
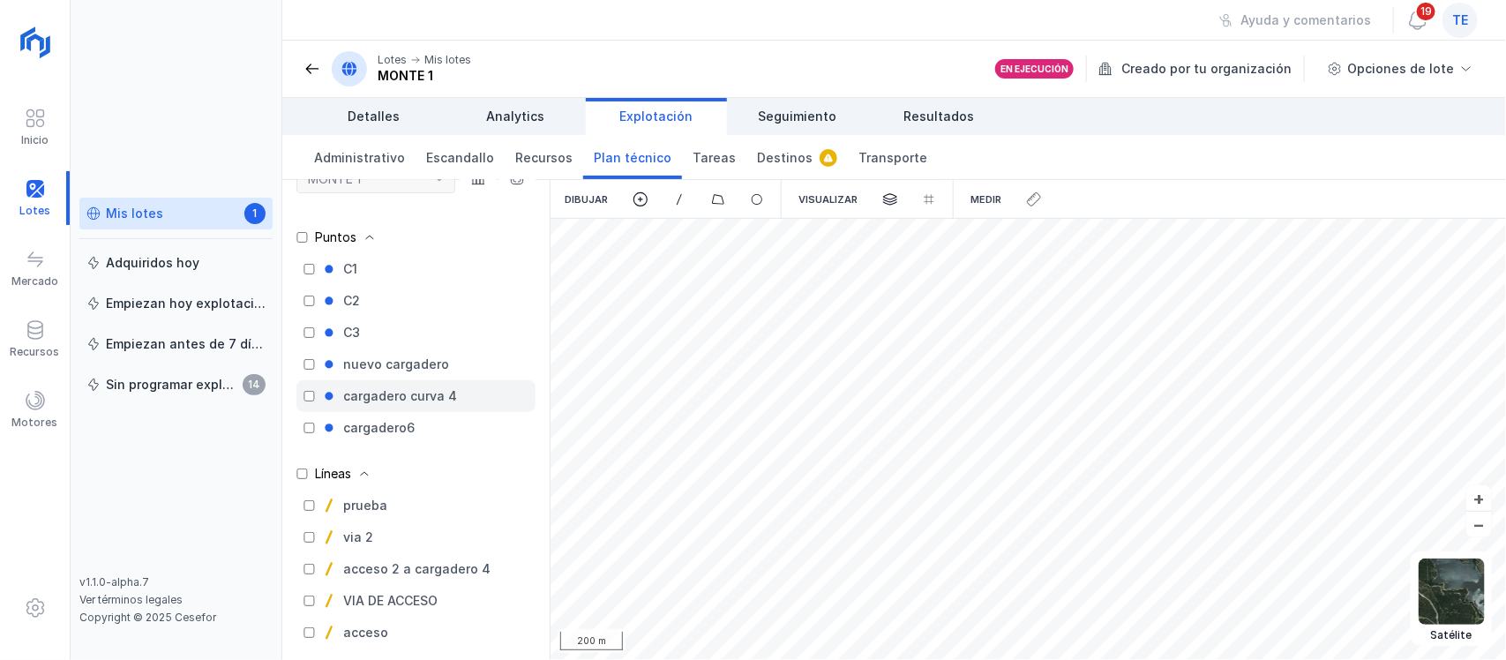
scroll to position [102, 0]
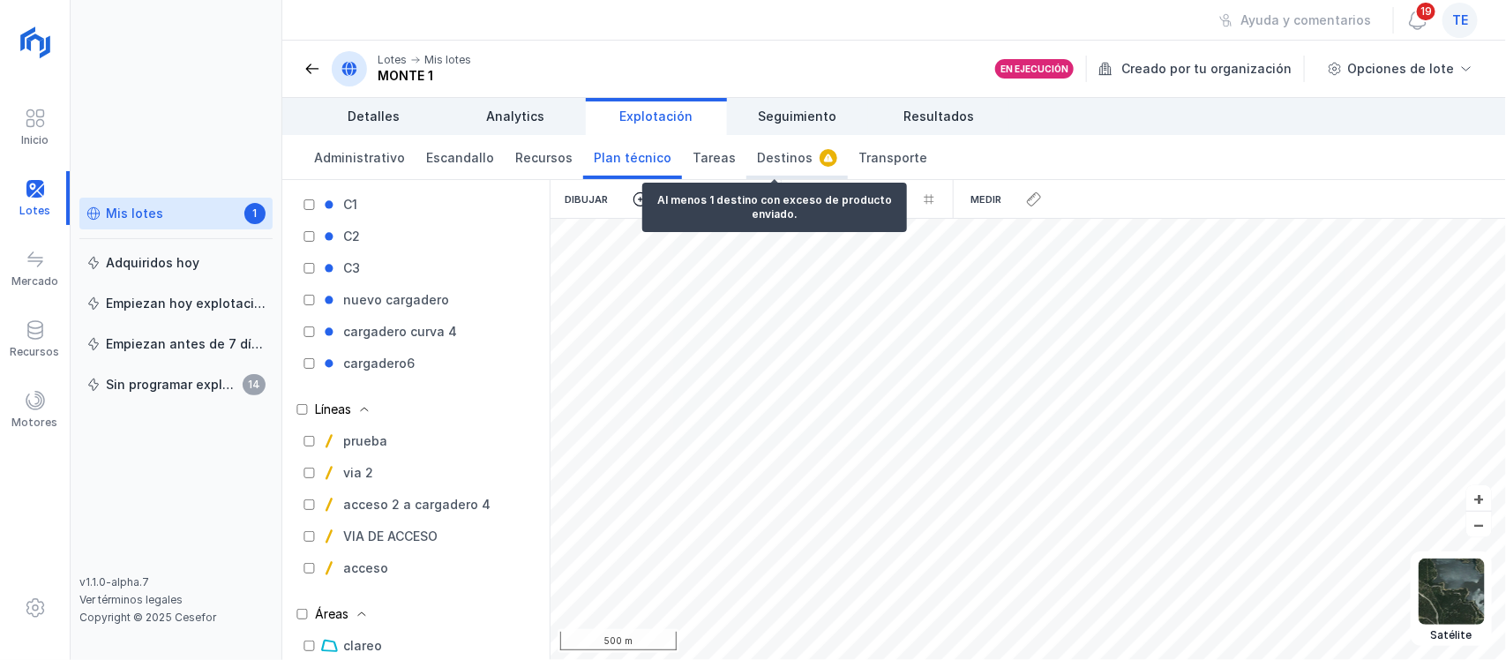
click at [760, 169] on link "Destinos" at bounding box center [796, 157] width 101 height 44
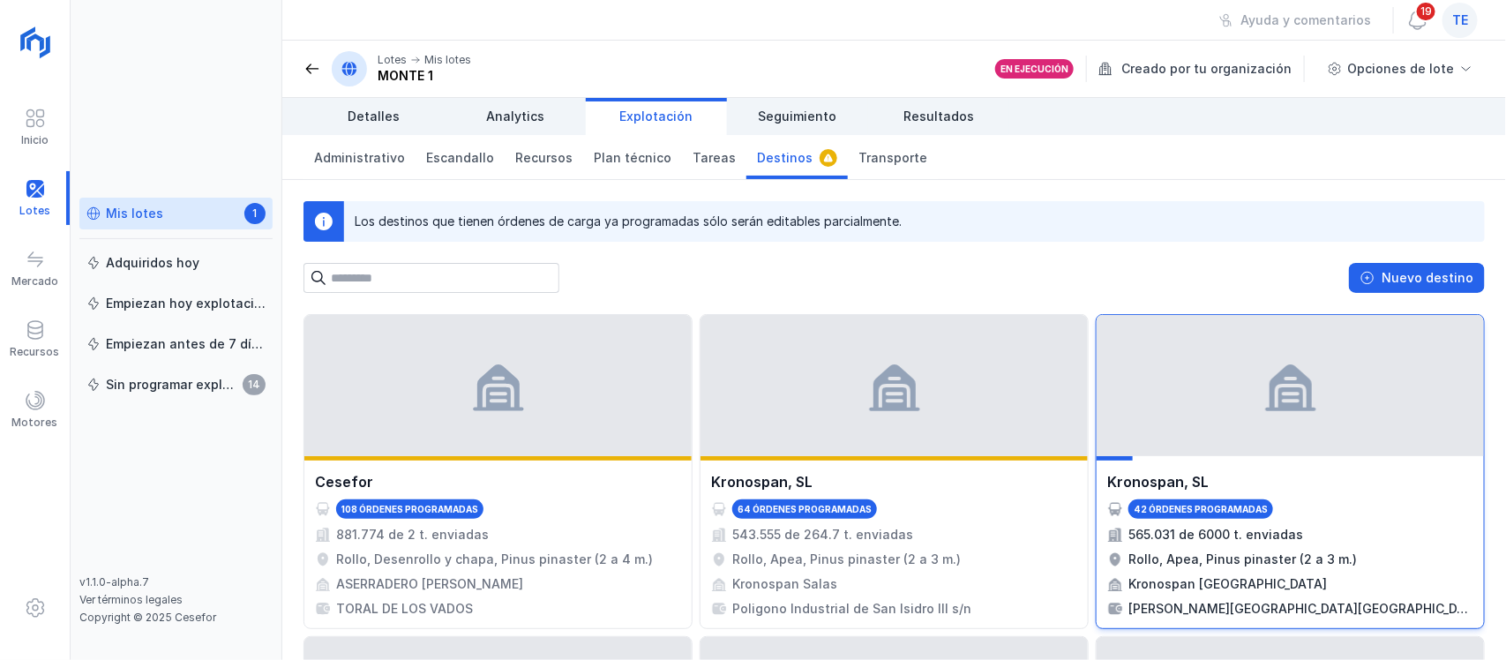
scroll to position [110, 0]
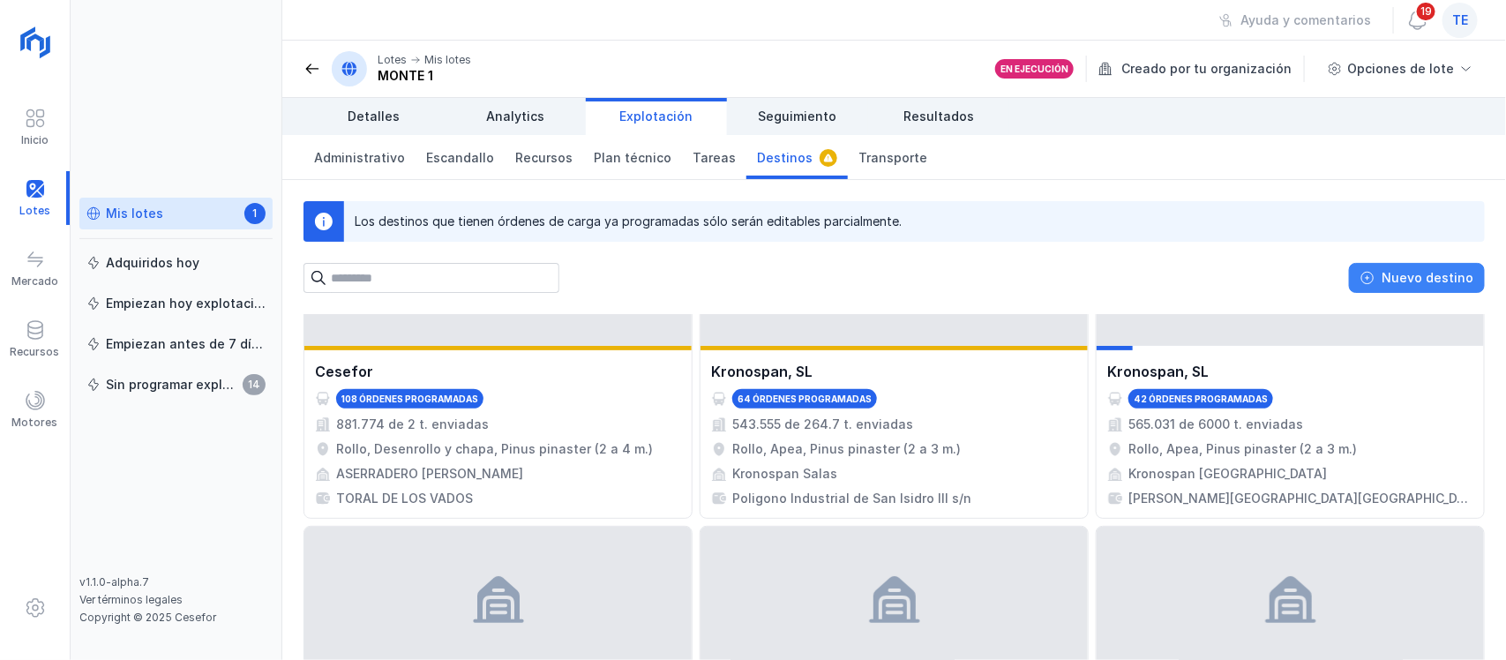
click at [1407, 282] on div "Nuevo destino" at bounding box center [1427, 278] width 92 height 18
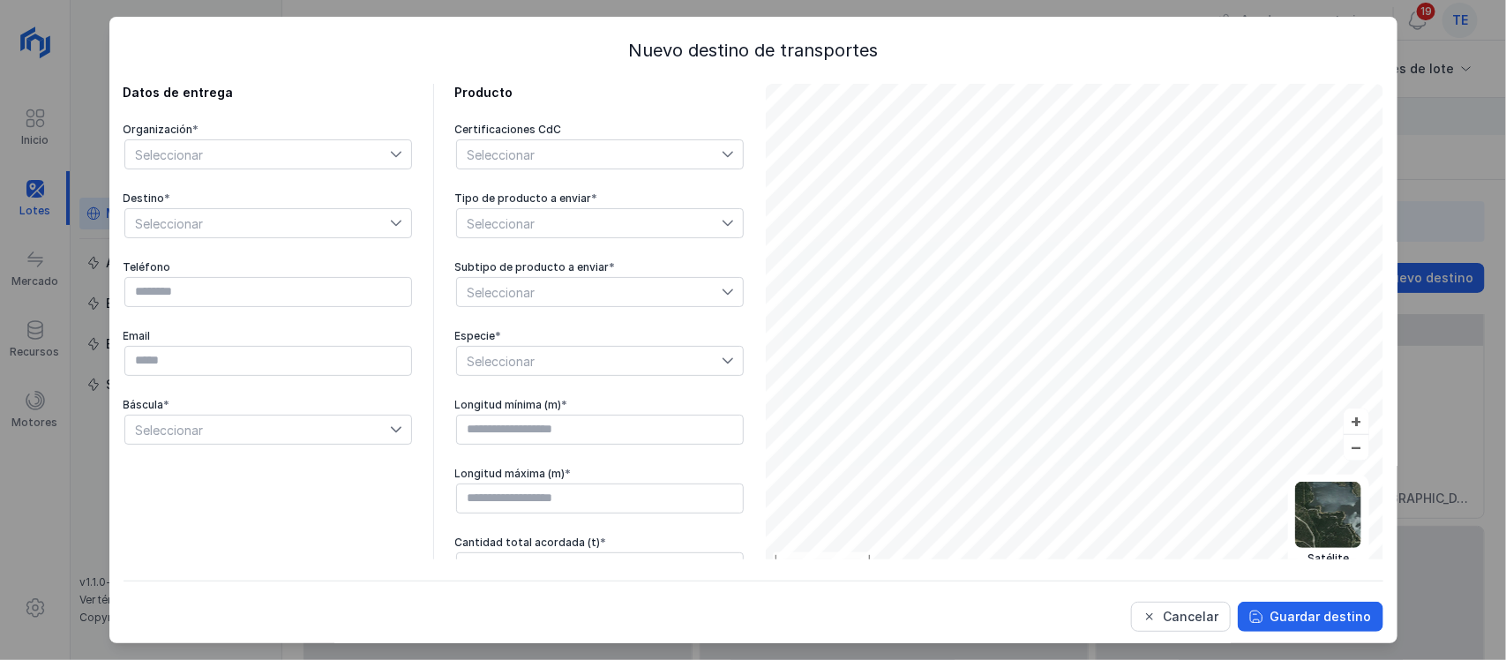
click at [545, 222] on span "Seleccionar" at bounding box center [589, 223] width 265 height 28
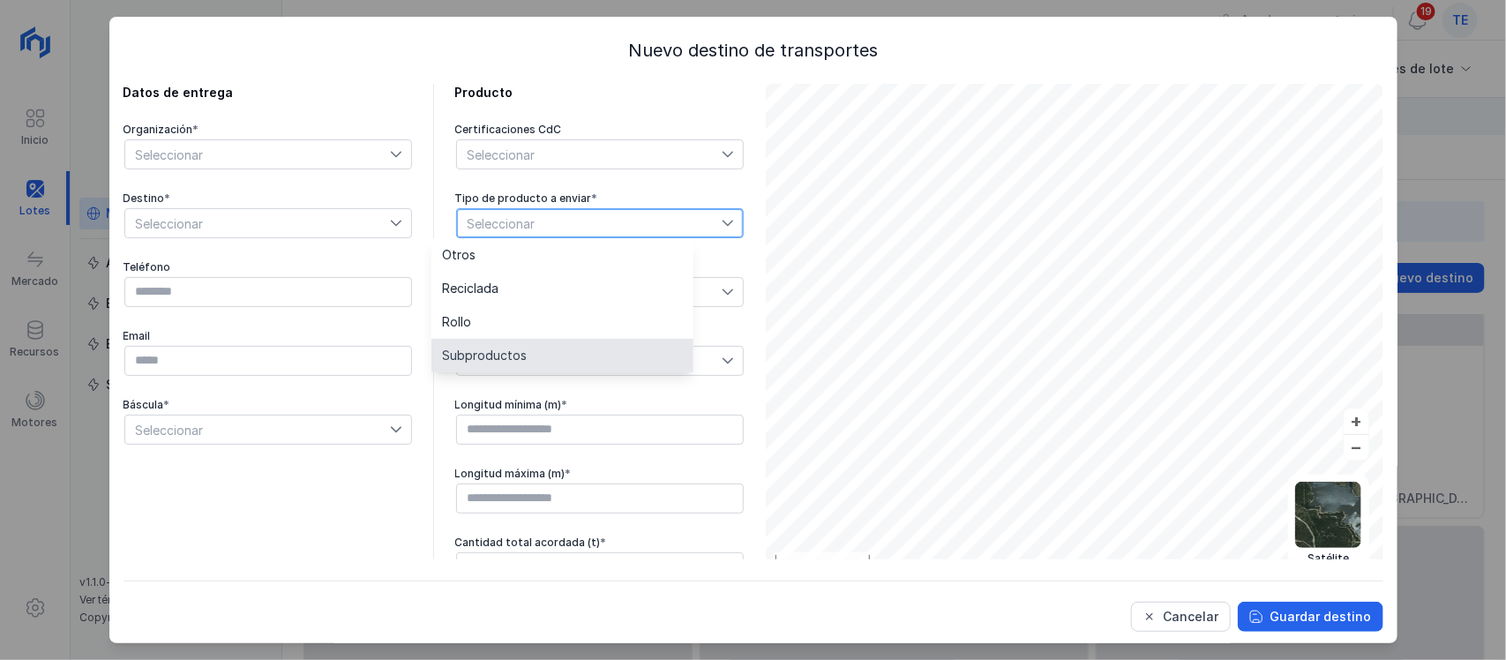
click at [241, 161] on span "Seleccionar" at bounding box center [257, 154] width 265 height 28
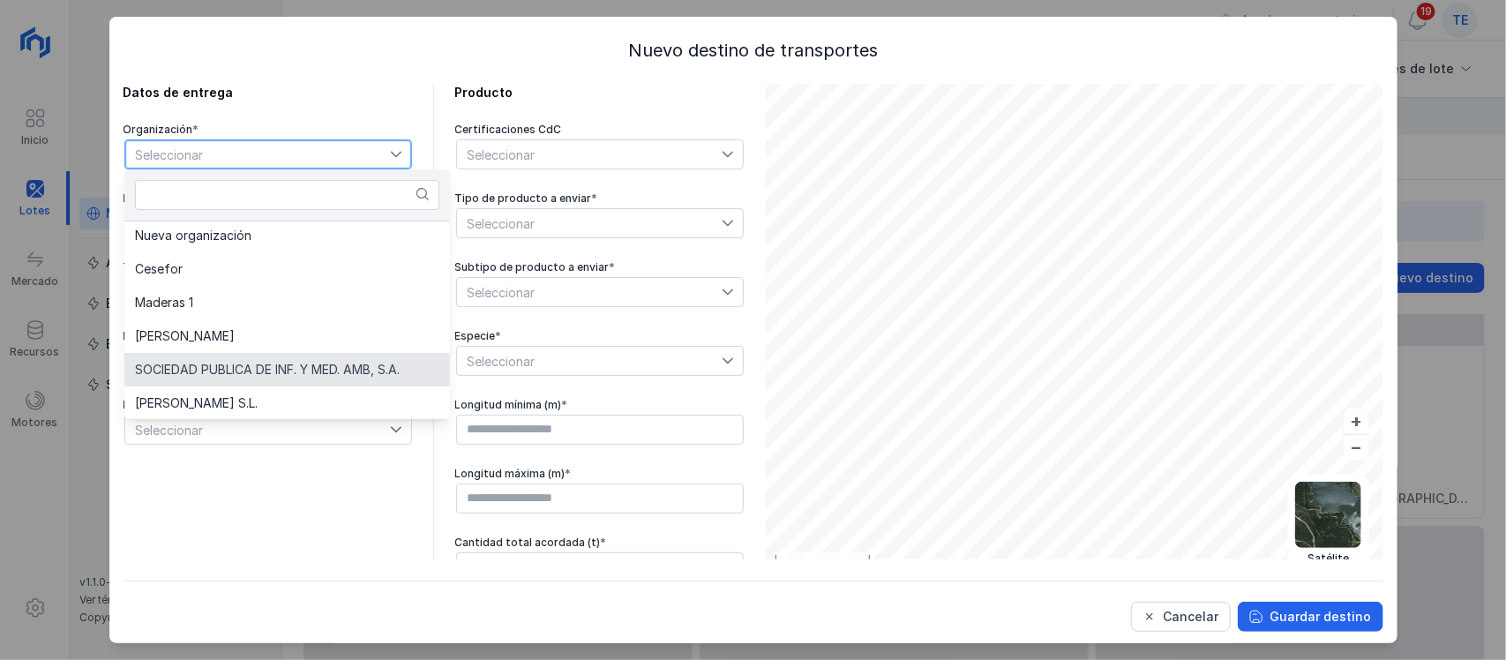
scroll to position [0, 0]
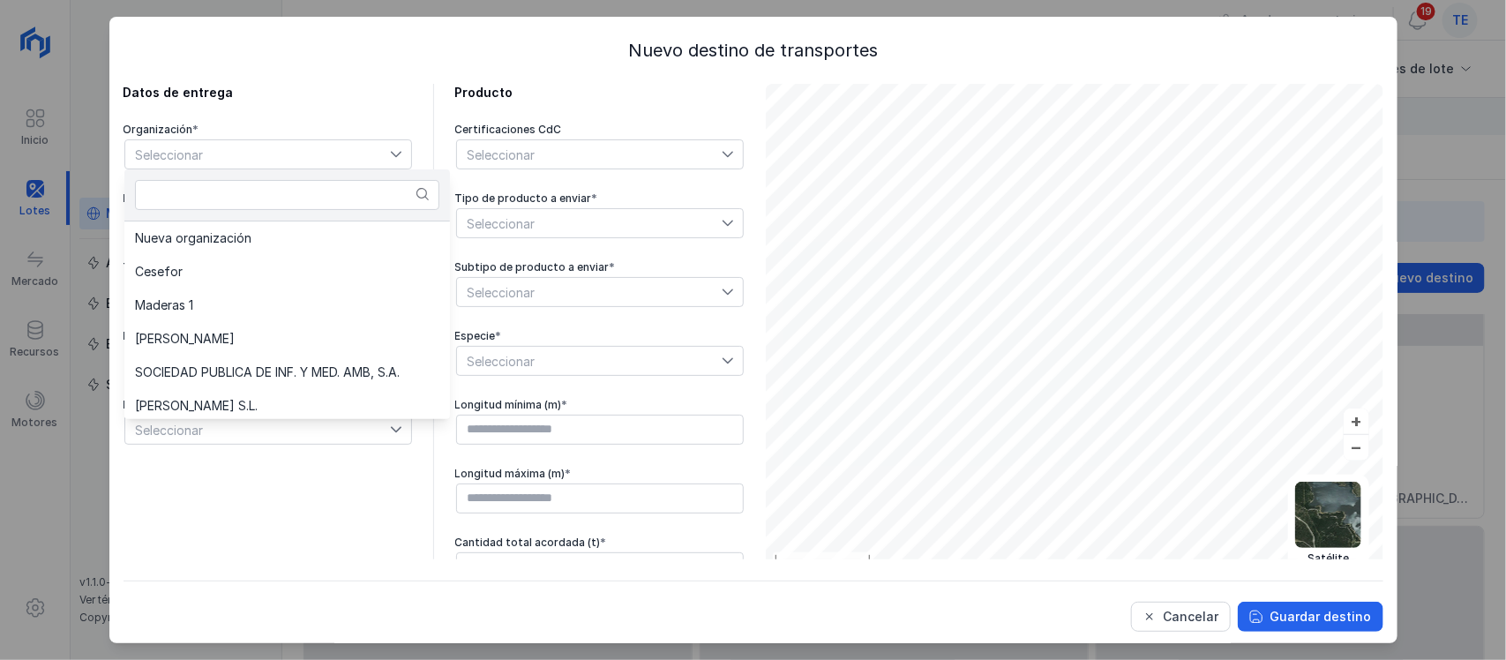
click at [379, 99] on div "Datos de entrega" at bounding box center [268, 93] width 289 height 18
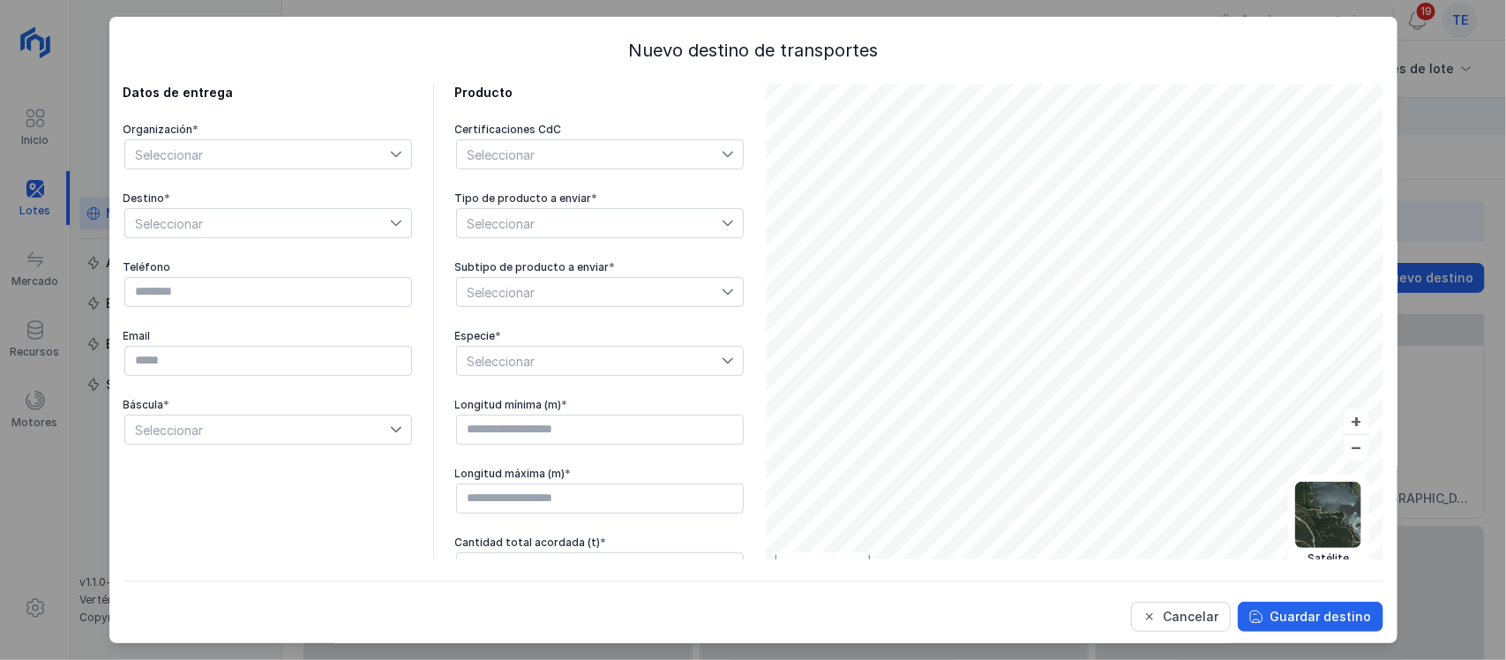
scroll to position [2, 0]
click at [552, 552] on input "text" at bounding box center [600, 567] width 288 height 30
click at [1164, 619] on div "Cancelar" at bounding box center [1192, 617] width 56 height 18
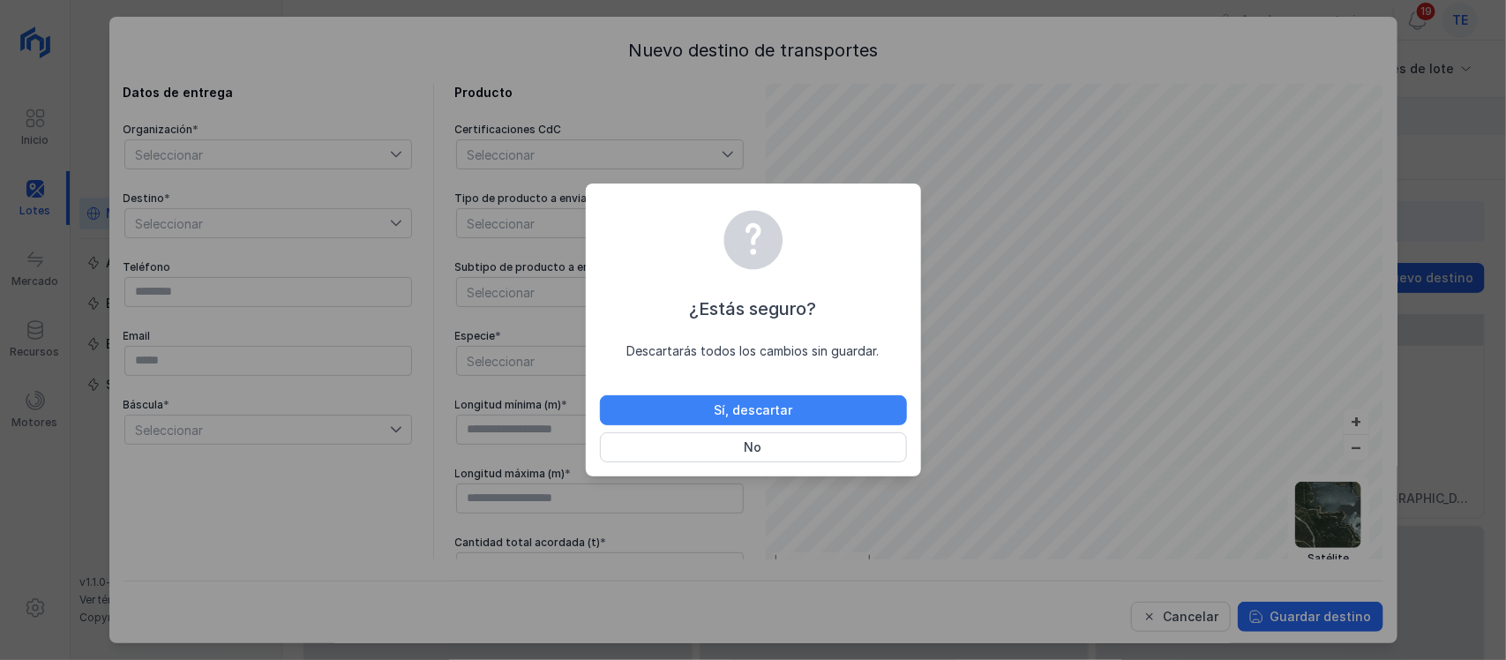
click at [787, 398] on button "Sí, descartar" at bounding box center [753, 410] width 307 height 30
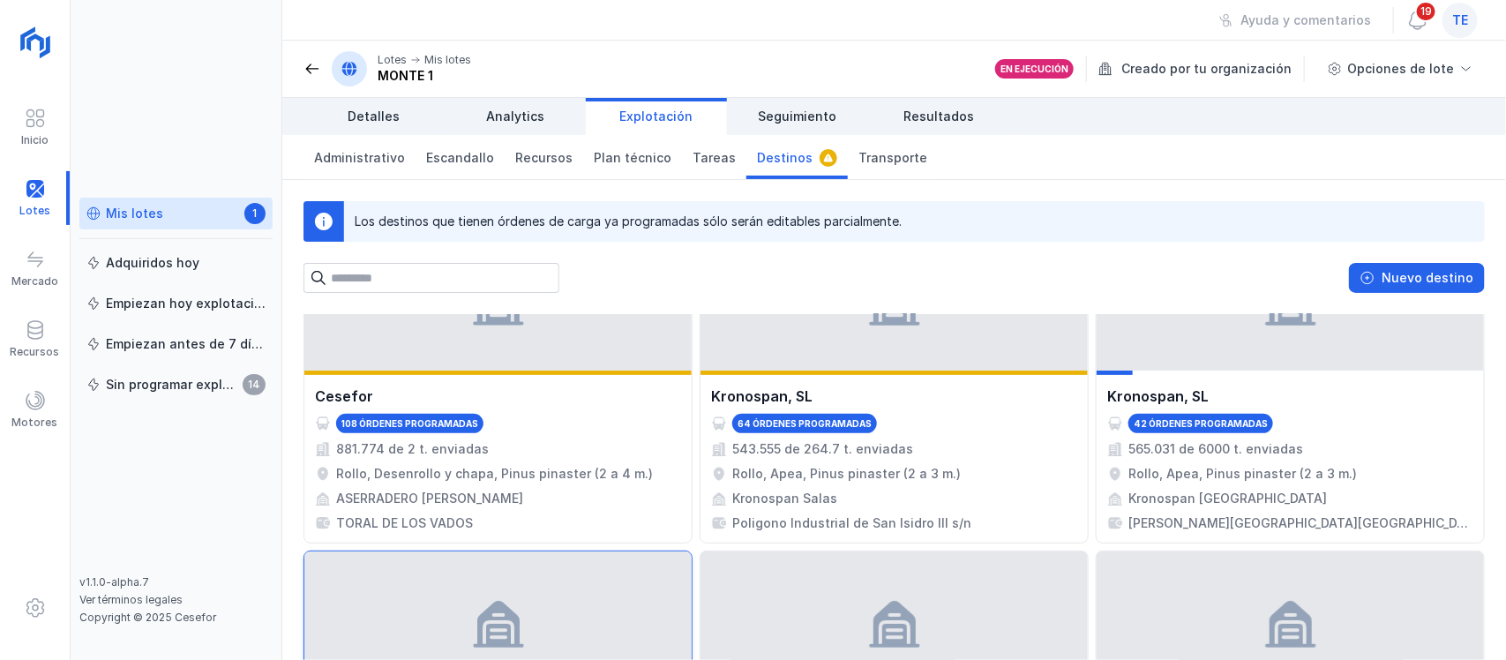
scroll to position [0, 0]
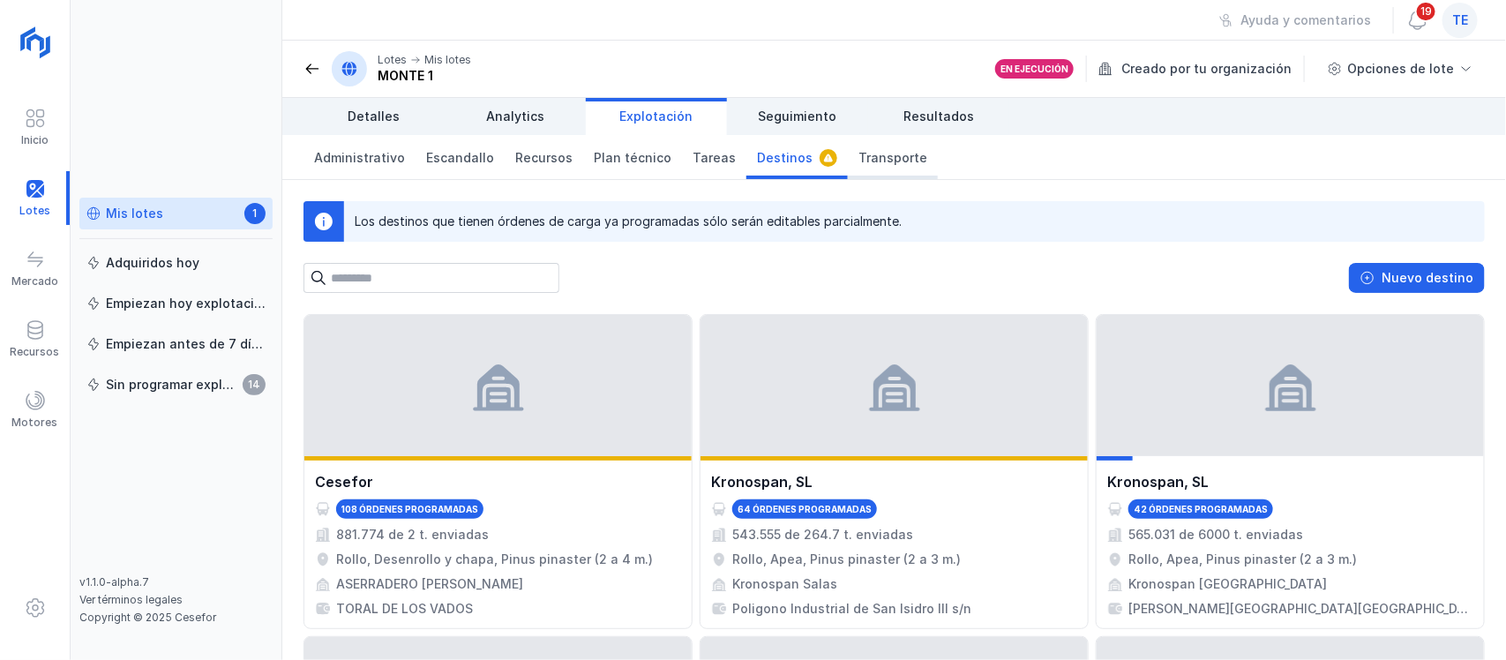
click at [858, 161] on span "Transporte" at bounding box center [892, 158] width 69 height 18
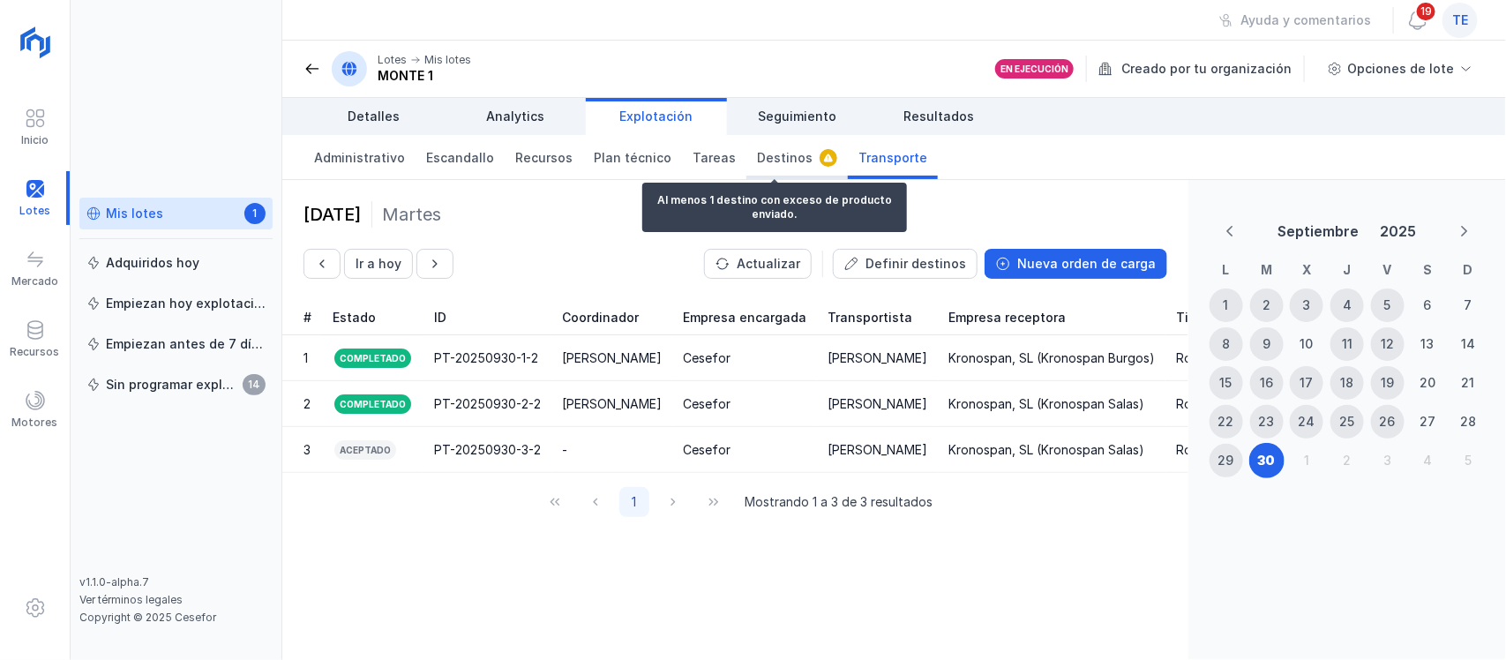
click at [765, 155] on span "Destinos" at bounding box center [785, 158] width 56 height 18
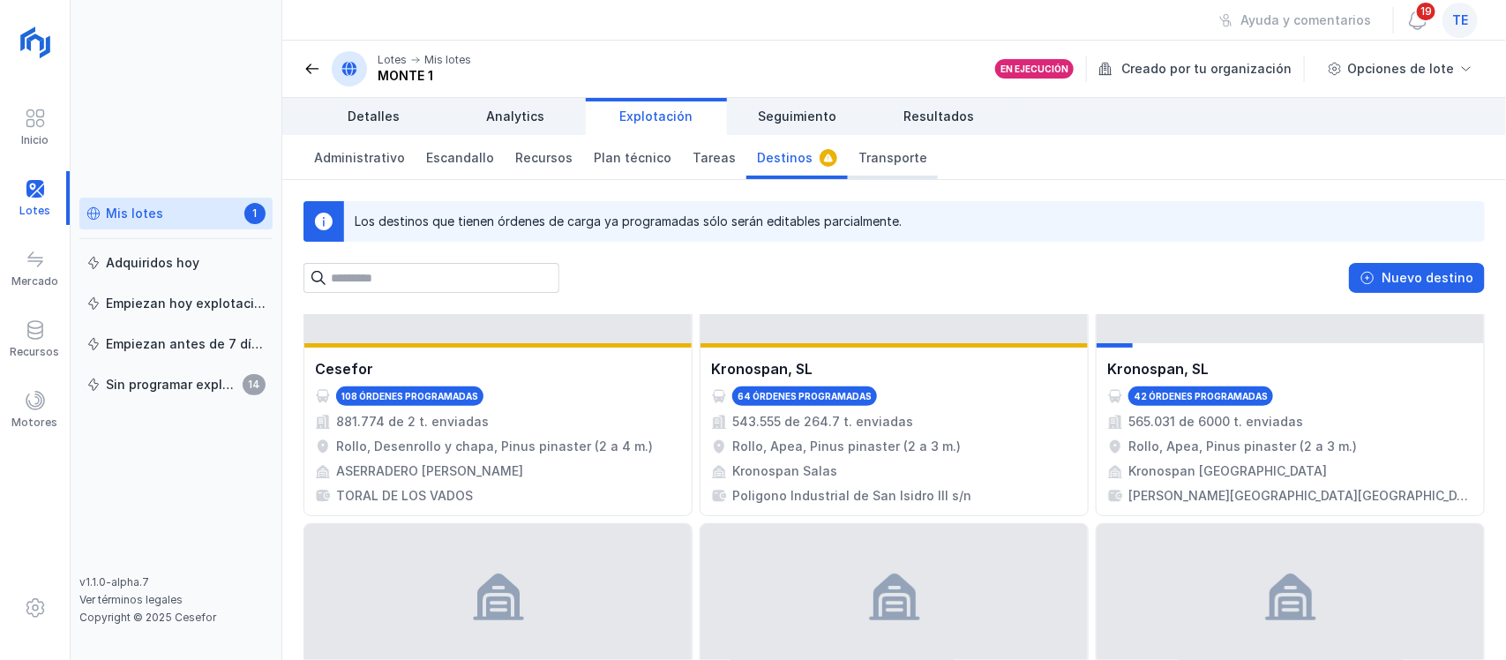
scroll to position [110, 0]
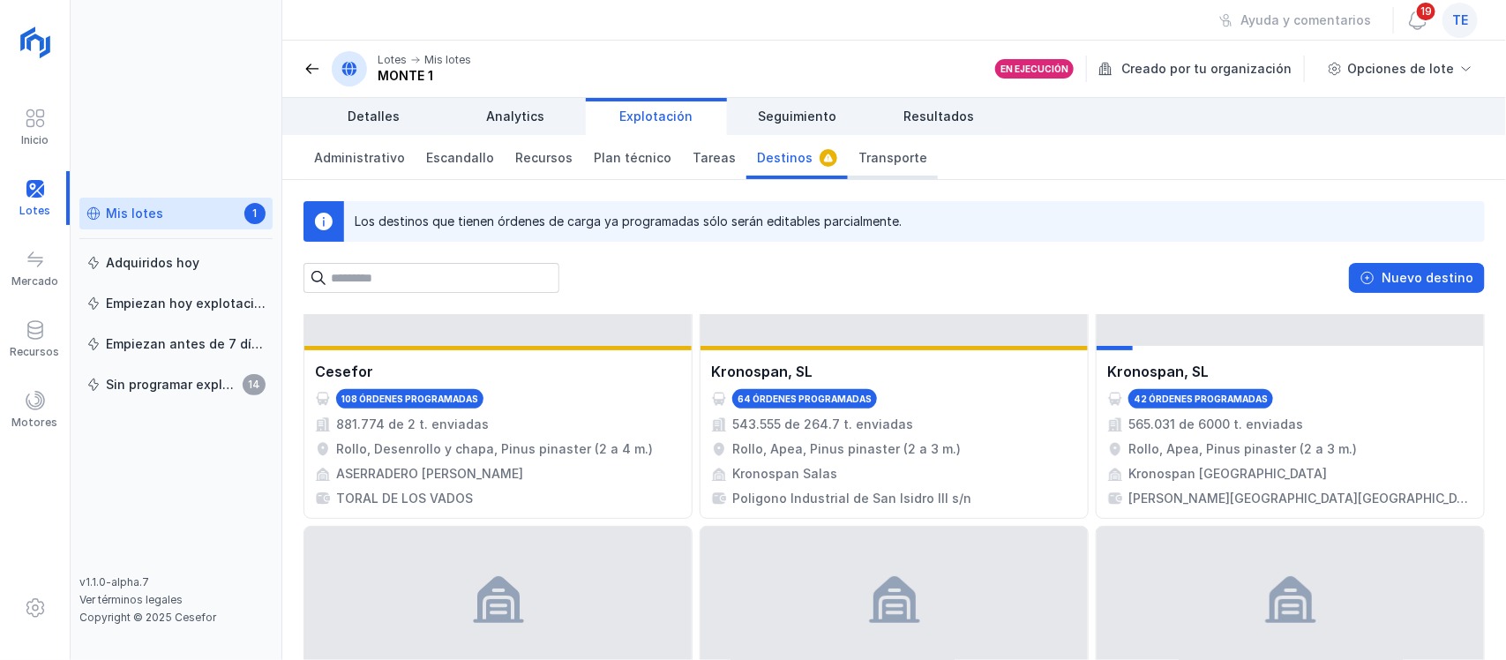
click at [858, 155] on span "Transporte" at bounding box center [892, 158] width 69 height 18
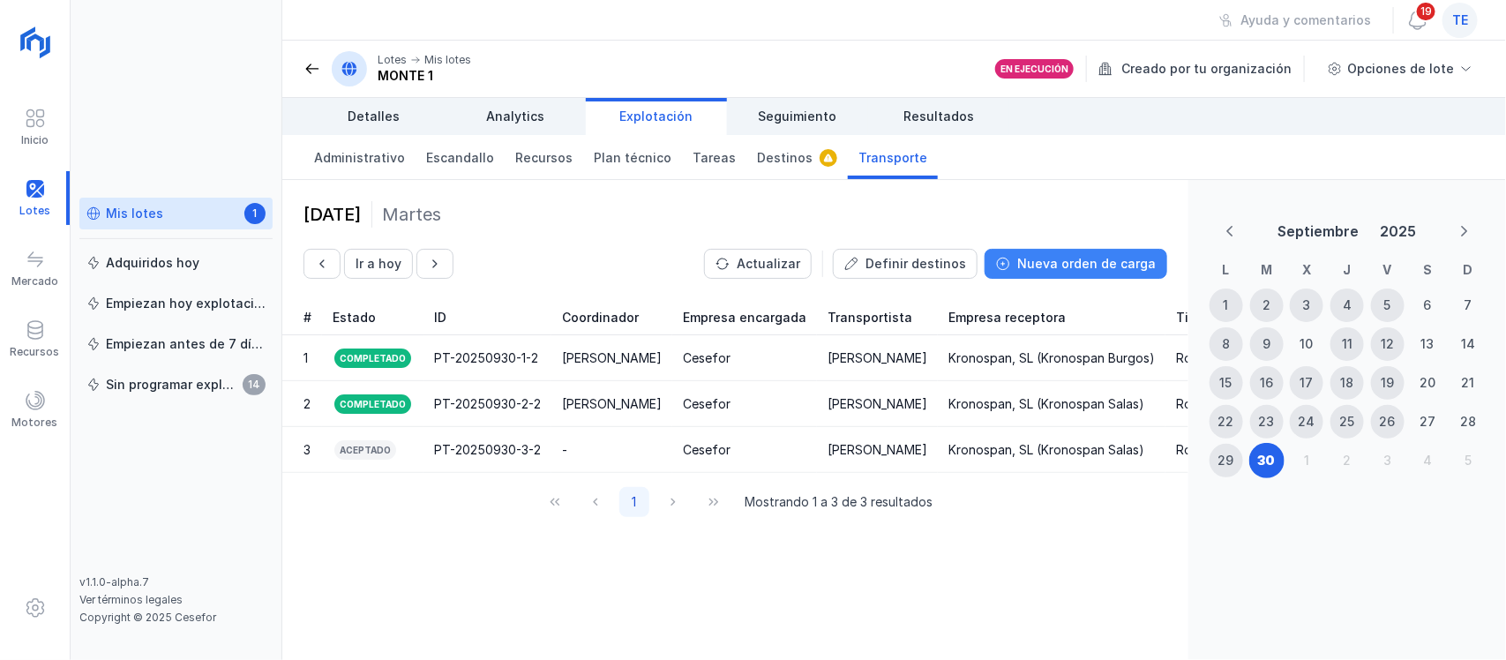
click at [1081, 269] on div "Nueva orden de carga" at bounding box center [1086, 264] width 138 height 18
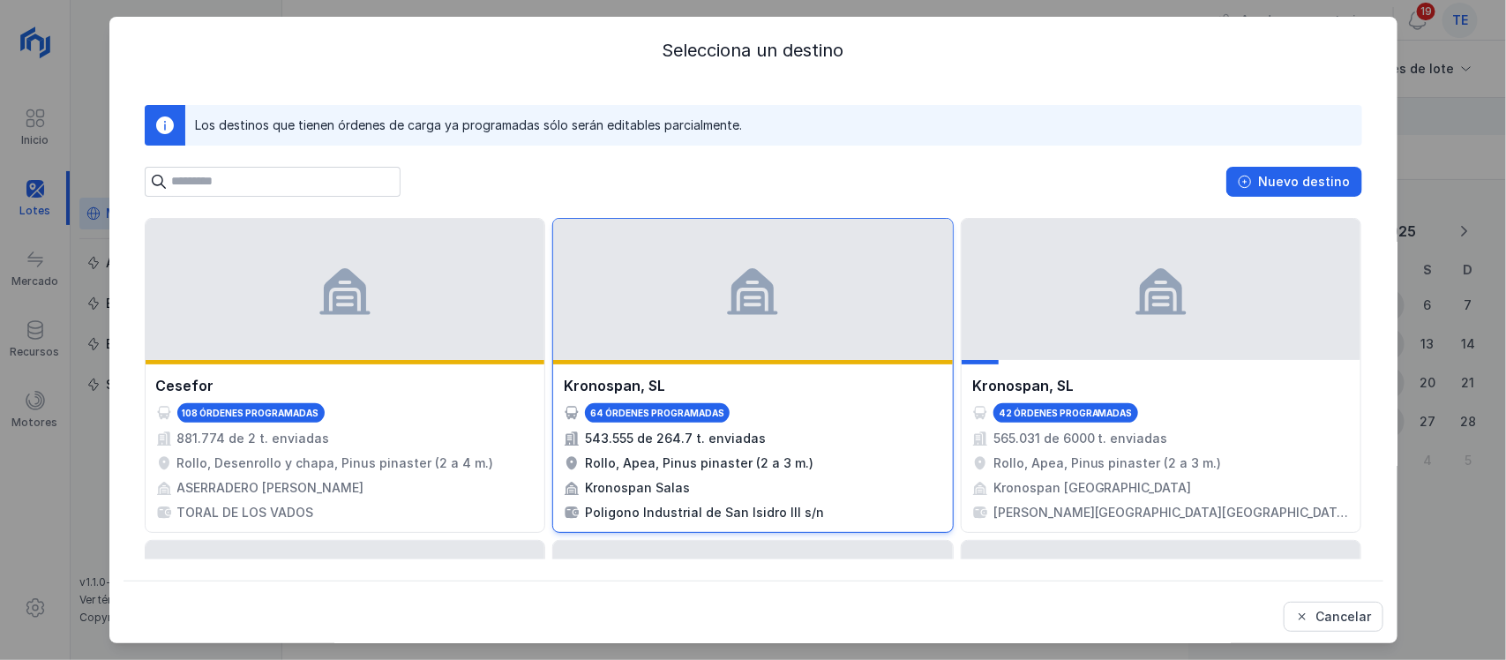
click at [613, 303] on div at bounding box center [753, 289] width 400 height 141
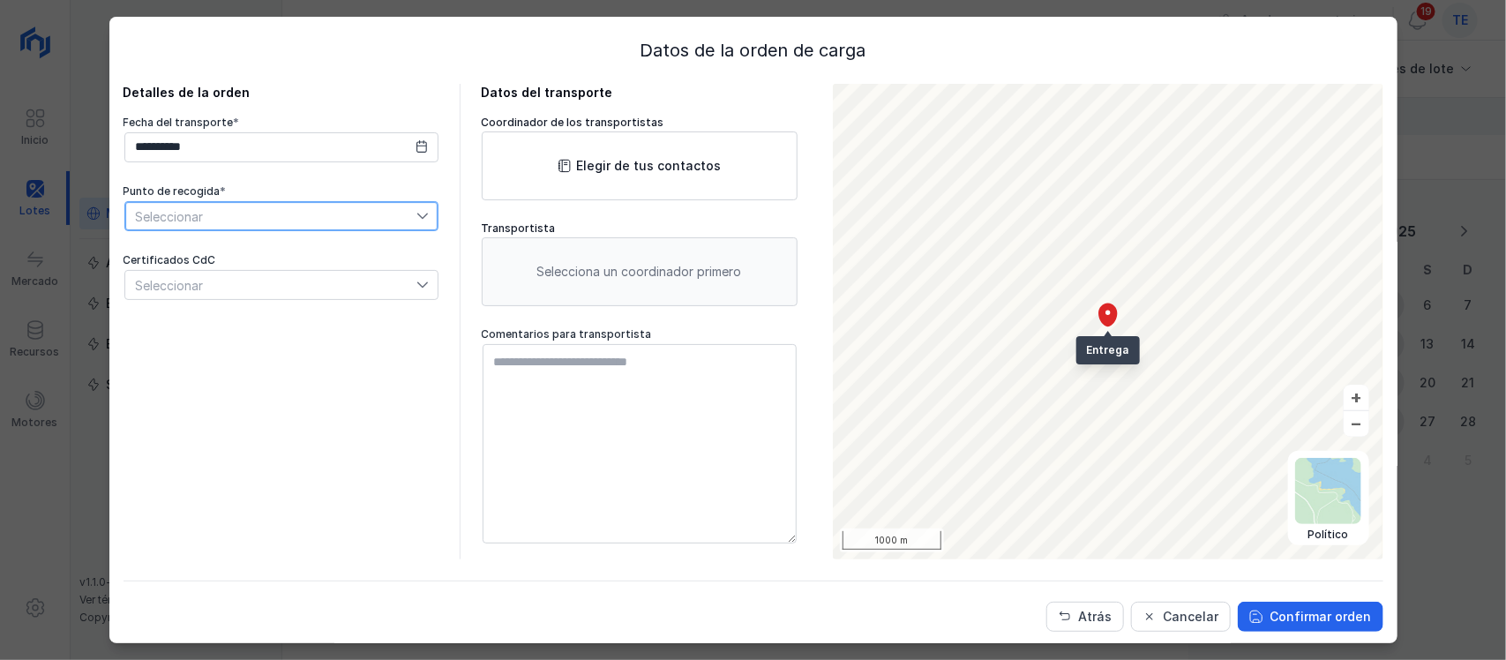
click at [298, 213] on span "Seleccionar" at bounding box center [270, 216] width 291 height 28
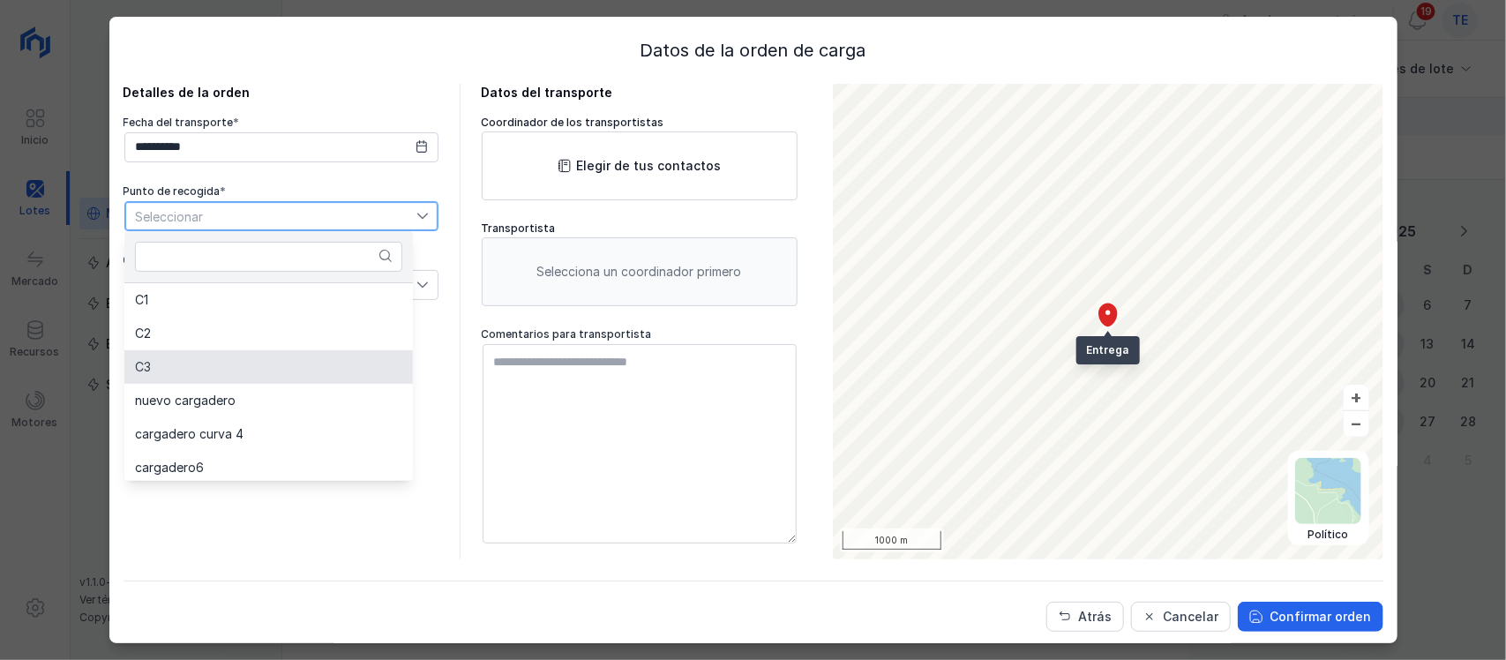
click at [258, 363] on li "C3" at bounding box center [268, 367] width 288 height 34
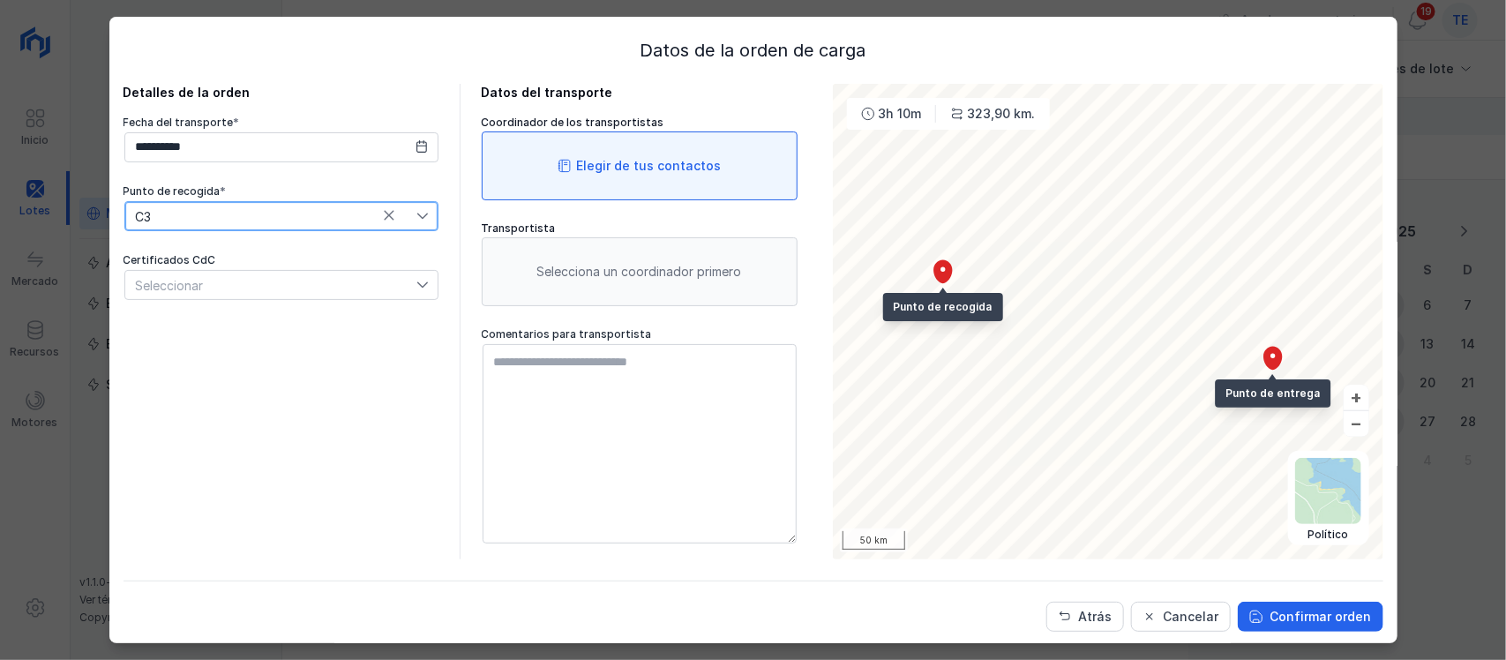
click at [577, 174] on div "Elegir de tus contactos" at bounding box center [649, 166] width 145 height 18
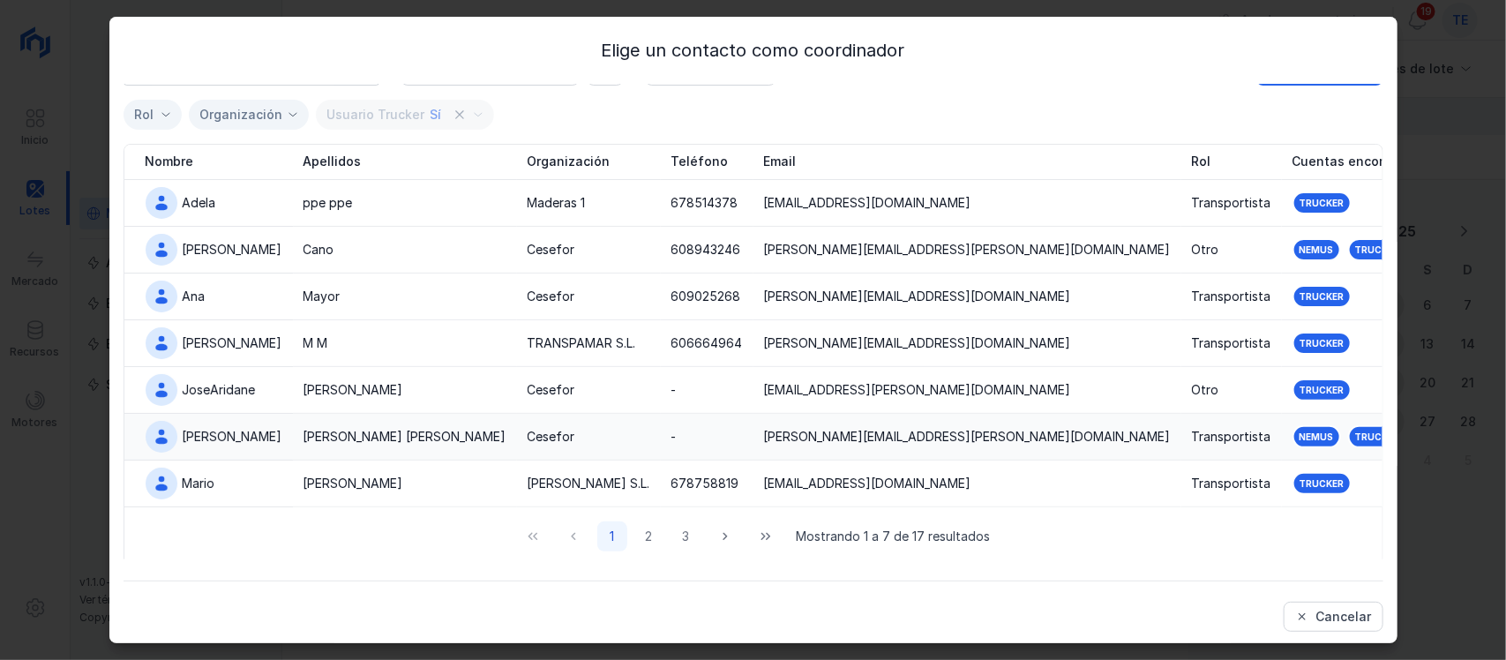
scroll to position [36, 0]
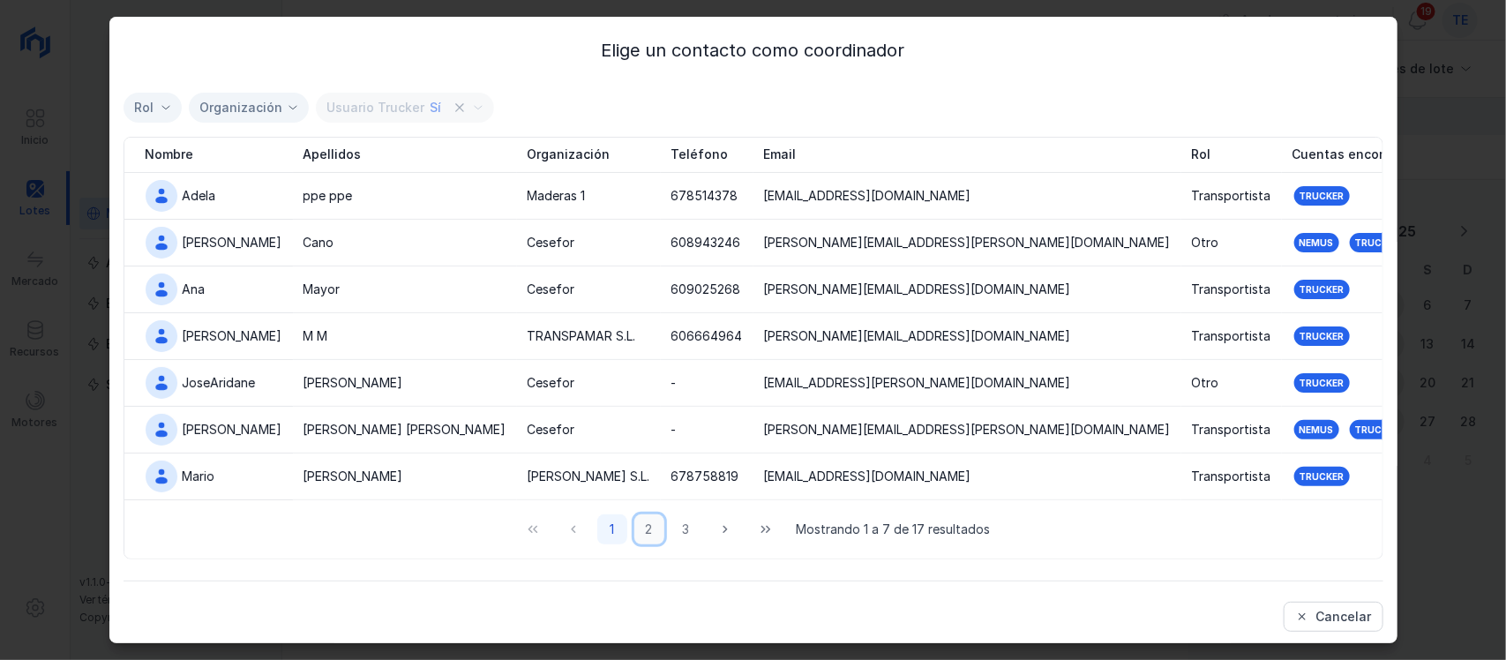
click at [635, 527] on button "2" at bounding box center [649, 529] width 30 height 30
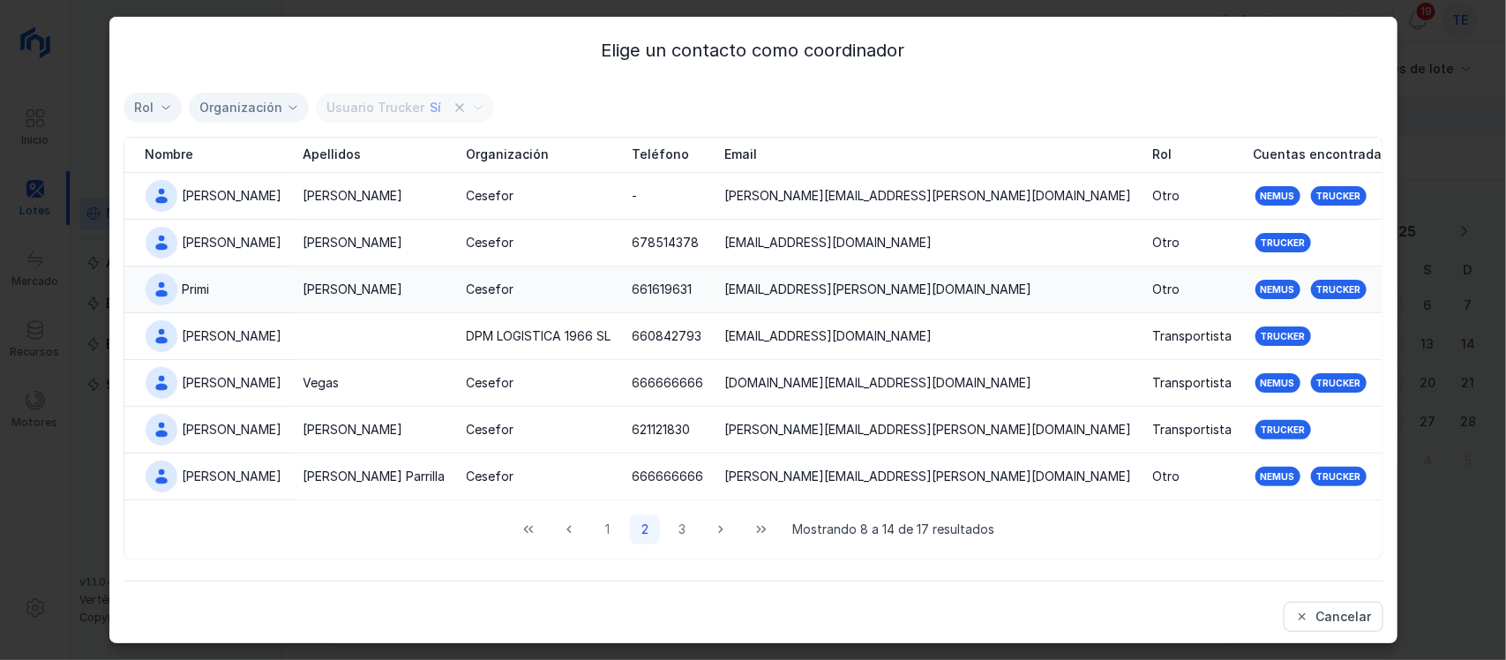
click at [467, 283] on div "Cesefor" at bounding box center [491, 290] width 48 height 18
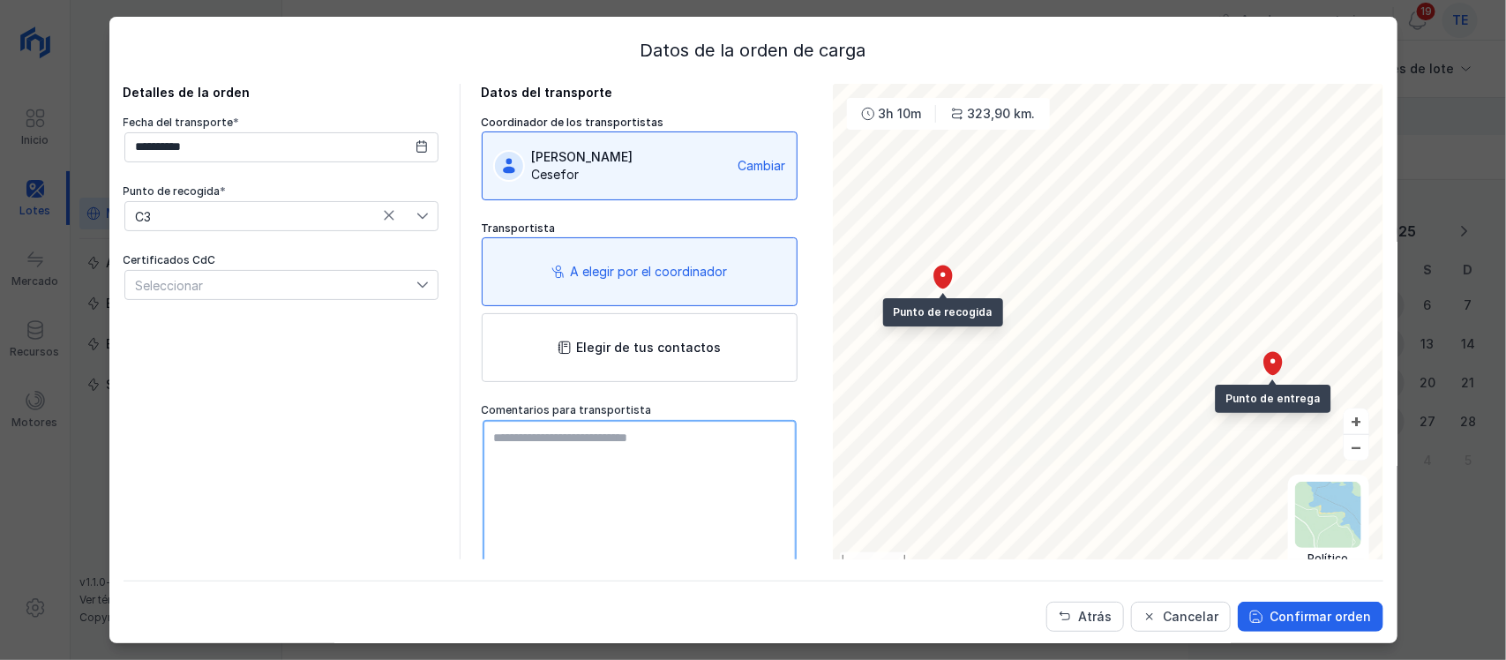
click at [544, 439] on textarea at bounding box center [640, 519] width 314 height 199
type textarea "**********"
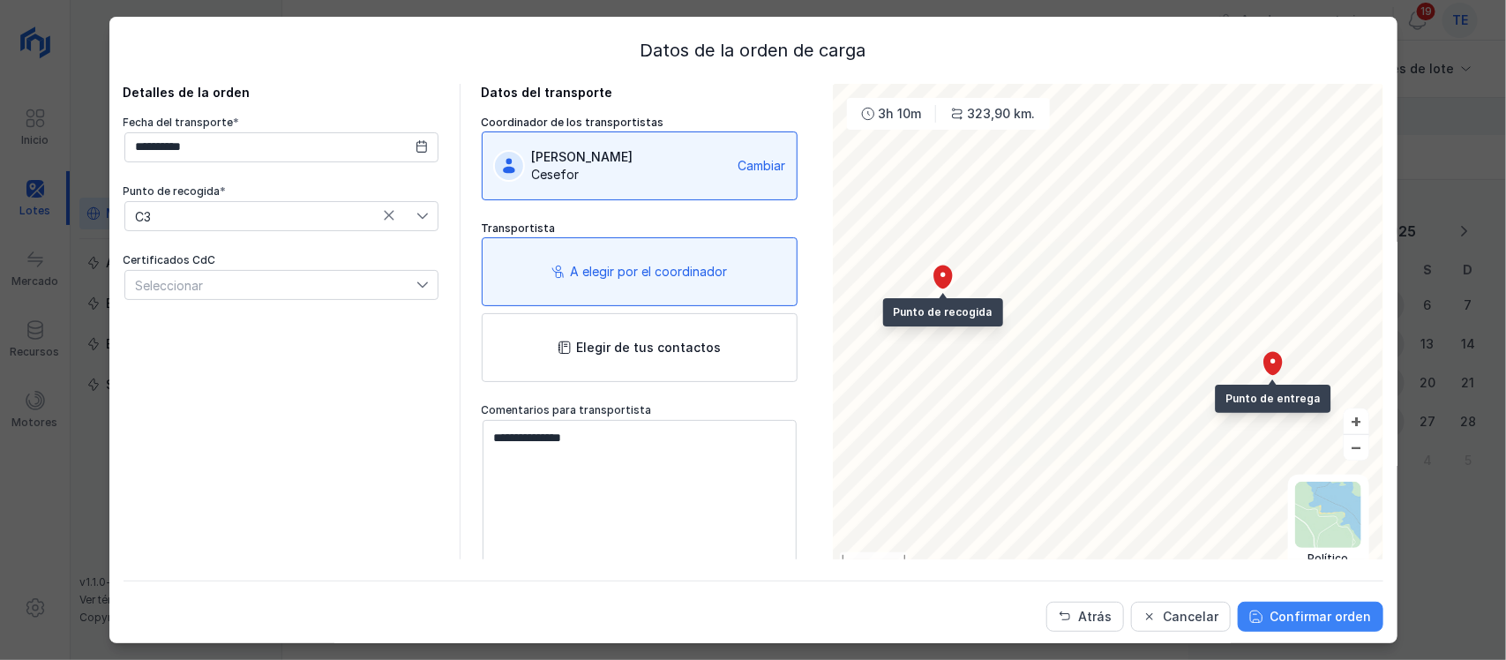
click at [1345, 623] on div "Confirmar orden" at bounding box center [1320, 617] width 101 height 18
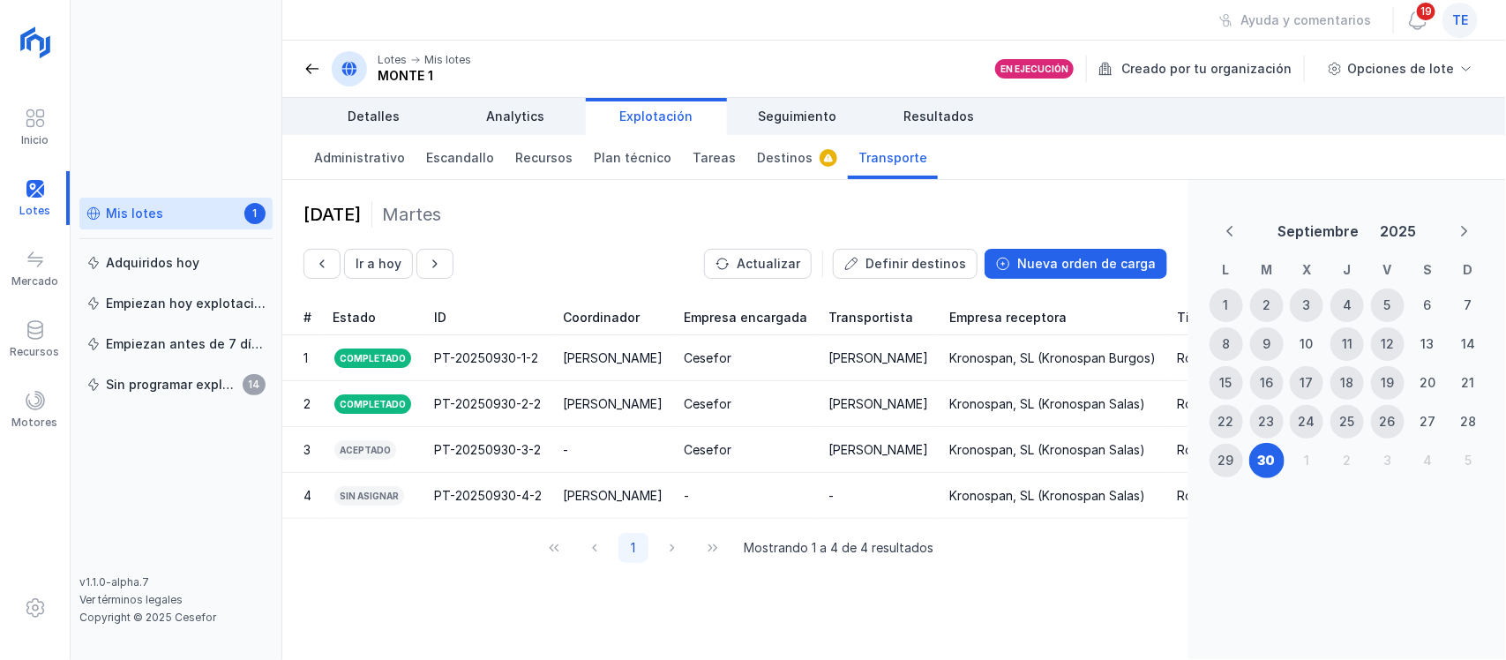
click at [1338, 113] on div "Detalles Analytics Explotación Seguimiento Resultados" at bounding box center [894, 116] width 1224 height 37
click at [813, 116] on span "Seguimiento" at bounding box center [798, 117] width 79 height 18
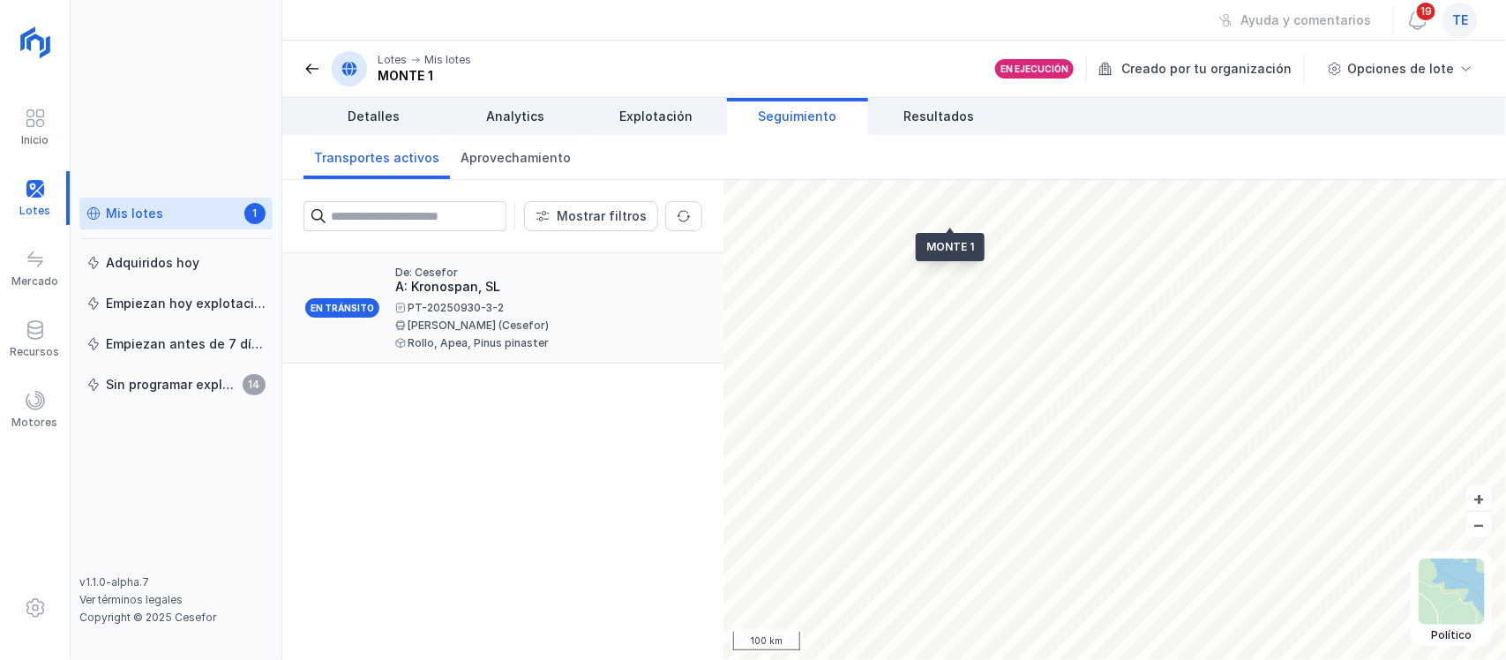
click at [342, 306] on div "En tránsito" at bounding box center [342, 307] width 78 height 23
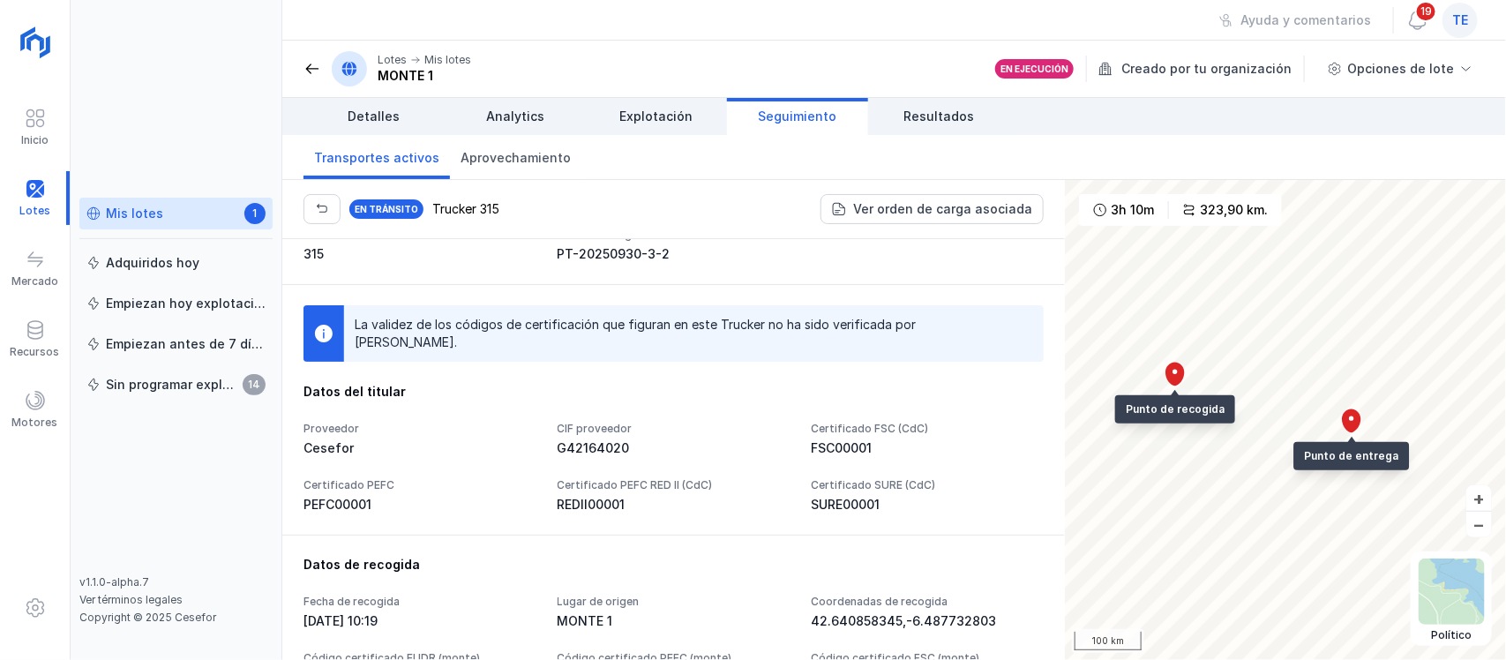
scroll to position [110, 0]
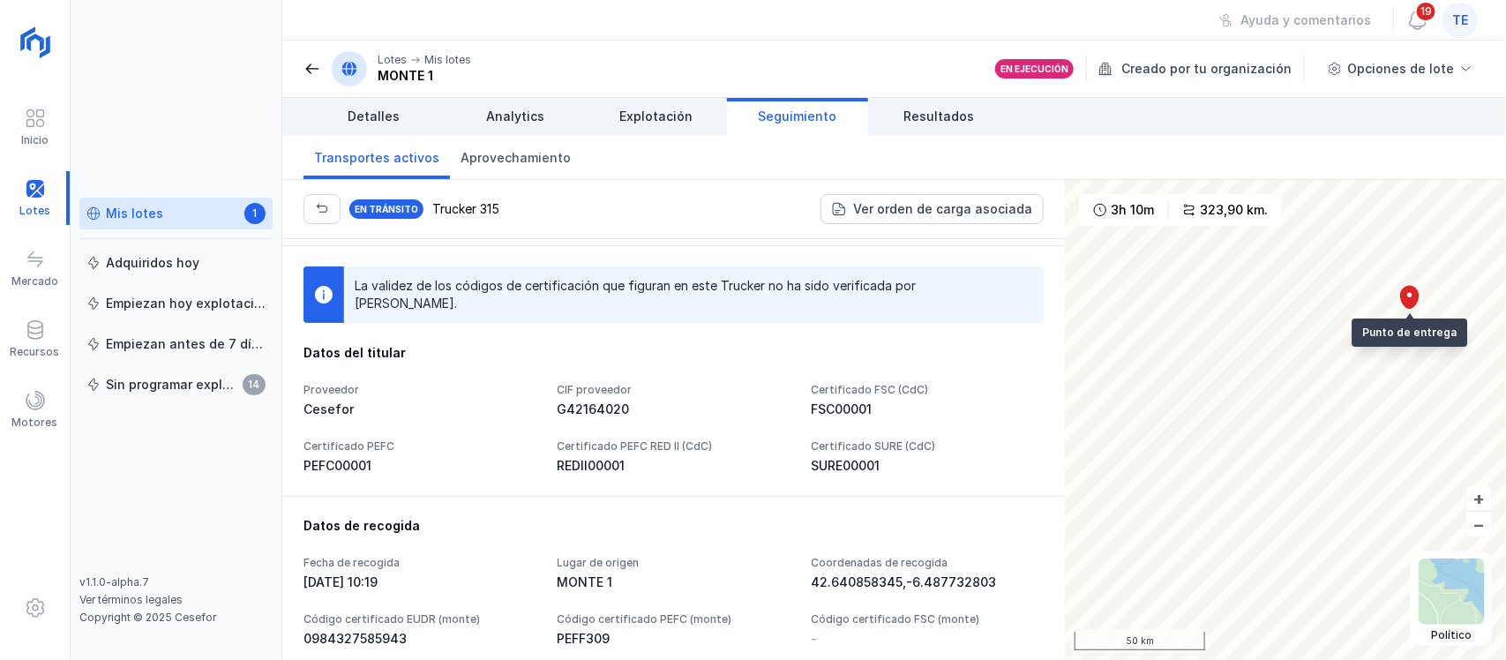
click at [1022, 406] on div "En tránsito Trucker 315 Ver orden de carga asociada Detalles generales Trucker …" at bounding box center [894, 420] width 1224 height 480
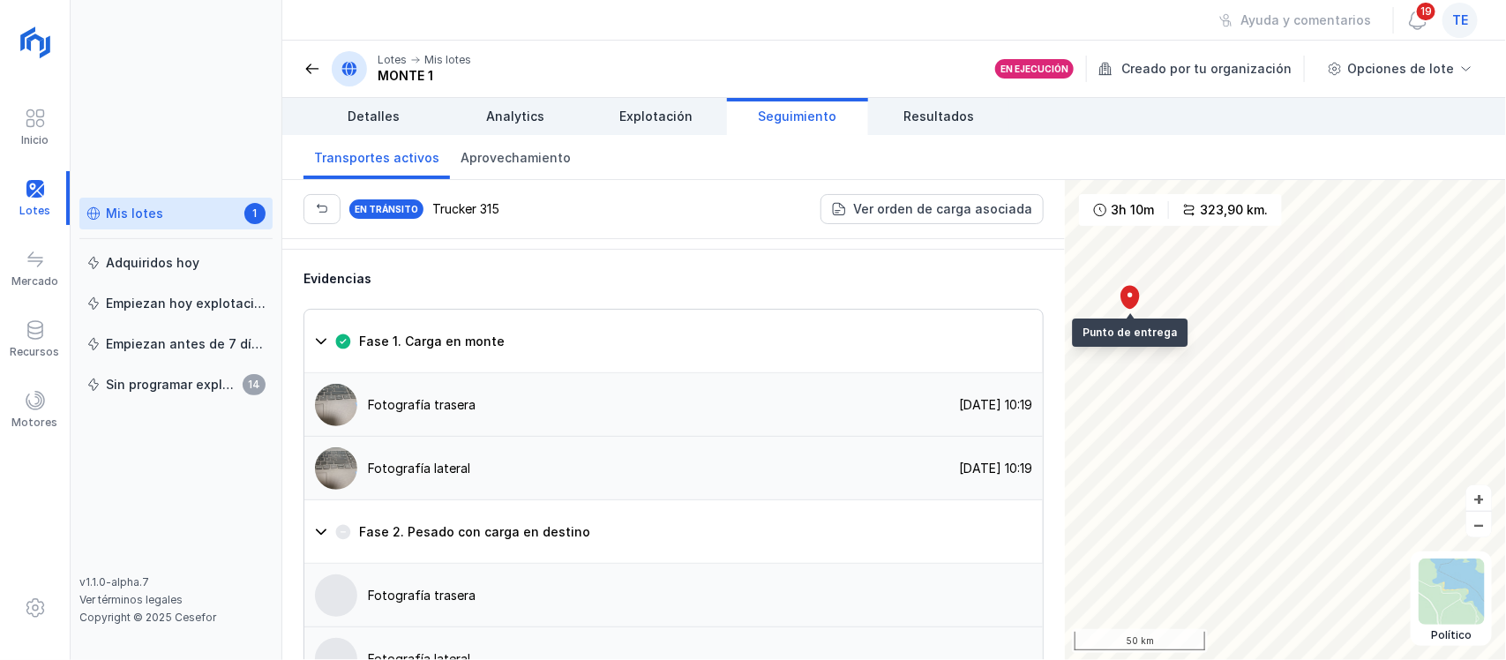
scroll to position [1323, 0]
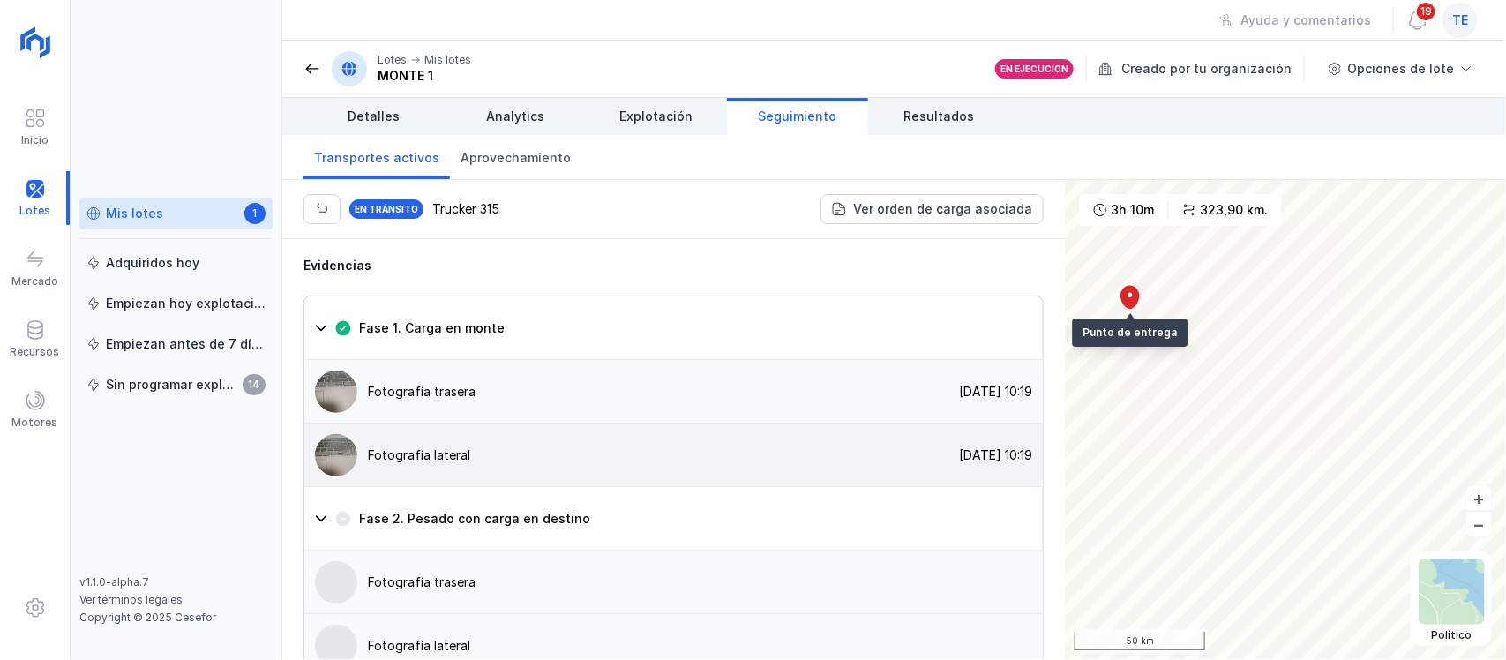
click at [384, 446] on div "Fotografía lateral" at bounding box center [419, 455] width 102 height 18
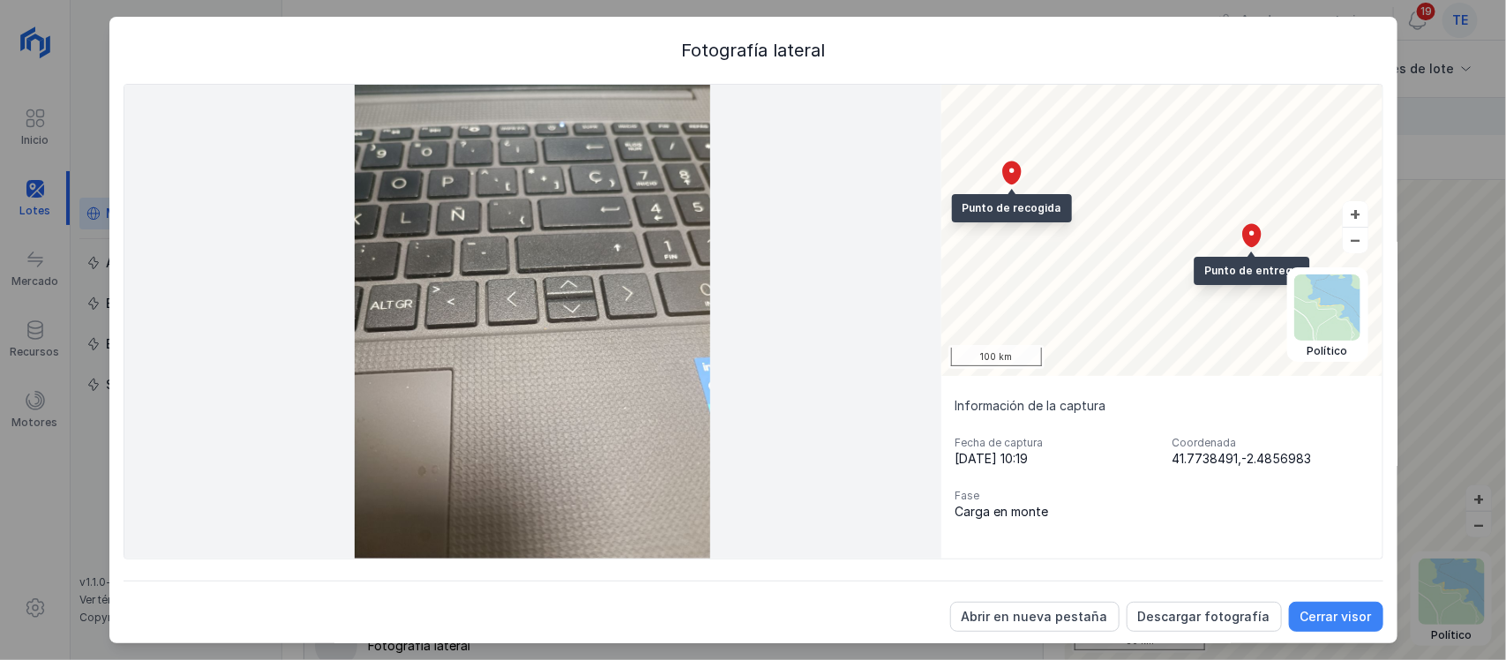
click at [1311, 614] on div "Cerrar visor" at bounding box center [1335, 617] width 71 height 18
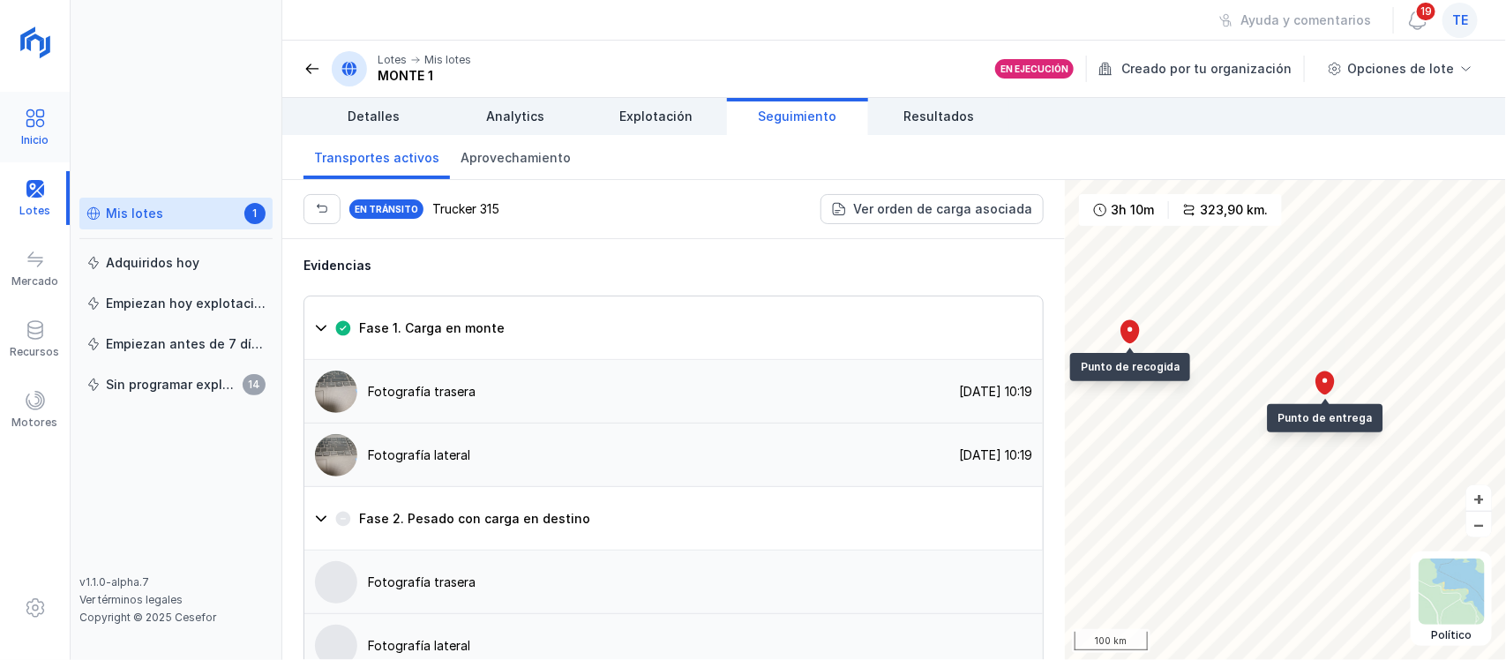
click at [44, 121] on span at bounding box center [35, 118] width 21 height 21
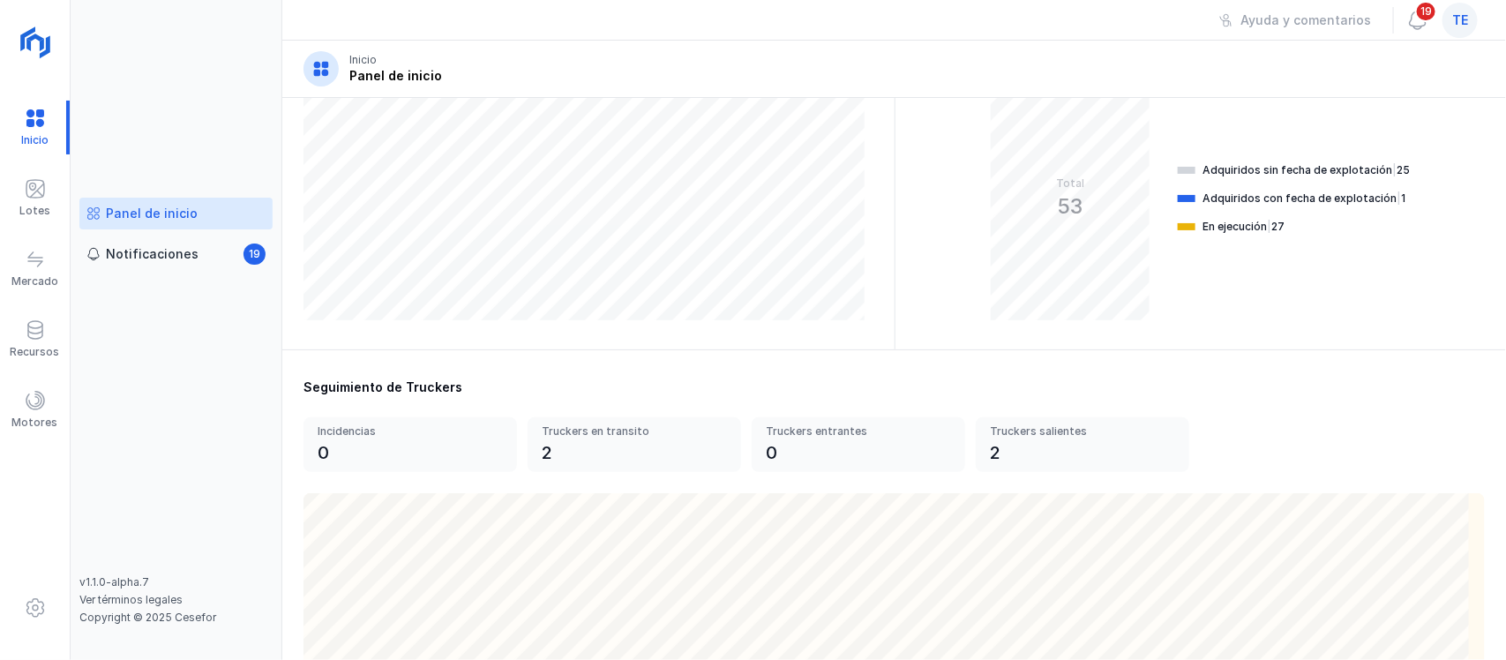
scroll to position [441, 0]
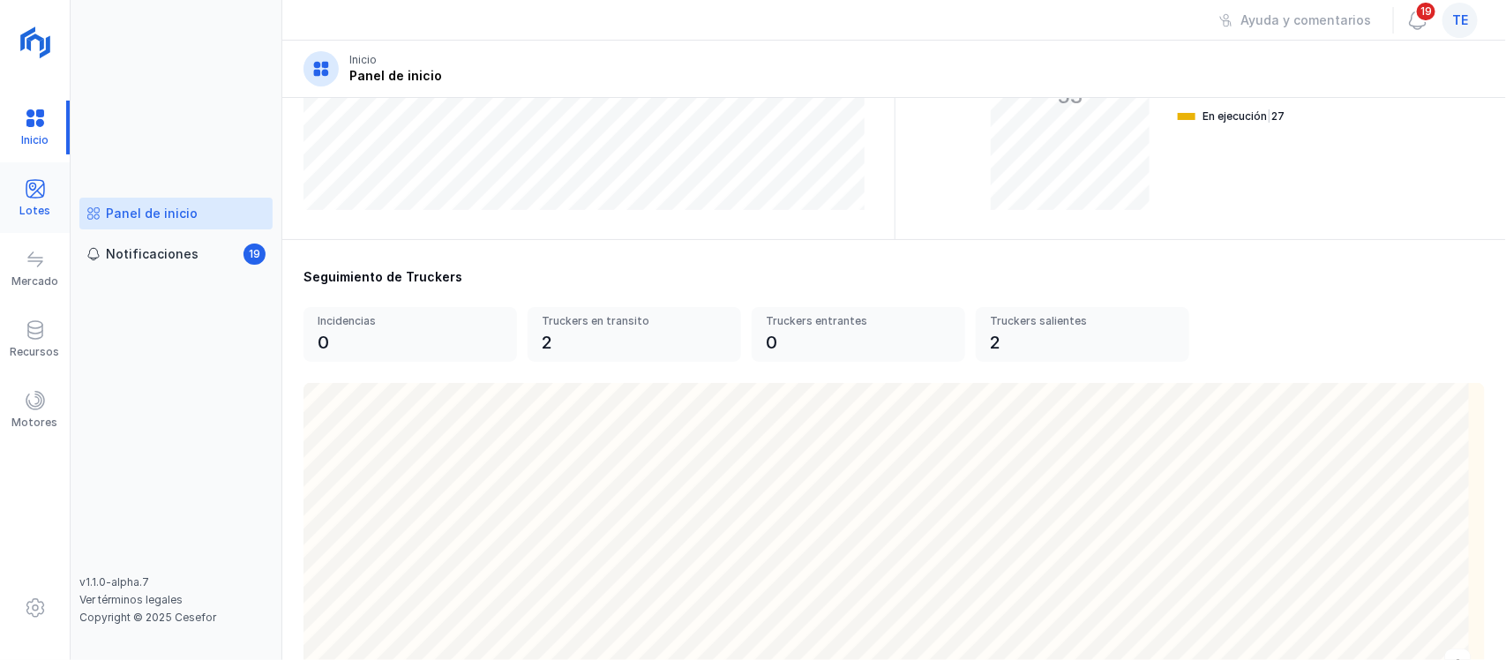
click at [47, 199] on div "Lotes" at bounding box center [35, 198] width 70 height 54
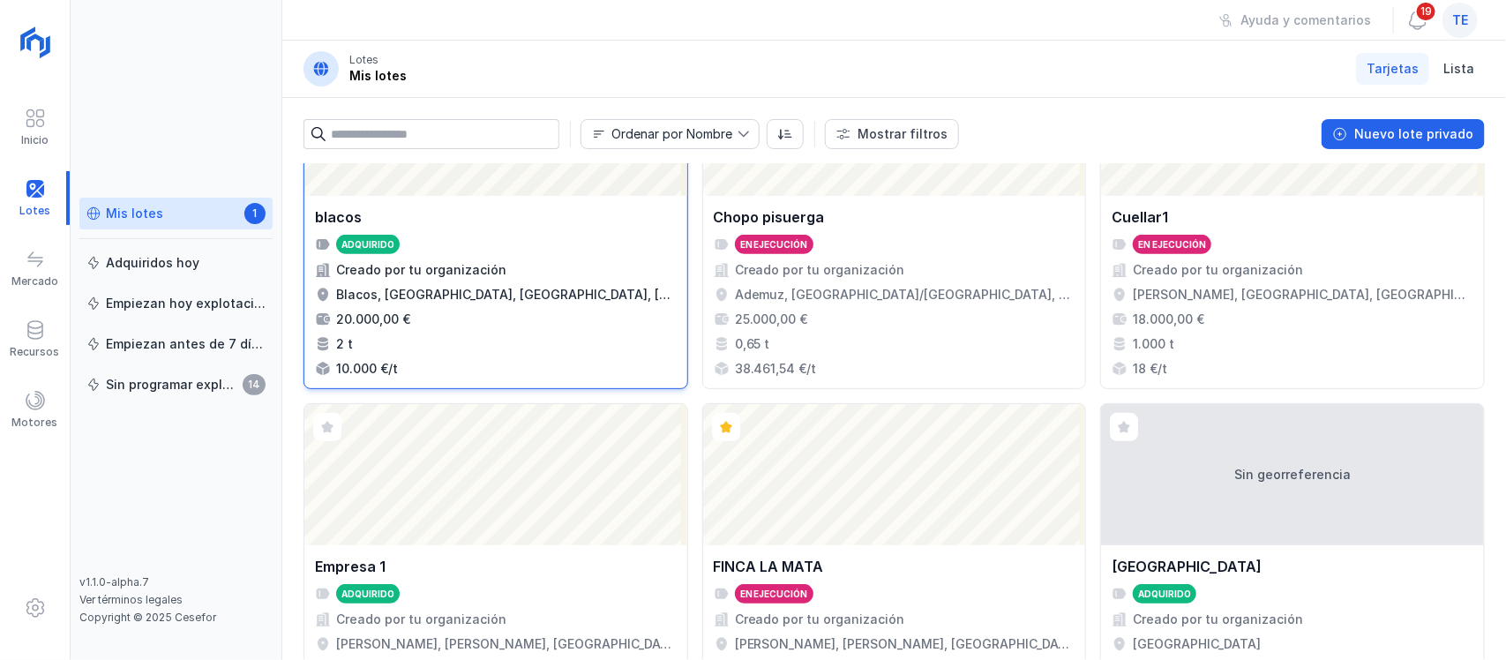
scroll to position [441, 0]
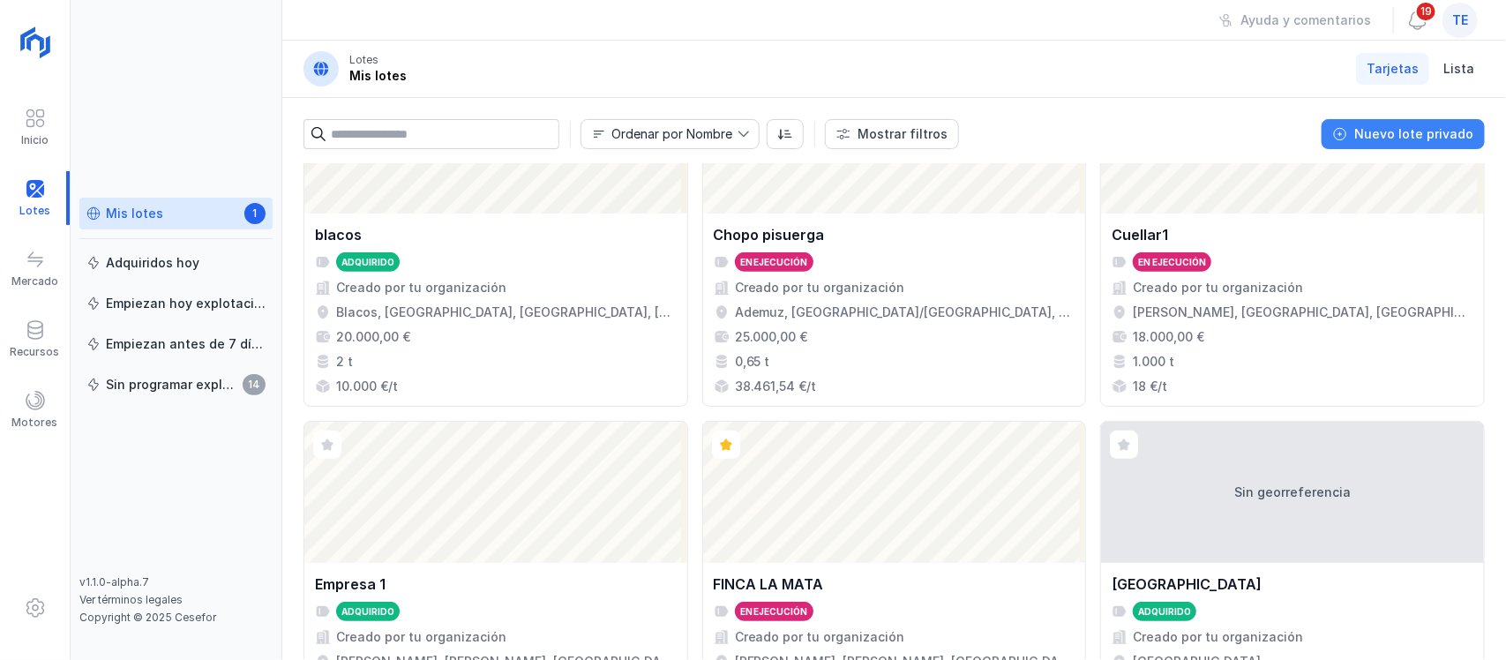
click at [1426, 144] on button "Nuevo lote privado" at bounding box center [1402, 134] width 163 height 30
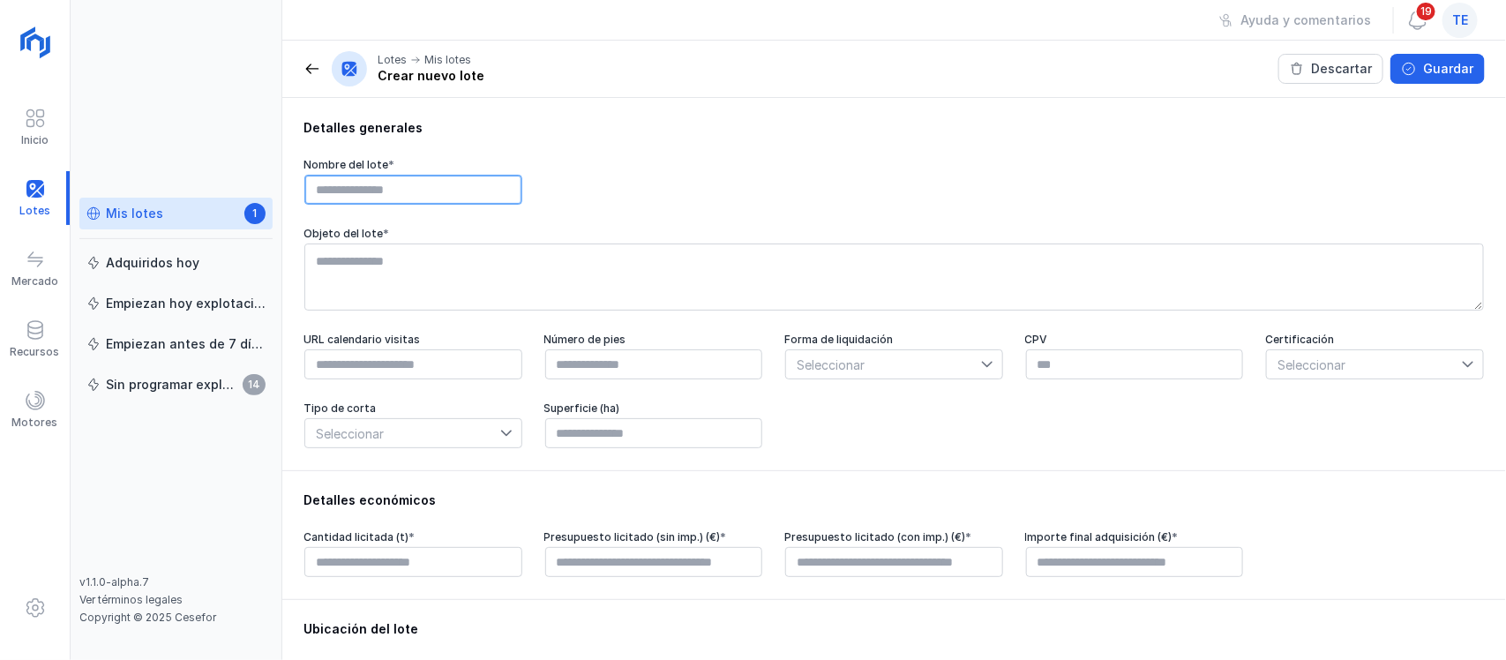
click at [439, 191] on input "text" at bounding box center [413, 190] width 218 height 30
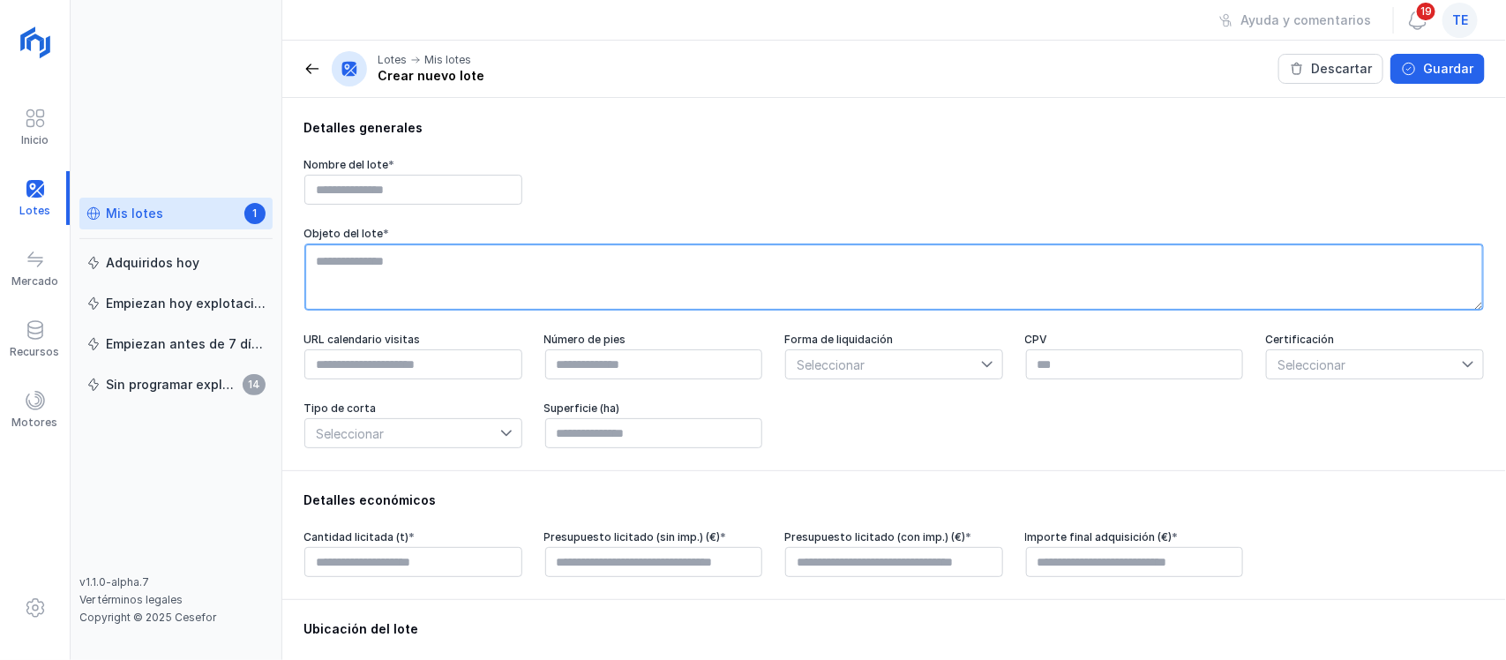
click at [532, 272] on textarea at bounding box center [893, 276] width 1179 height 67
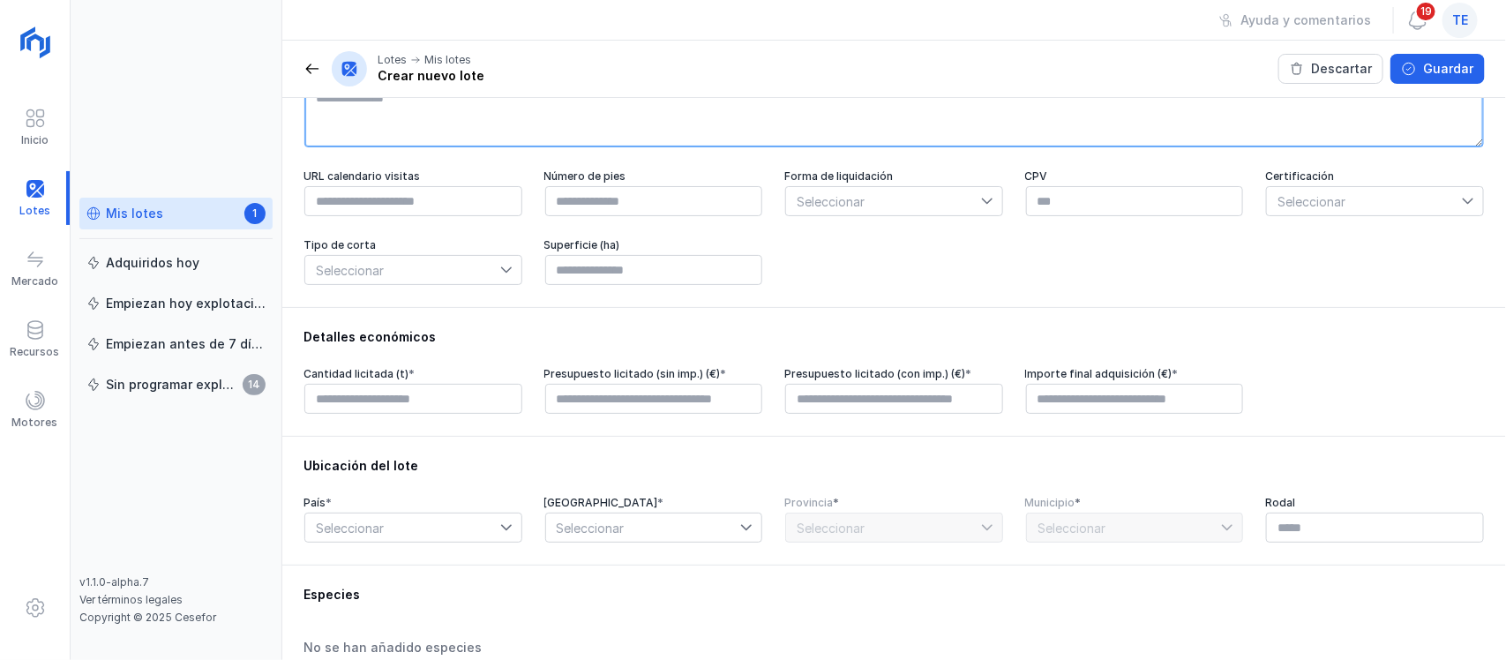
scroll to position [221, 0]
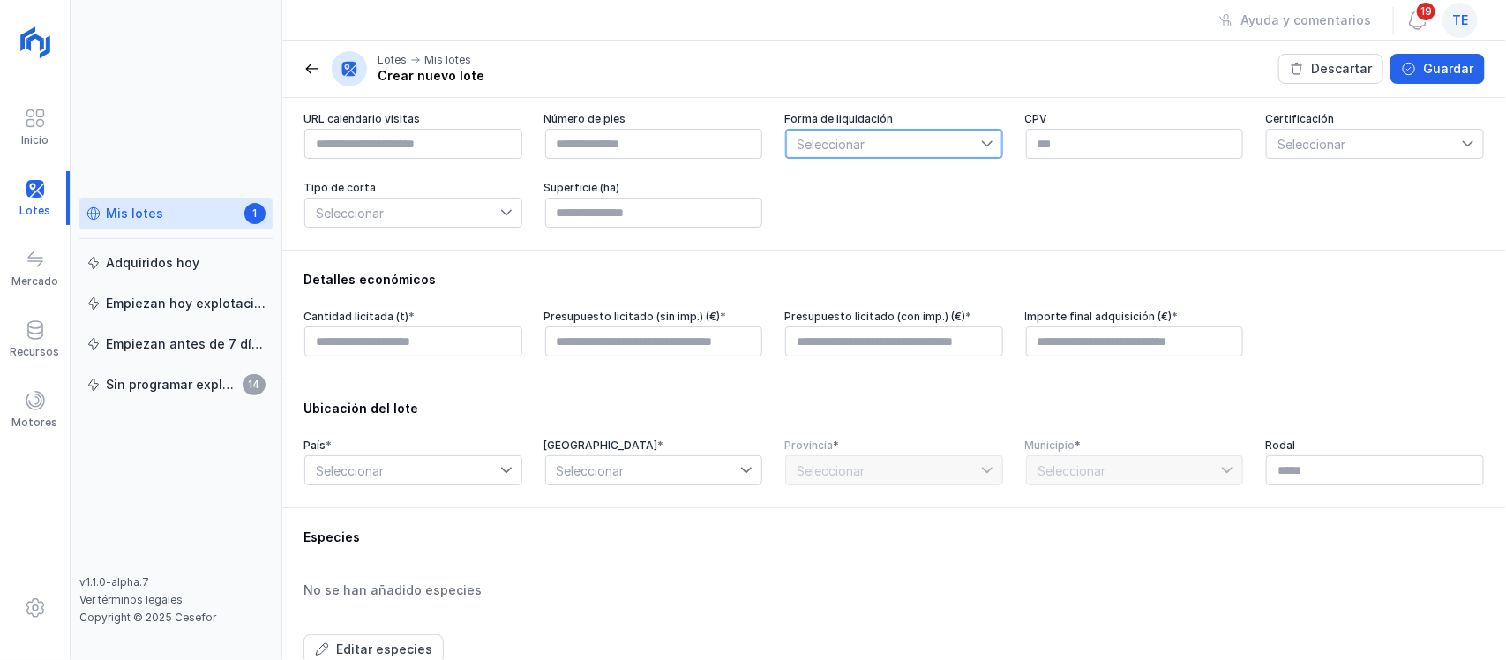
click at [845, 157] on span "Seleccionar" at bounding box center [883, 144] width 195 height 28
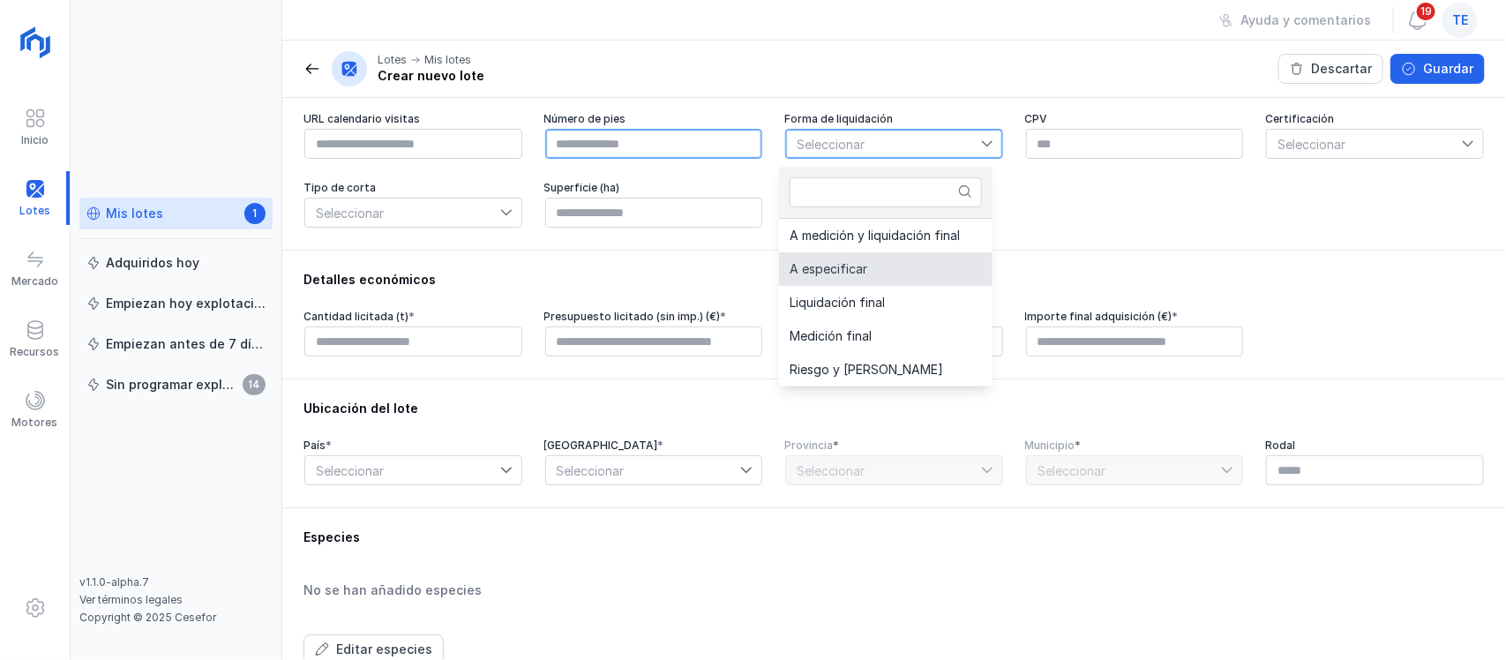
click at [648, 157] on input "text" at bounding box center [654, 144] width 218 height 30
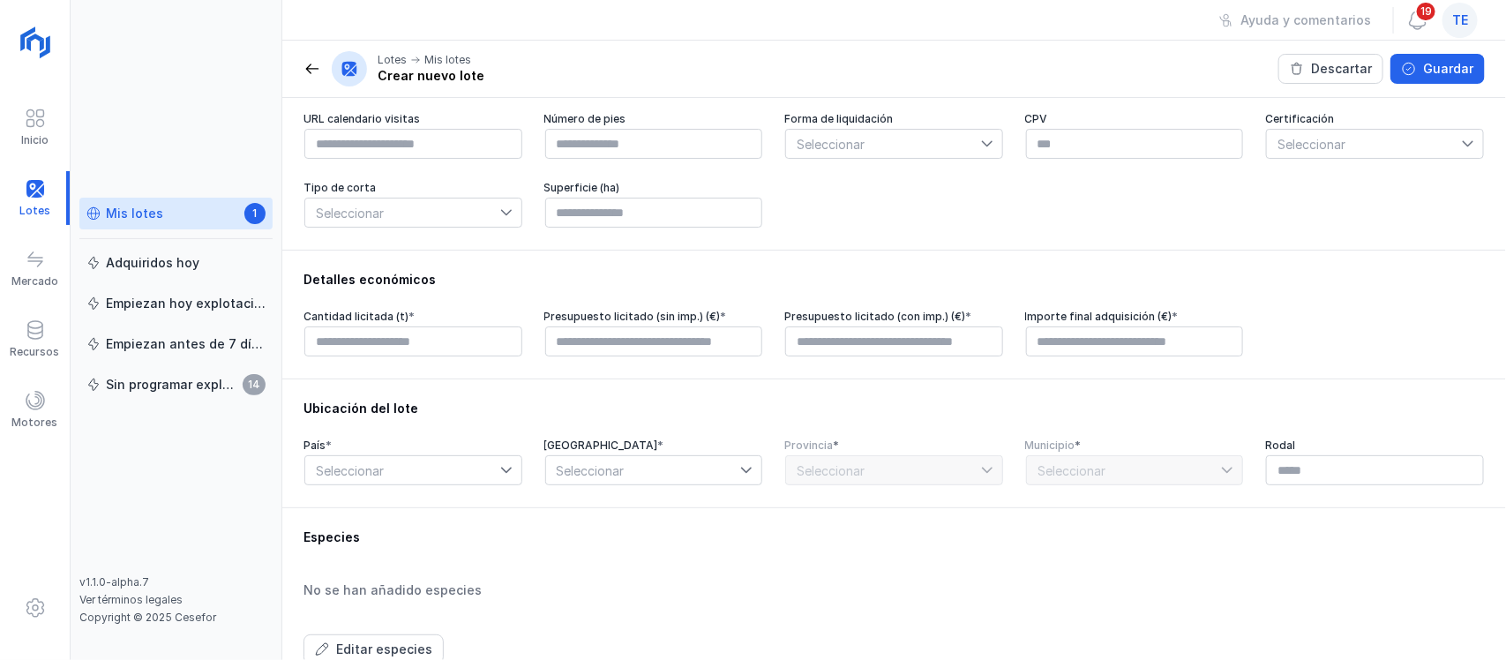
type input "****"
click at [1335, 148] on span "Seleccionar" at bounding box center [1364, 144] width 195 height 28
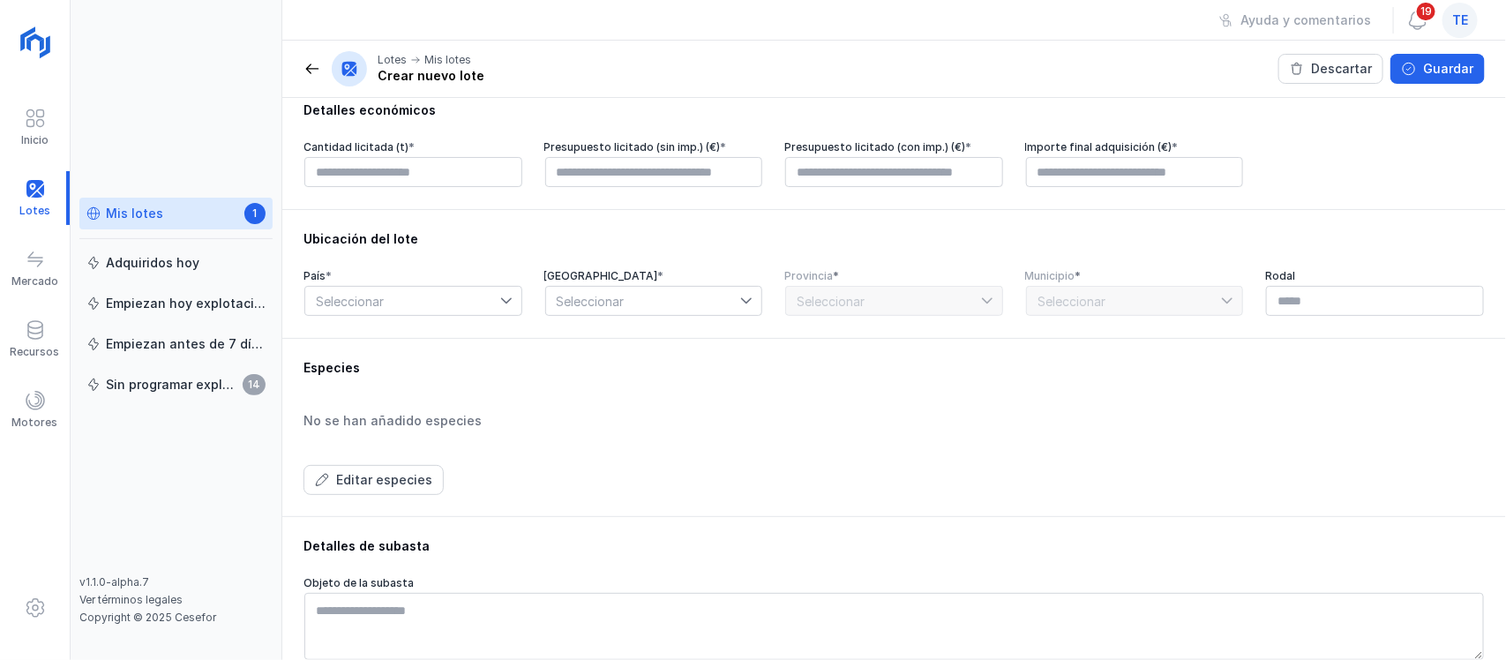
scroll to position [441, 0]
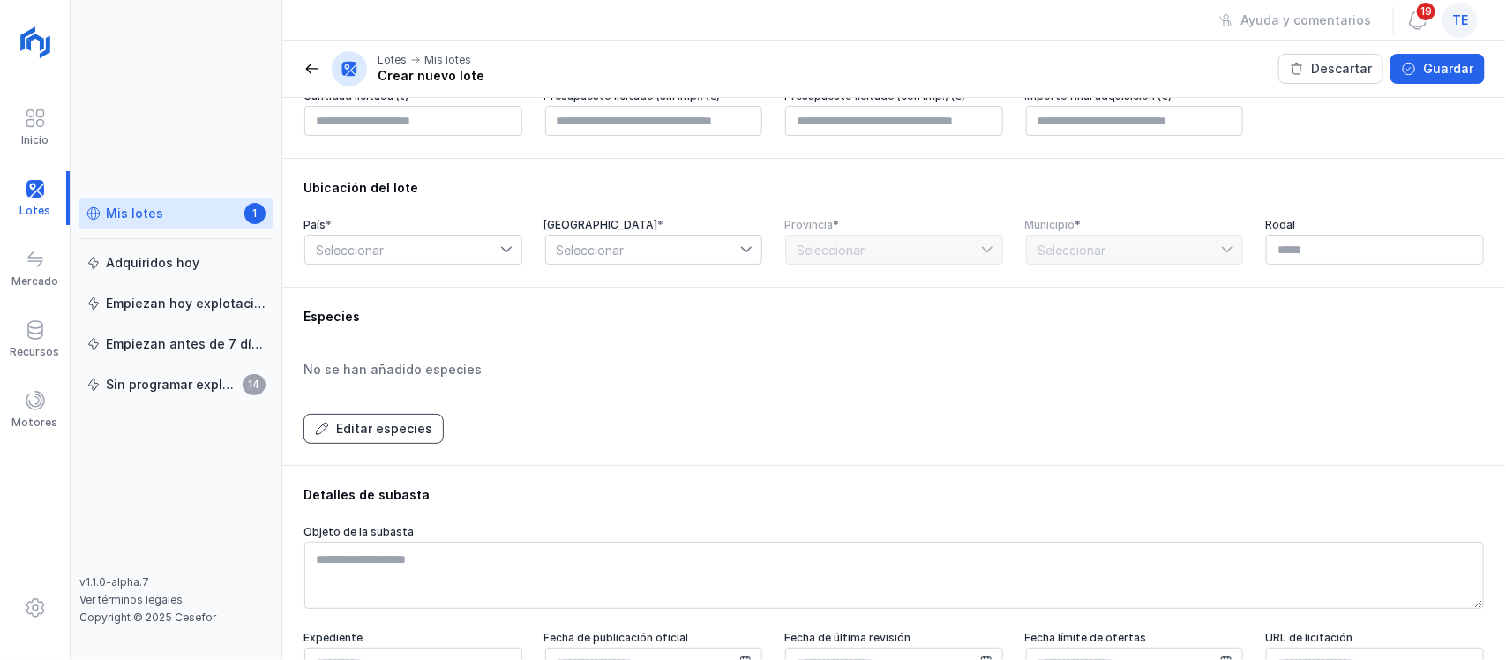
click at [366, 437] on div "Editar especies" at bounding box center [384, 429] width 96 height 18
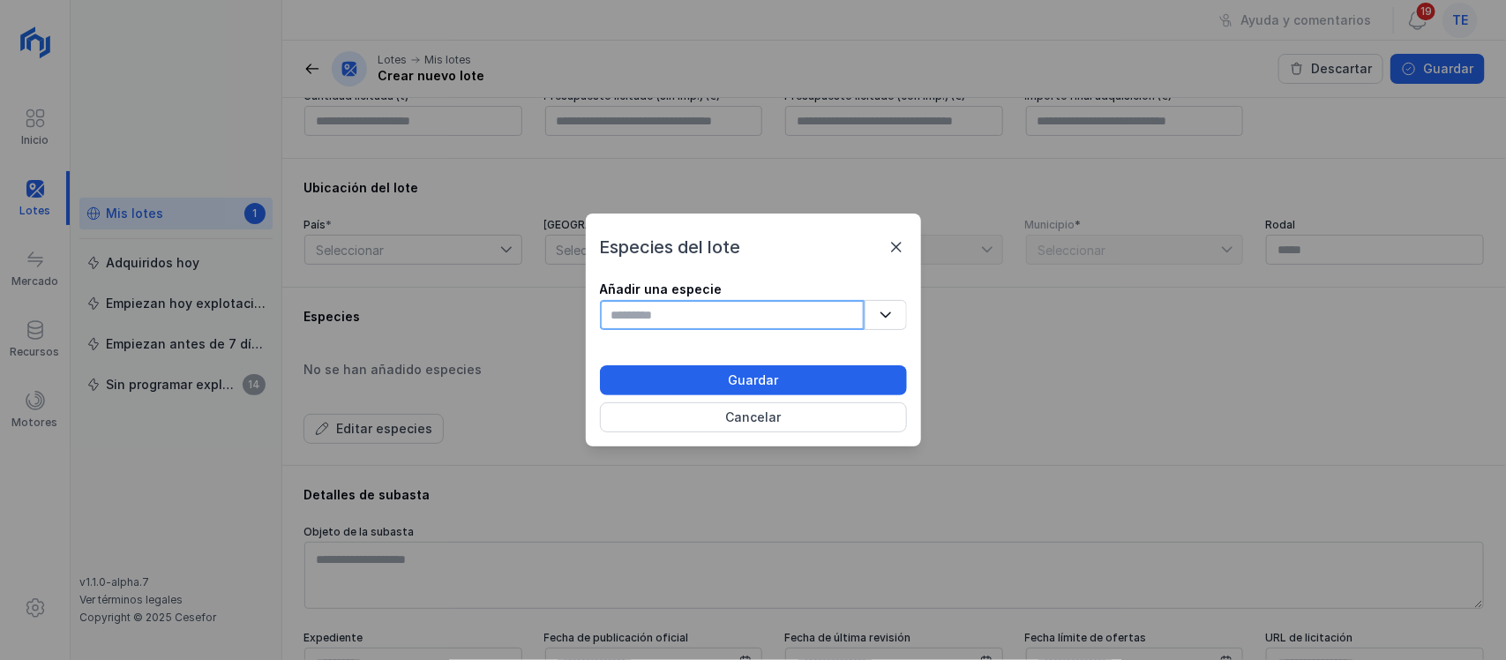
click at [778, 319] on input "text" at bounding box center [732, 315] width 265 height 30
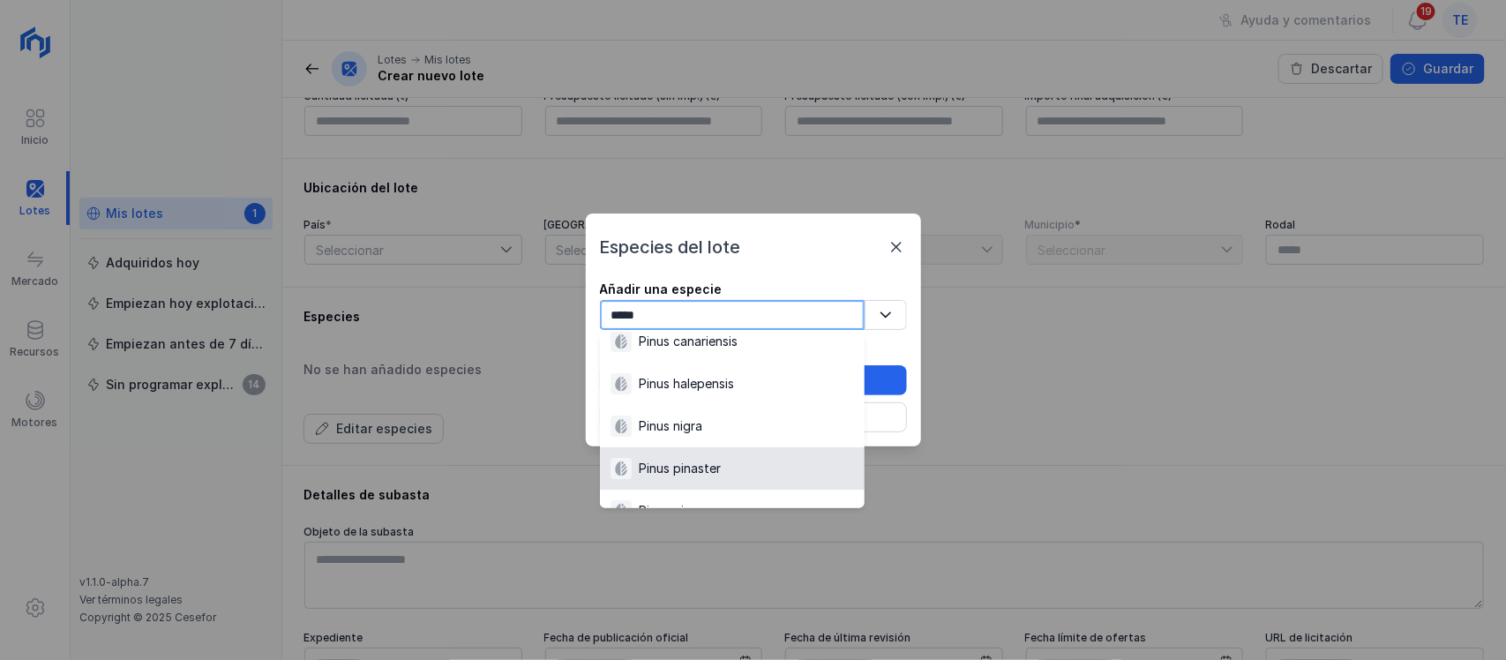
scroll to position [110, 0]
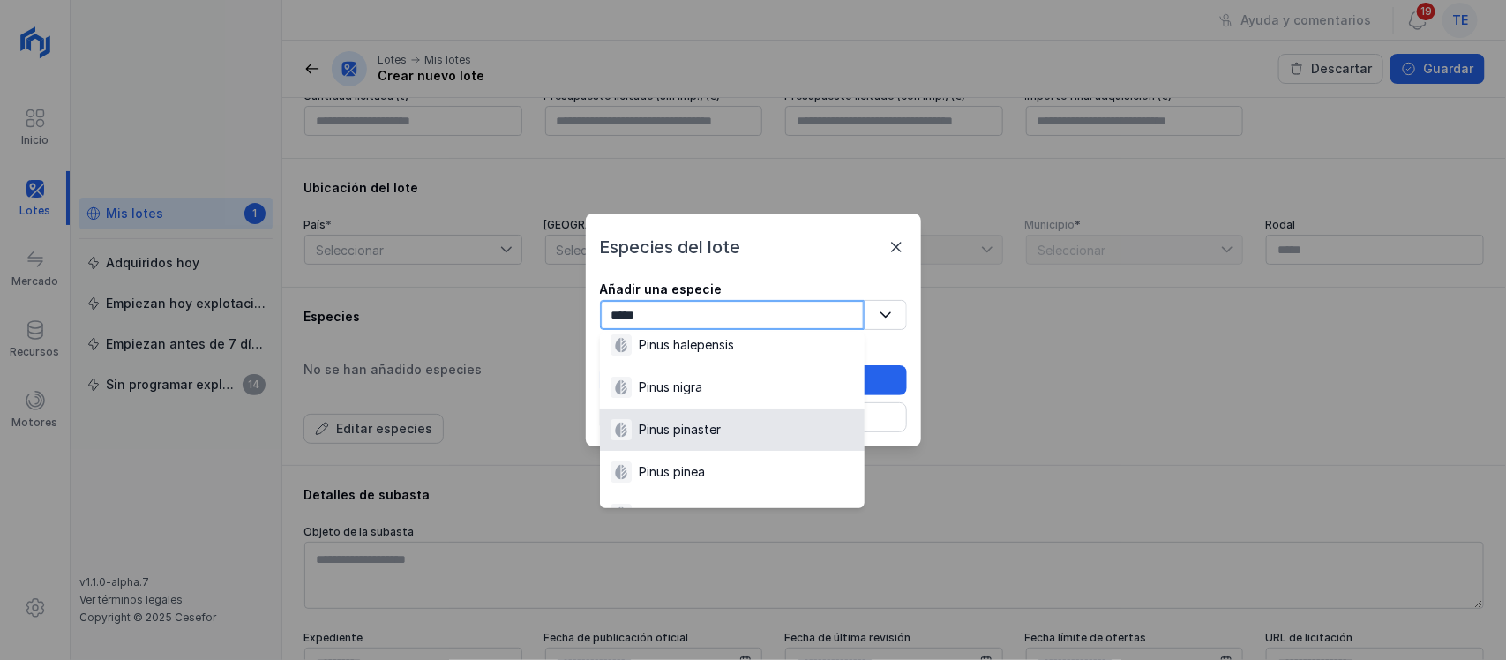
type input "*****"
click at [728, 430] on div "Pinus pinaster" at bounding box center [731, 429] width 243 height 21
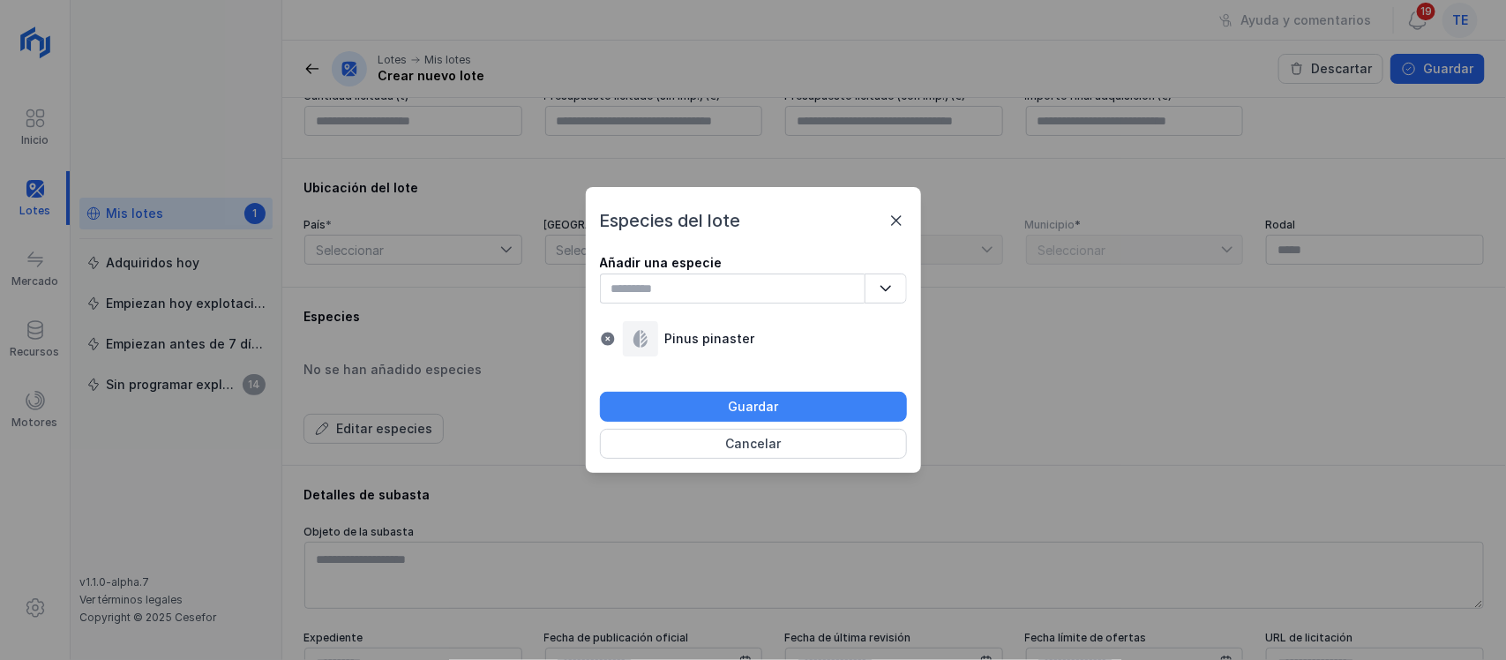
click at [728, 404] on button "Guardar" at bounding box center [753, 407] width 307 height 30
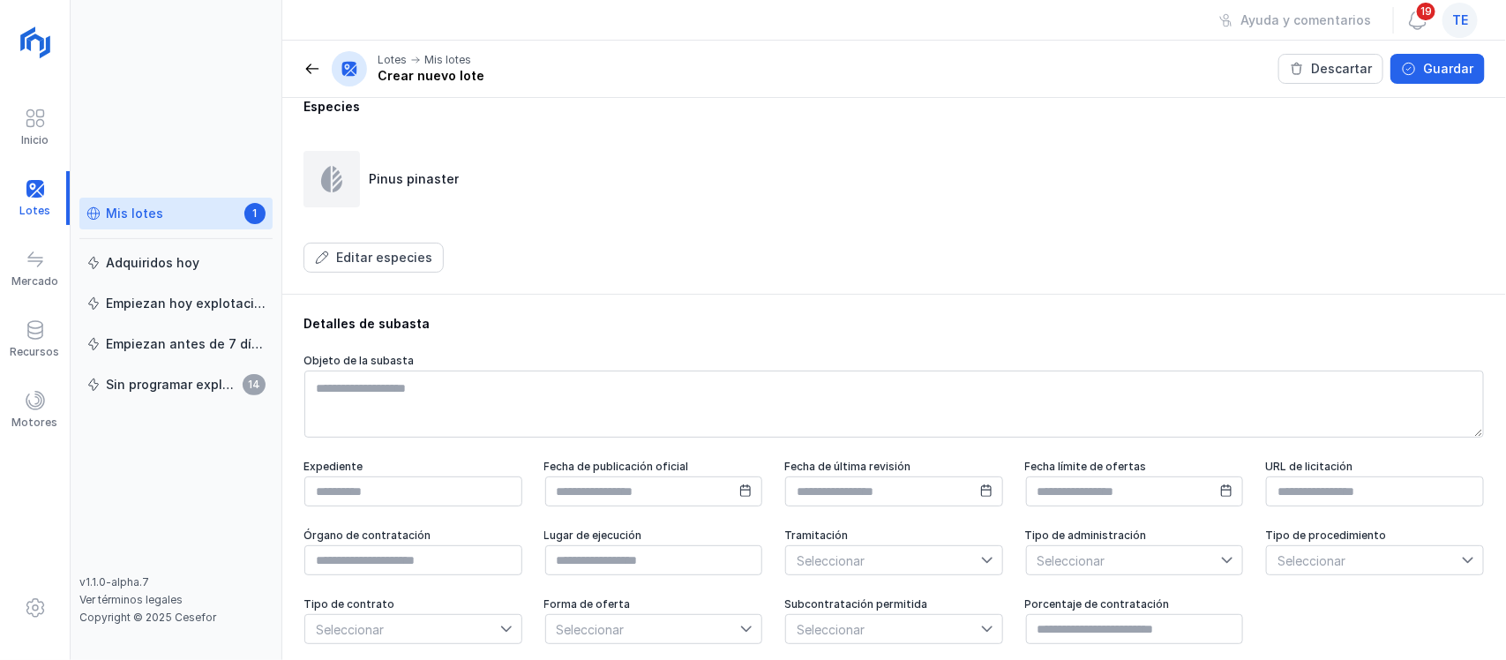
scroll to position [662, 0]
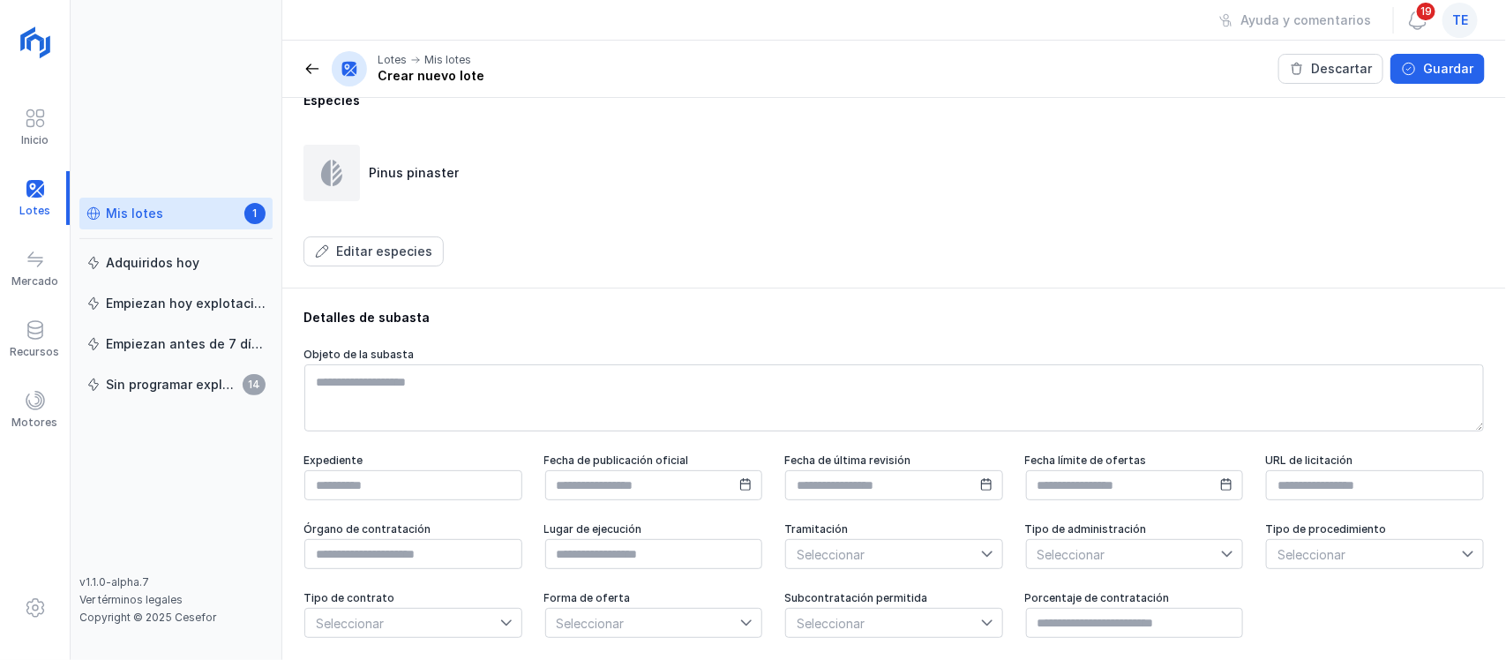
click at [1423, 60] on button "Guardar" at bounding box center [1437, 69] width 94 height 30
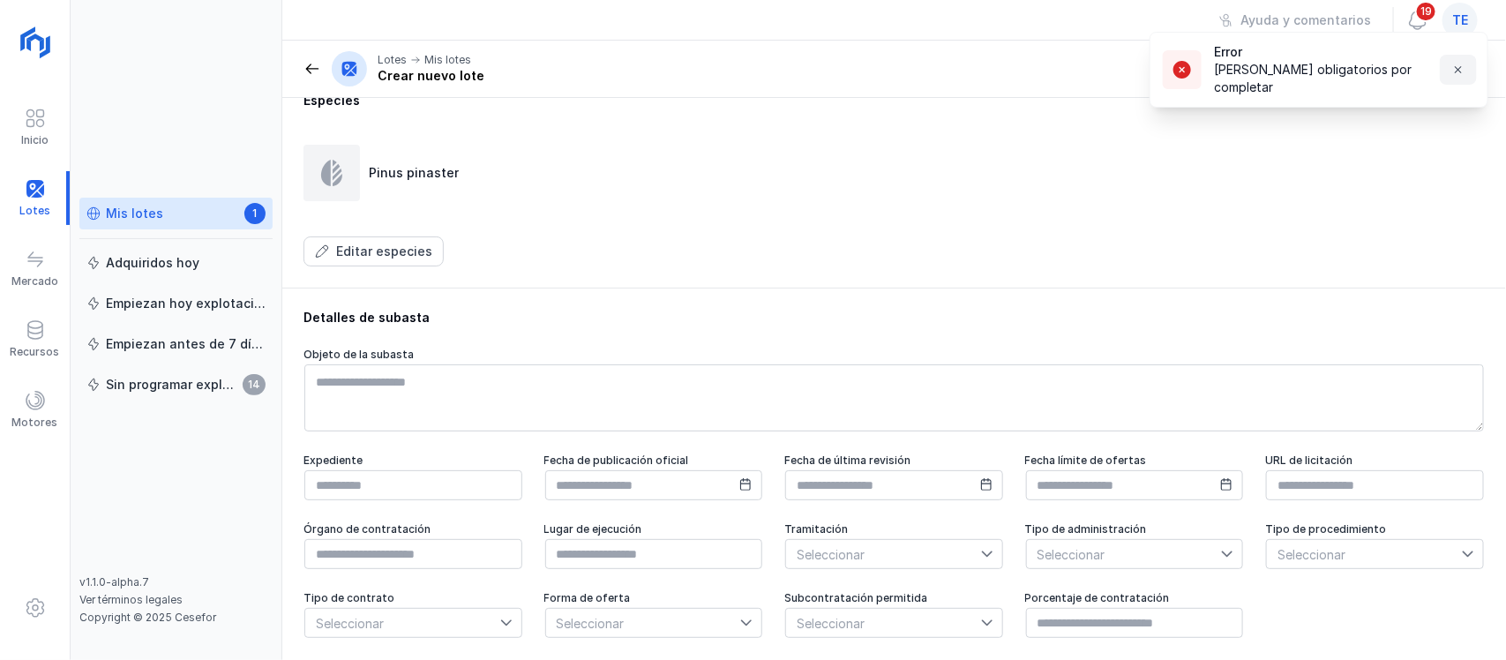
click at [1458, 71] on span "button" at bounding box center [1458, 70] width 14 height 14
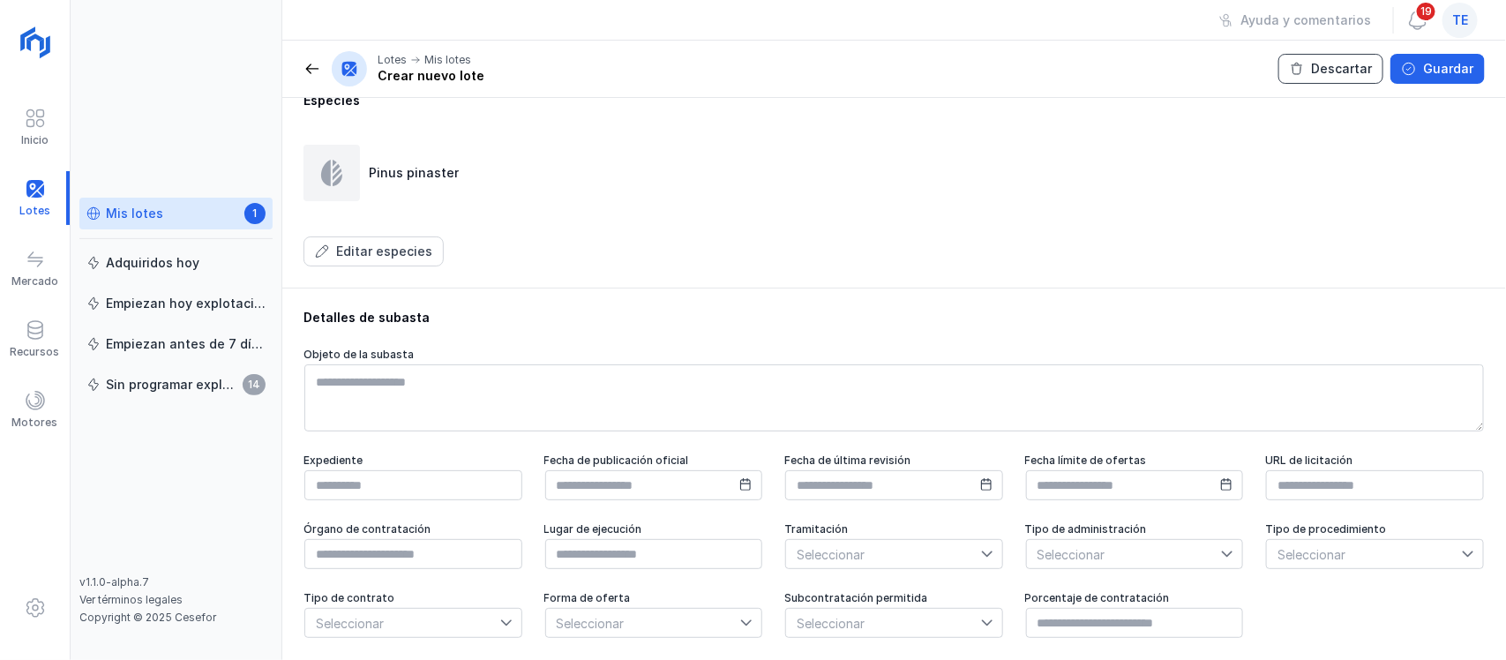
click at [1321, 68] on div "Descartar" at bounding box center [1341, 69] width 61 height 18
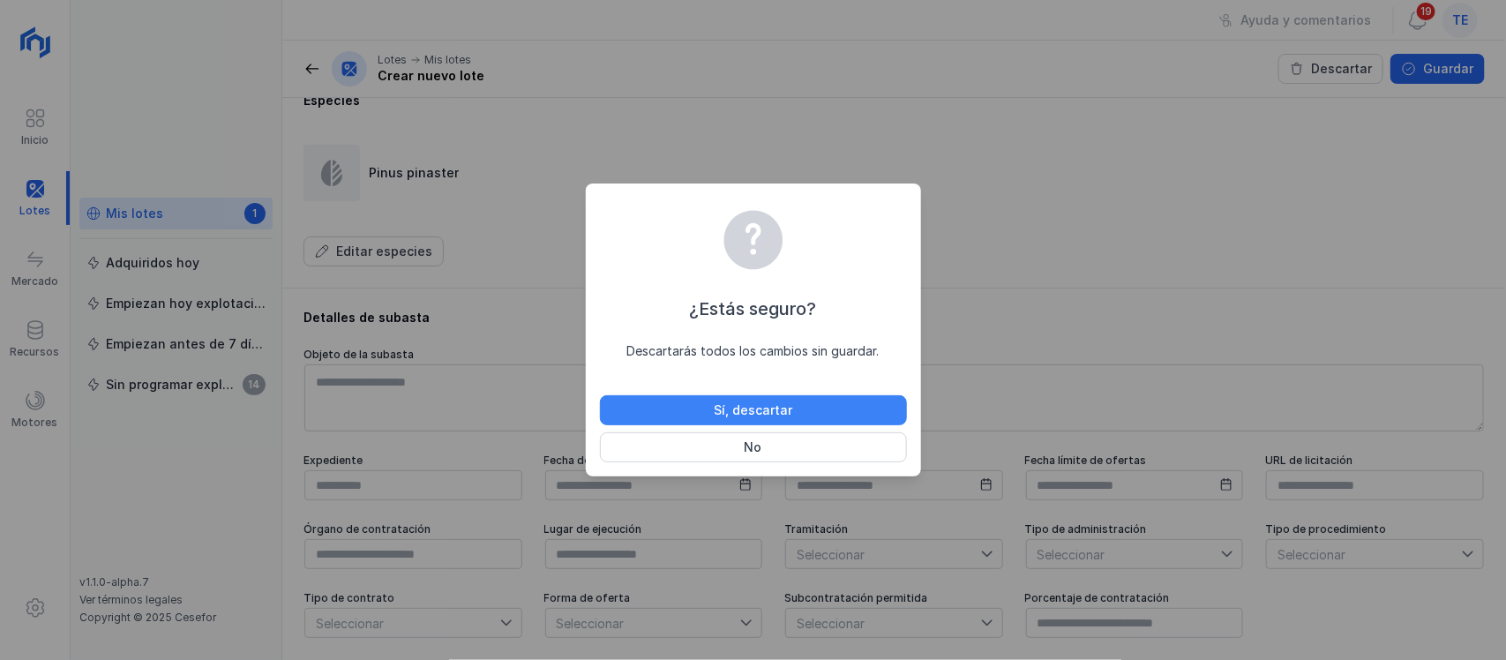
click at [744, 403] on div "Sí, descartar" at bounding box center [753, 410] width 79 height 18
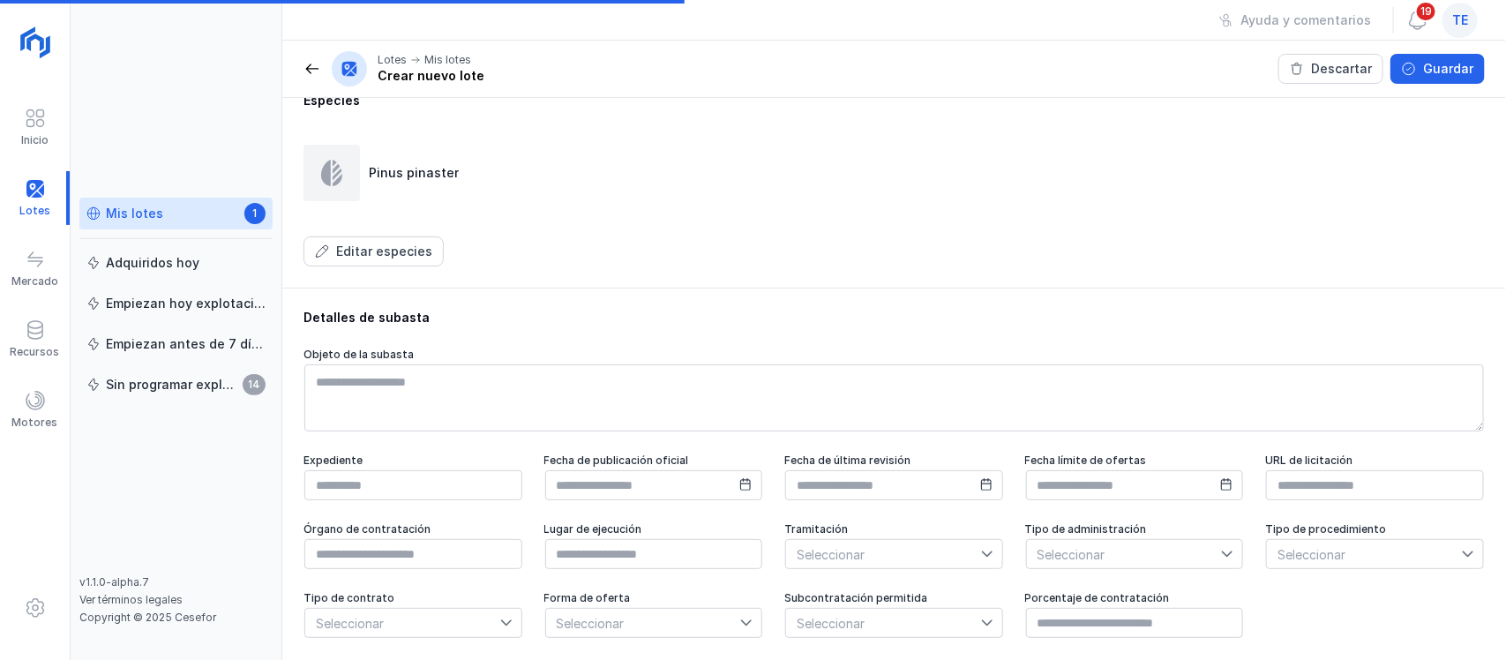
click at [138, 218] on div "Mis lotes" at bounding box center [134, 214] width 57 height 18
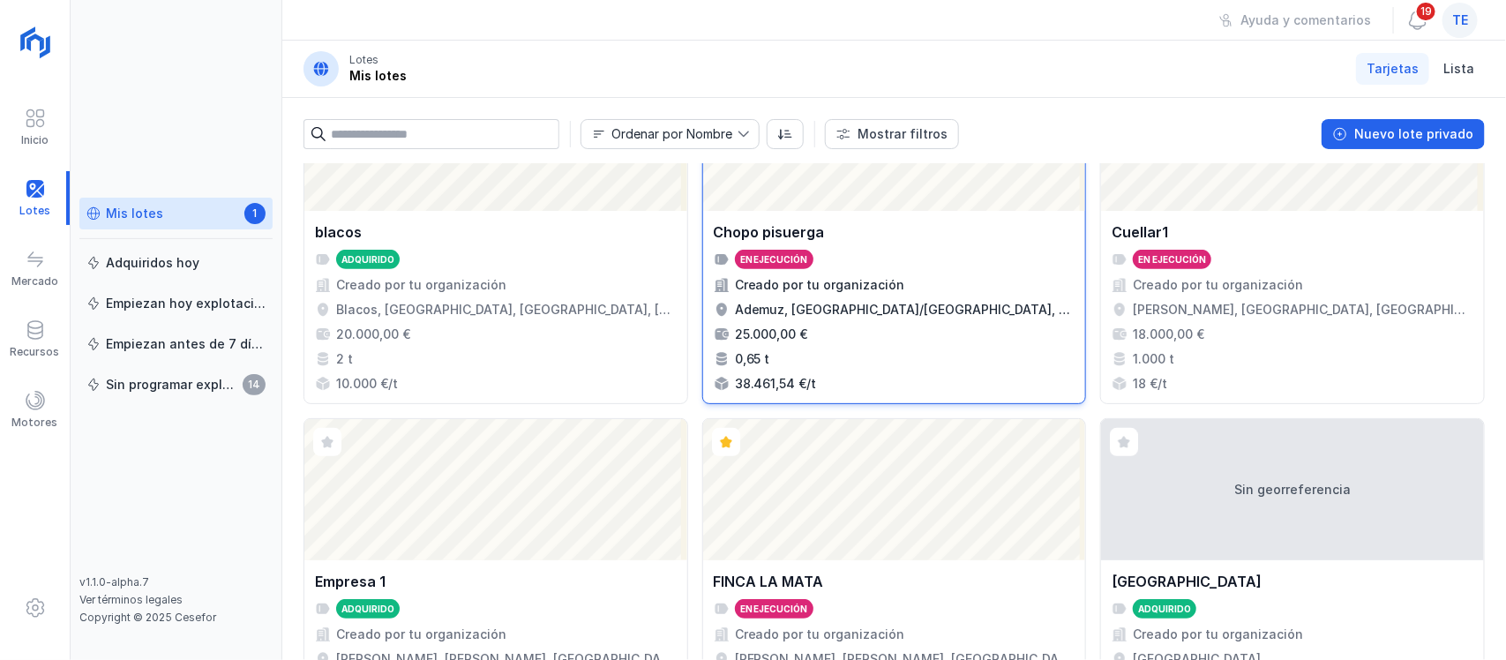
scroll to position [441, 0]
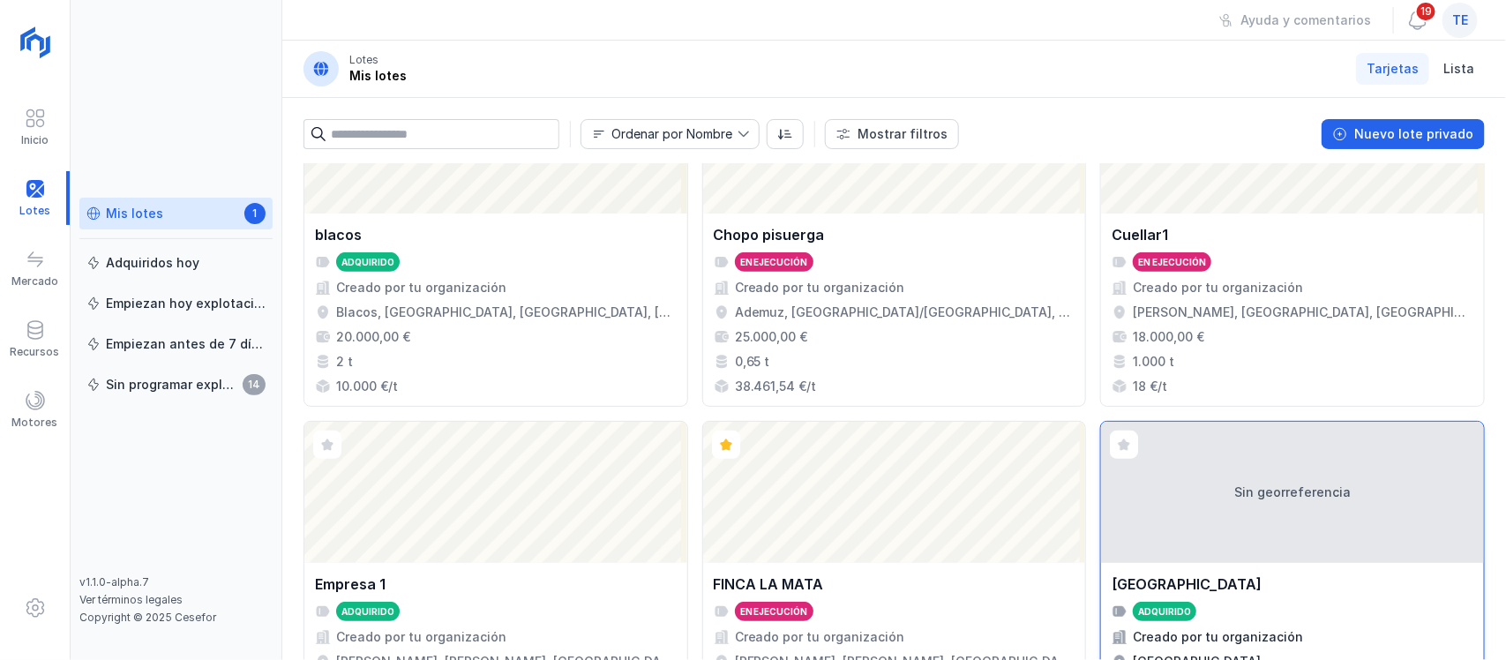
click at [1261, 477] on div "Sin georreferencia" at bounding box center [1292, 492] width 383 height 141
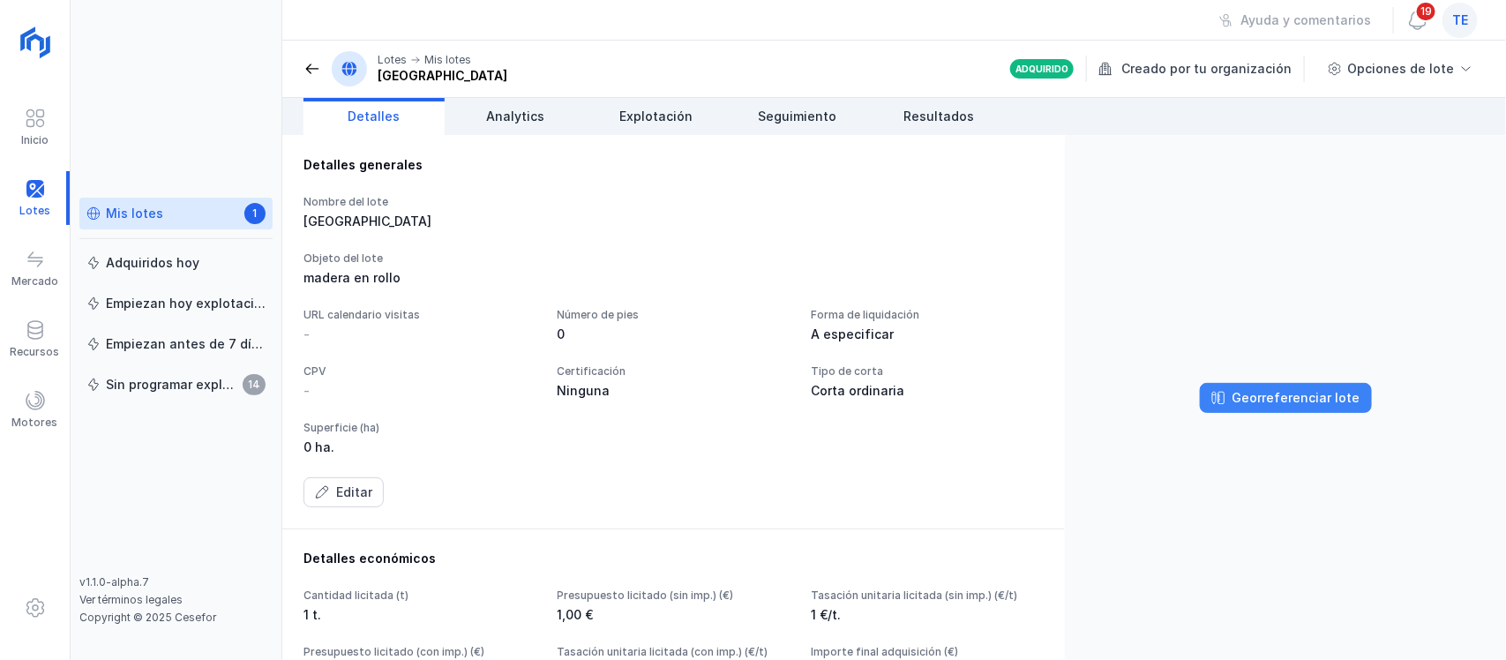
click at [1294, 401] on div "Georreferenciar lote" at bounding box center [1296, 398] width 128 height 18
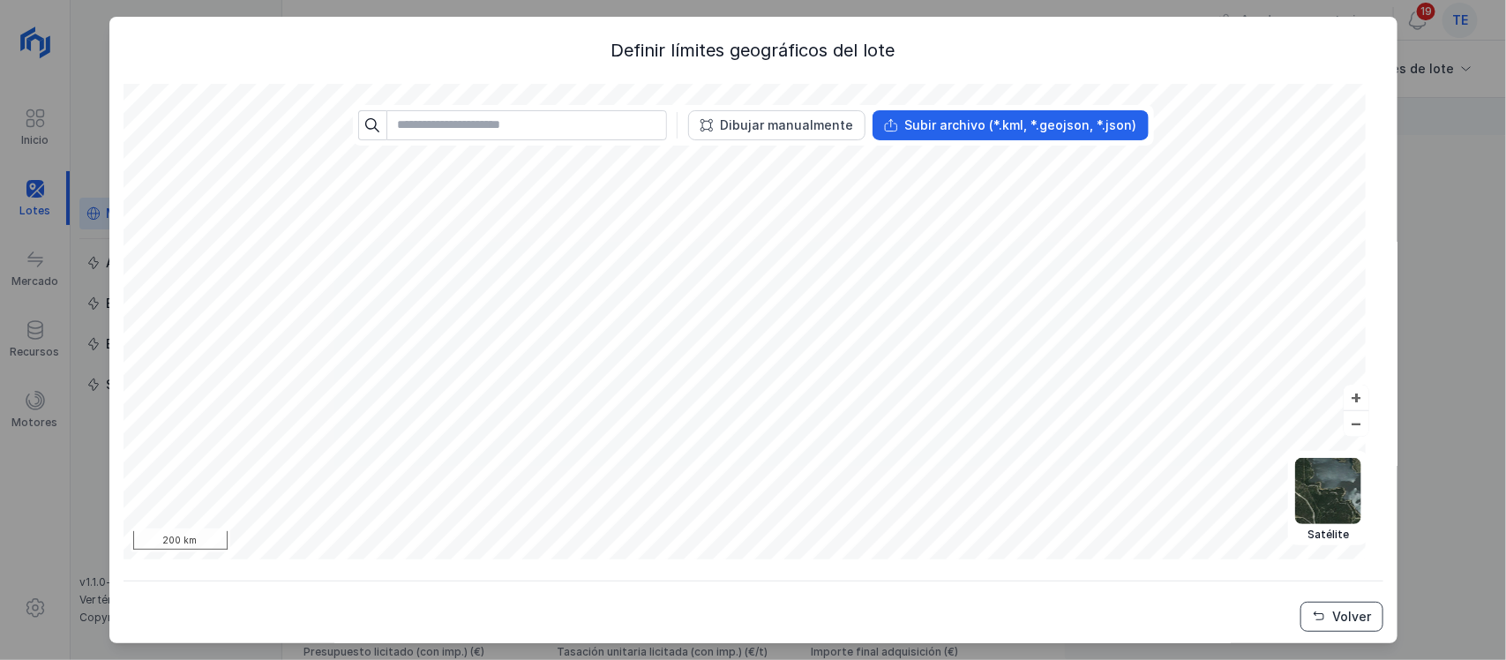
click at [1336, 619] on div "Volver" at bounding box center [1352, 617] width 39 height 18
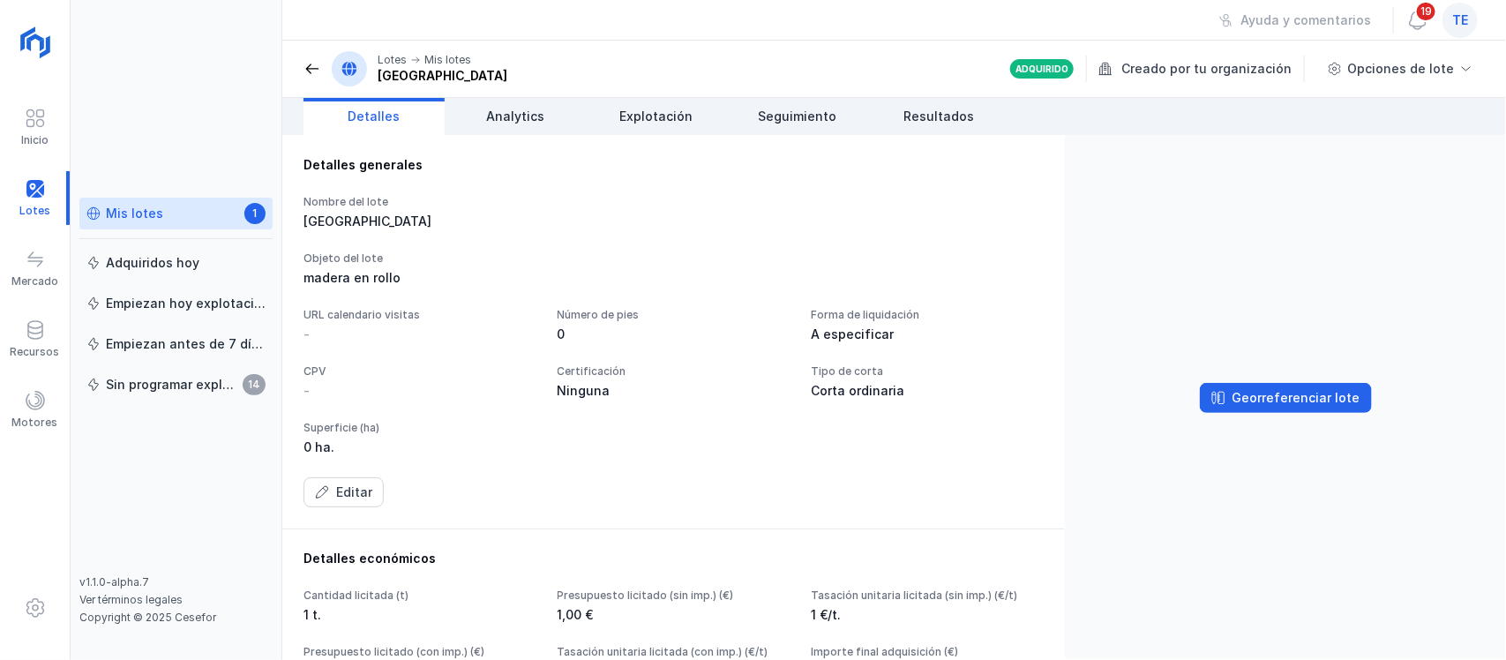
click at [130, 207] on div "Mis lotes" at bounding box center [134, 214] width 57 height 18
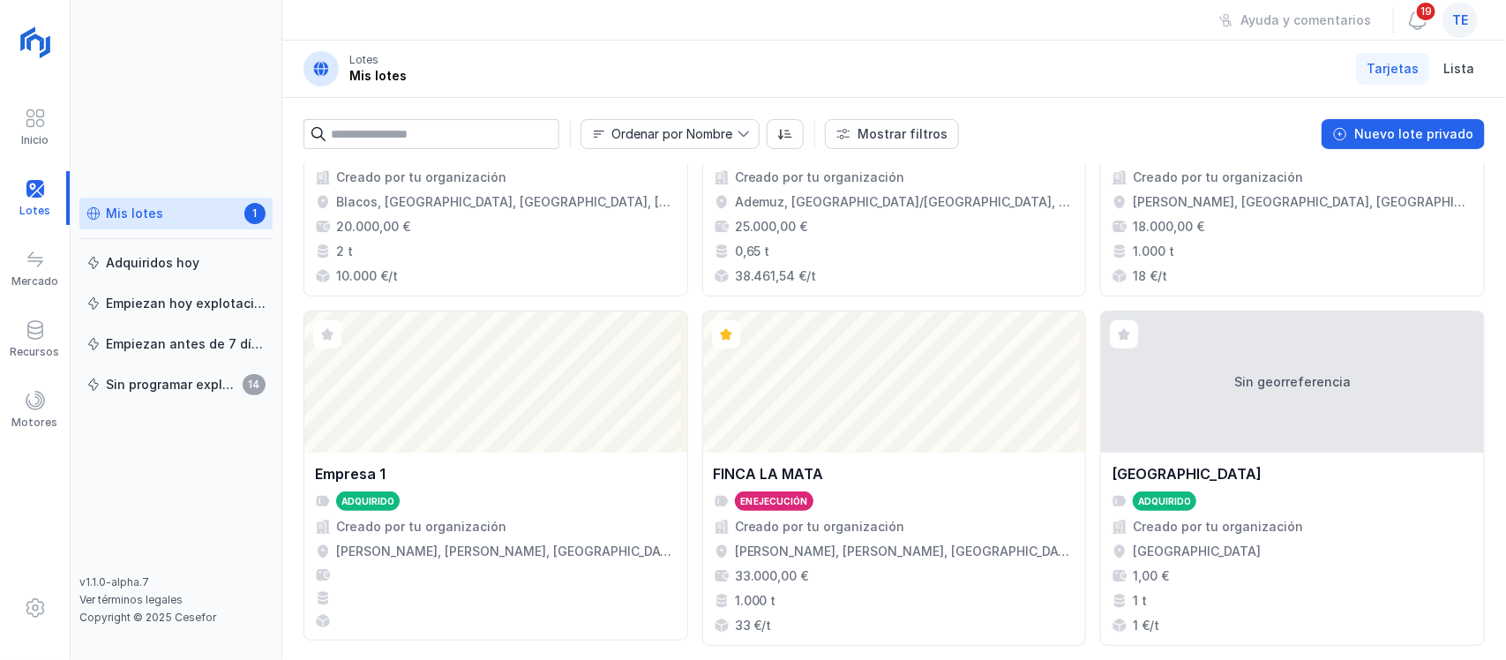
scroll to position [2016, 0]
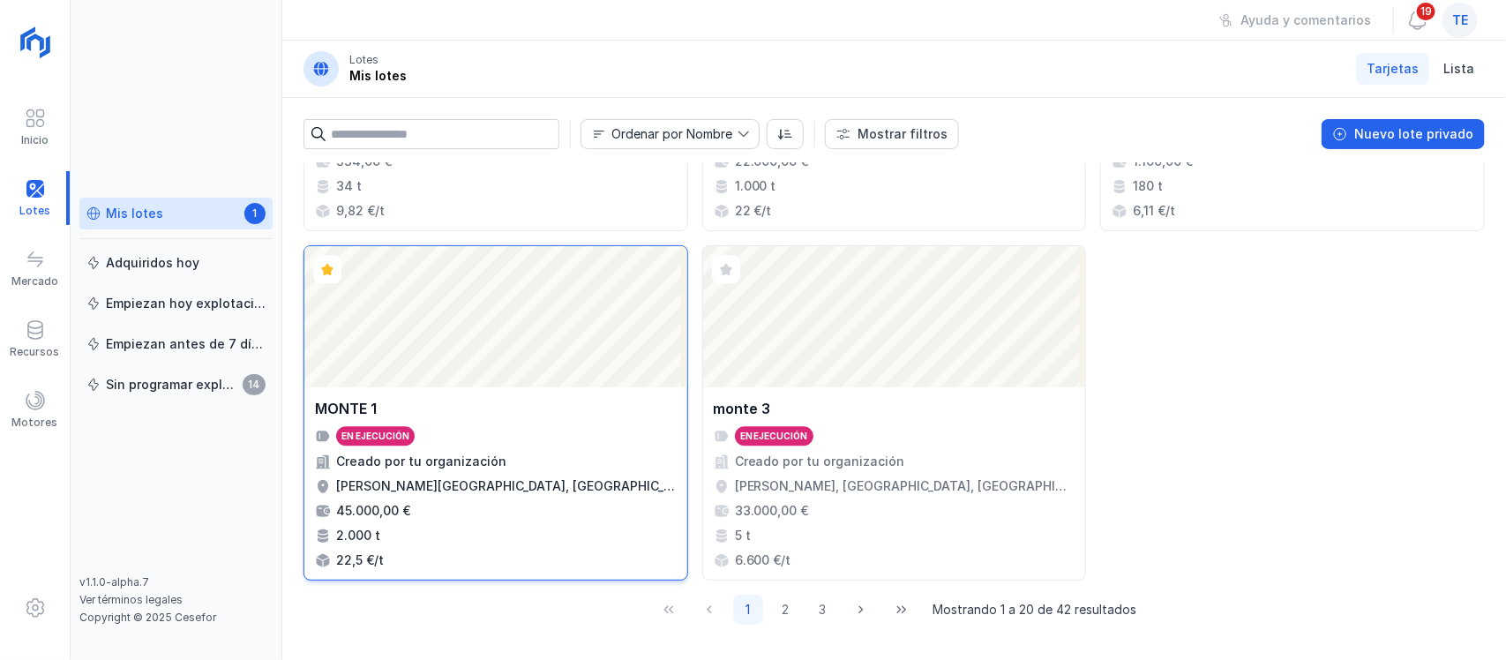
click at [448, 381] on div "Abrir lote" at bounding box center [495, 316] width 383 height 141
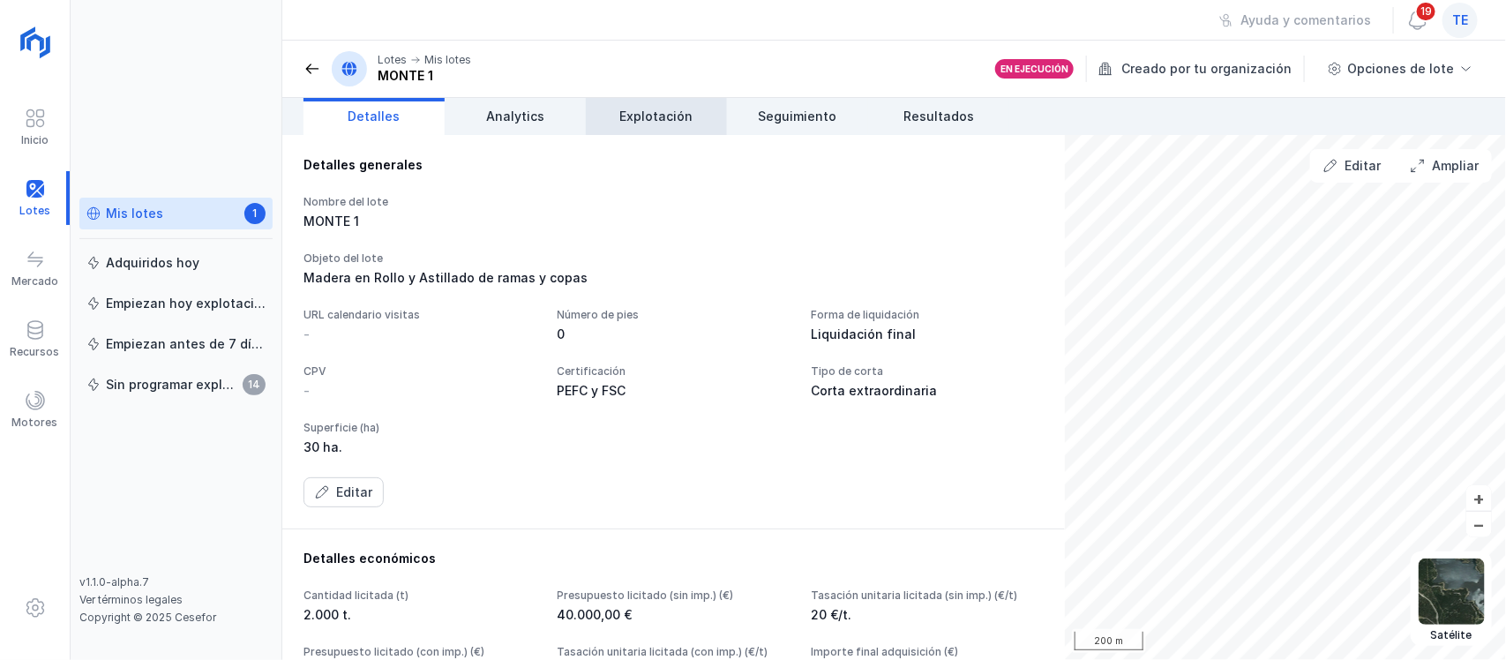
click at [684, 119] on span "Explotación" at bounding box center [656, 117] width 73 height 18
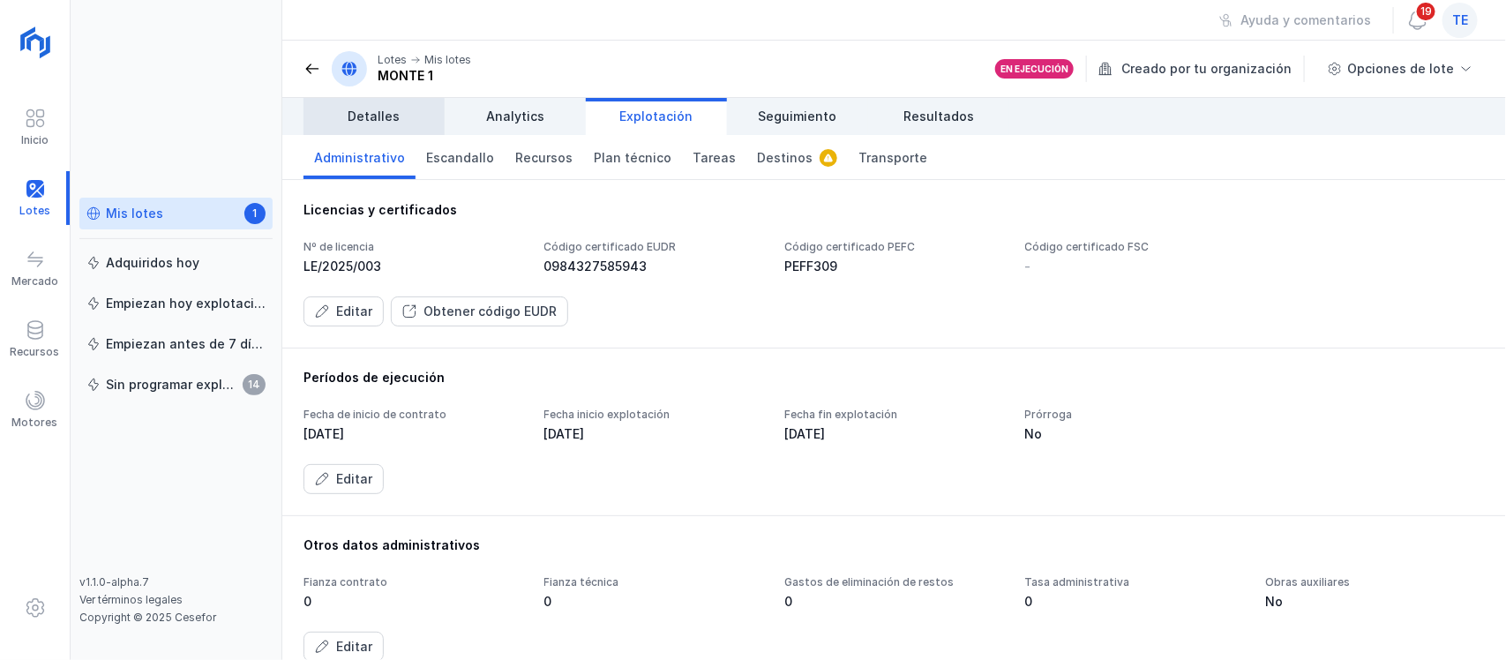
click at [390, 119] on span "Detalles" at bounding box center [374, 117] width 52 height 18
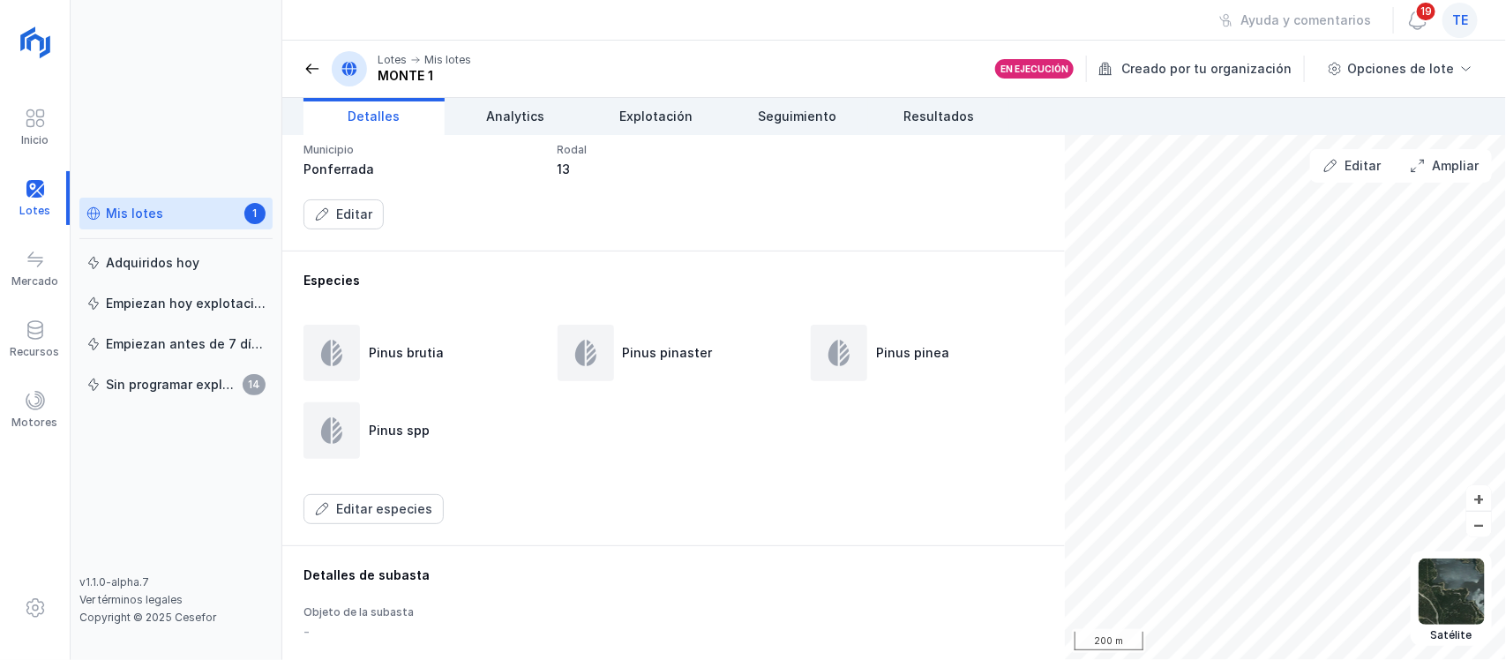
scroll to position [729, 0]
click at [626, 120] on span "Explotación" at bounding box center [656, 117] width 73 height 18
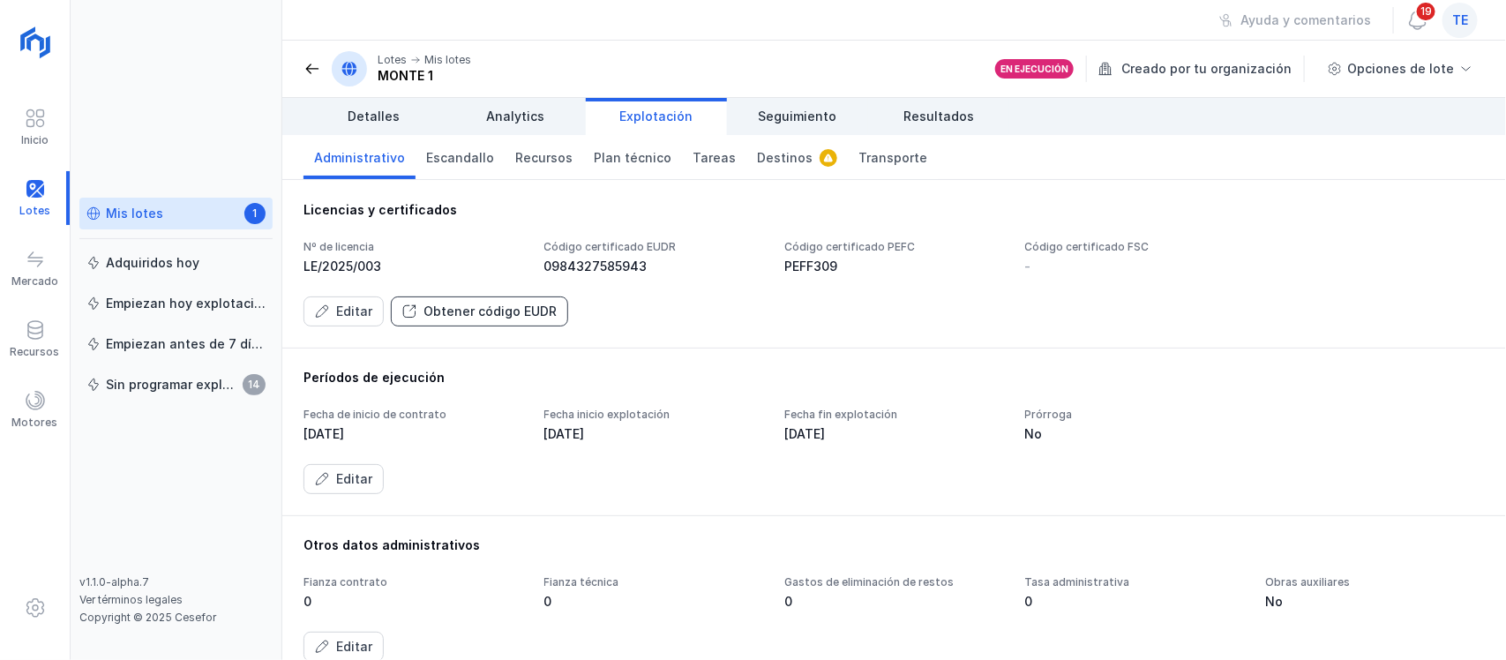
click at [454, 318] on div "Obtener código EUDR" at bounding box center [489, 312] width 133 height 18
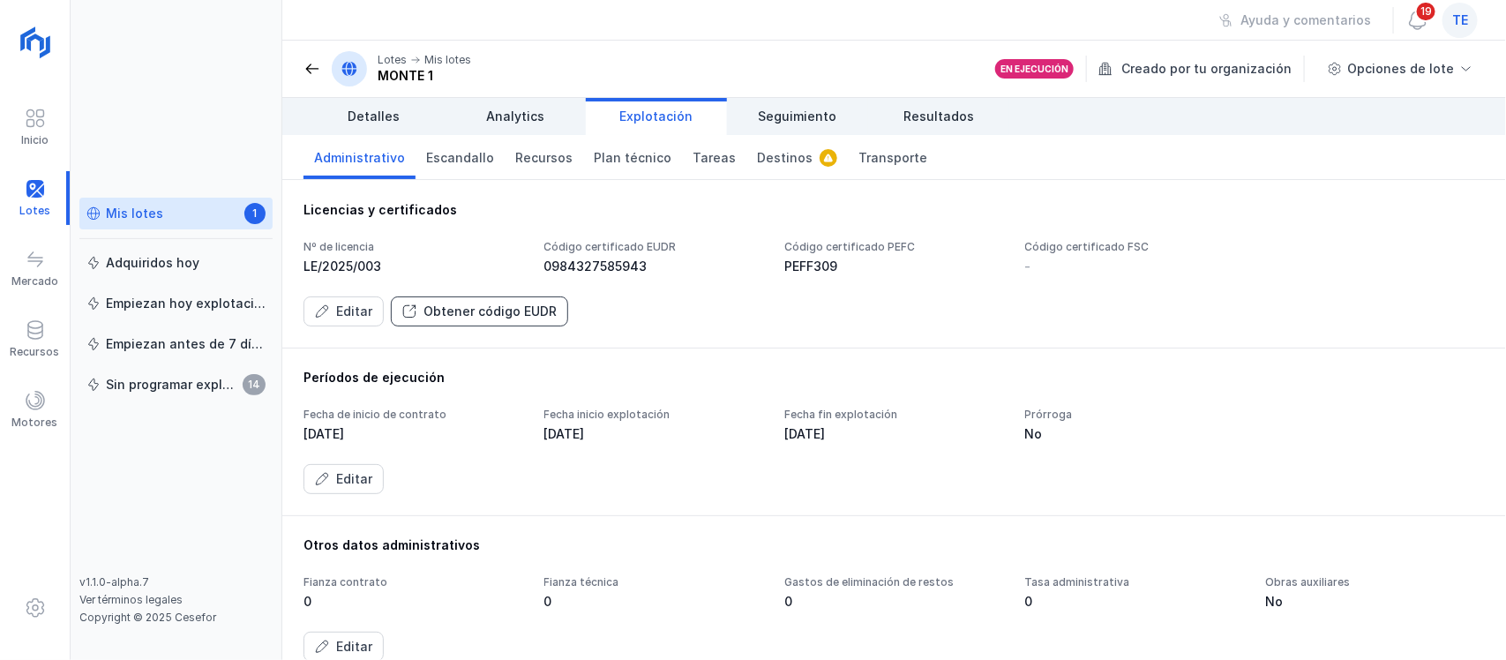
click at [513, 307] on div "Obtener código EUDR" at bounding box center [489, 312] width 133 height 18
click at [514, 307] on div "Obtener código EUDR" at bounding box center [489, 312] width 133 height 18
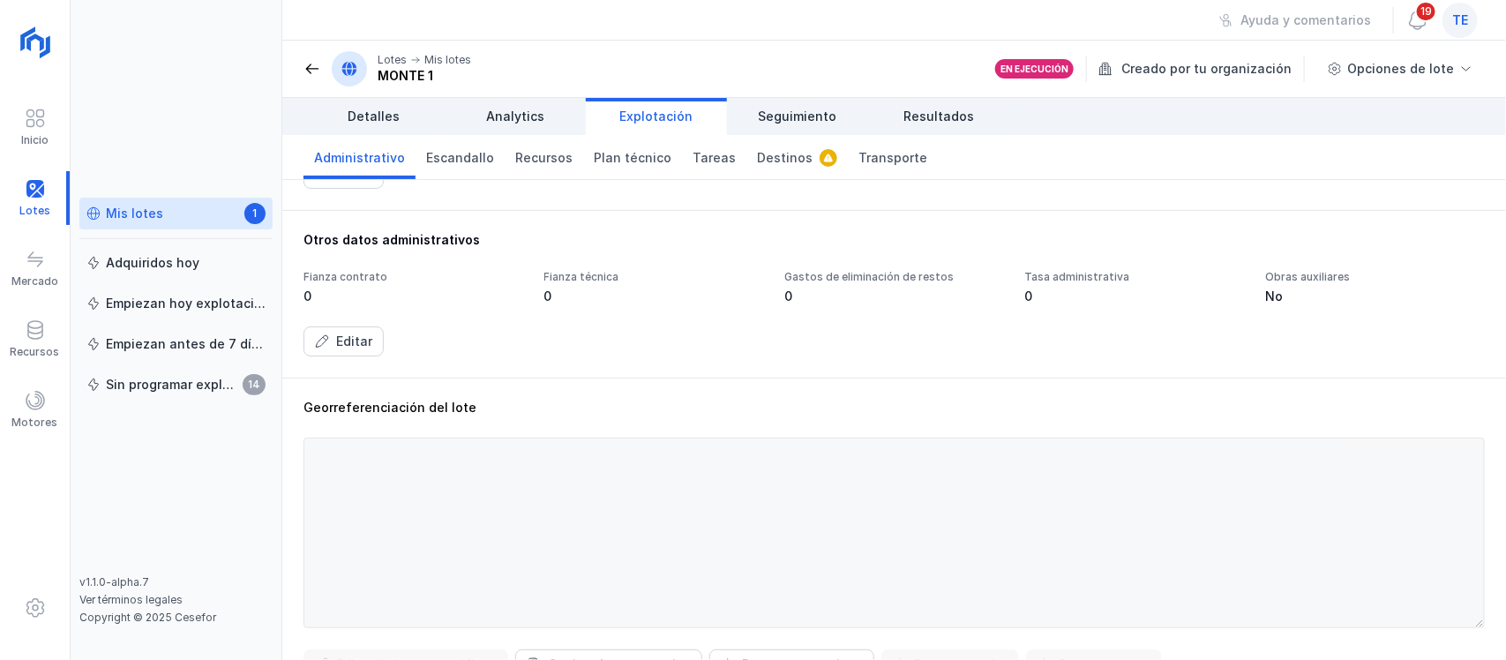
scroll to position [441, 0]
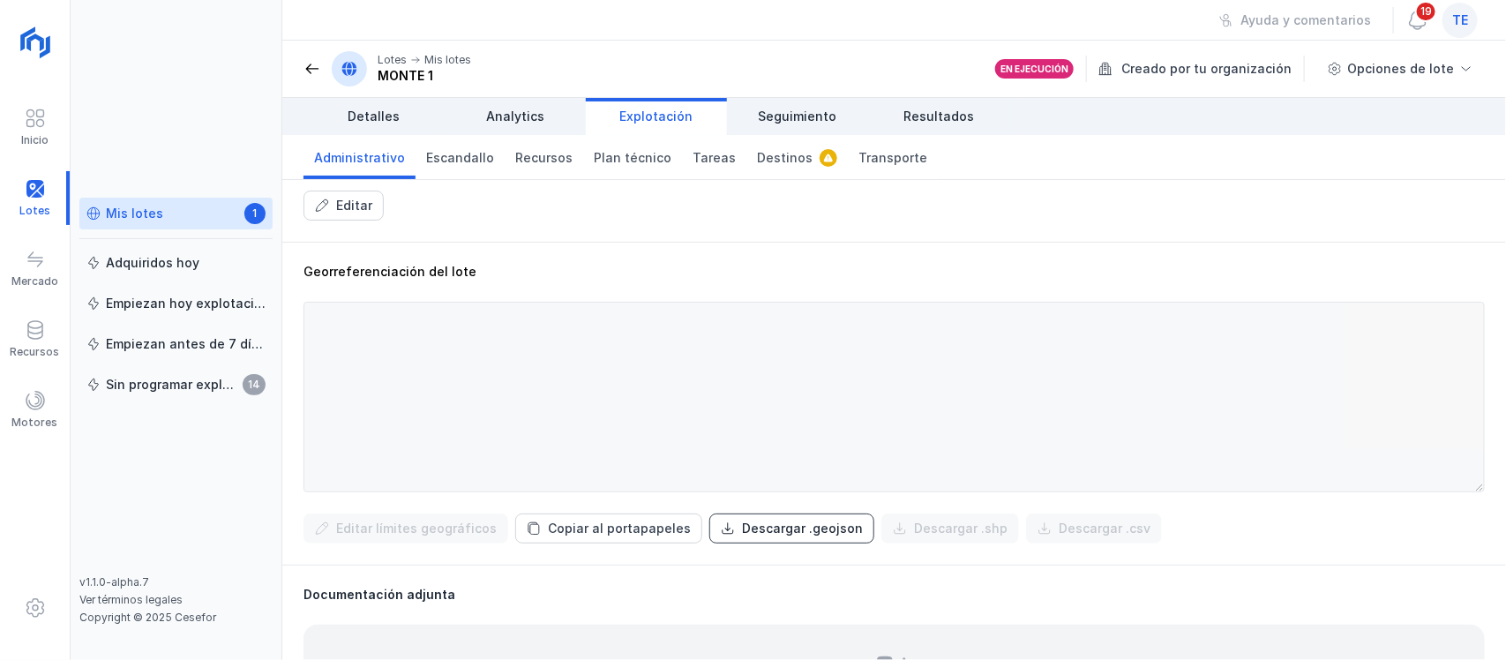
click at [817, 531] on div "Descargar .geojson" at bounding box center [802, 529] width 121 height 18
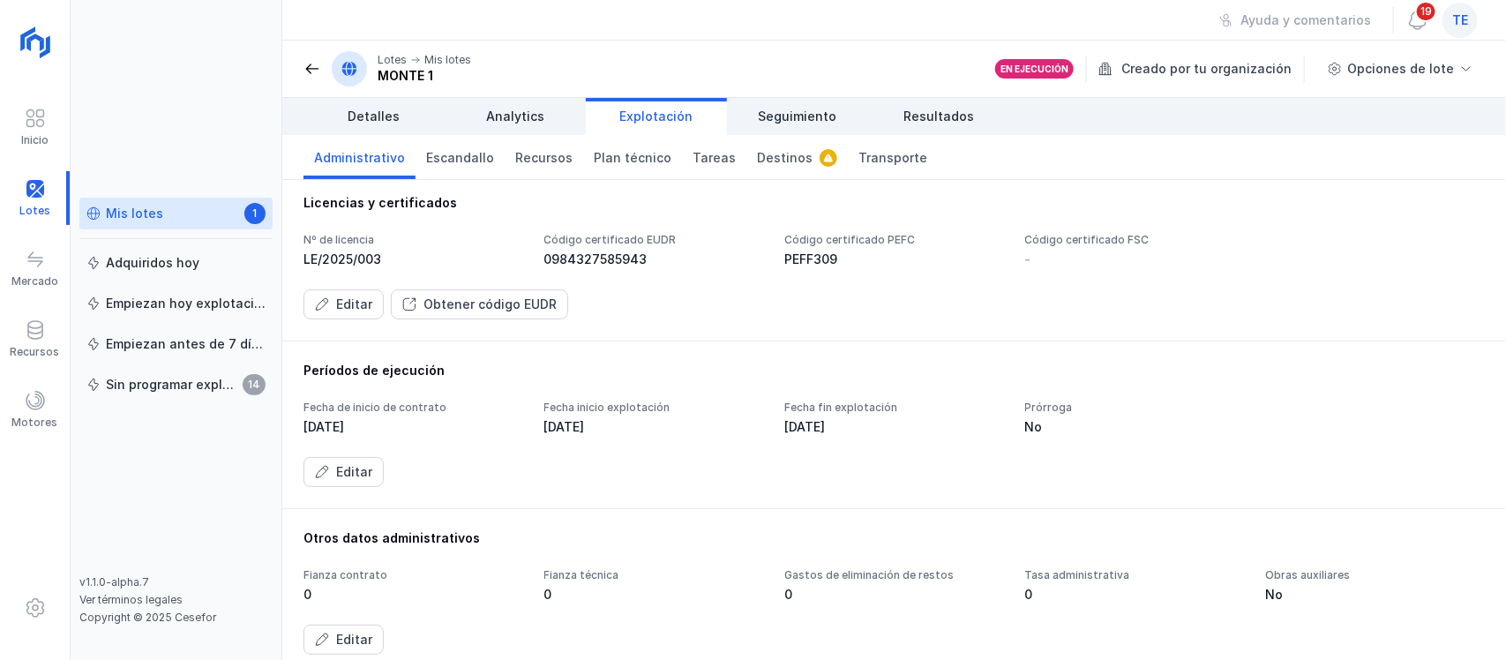
scroll to position [0, 0]
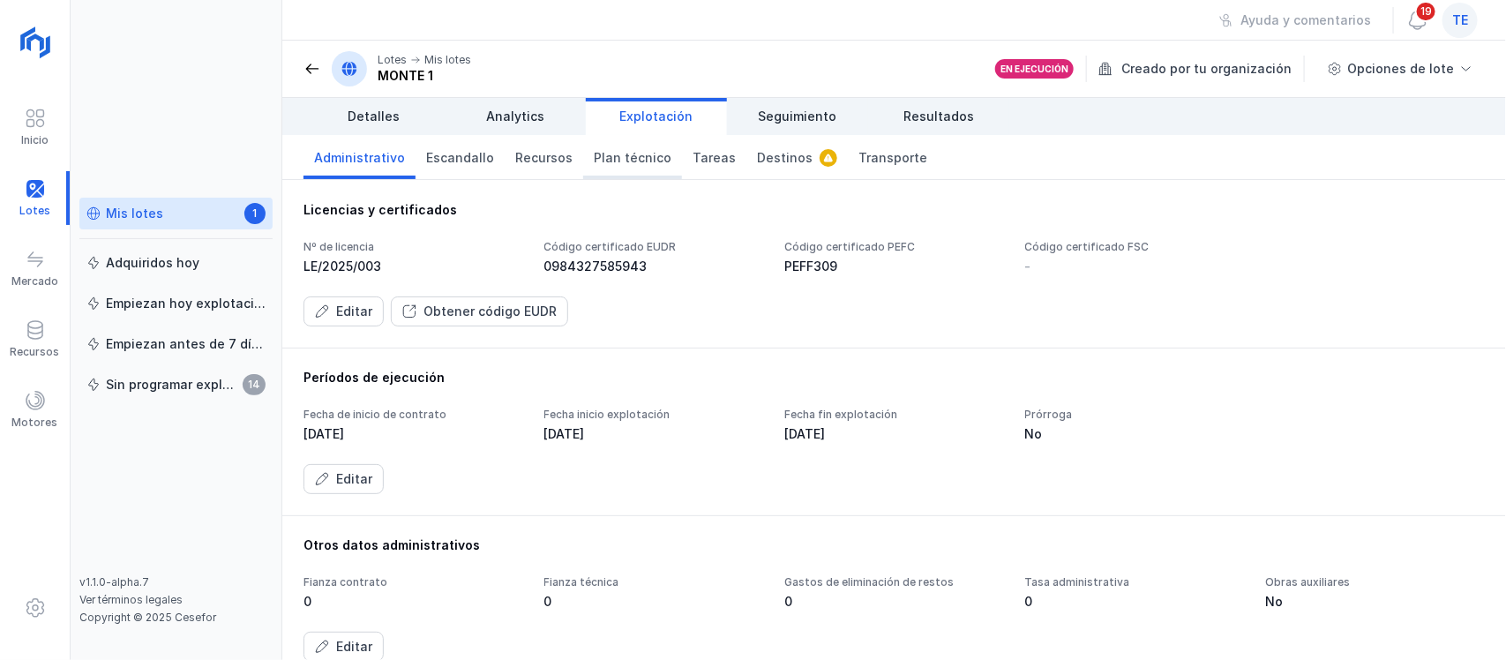
click at [598, 154] on span "Plan técnico" at bounding box center [633, 158] width 78 height 18
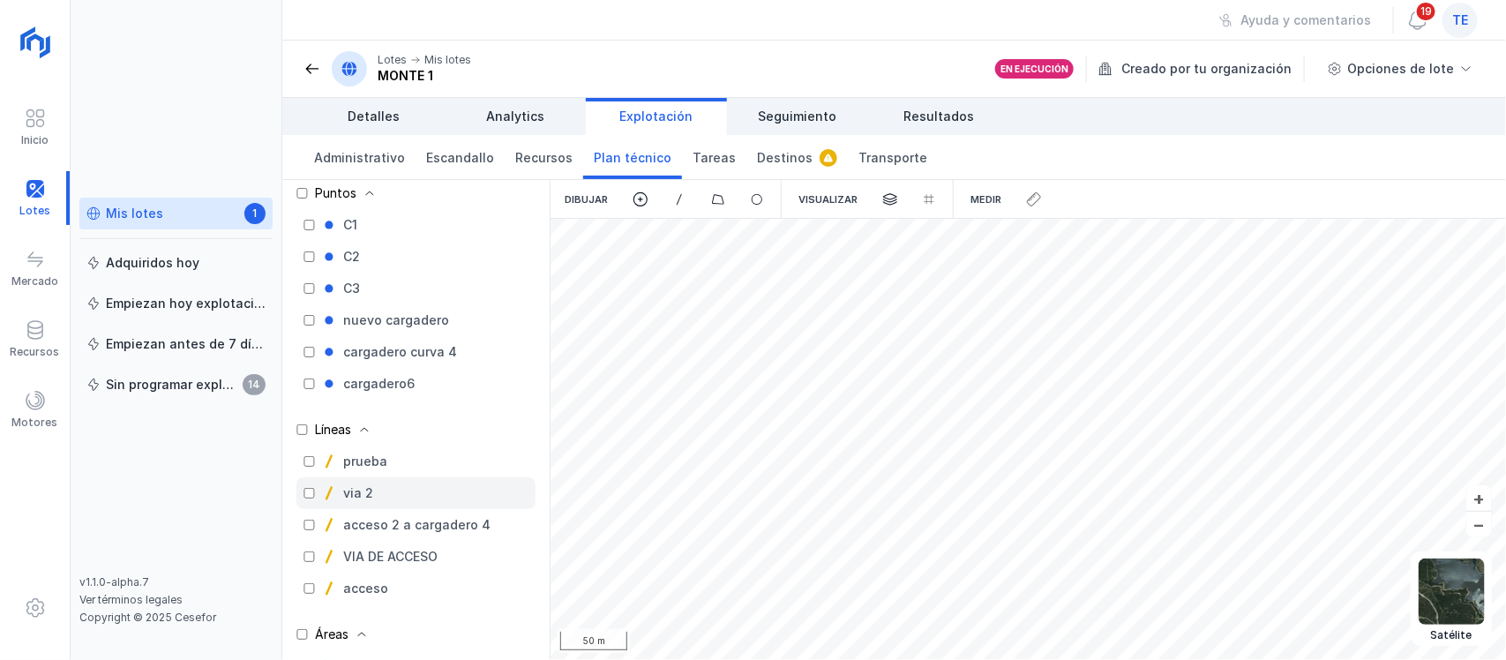
scroll to position [102, 0]
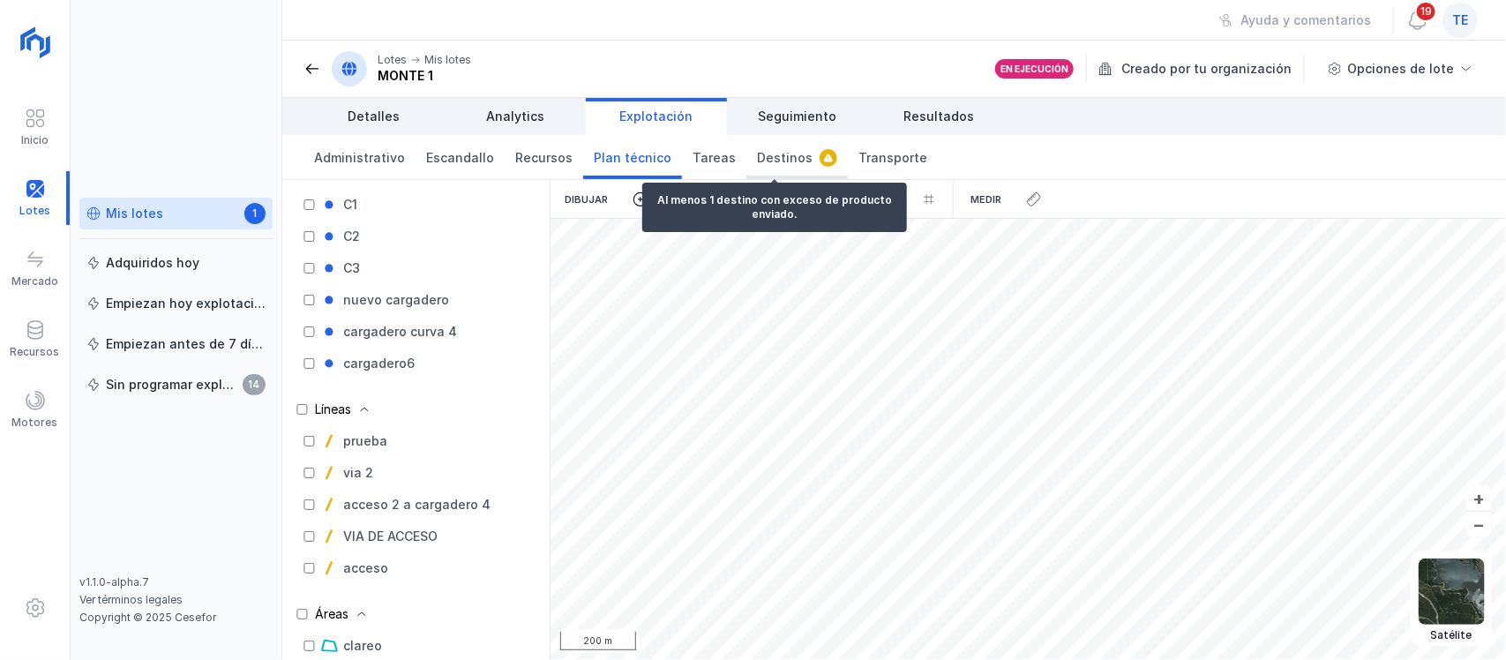
click at [757, 151] on span "Destinos" at bounding box center [785, 158] width 56 height 18
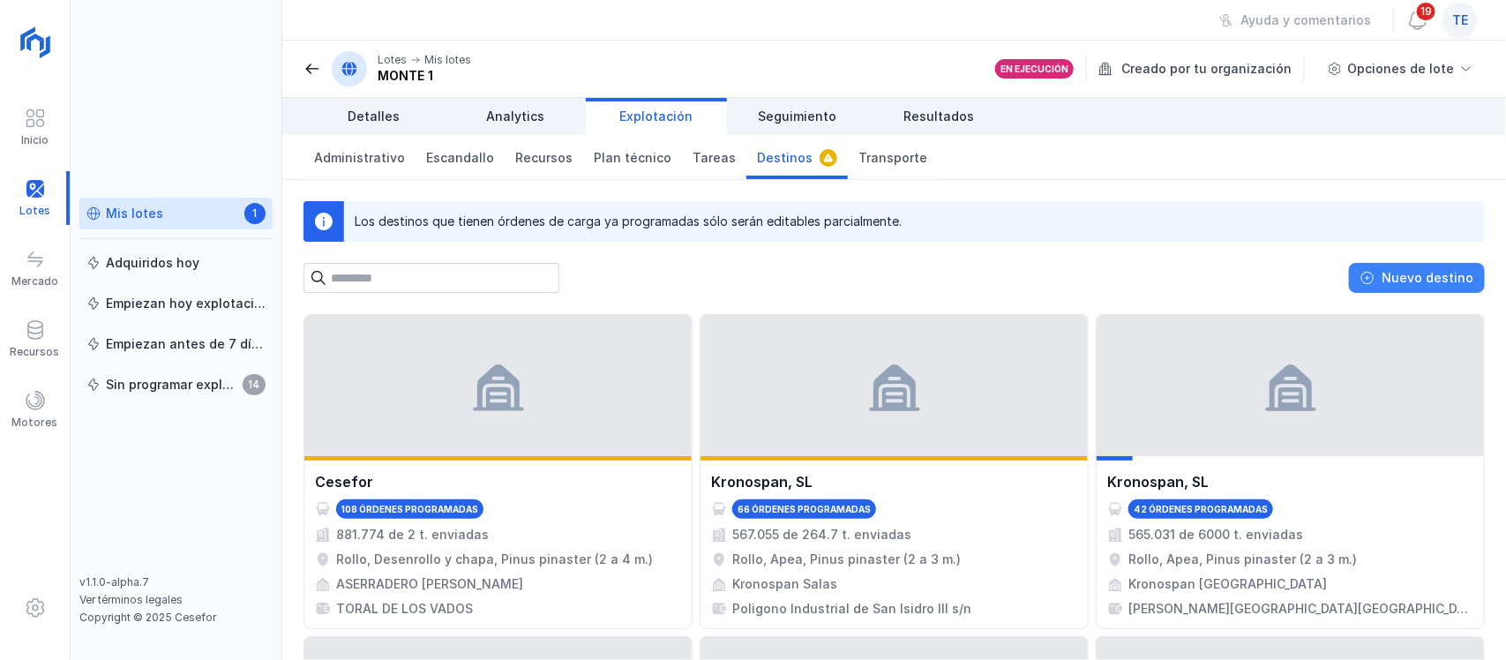
click at [1416, 278] on div "Nuevo destino" at bounding box center [1427, 278] width 92 height 18
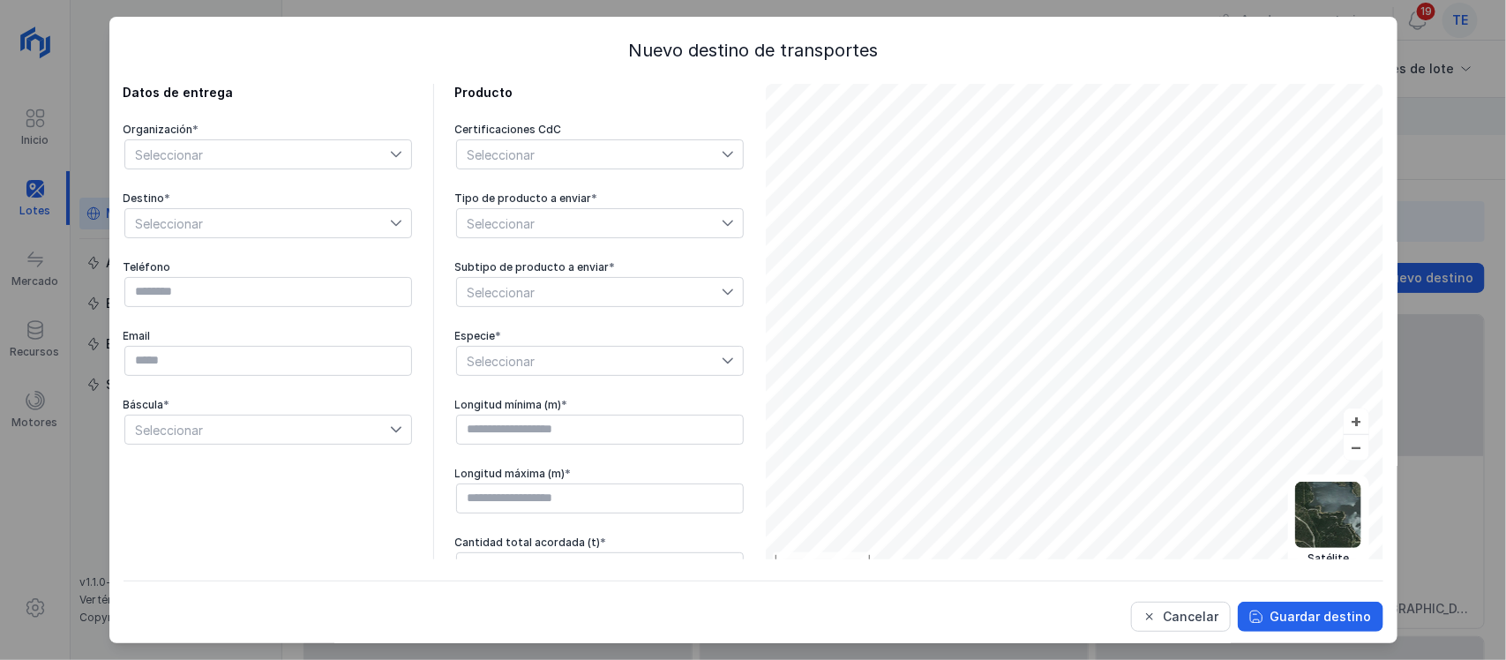
click at [236, 152] on span "Seleccionar" at bounding box center [257, 154] width 265 height 28
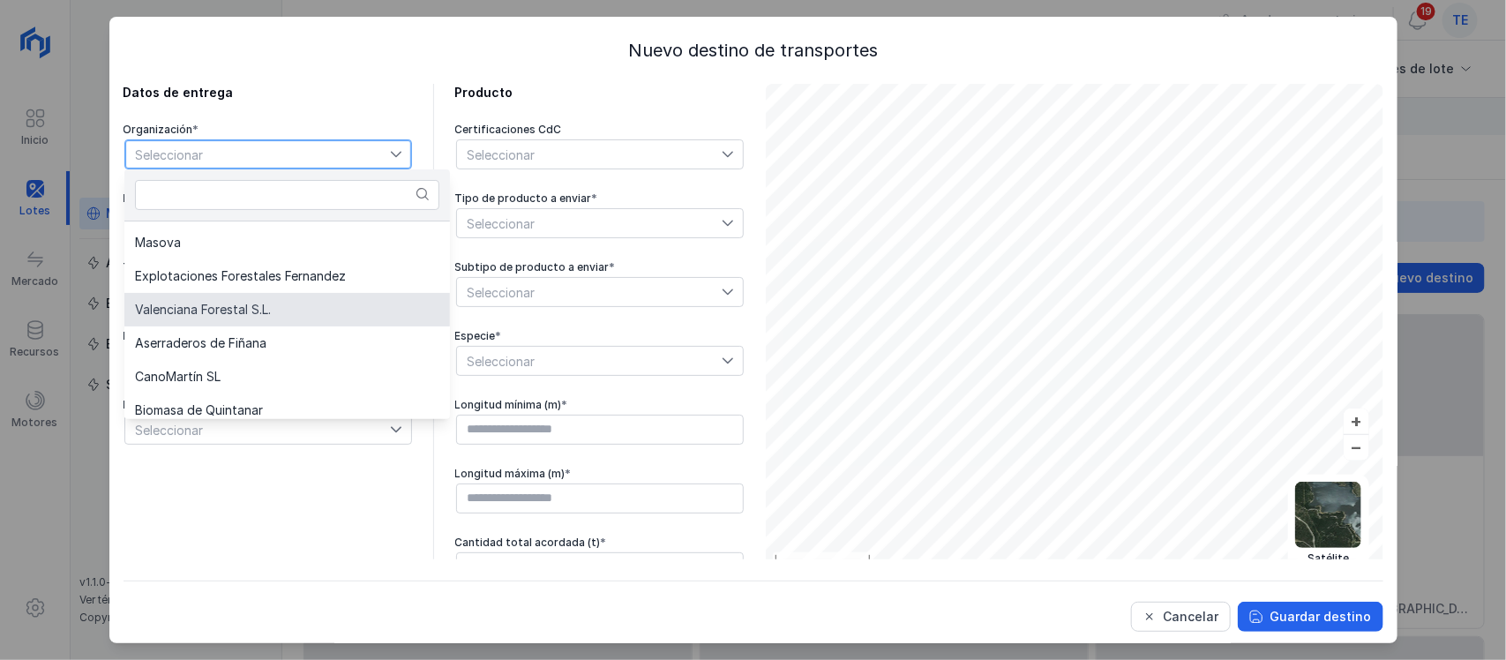
scroll to position [221, 0]
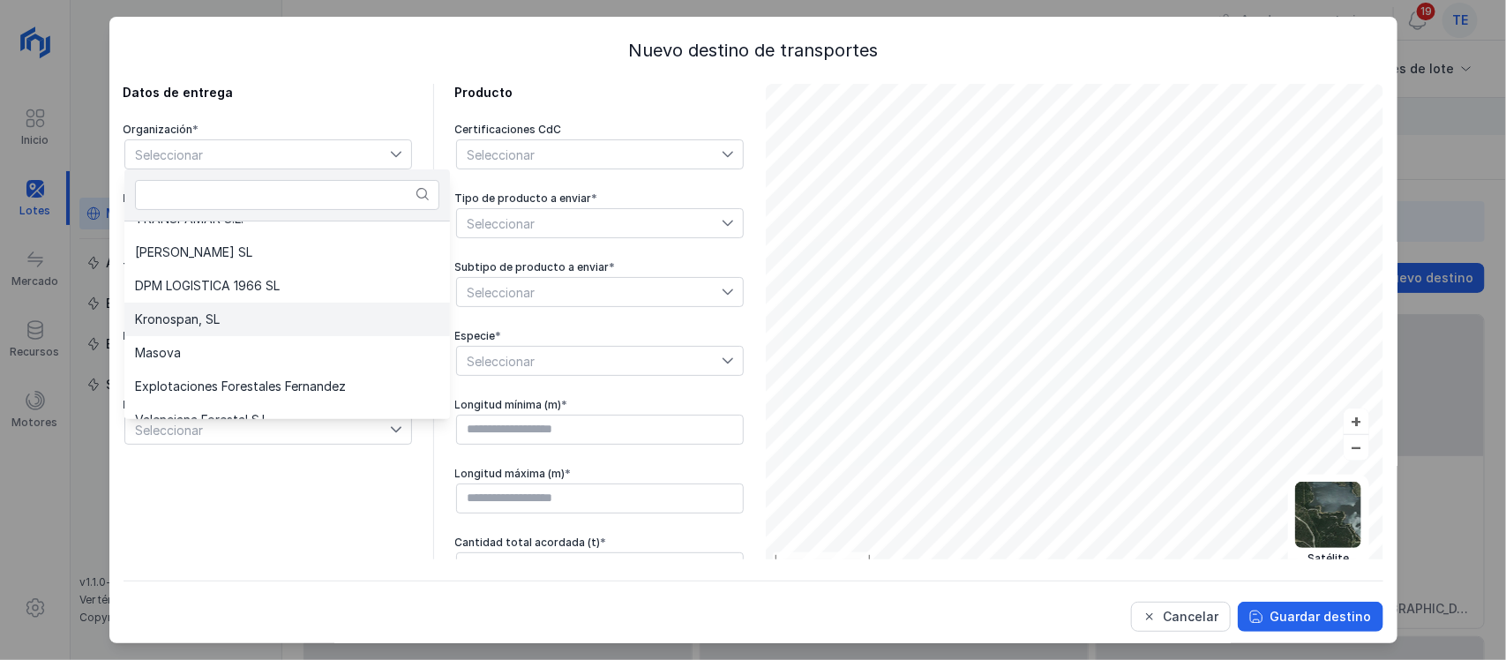
click at [258, 318] on li "Kronospan, SL" at bounding box center [287, 320] width 326 height 34
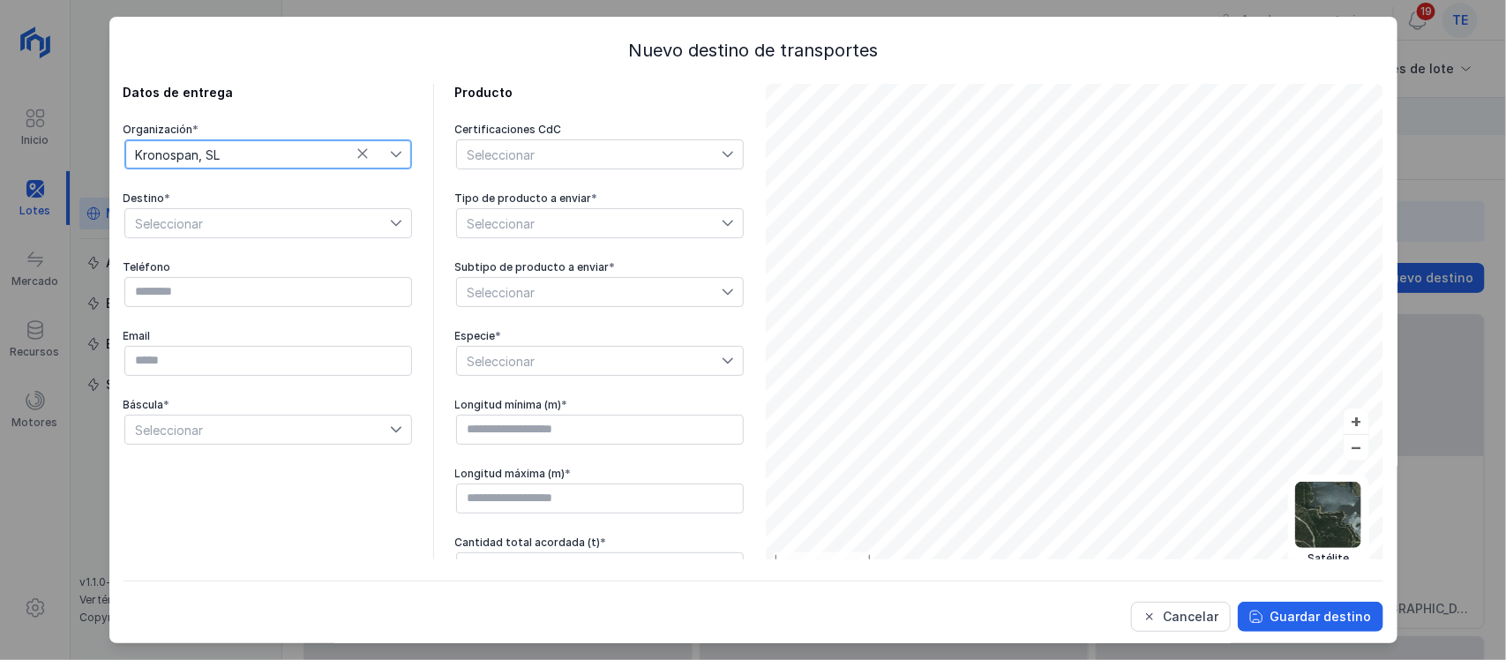
click at [247, 229] on span "Seleccionar" at bounding box center [257, 223] width 265 height 28
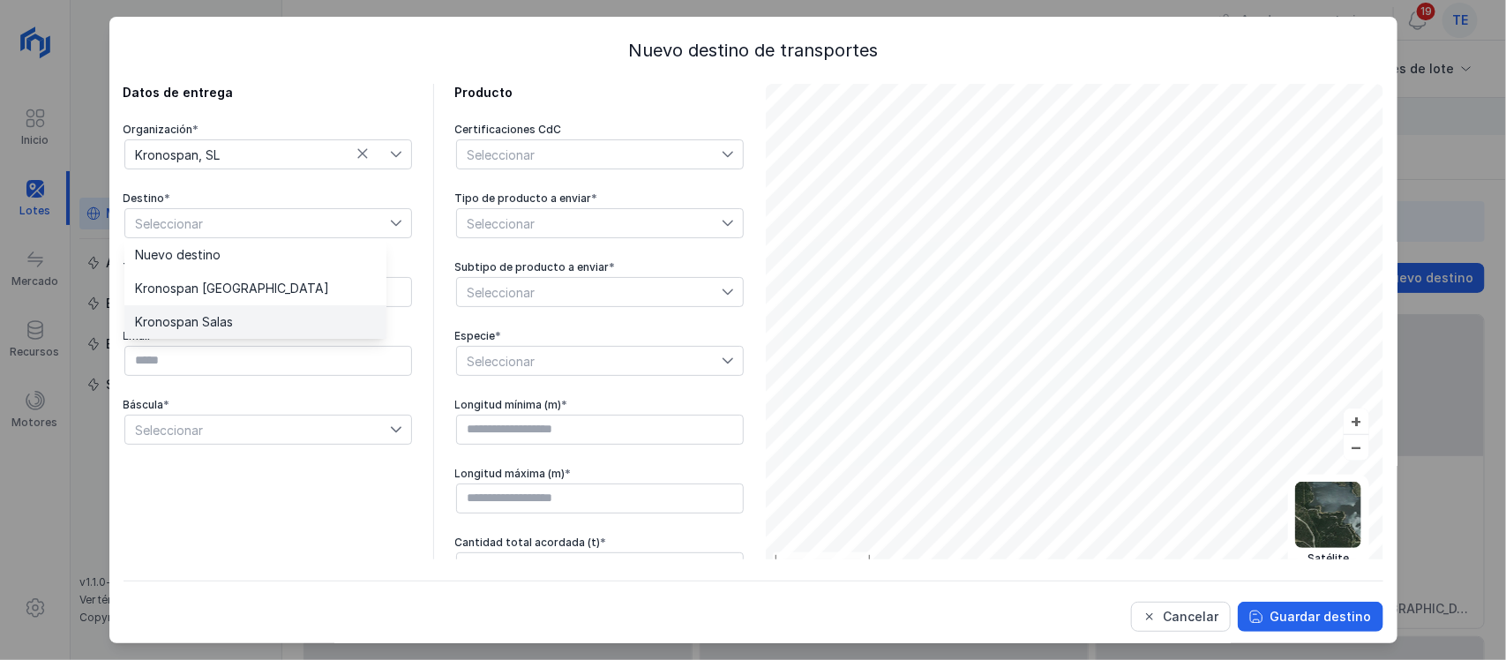
click at [243, 314] on li "Kronospan Salas" at bounding box center [255, 322] width 262 height 34
type input "*********"
type input "**********"
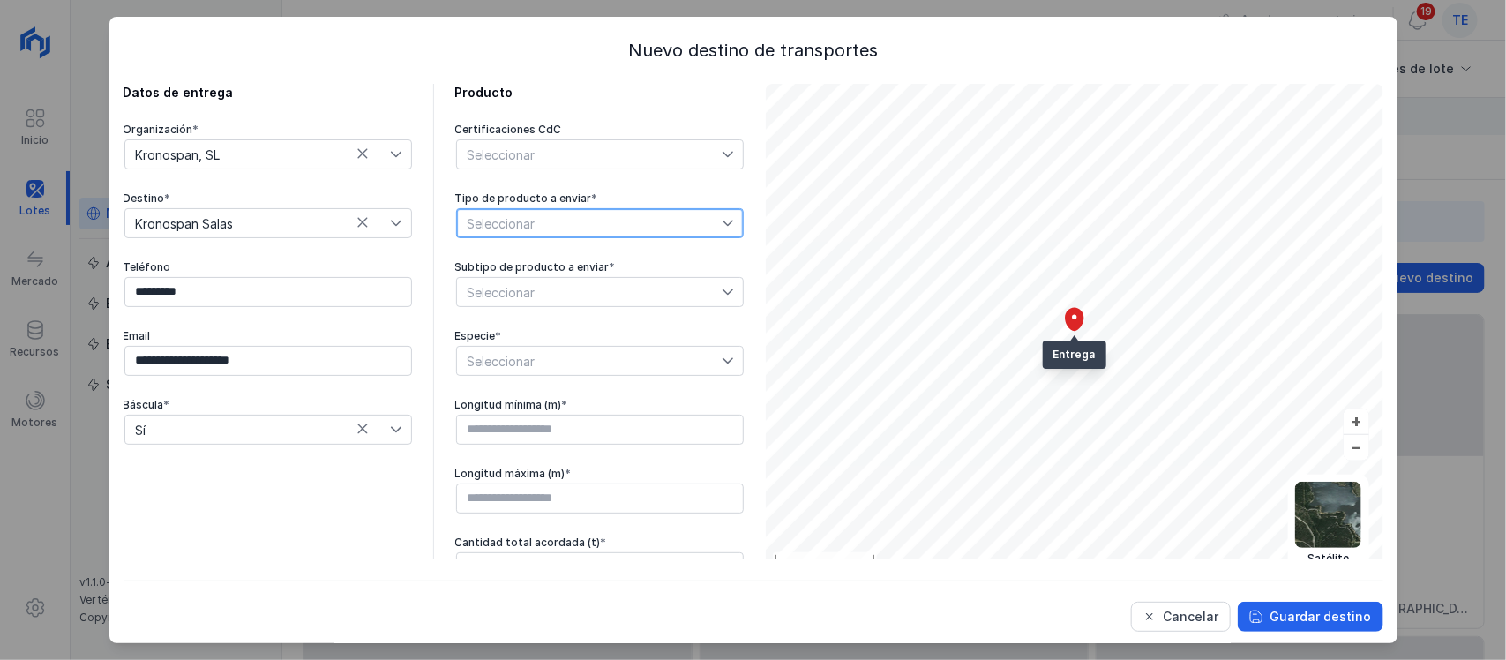
click at [538, 228] on span "Seleccionar" at bounding box center [589, 223] width 265 height 28
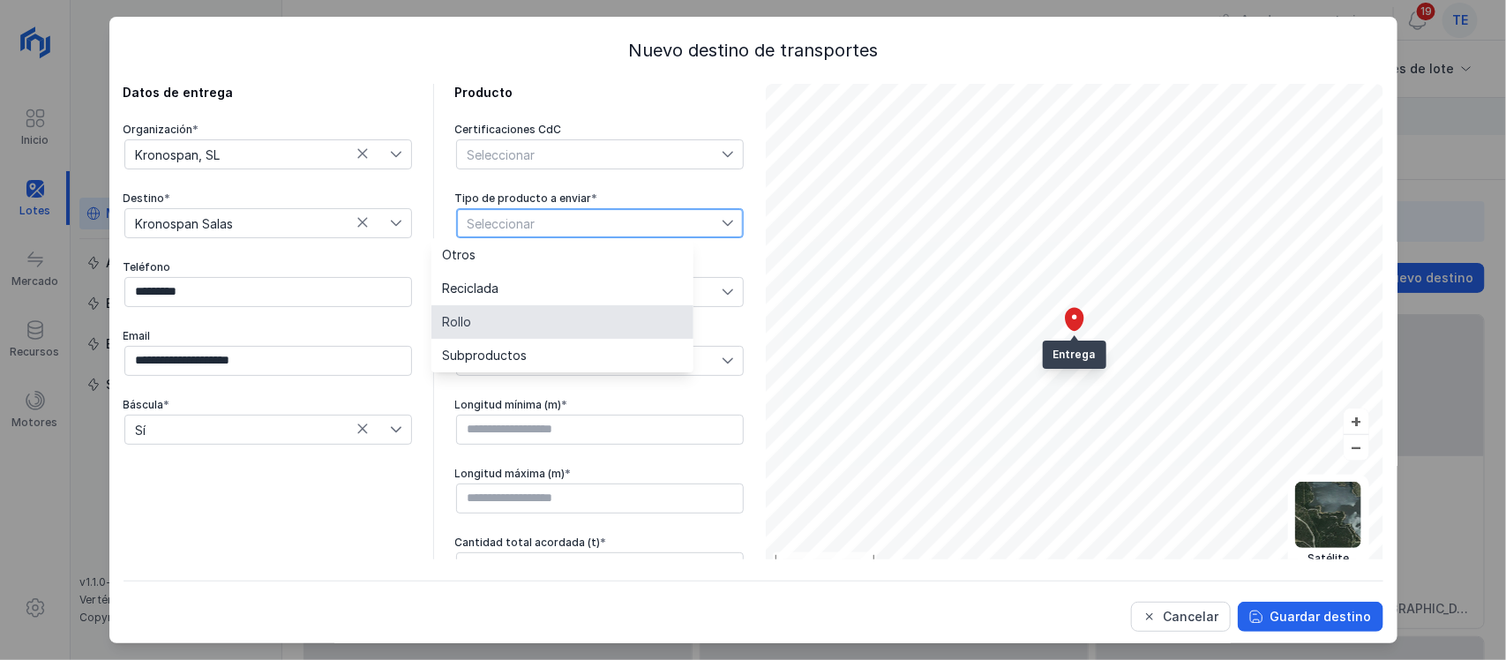
click at [532, 331] on li "Rollo" at bounding box center [562, 322] width 262 height 34
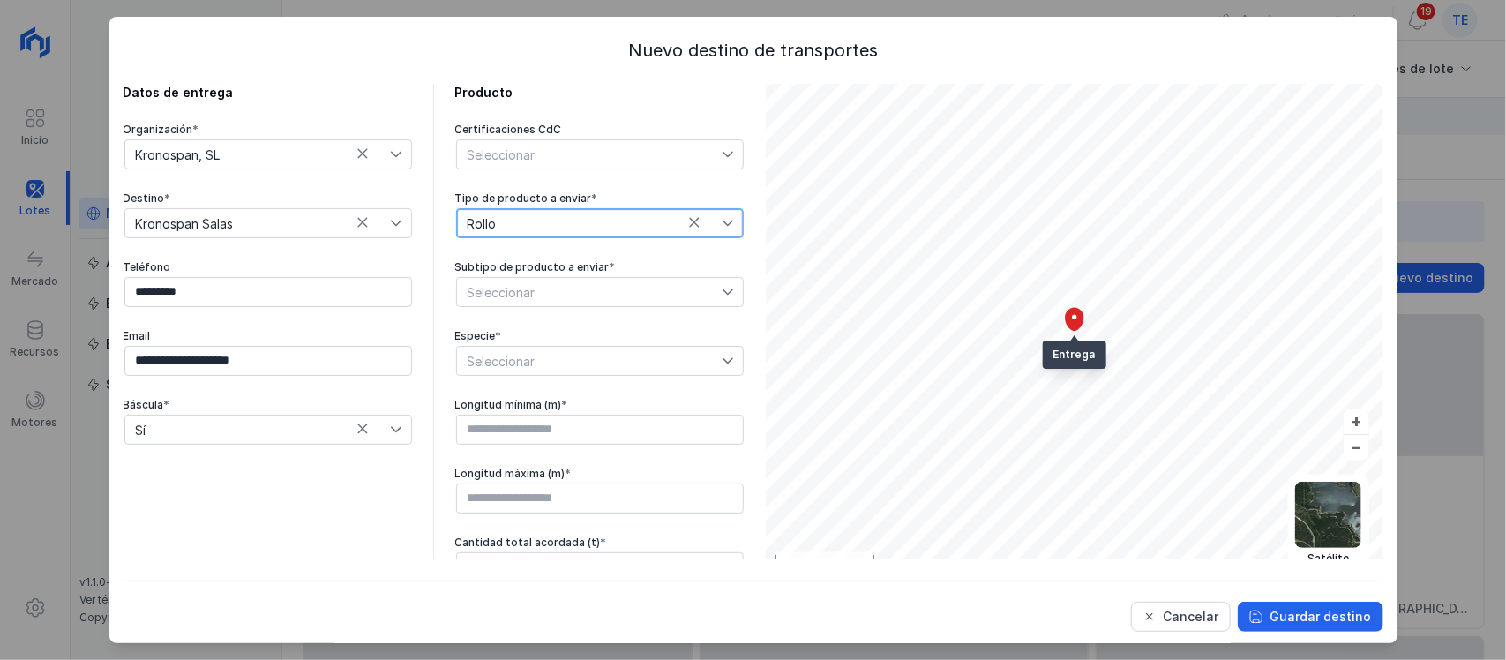
click at [531, 296] on span "Seleccionar" at bounding box center [589, 292] width 265 height 28
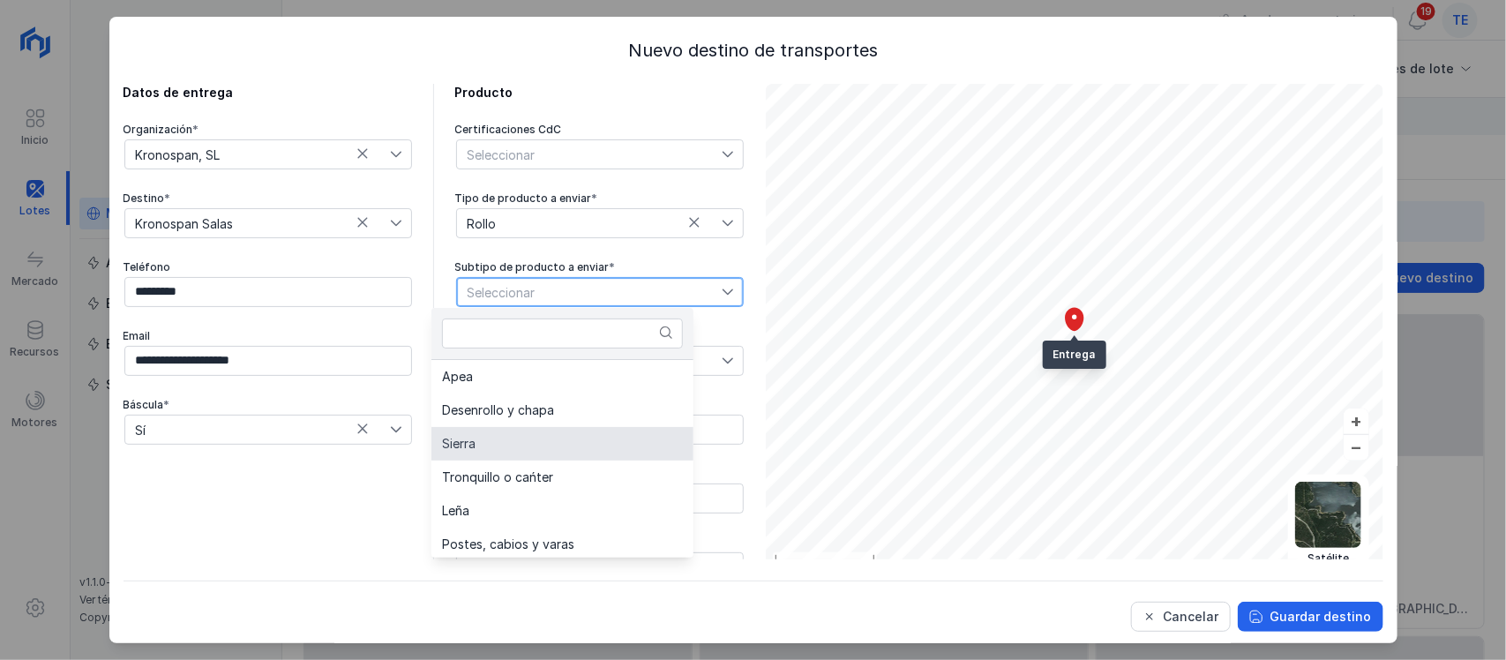
click at [551, 434] on li "Sierra" at bounding box center [562, 444] width 262 height 34
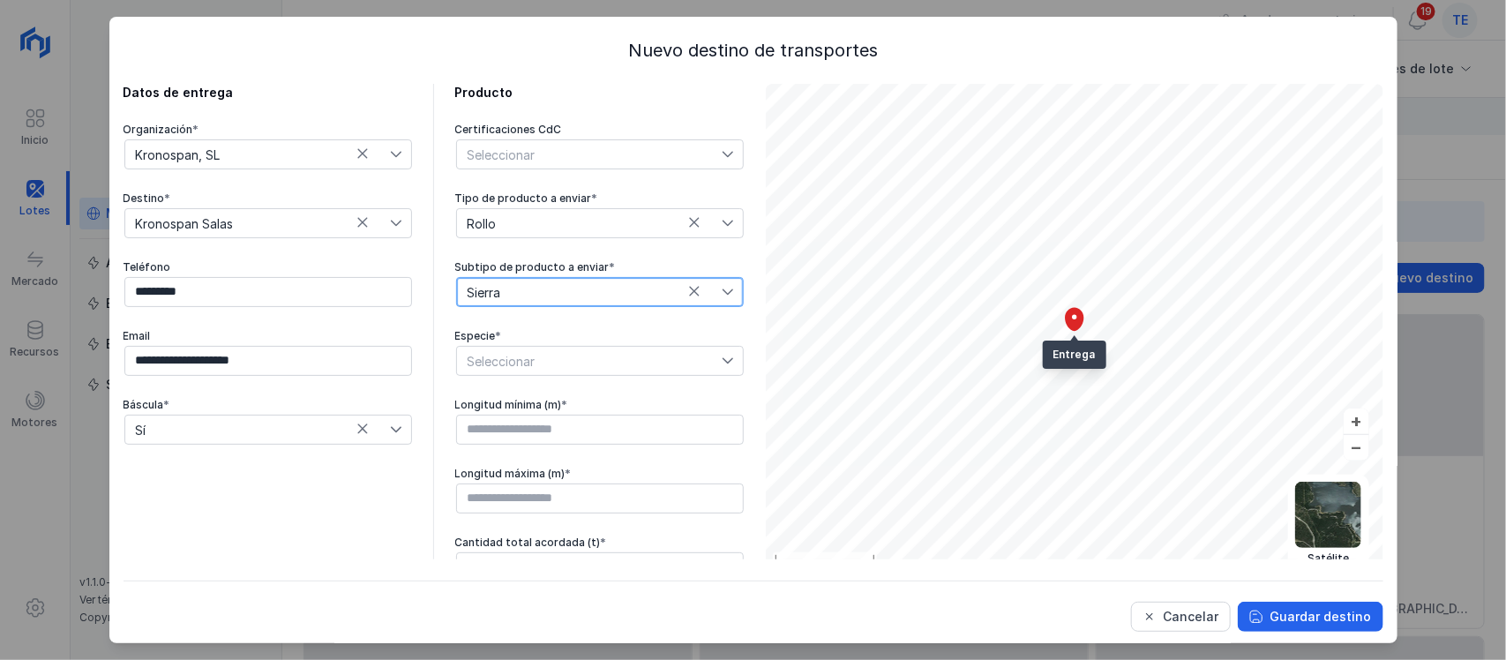
click at [540, 363] on span "Seleccionar" at bounding box center [589, 361] width 265 height 28
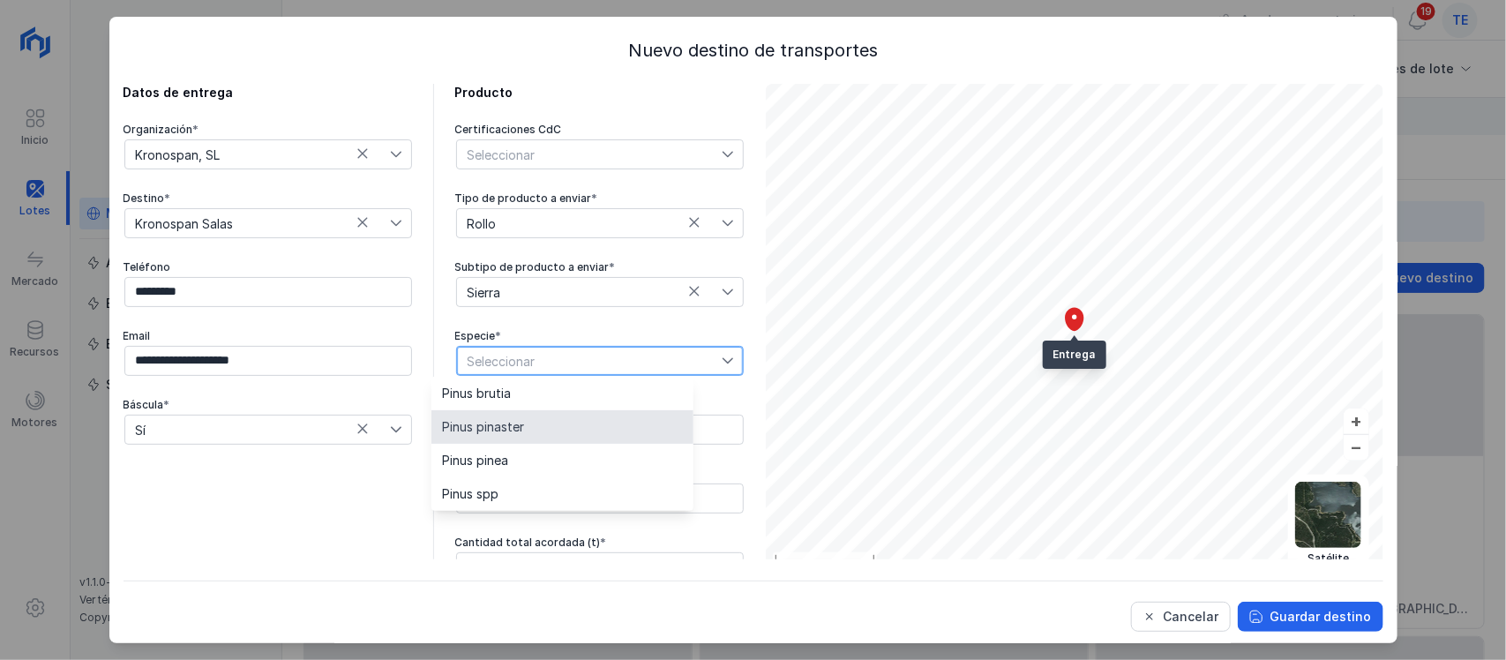
click at [551, 429] on li "Pinus pinaster" at bounding box center [562, 427] width 262 height 34
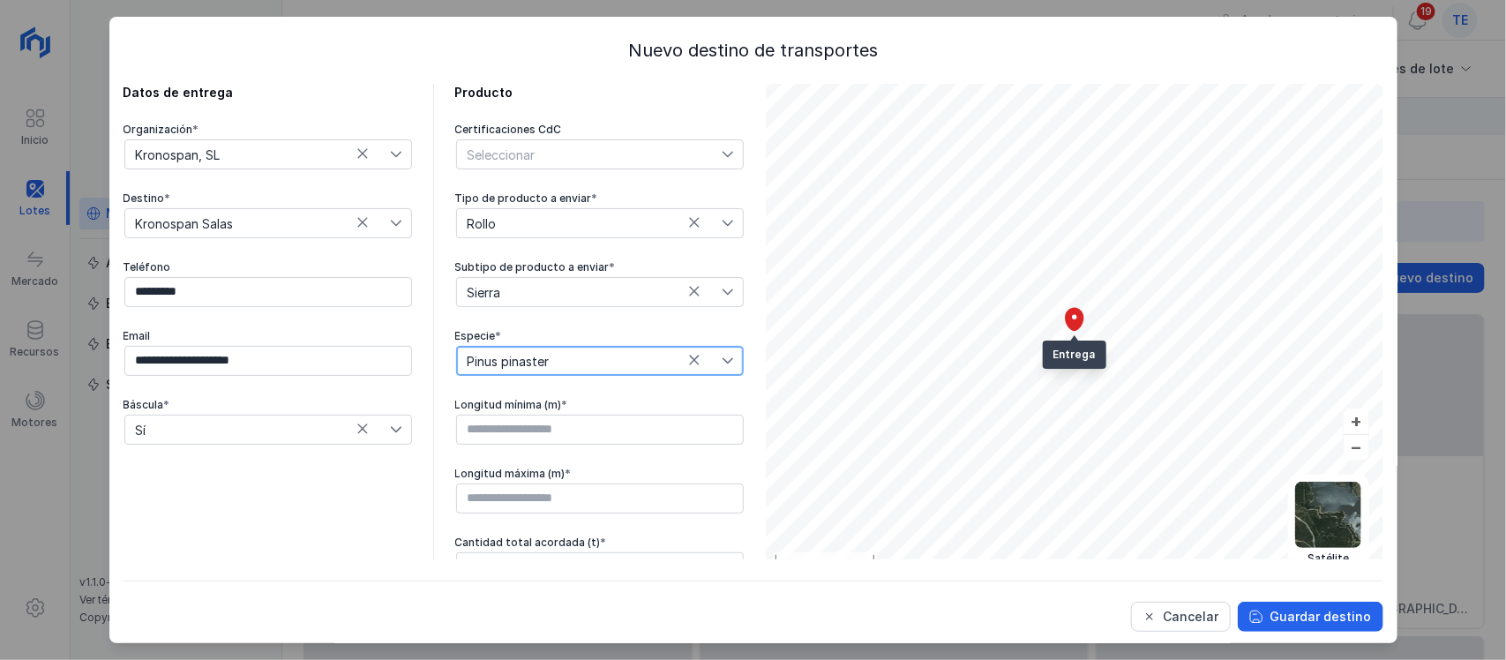
scroll to position [2, 0]
click at [456, 422] on input "text" at bounding box center [600, 430] width 288 height 30
type input "****"
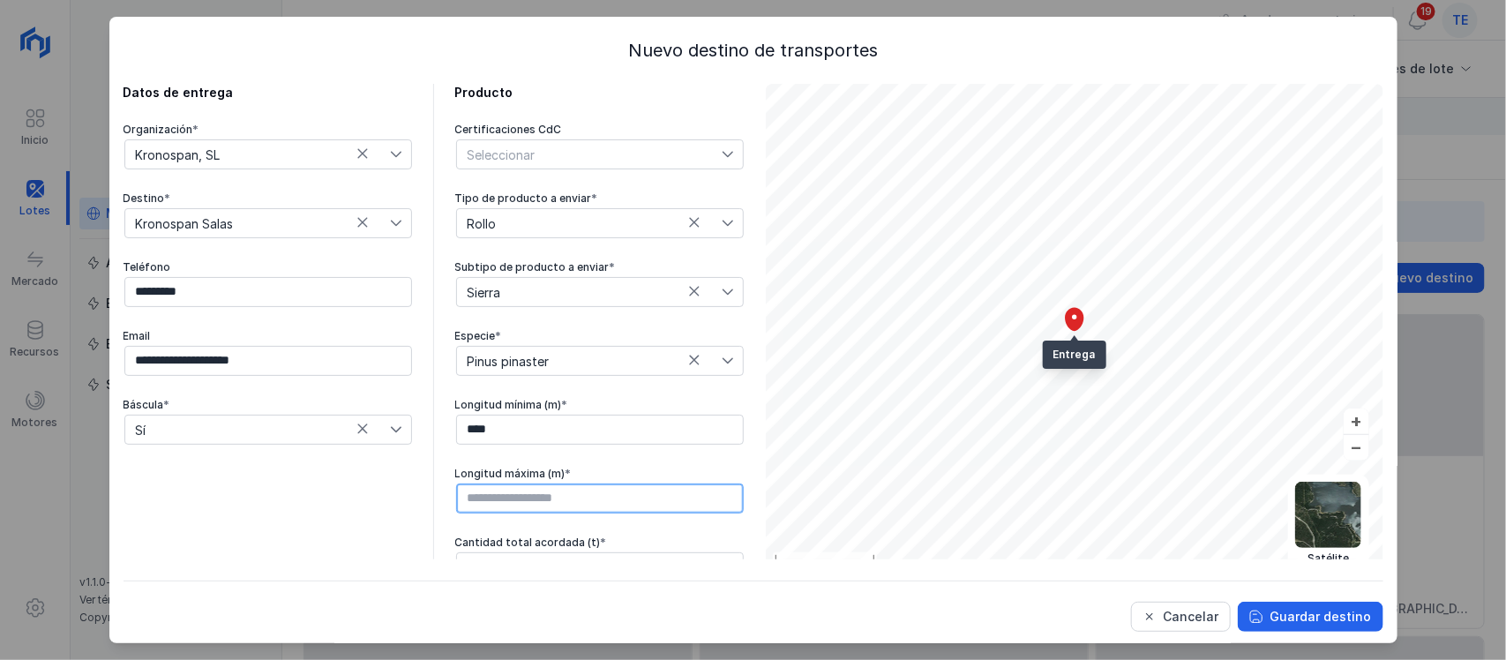
click at [483, 496] on input "text" at bounding box center [600, 498] width 288 height 30
type input "****"
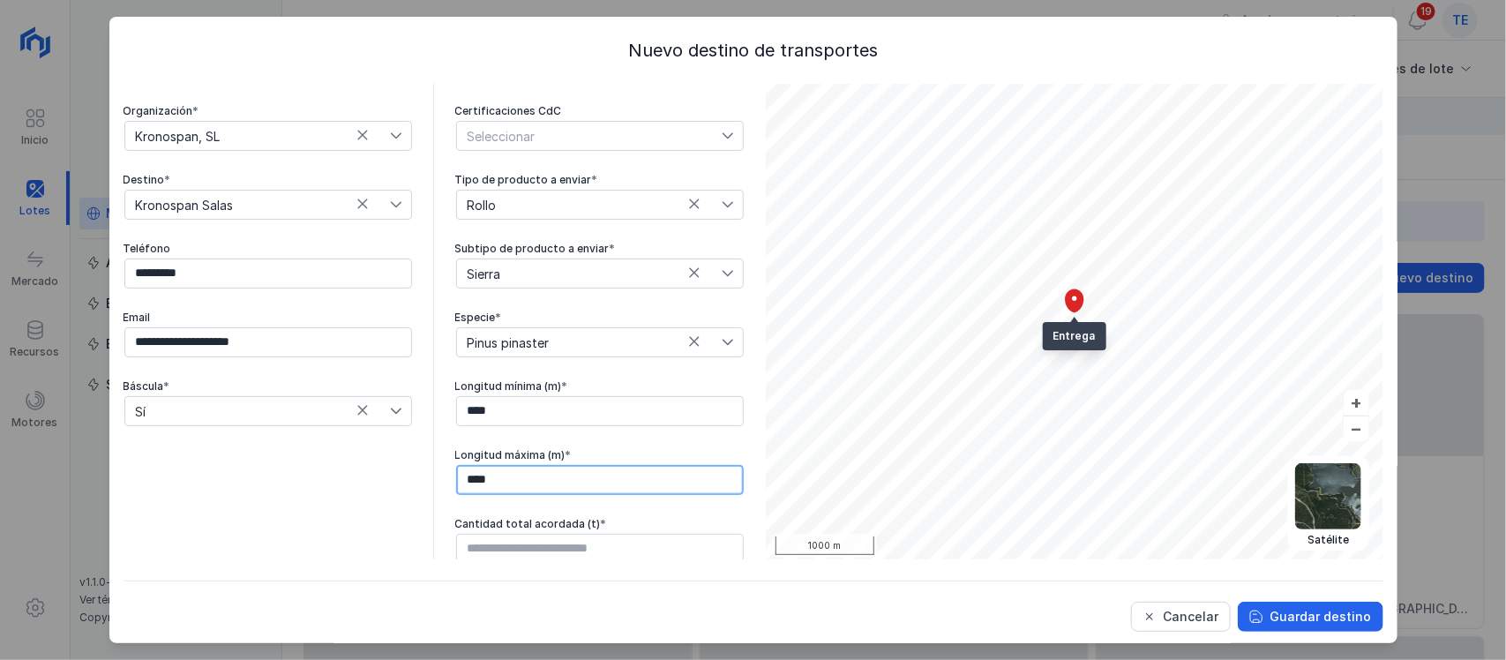
scroll to position [23, 0]
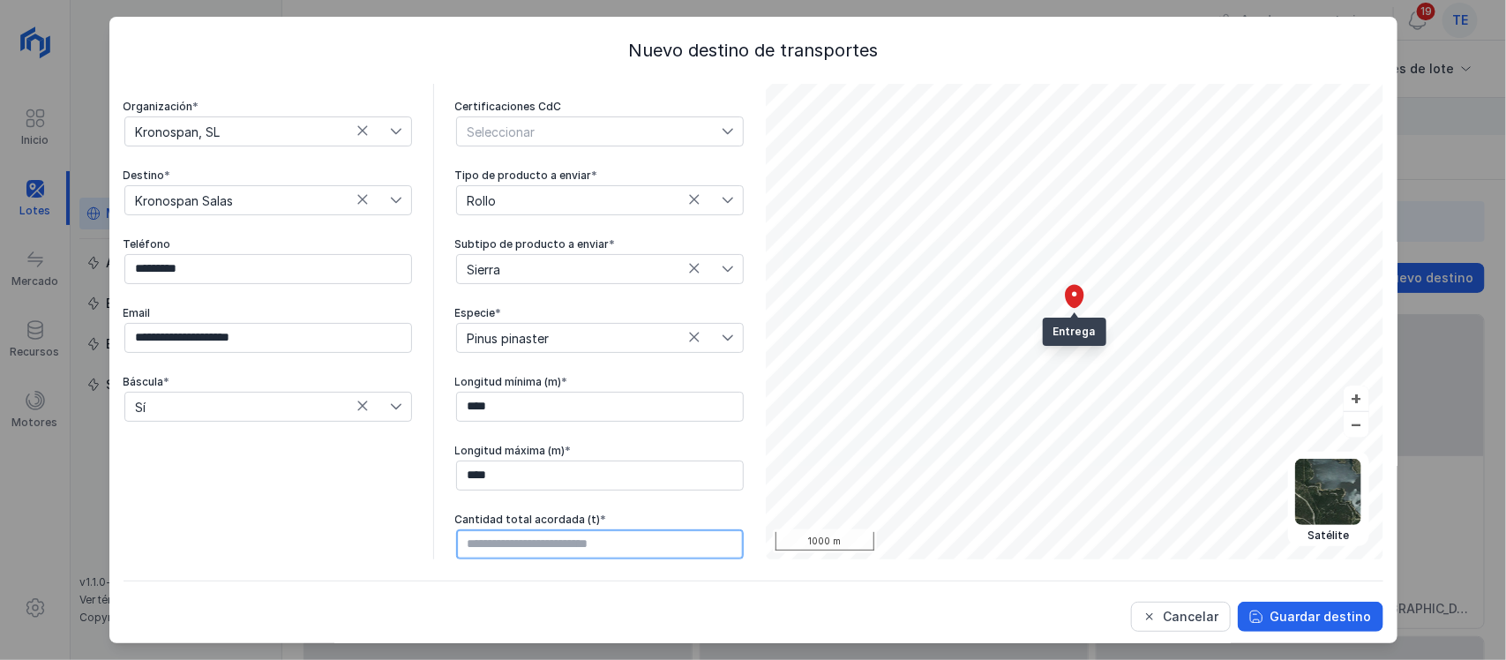
click at [576, 550] on input "text" at bounding box center [600, 544] width 288 height 30
type input "********"
click at [1306, 611] on div "Guardar destino" at bounding box center [1320, 617] width 101 height 18
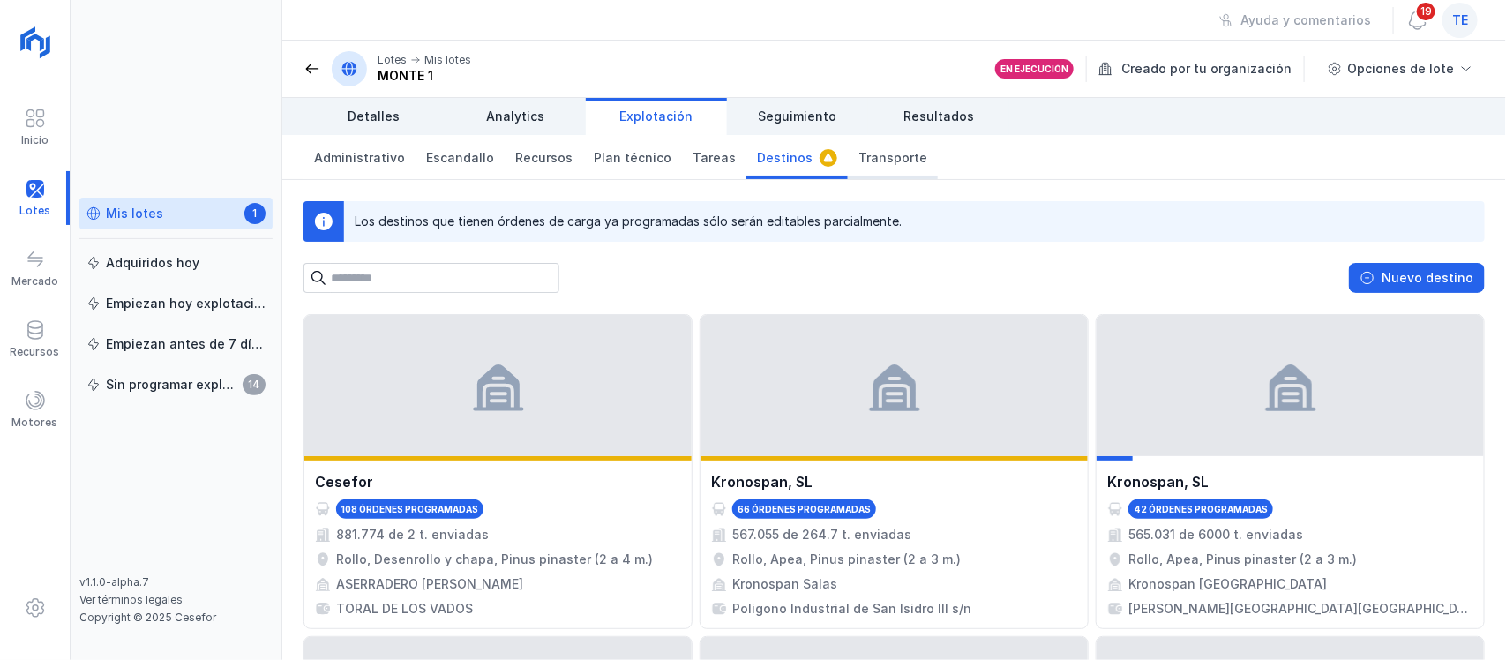
click at [858, 161] on span "Transporte" at bounding box center [892, 158] width 69 height 18
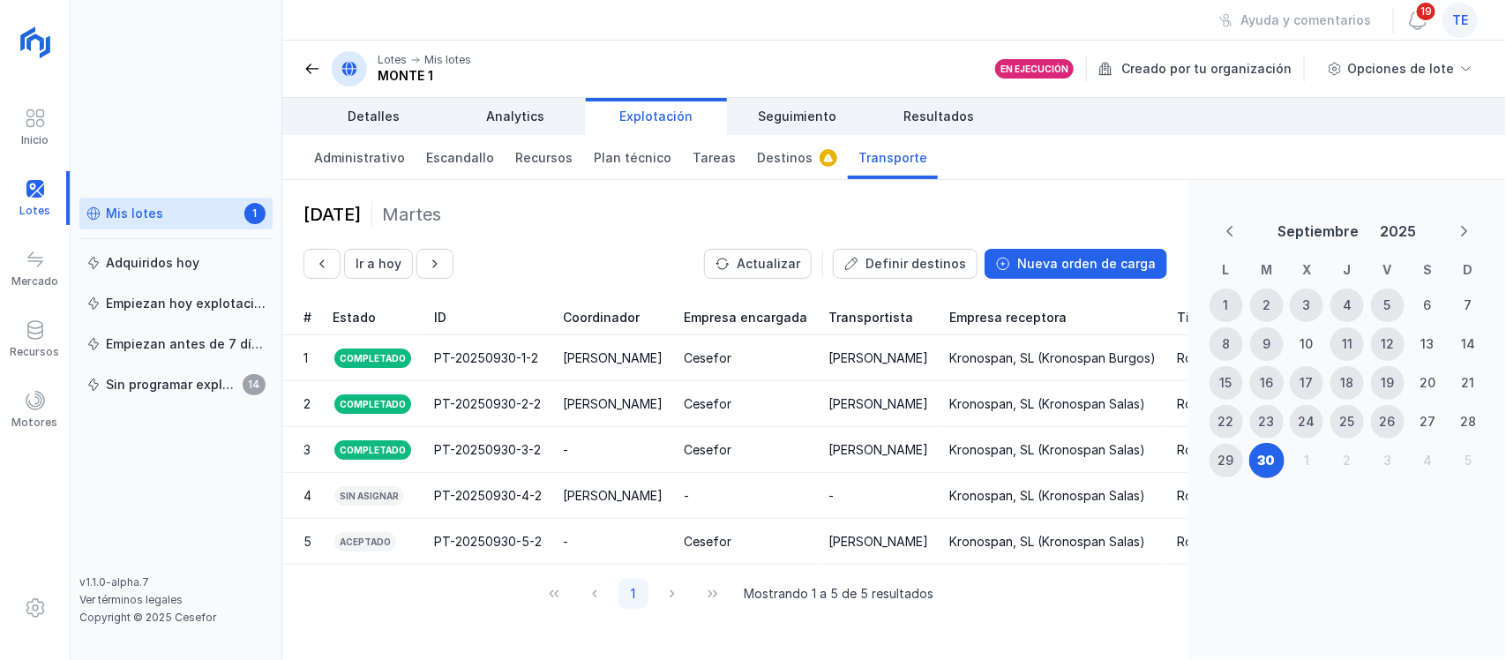
click at [1260, 385] on div "16" at bounding box center [1266, 383] width 13 height 18
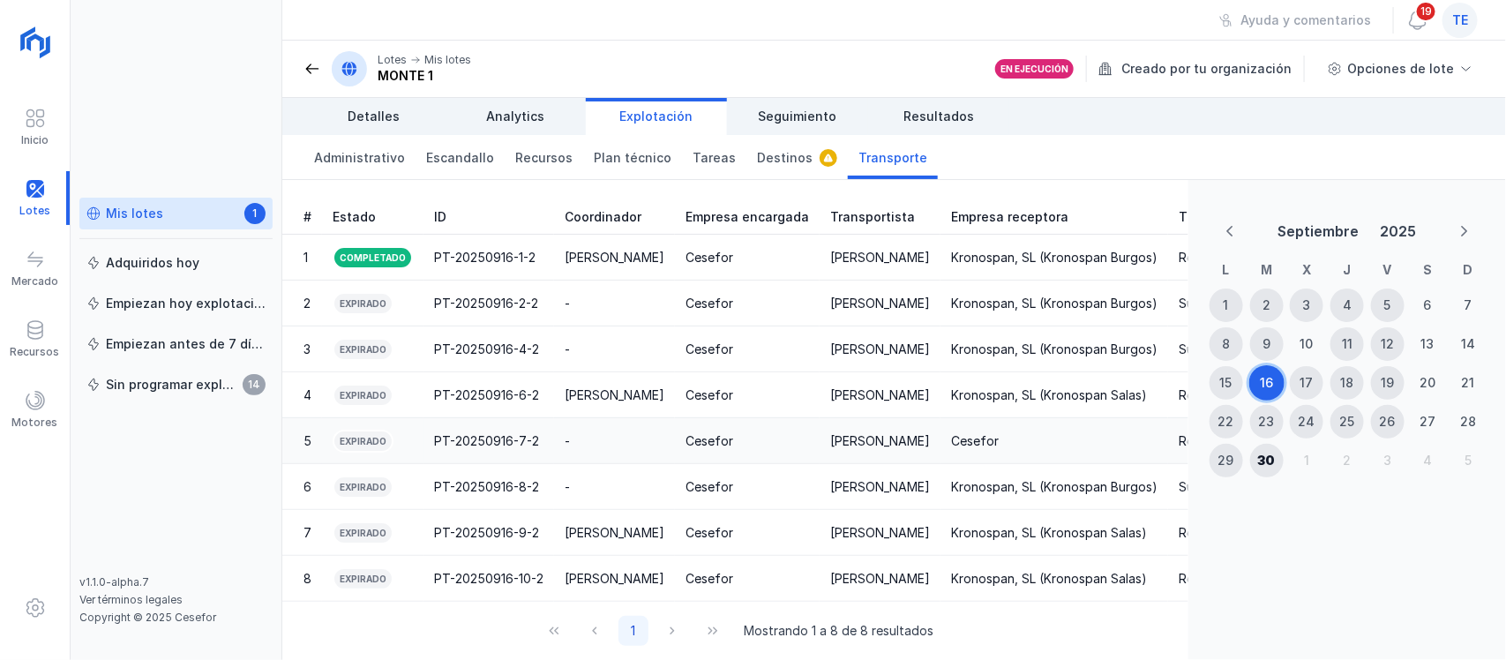
scroll to position [132, 0]
click at [1255, 416] on div "23" at bounding box center [1267, 422] width 34 height 34
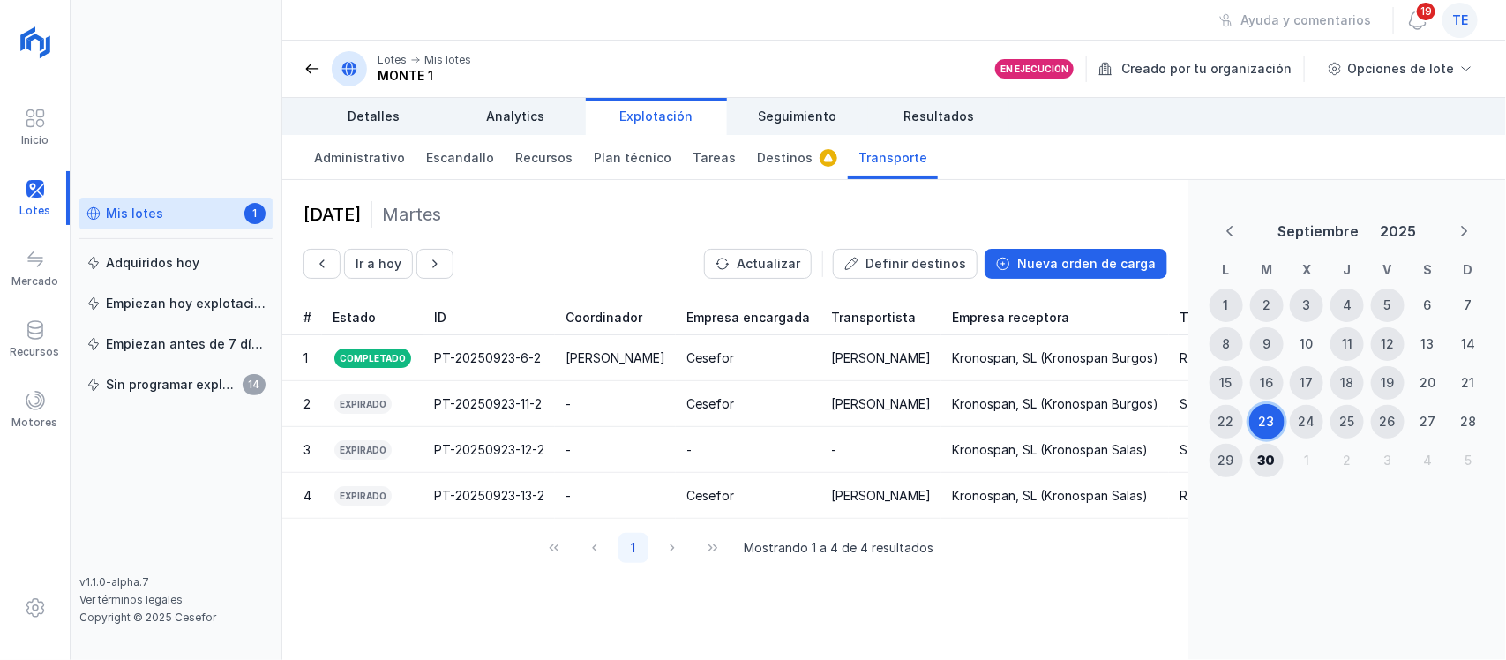
scroll to position [0, 0]
click at [1262, 455] on div "30" at bounding box center [1267, 461] width 18 height 18
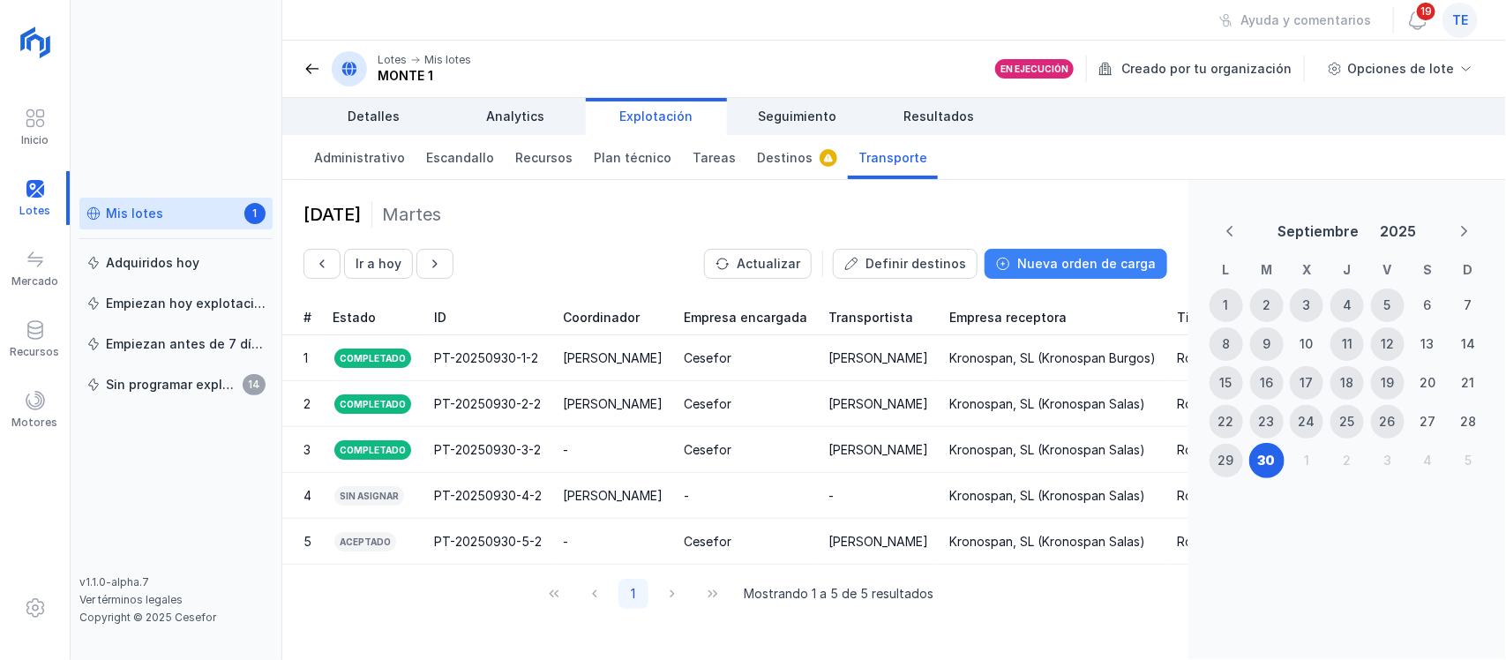
click at [1089, 268] on div "Nueva orden de carga" at bounding box center [1086, 264] width 138 height 18
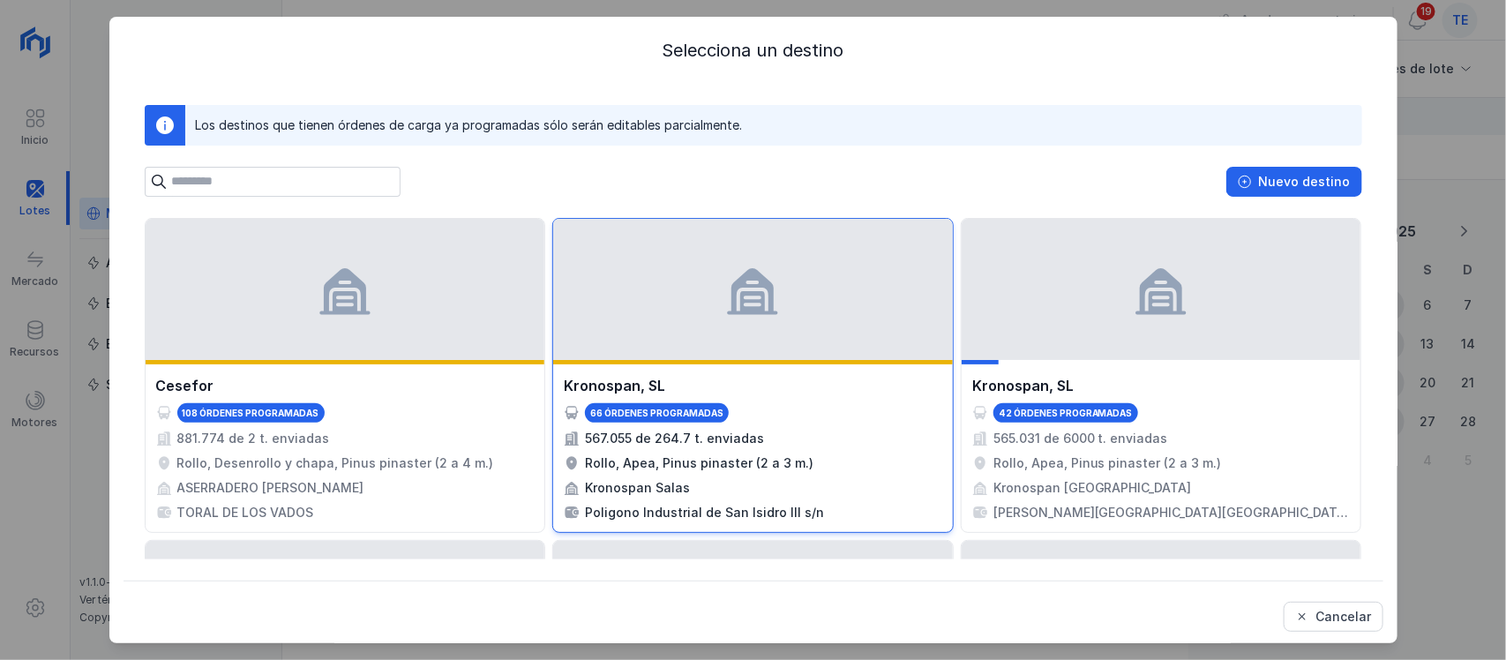
click at [802, 321] on div at bounding box center [753, 289] width 400 height 141
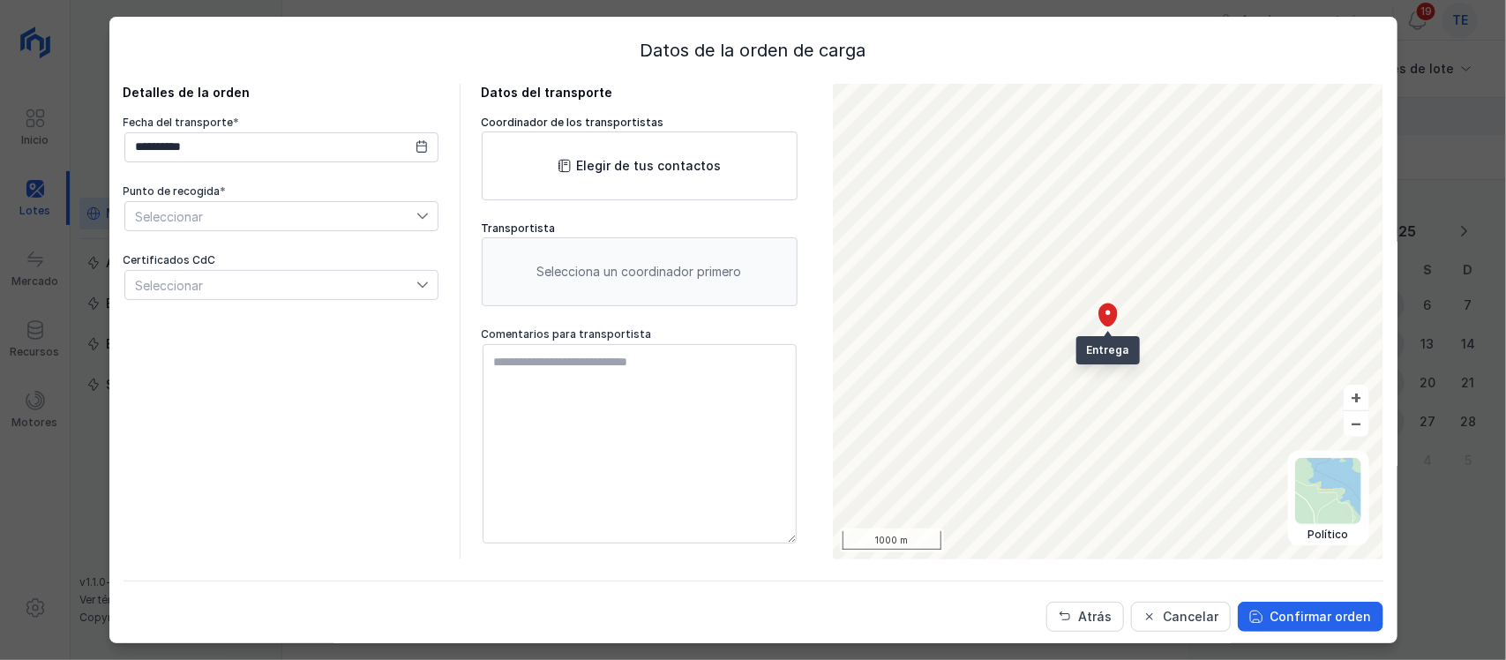
click at [192, 224] on span "Seleccionar" at bounding box center [270, 216] width 291 height 28
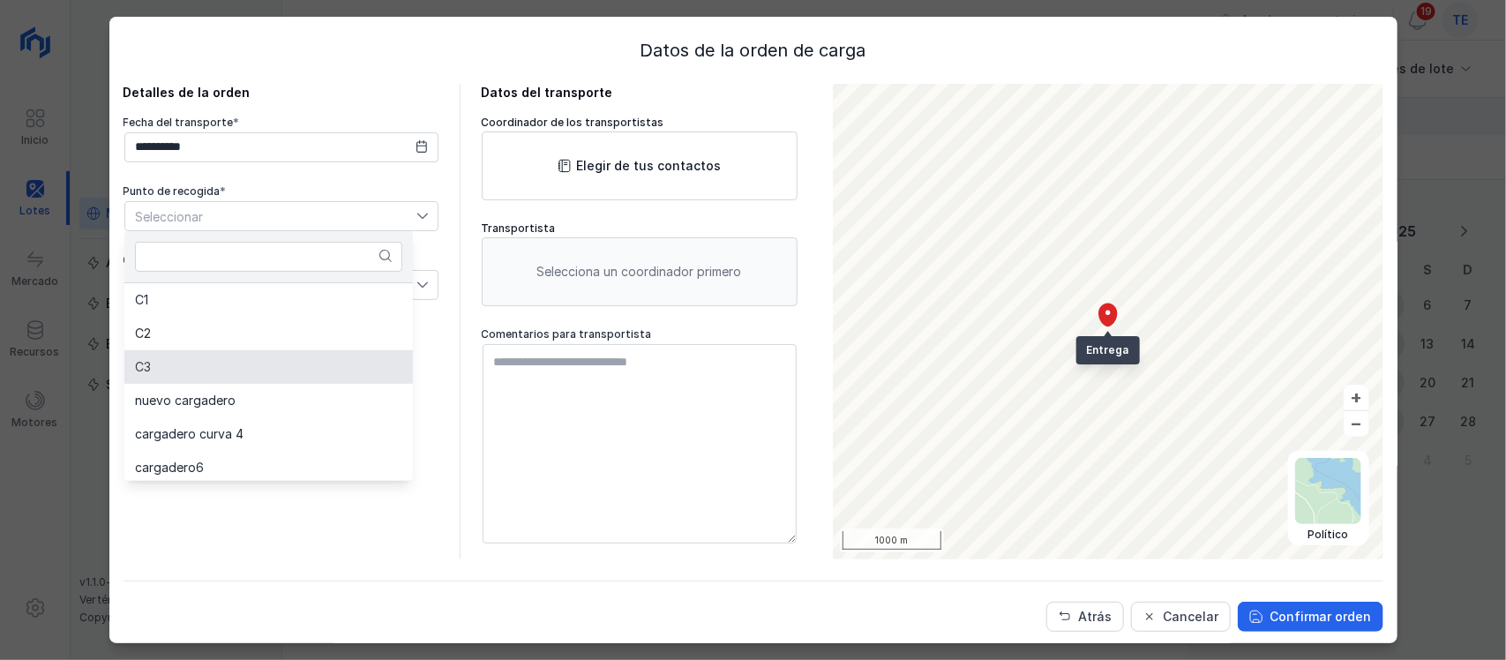
click at [220, 363] on li "C3" at bounding box center [268, 367] width 288 height 34
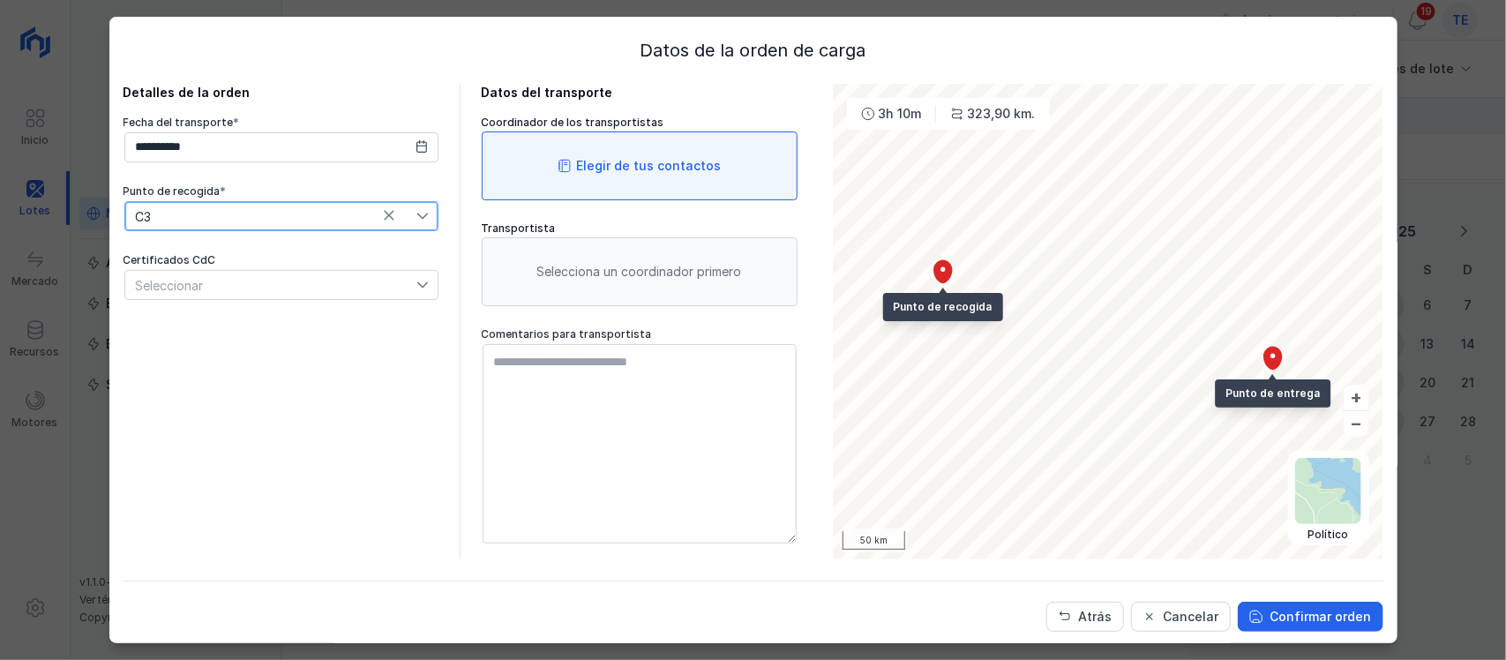
click at [625, 152] on div "Elegir de tus contactos" at bounding box center [640, 165] width 316 height 69
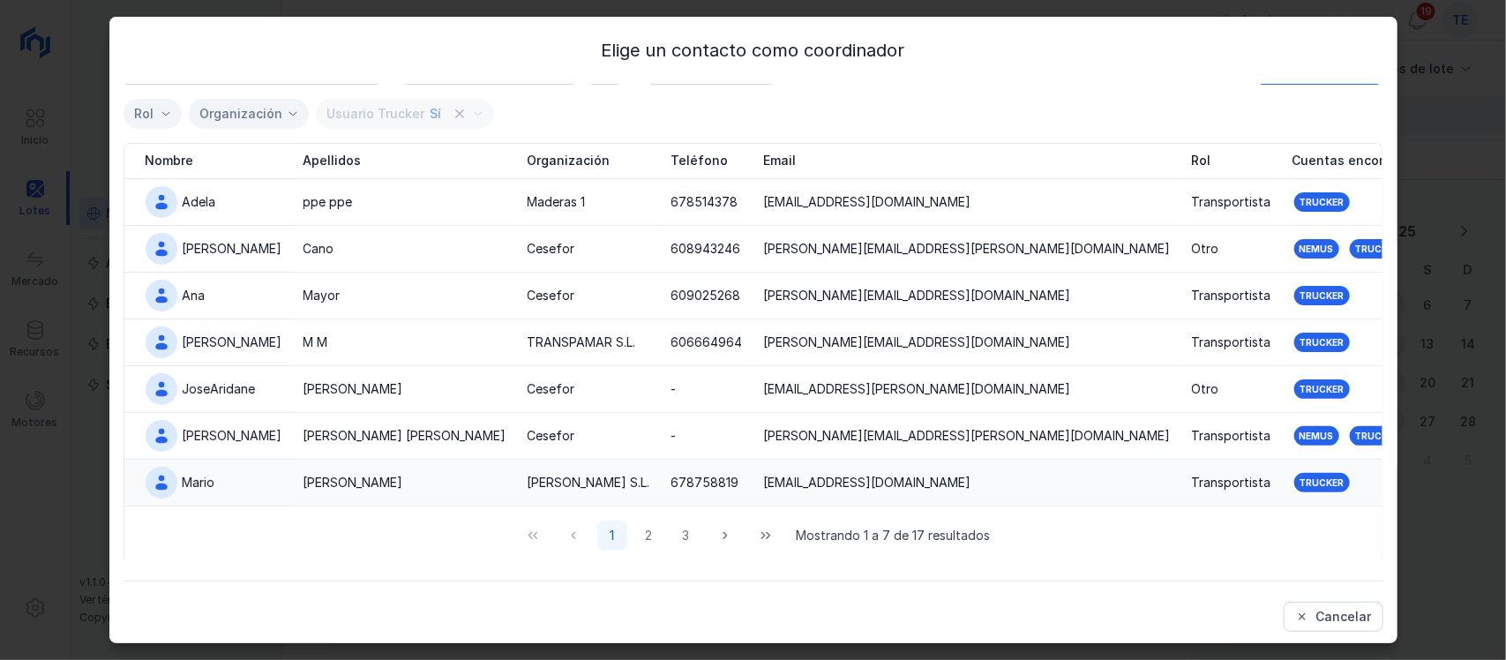
scroll to position [36, 0]
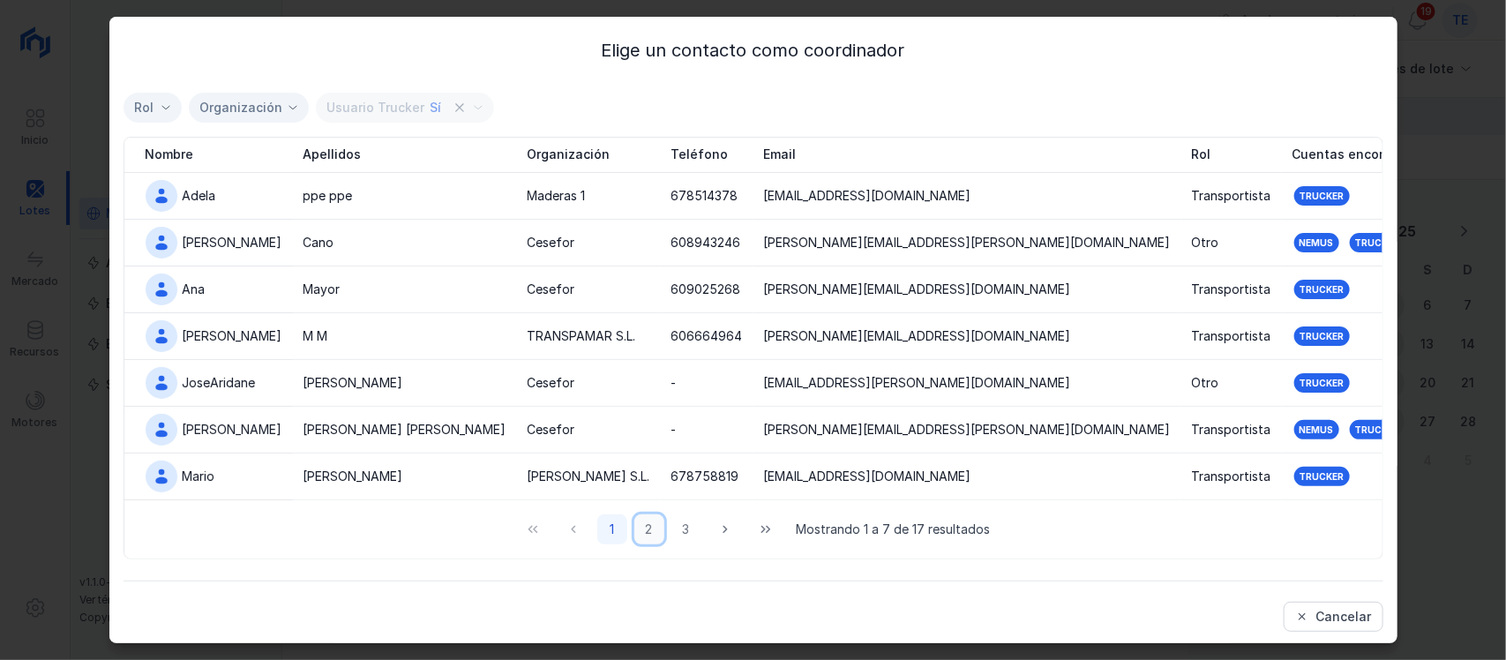
click at [634, 526] on button "2" at bounding box center [649, 529] width 30 height 30
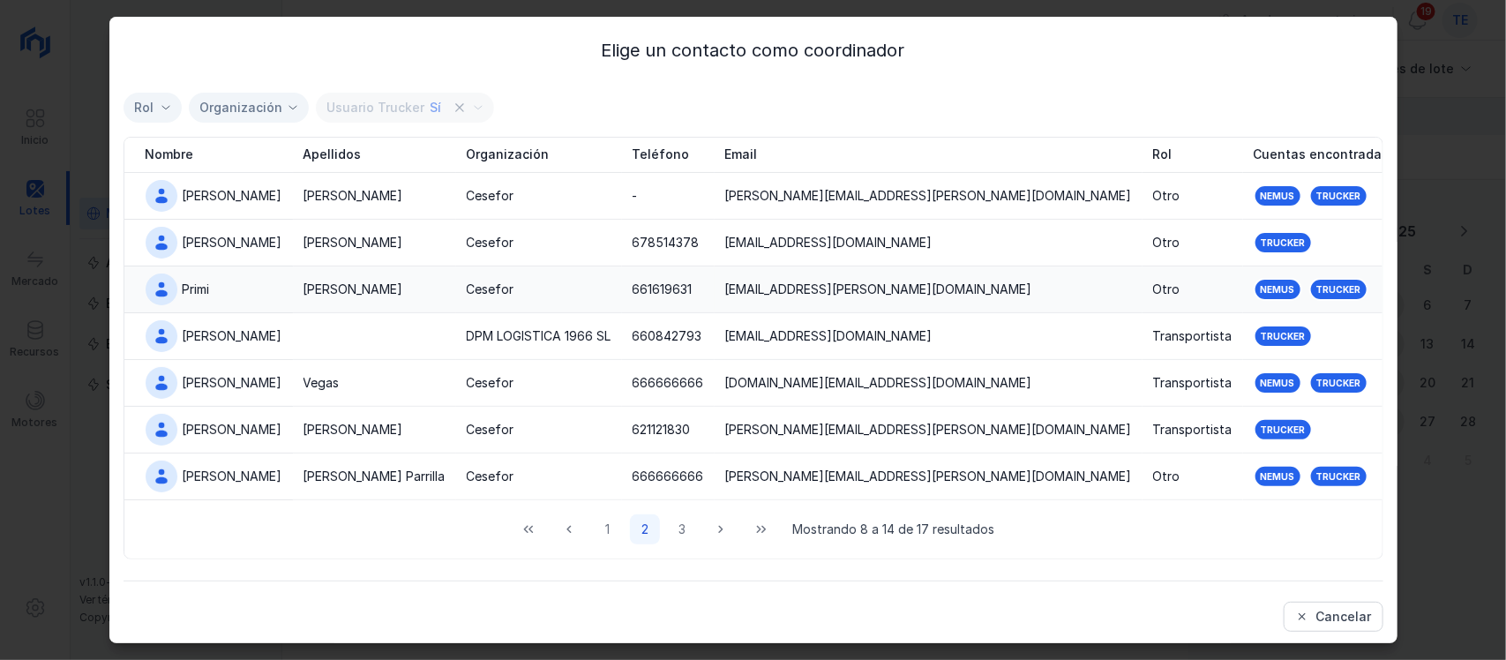
click at [400, 288] on div "[PERSON_NAME]" at bounding box center [374, 290] width 142 height 18
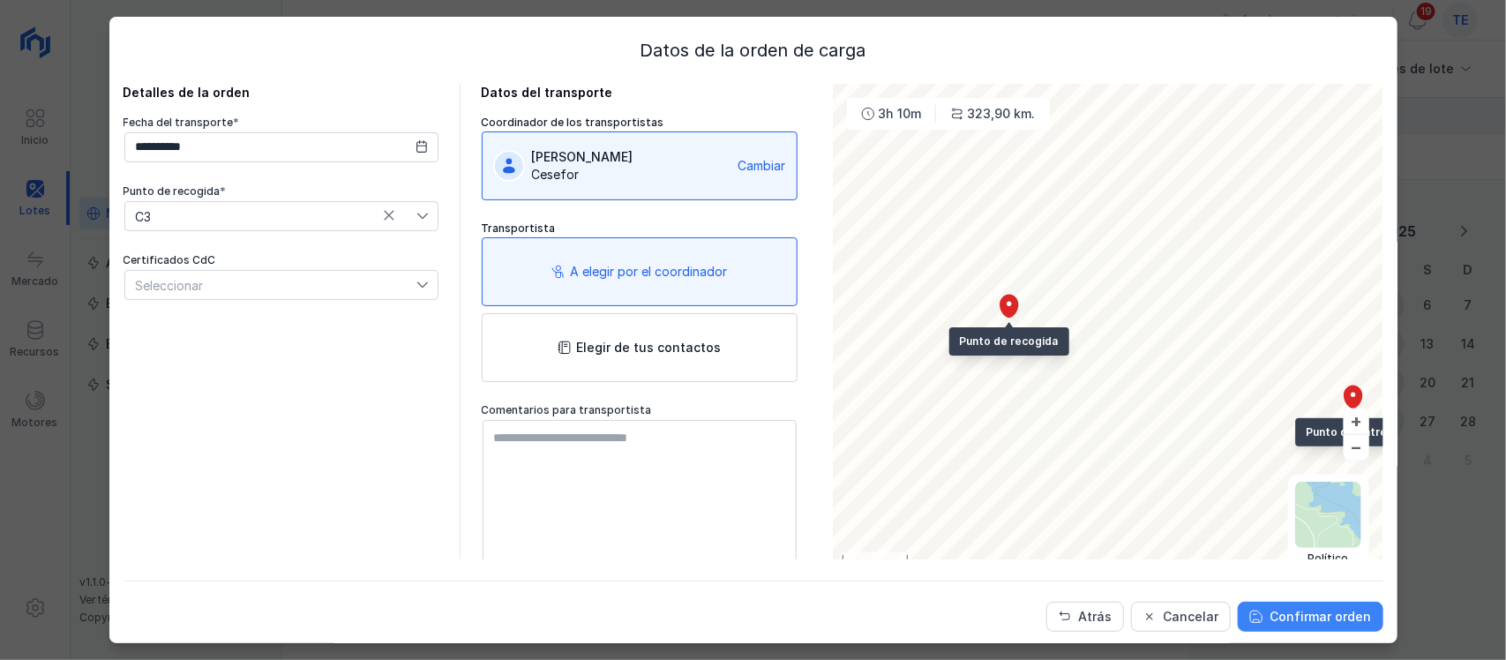
click at [1295, 627] on button "Confirmar orden" at bounding box center [1311, 617] width 146 height 30
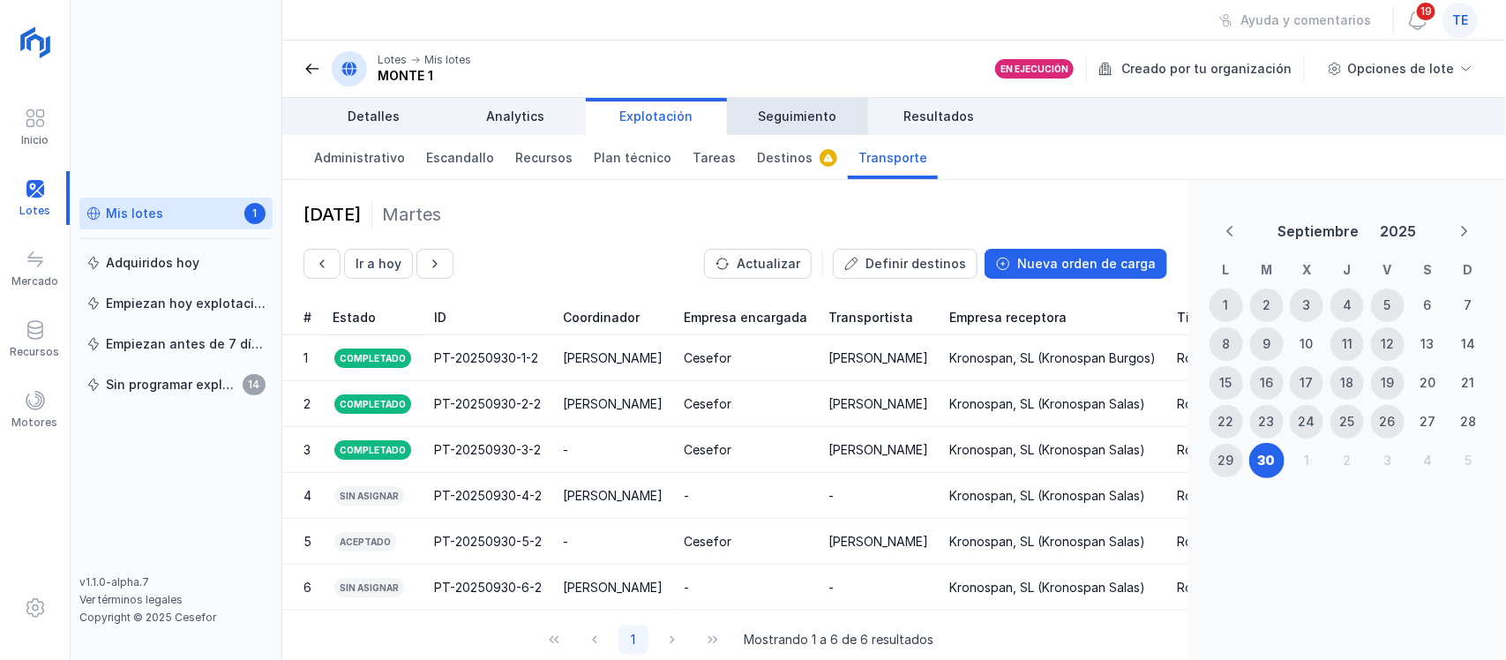
click at [827, 116] on span "Seguimiento" at bounding box center [798, 117] width 79 height 18
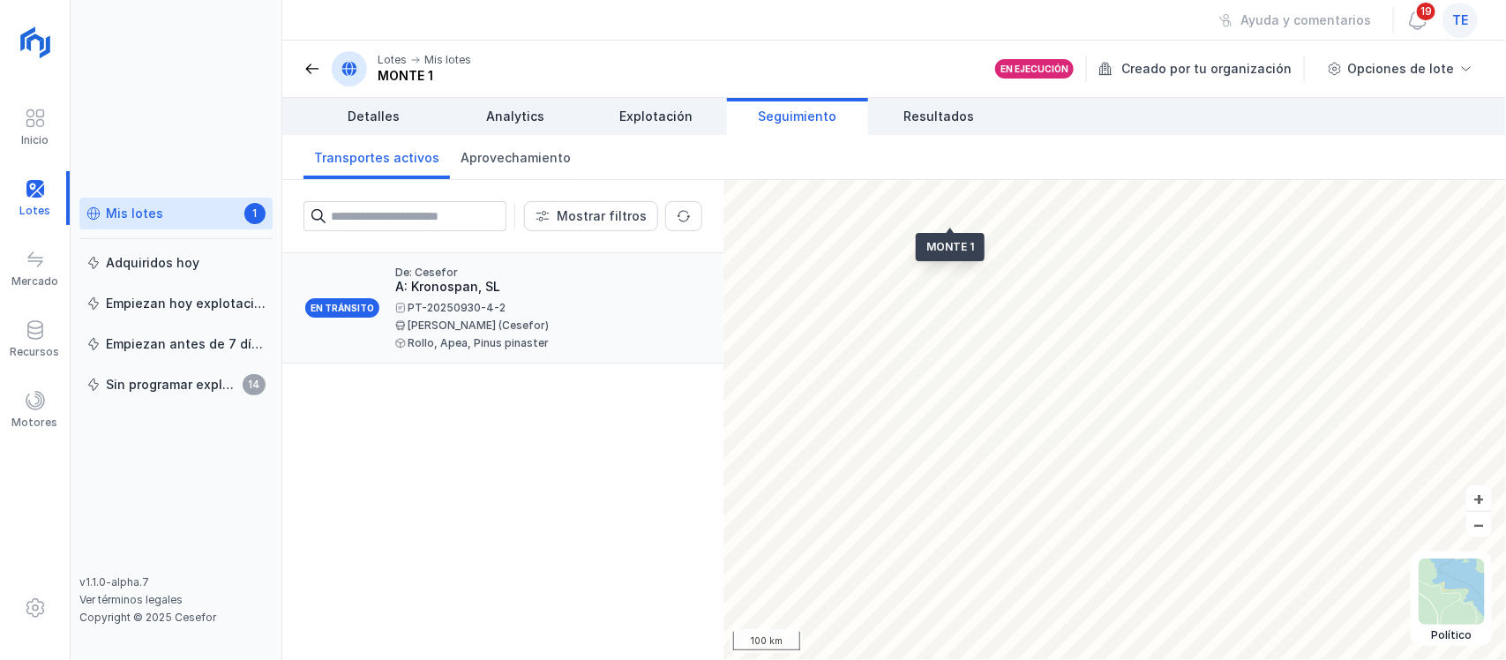
click at [592, 316] on div "PT-20250930-4-2 [PERSON_NAME] (Cesefor) Rollo, Apea, Pinus pinaster" at bounding box center [541, 326] width 293 height 46
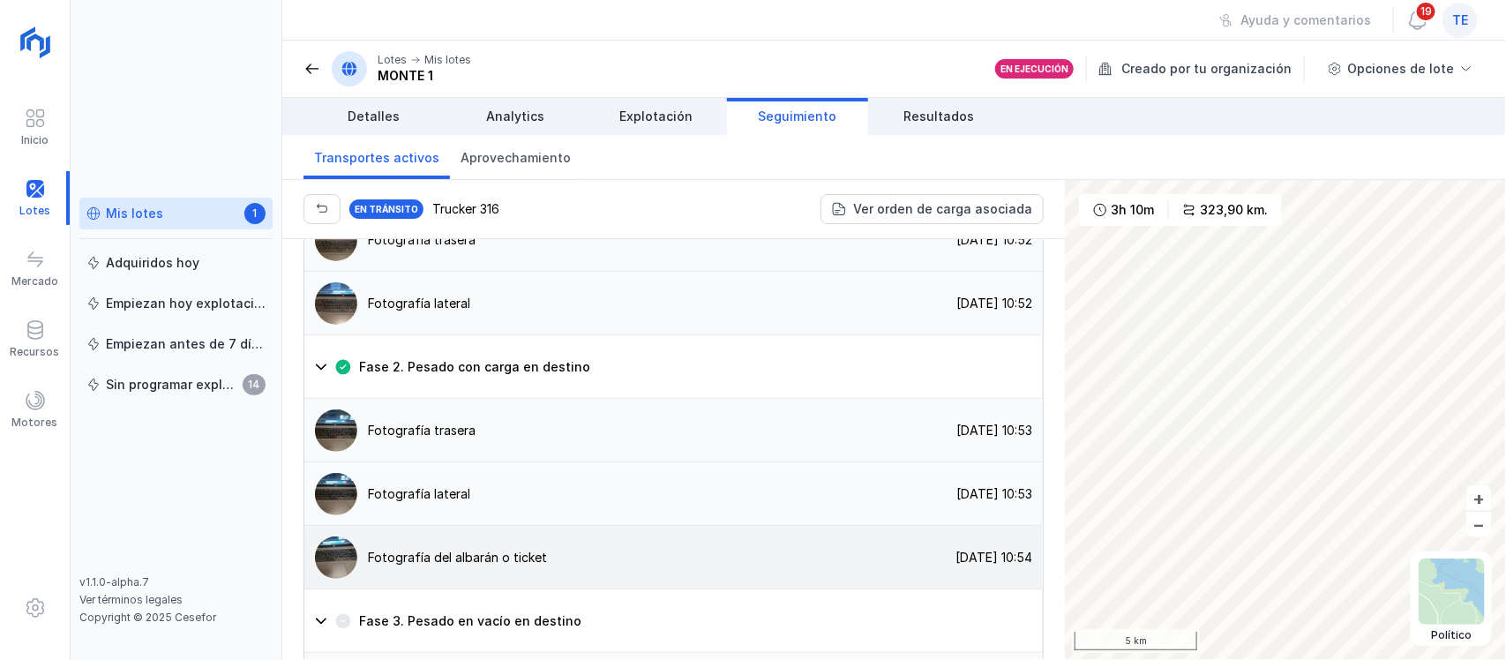
scroll to position [1456, 0]
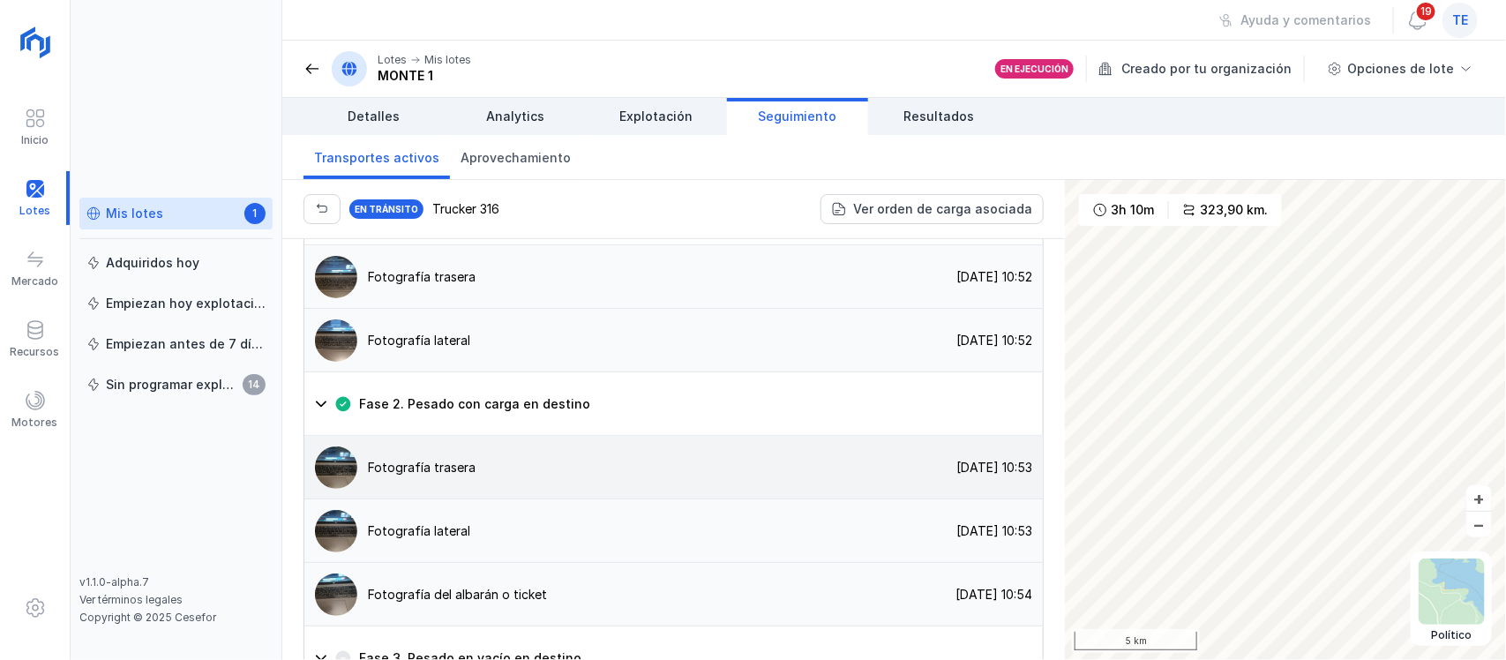
click at [493, 436] on div "Fotografía trasera [DATE] 10:53" at bounding box center [673, 468] width 738 height 64
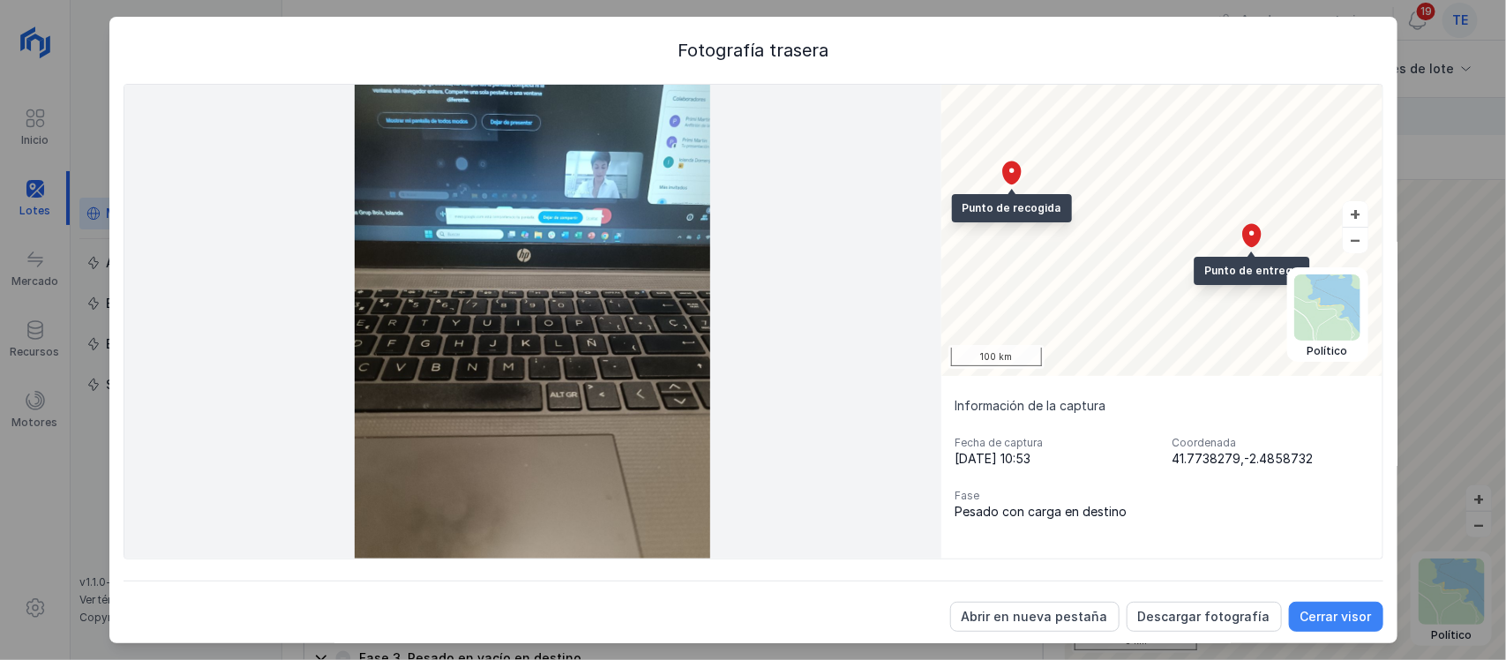
click at [1324, 617] on div "Cerrar visor" at bounding box center [1335, 617] width 71 height 18
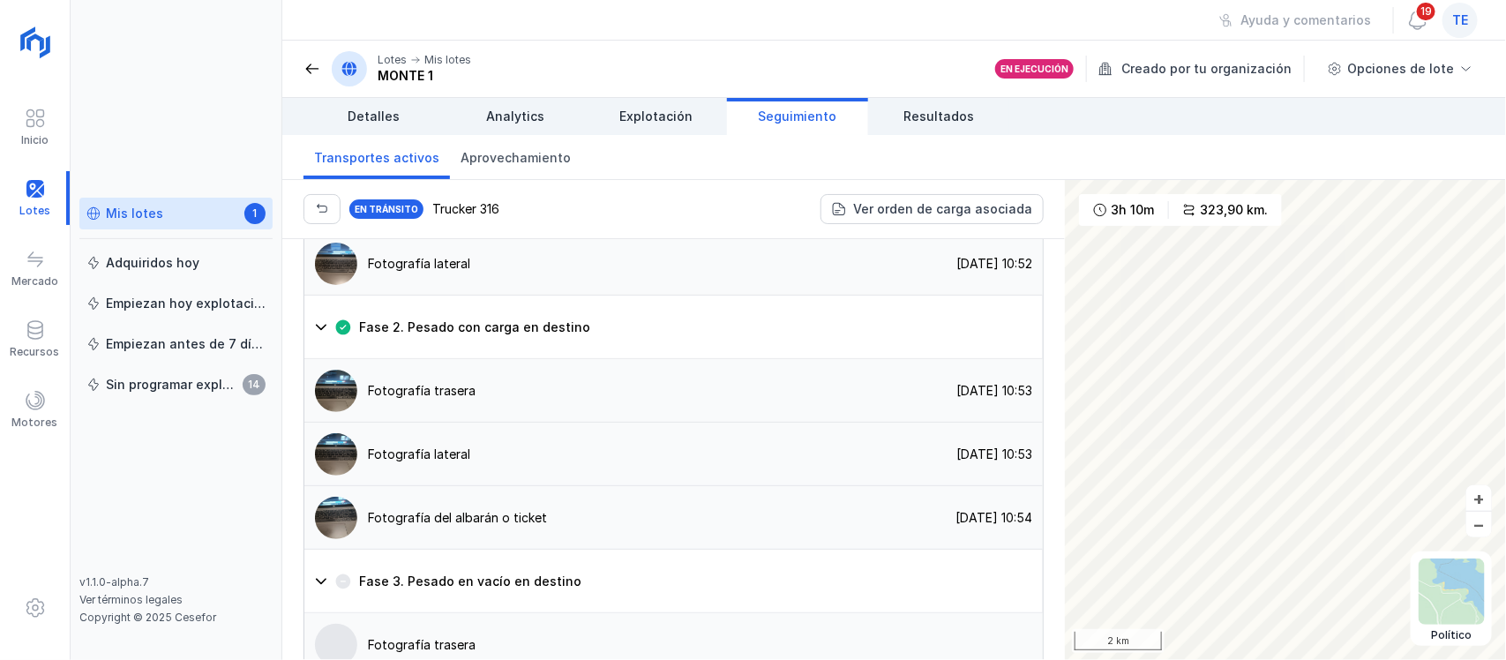
scroll to position [1566, 0]
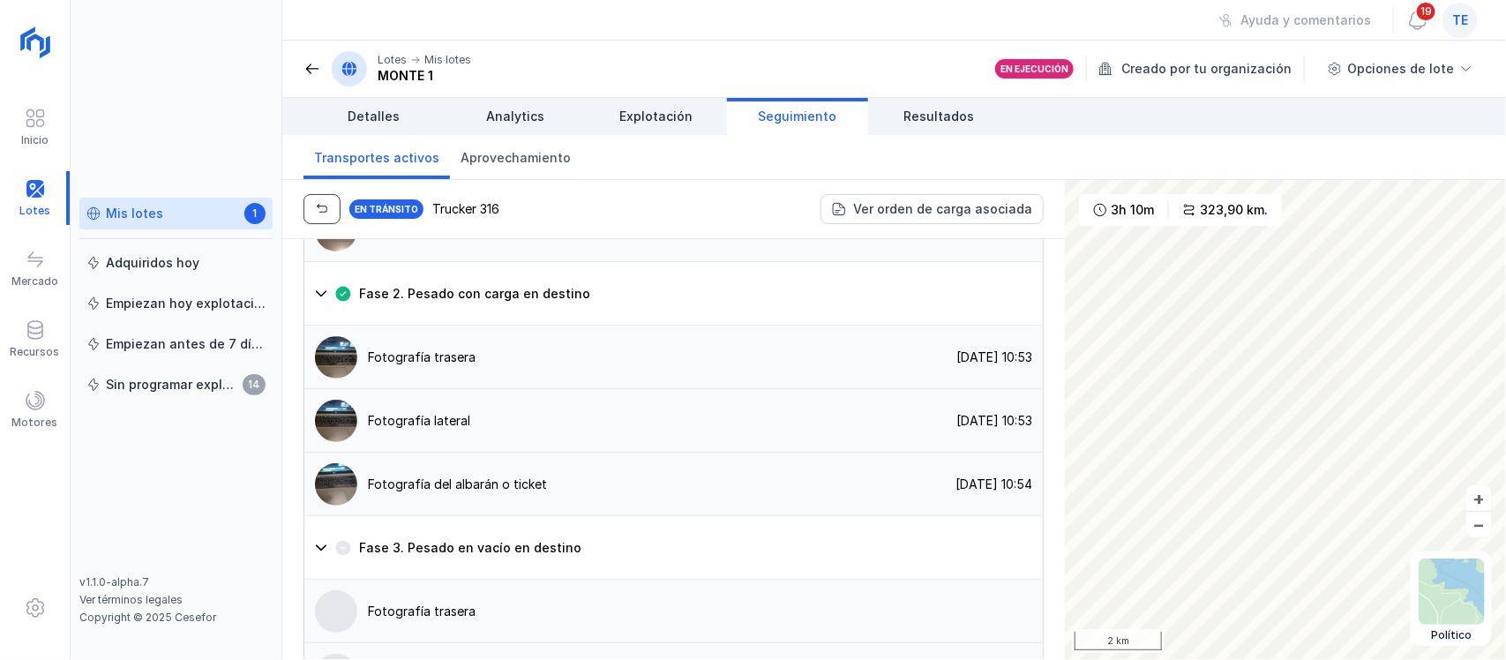
click at [317, 215] on span "button" at bounding box center [322, 209] width 14 height 14
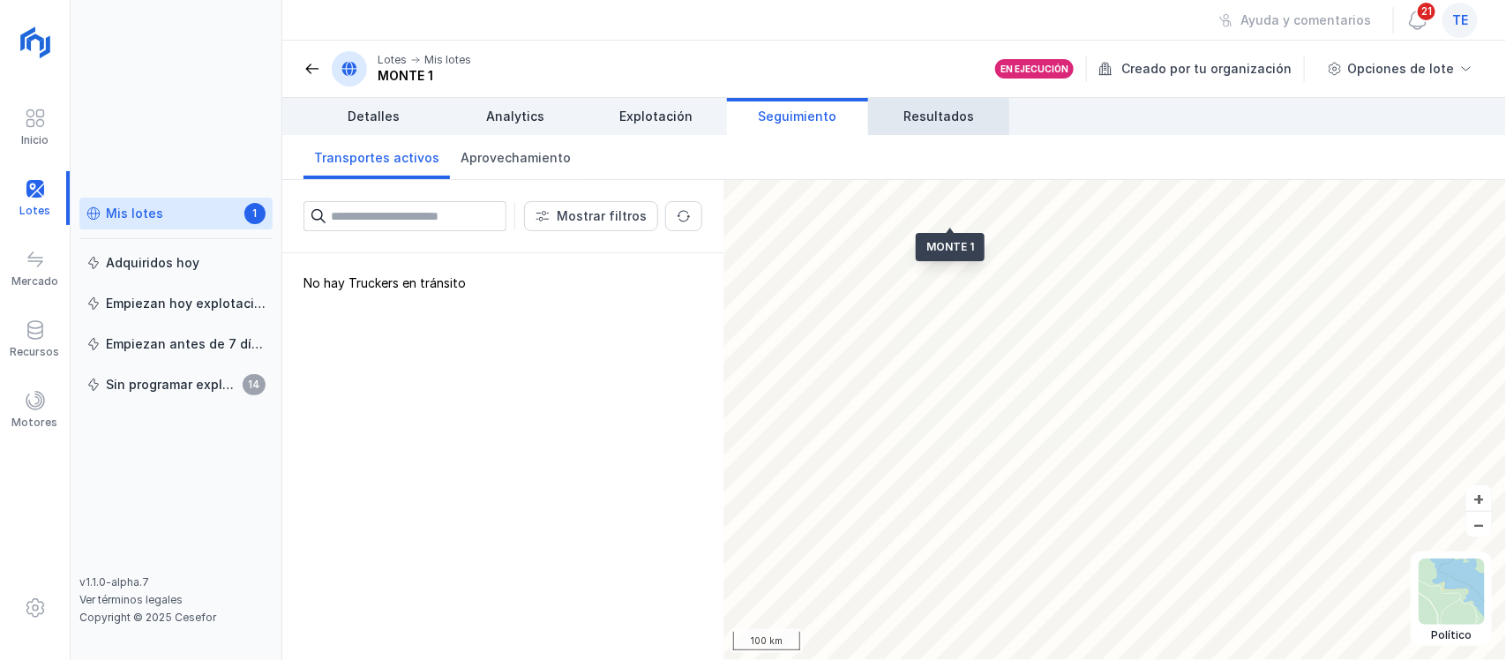
click at [932, 118] on span "Resultados" at bounding box center [938, 117] width 71 height 18
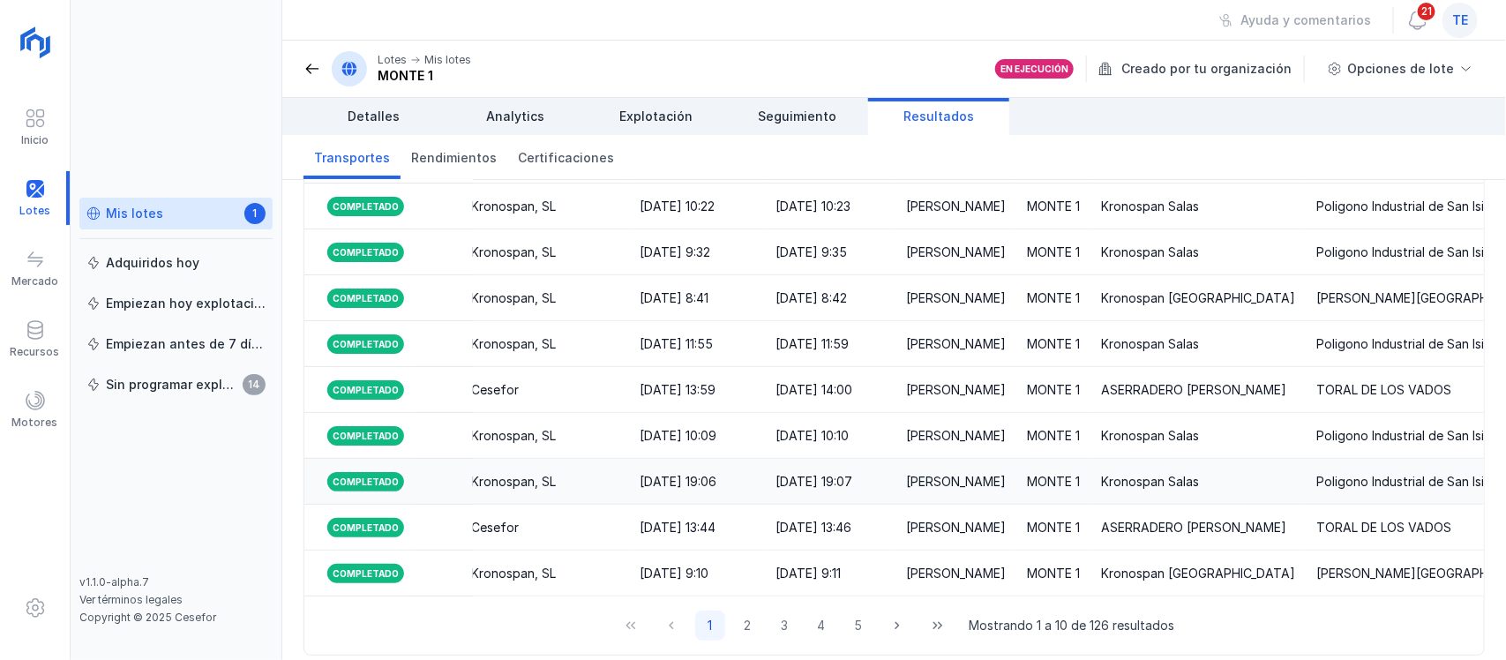
scroll to position [311, 0]
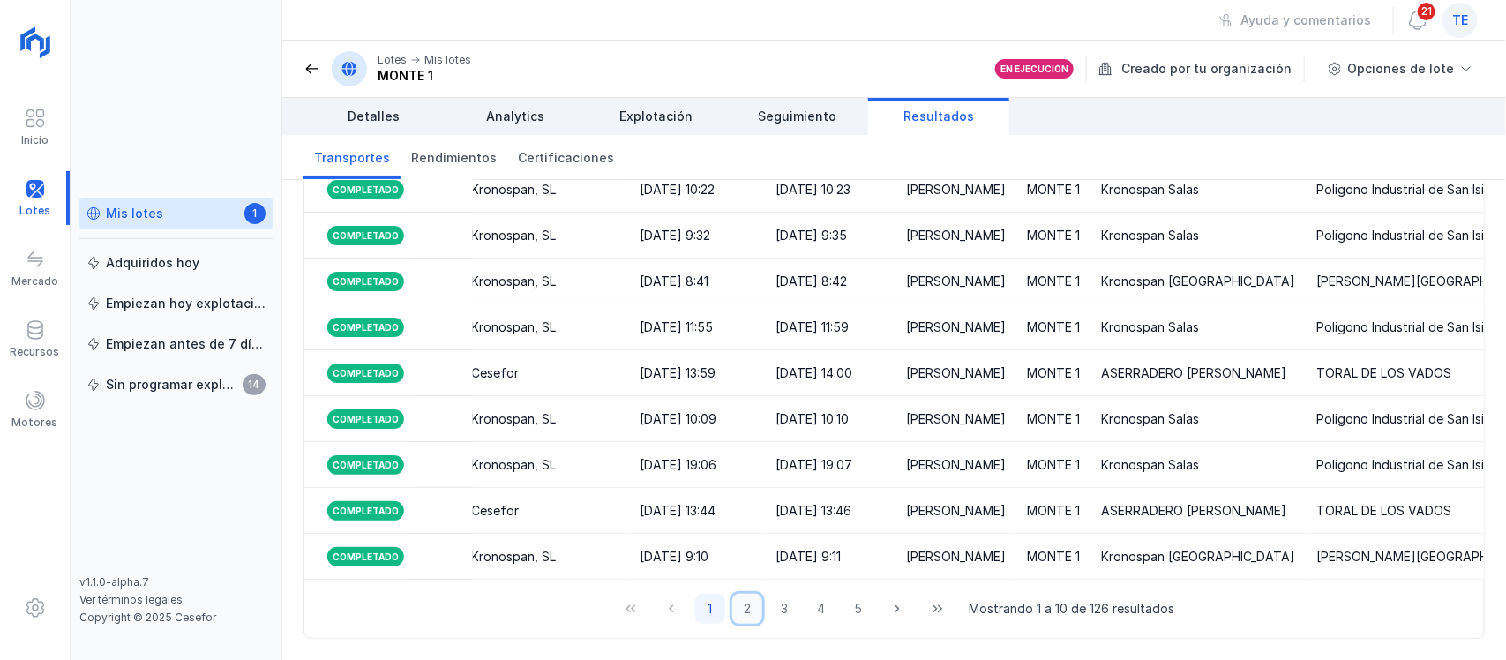
click at [736, 607] on button "2" at bounding box center [747, 609] width 30 height 30
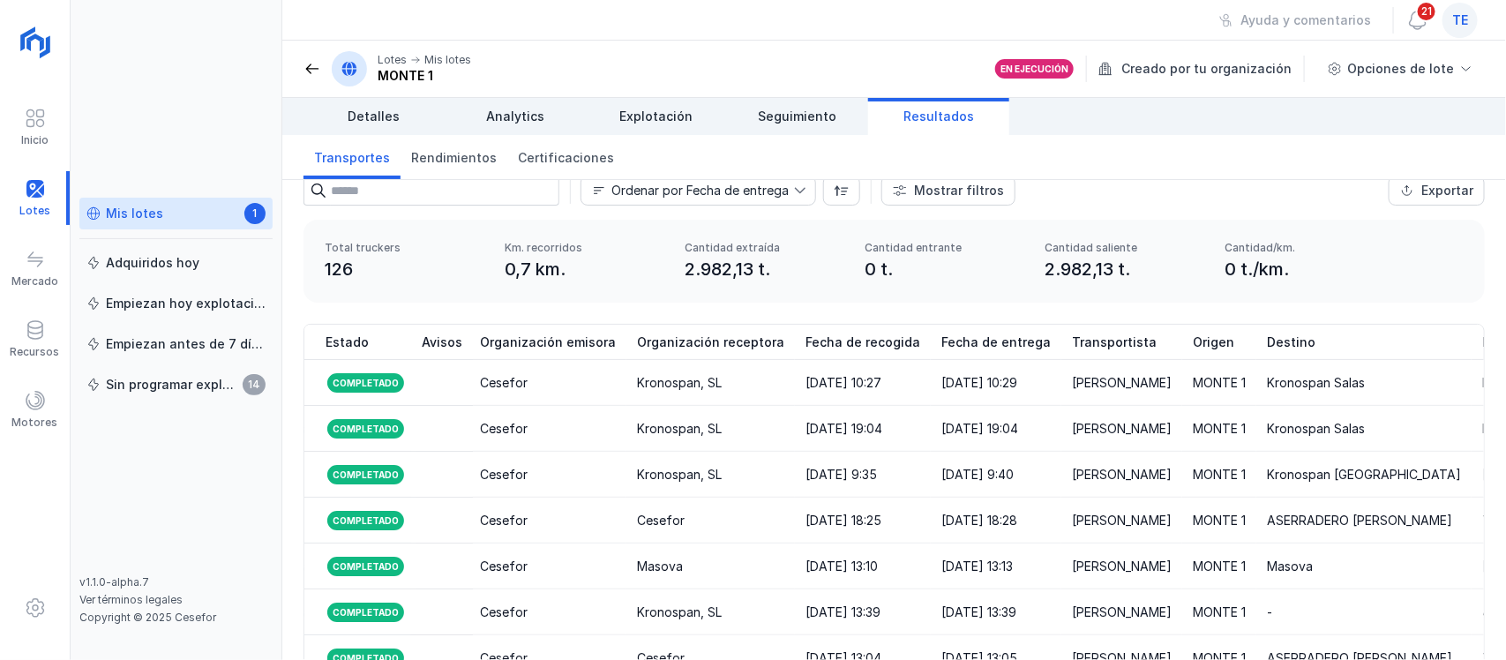
scroll to position [0, 0]
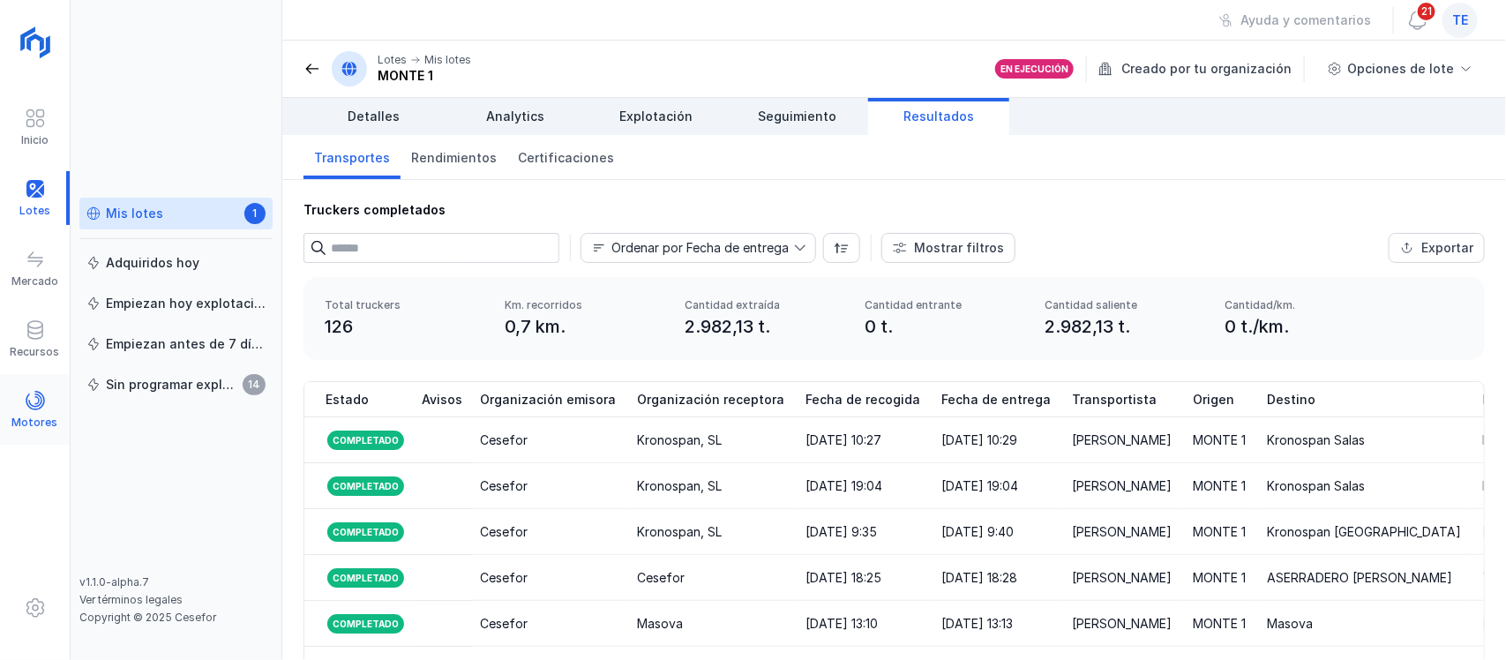
click at [41, 418] on div "Motores" at bounding box center [35, 422] width 46 height 14
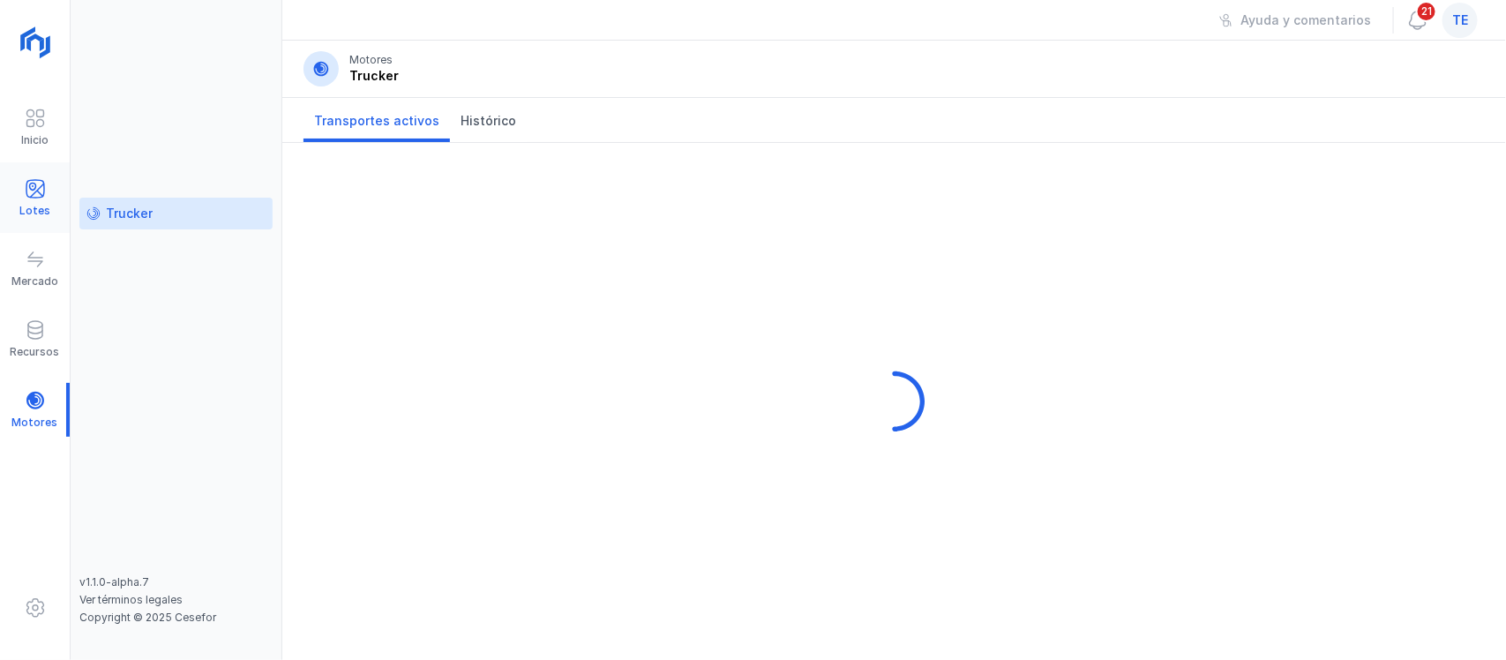
click at [36, 186] on span at bounding box center [35, 188] width 21 height 21
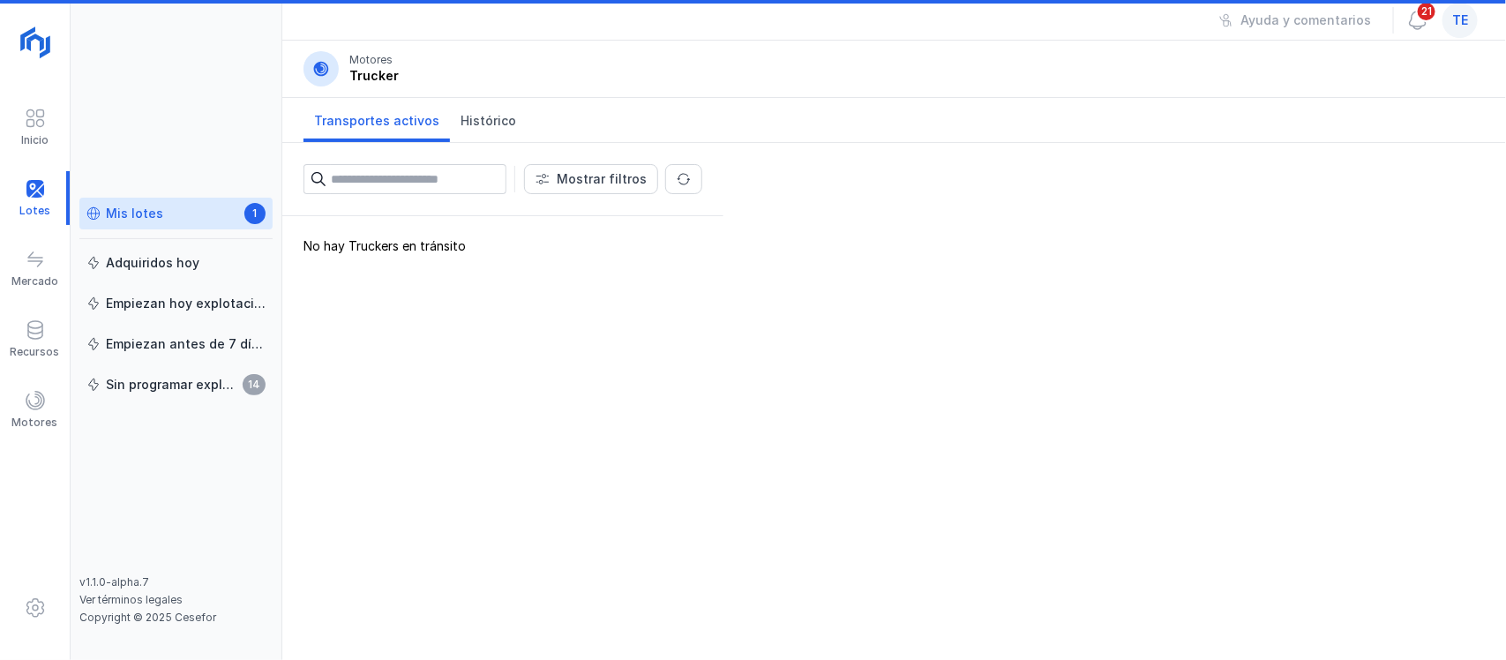
click at [107, 205] on div "Mis lotes" at bounding box center [134, 214] width 57 height 18
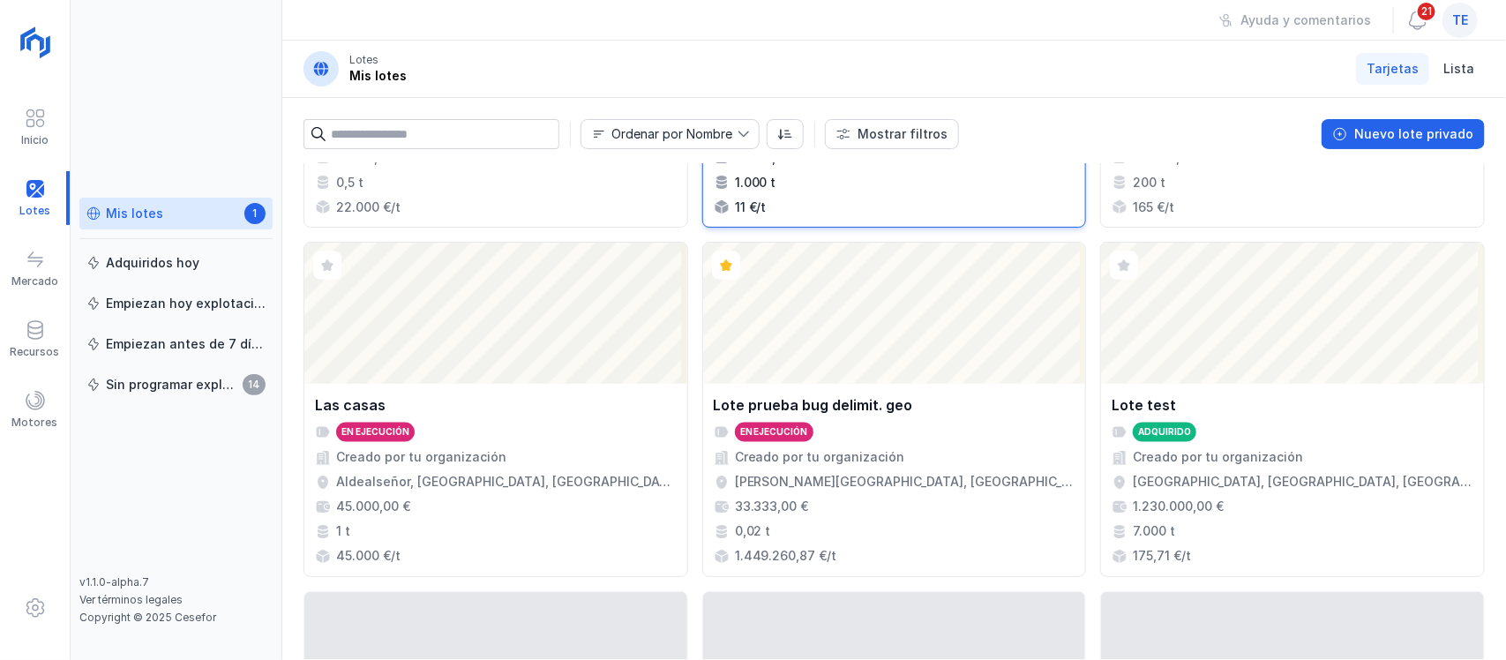
scroll to position [1323, 0]
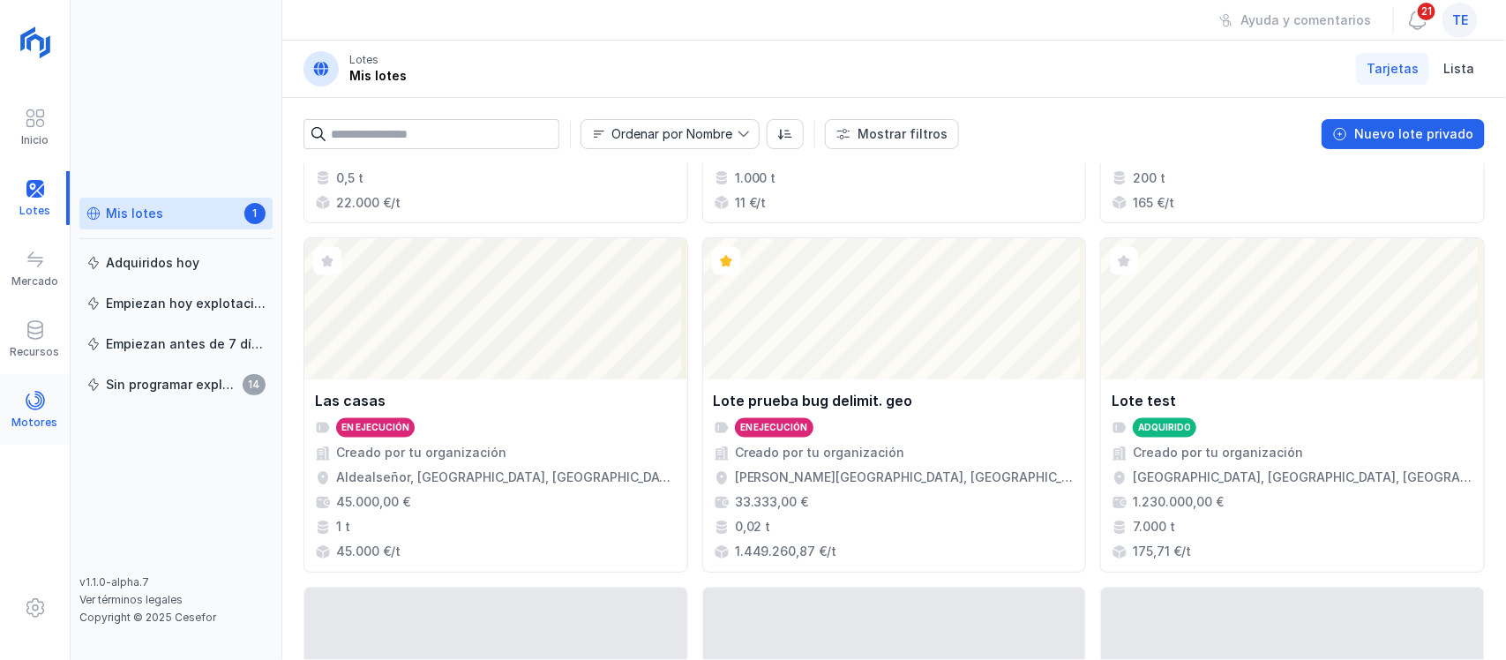
click at [48, 402] on div "Motores" at bounding box center [35, 410] width 70 height 54
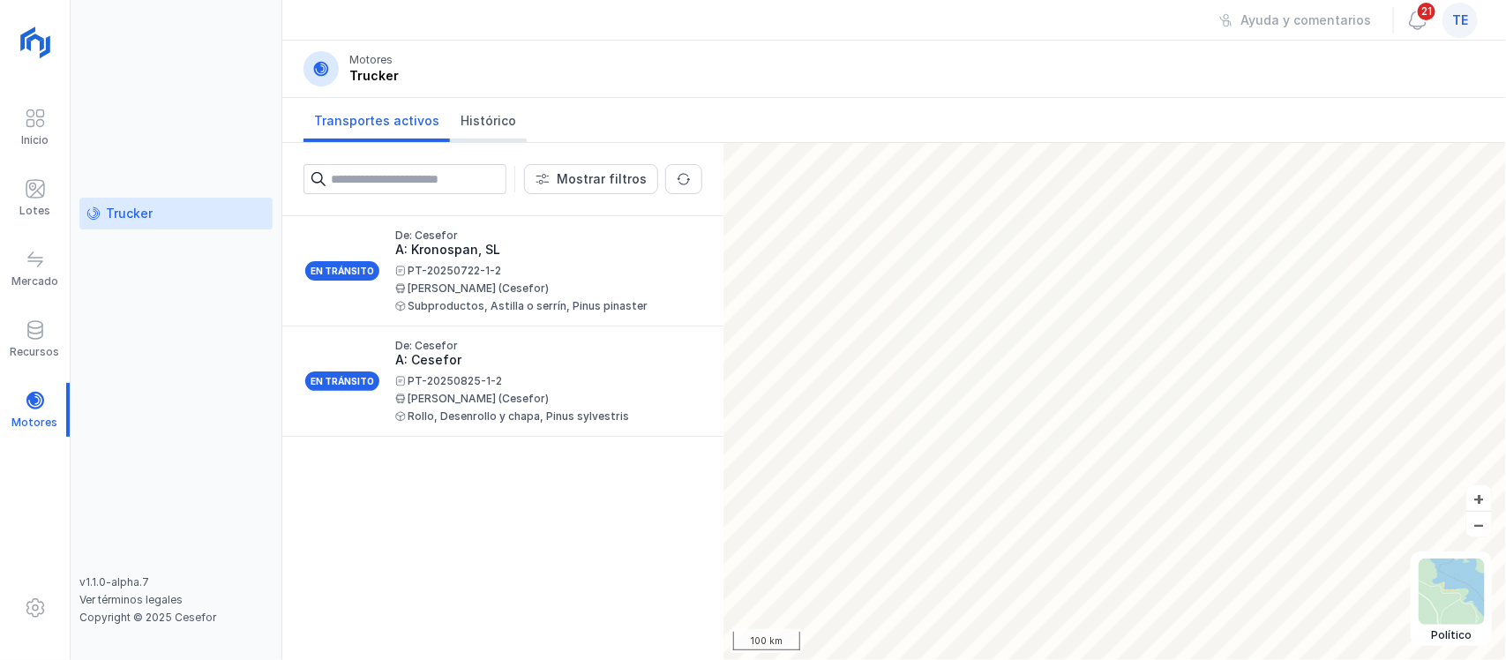
click at [498, 122] on span "Histórico" at bounding box center [488, 121] width 56 height 18
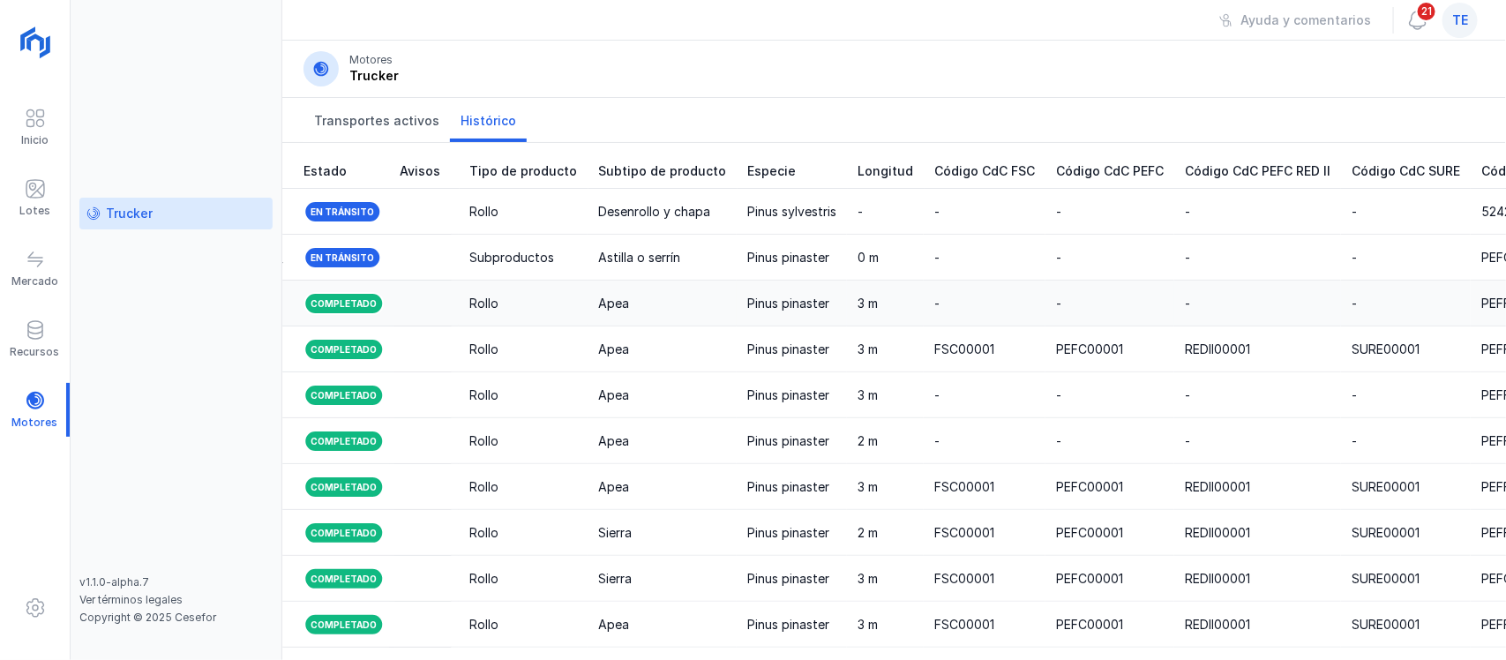
scroll to position [0, 2317]
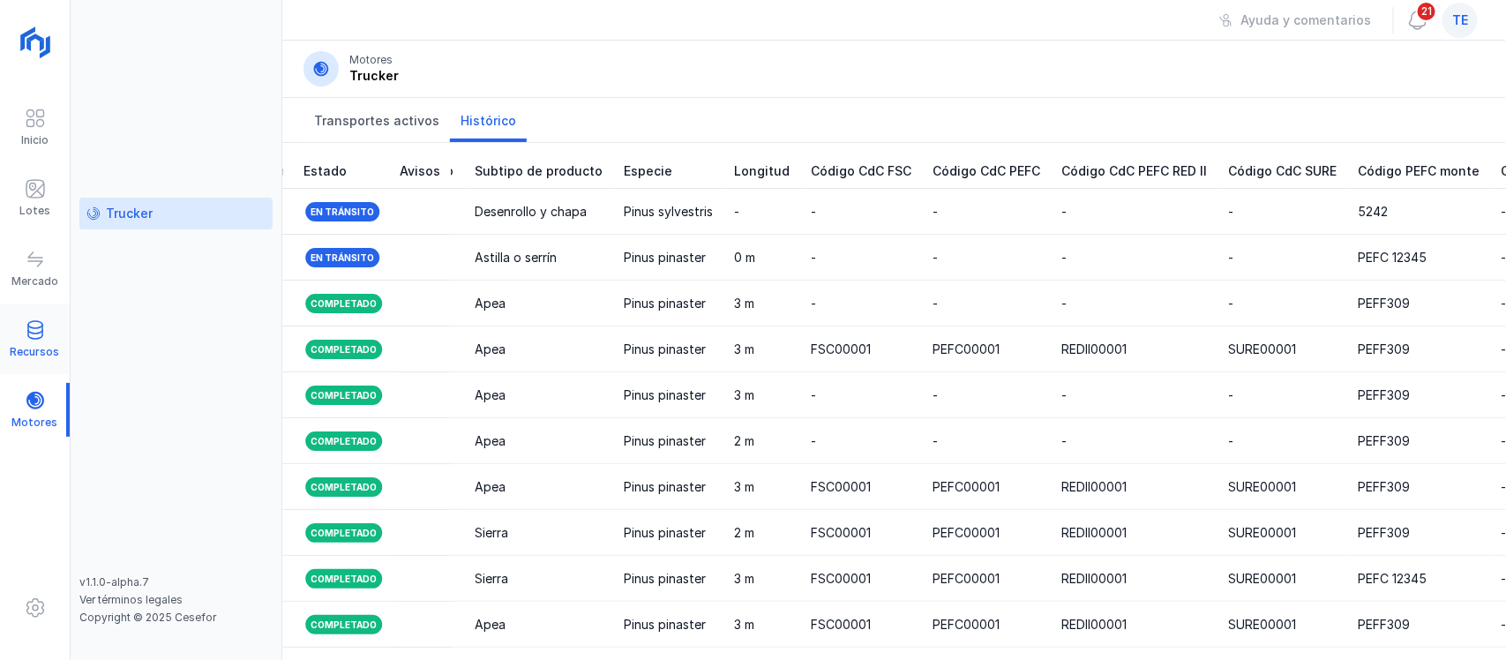
click at [38, 330] on span at bounding box center [35, 329] width 21 height 21
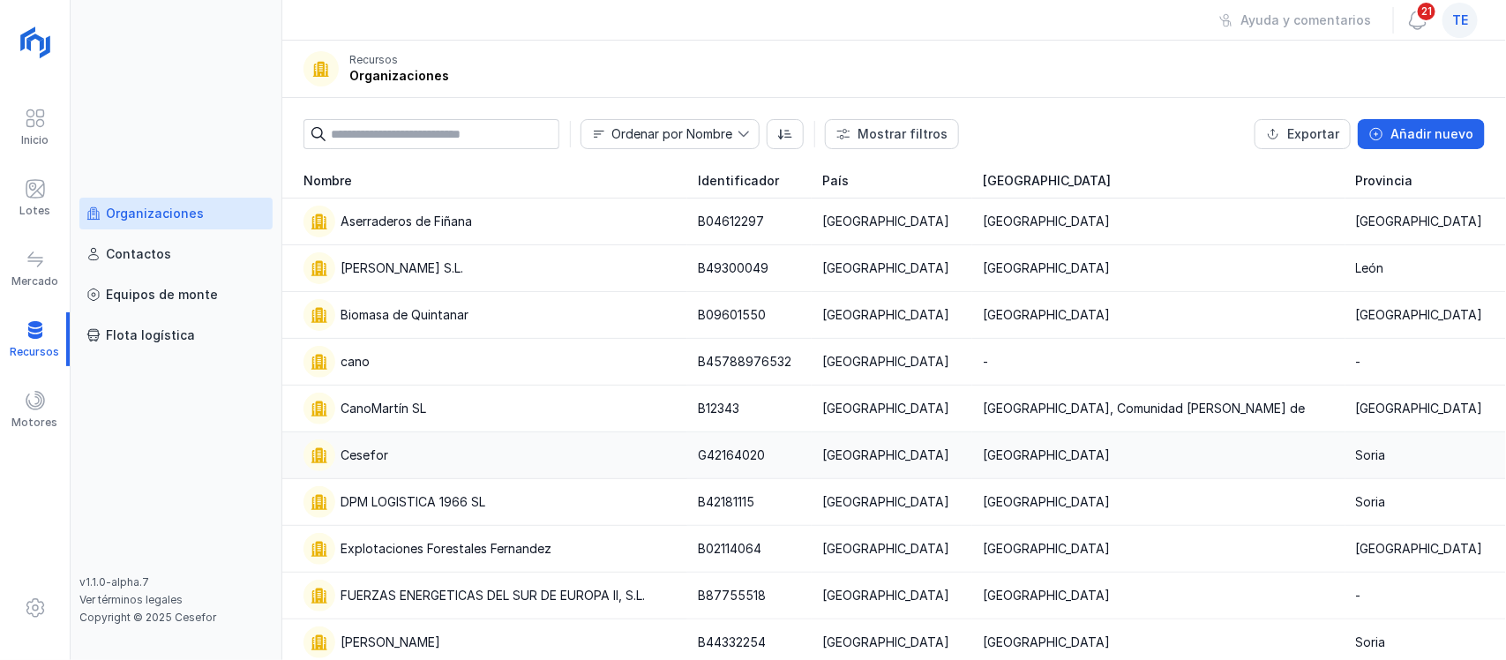
click at [435, 461] on div "Cesefor" at bounding box center [489, 455] width 373 height 32
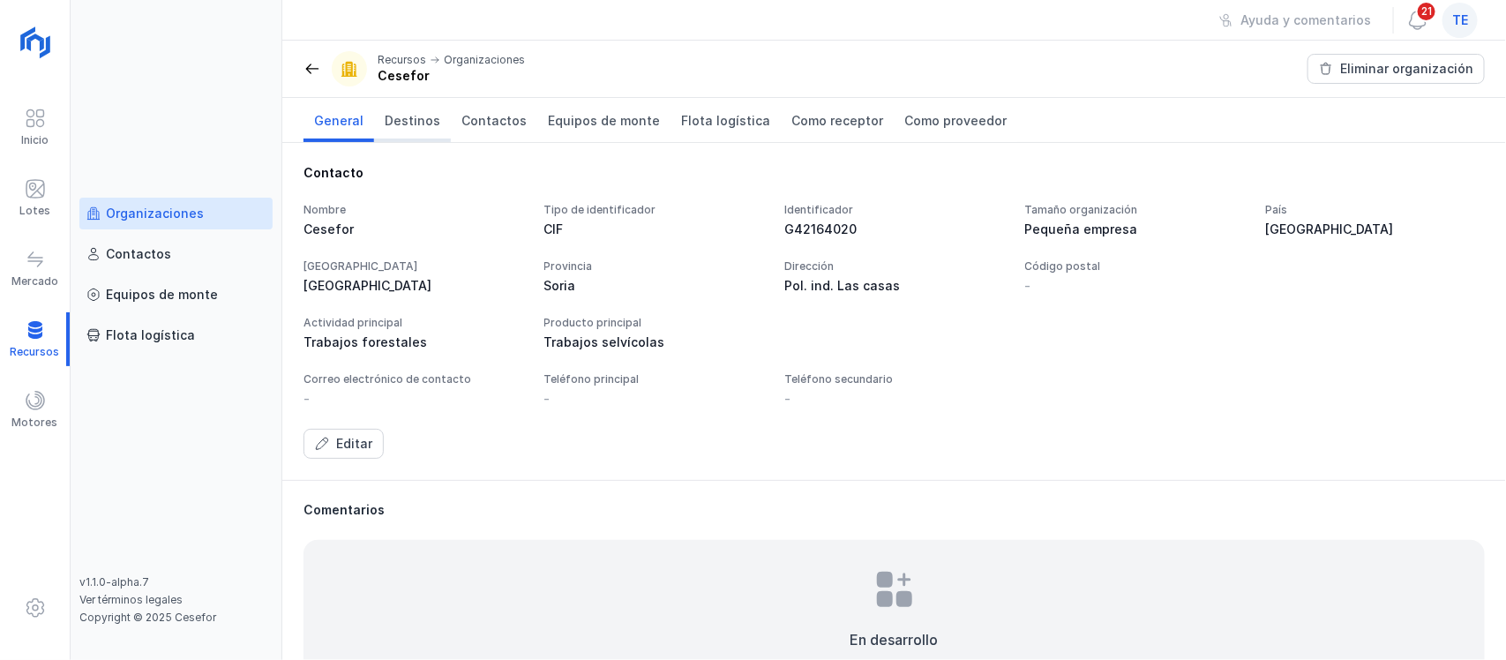
click at [426, 118] on span "Destinos" at bounding box center [413, 121] width 56 height 18
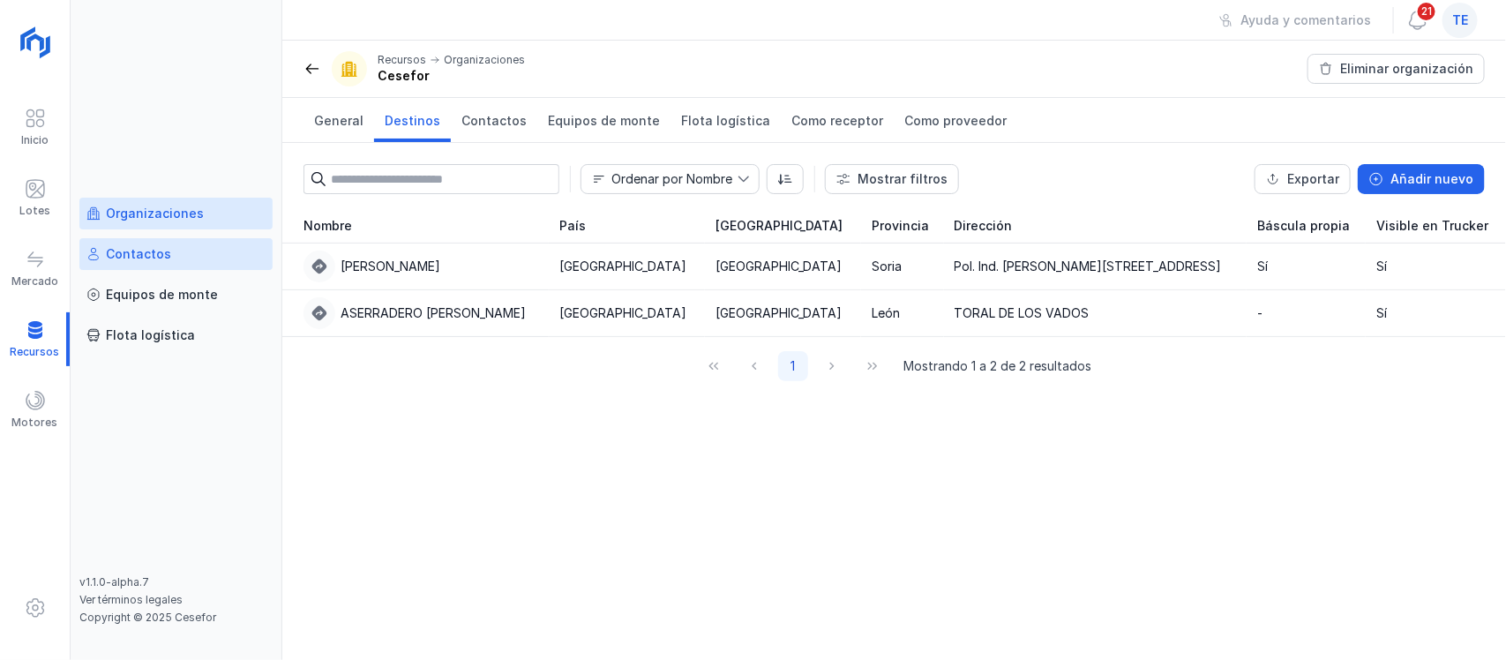
click at [136, 252] on div "Contactos" at bounding box center [138, 254] width 65 height 18
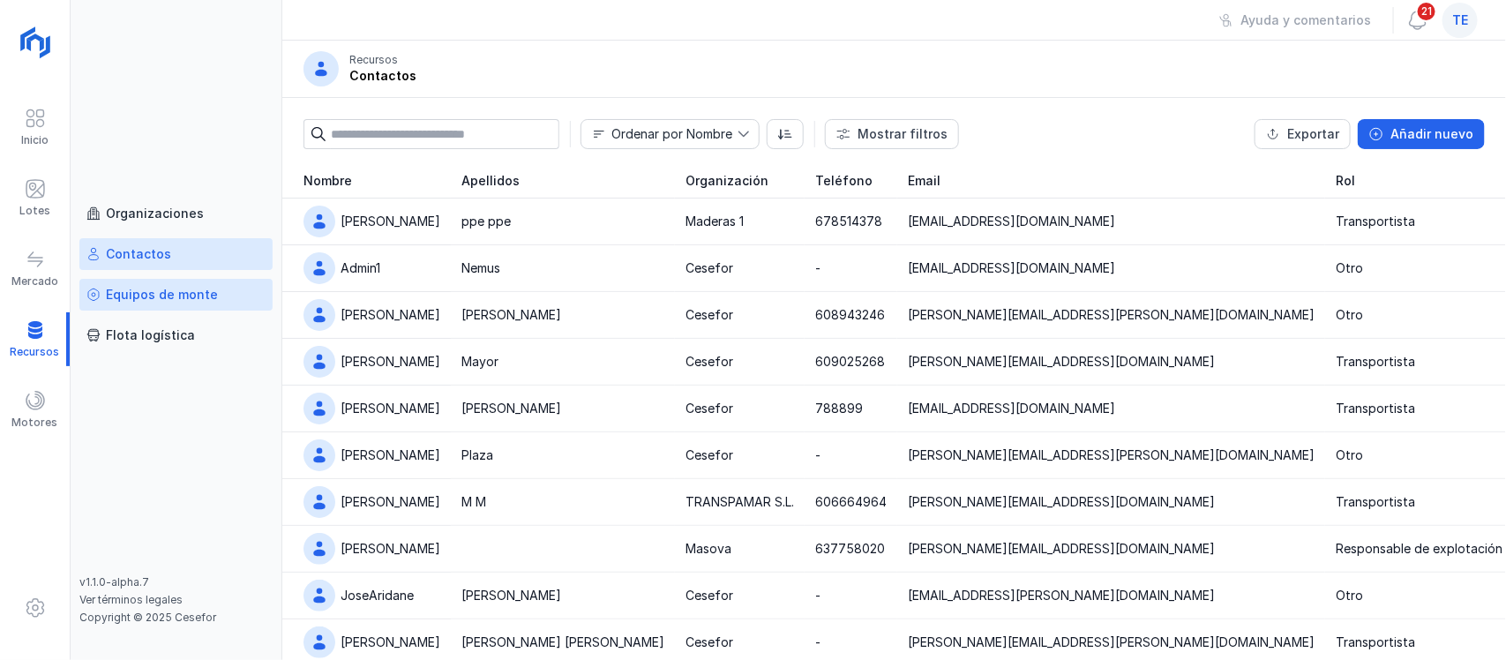
click at [130, 301] on div "Equipos de monte" at bounding box center [162, 295] width 112 height 18
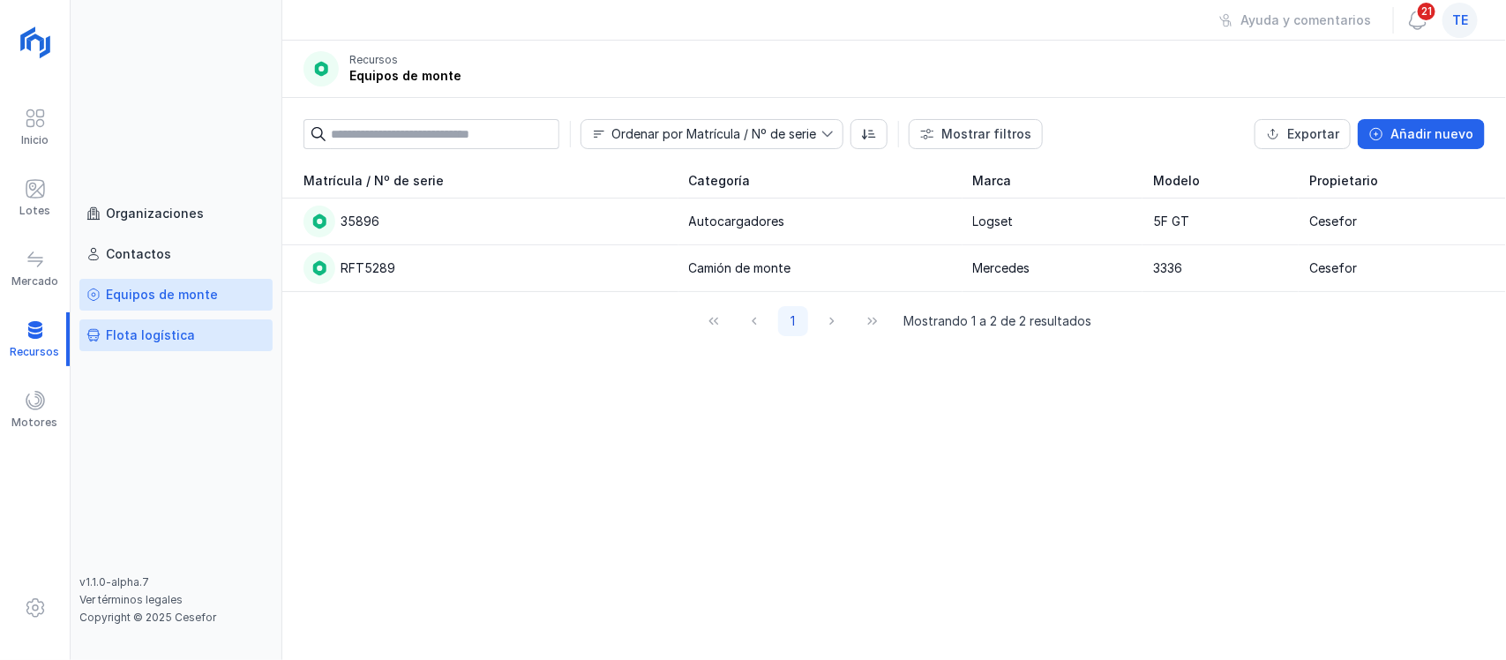
click at [131, 336] on div "Flota logística" at bounding box center [150, 335] width 89 height 18
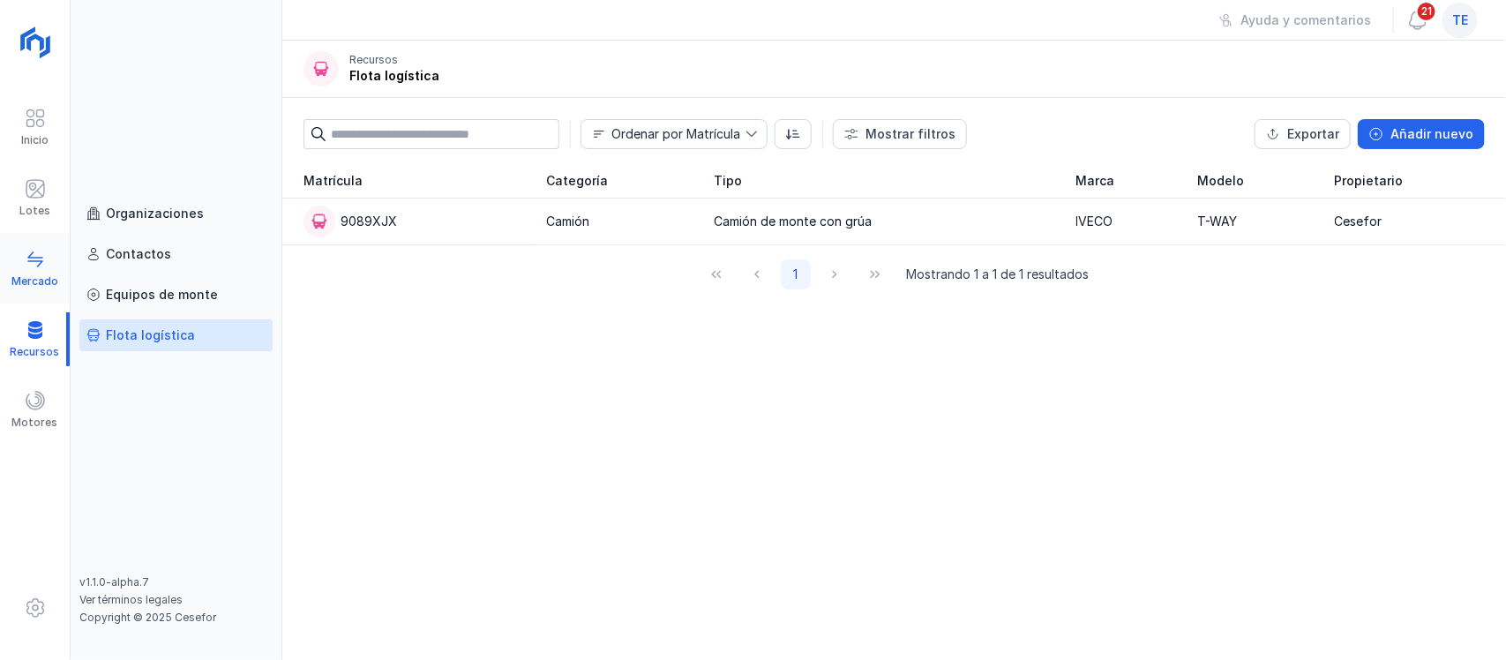
click at [41, 274] on div "Mercado" at bounding box center [34, 281] width 47 height 14
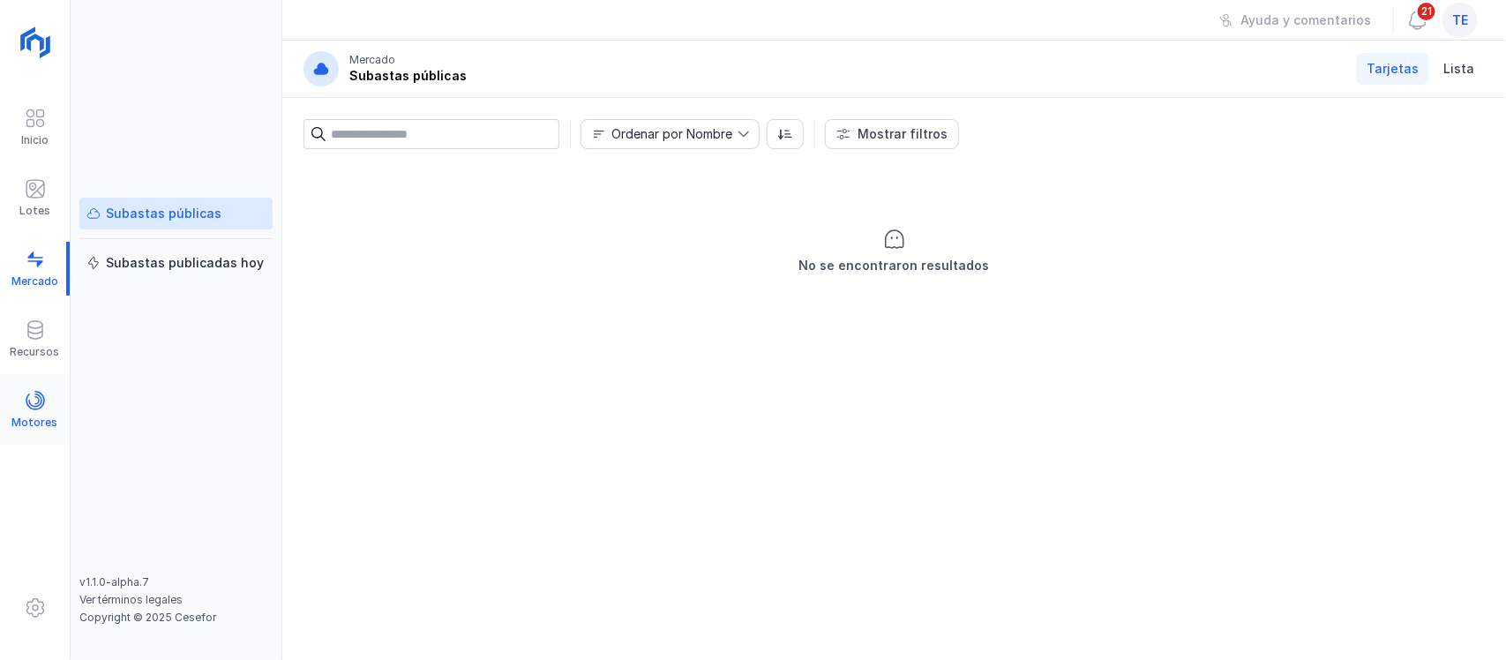
click at [26, 424] on div "Motores" at bounding box center [35, 422] width 46 height 14
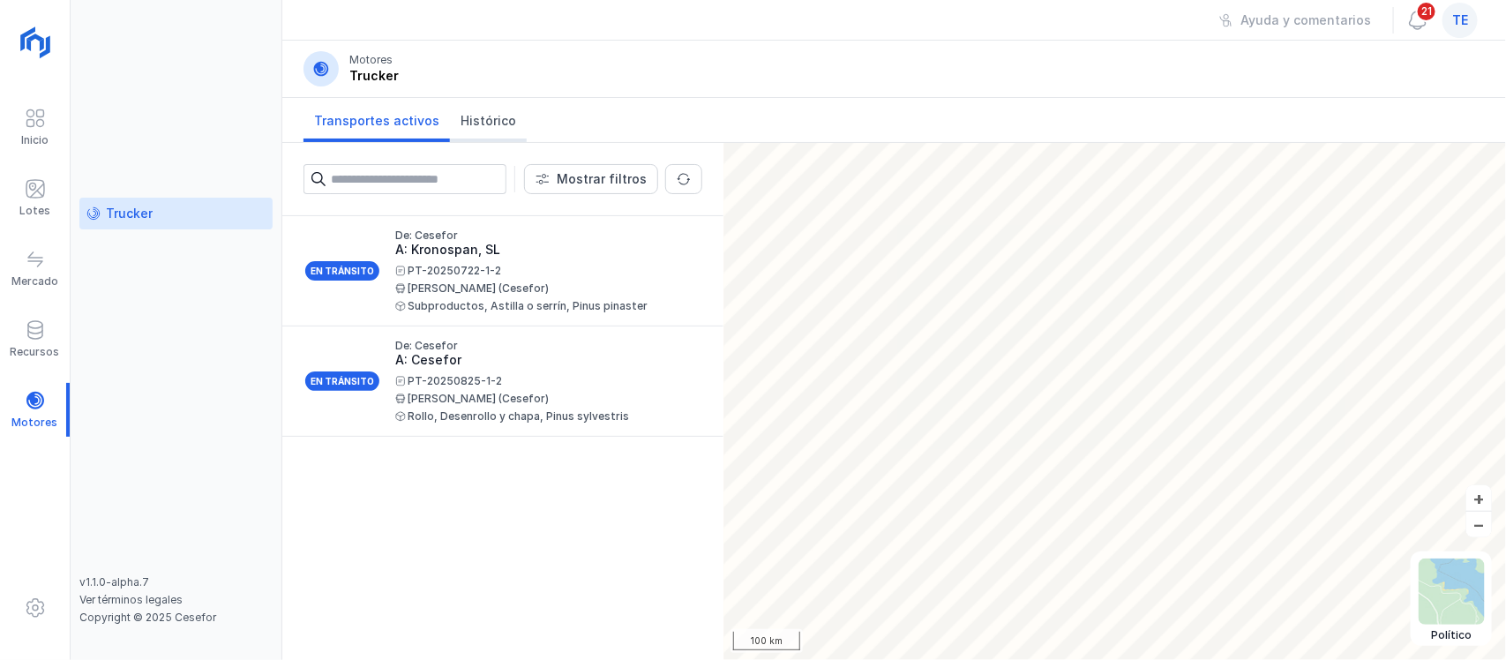
click at [471, 131] on link "Histórico" at bounding box center [488, 120] width 77 height 44
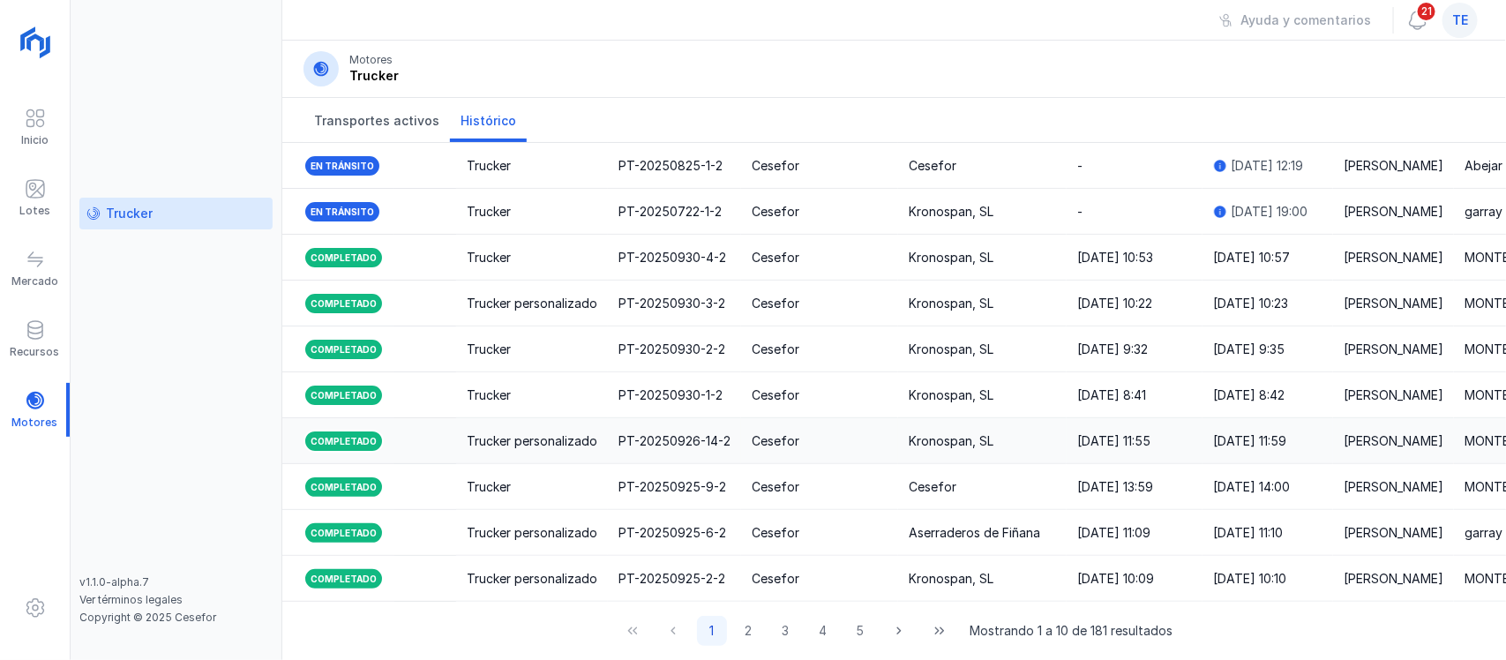
scroll to position [221, 0]
